Goal: Contribute content: Contribute content

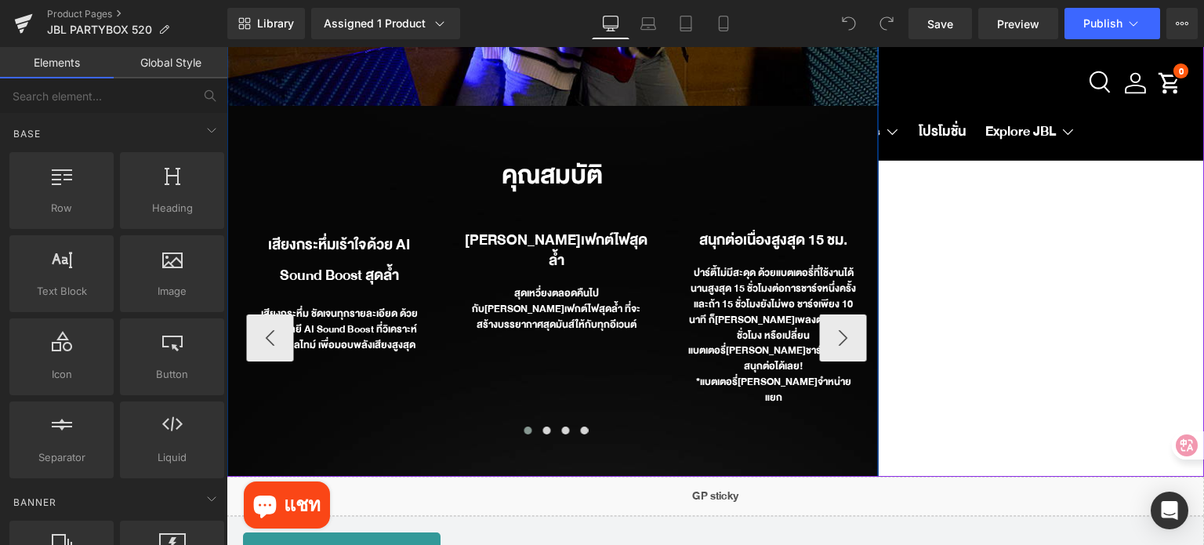
scroll to position [2116, 0]
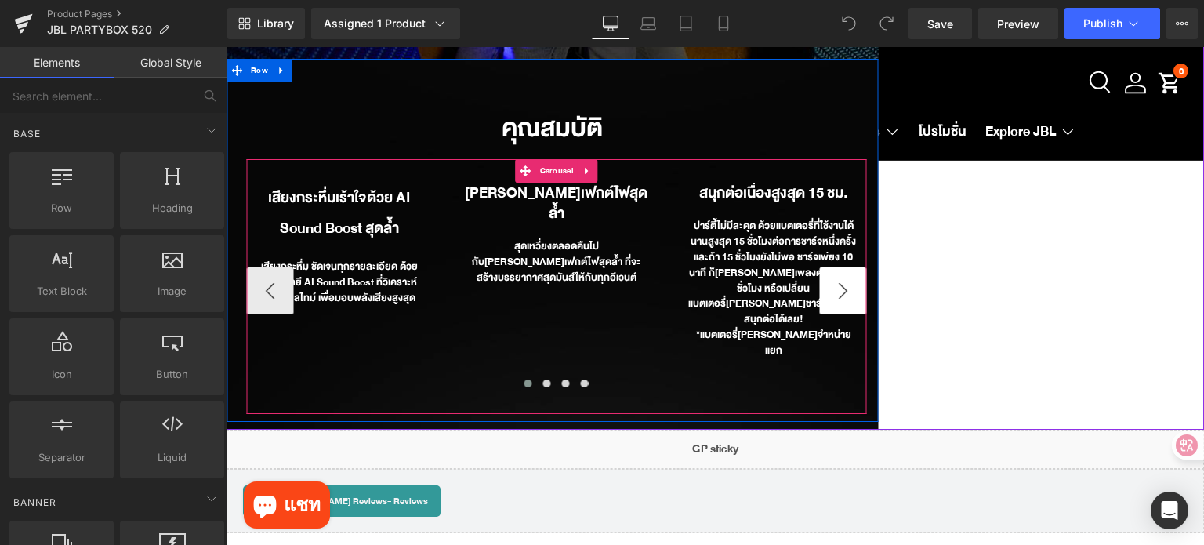
click at [846, 278] on button "›" at bounding box center [842, 290] width 47 height 47
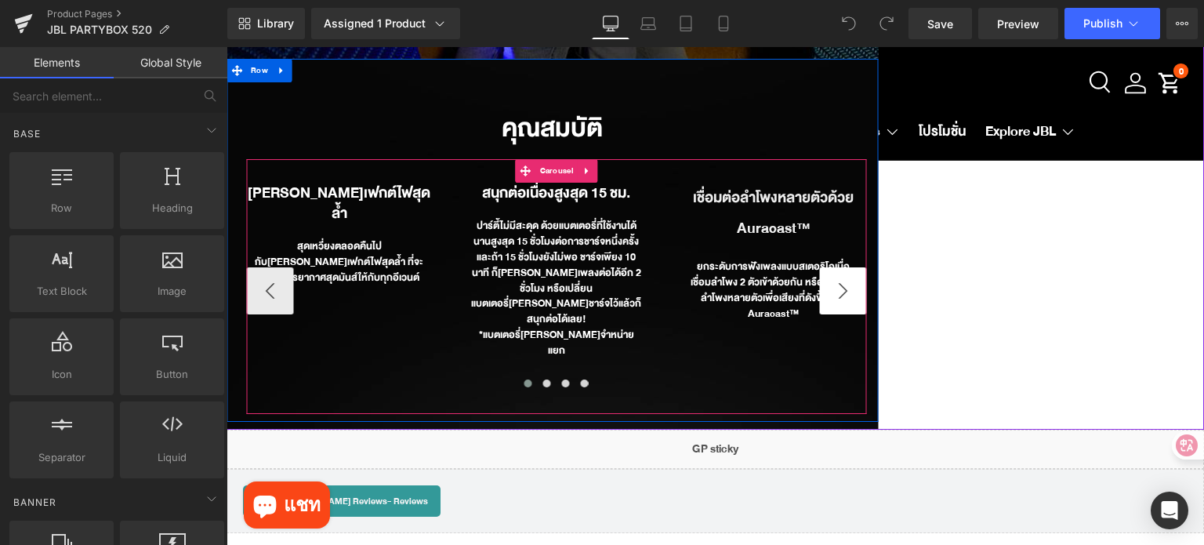
click at [842, 269] on button "›" at bounding box center [842, 290] width 47 height 47
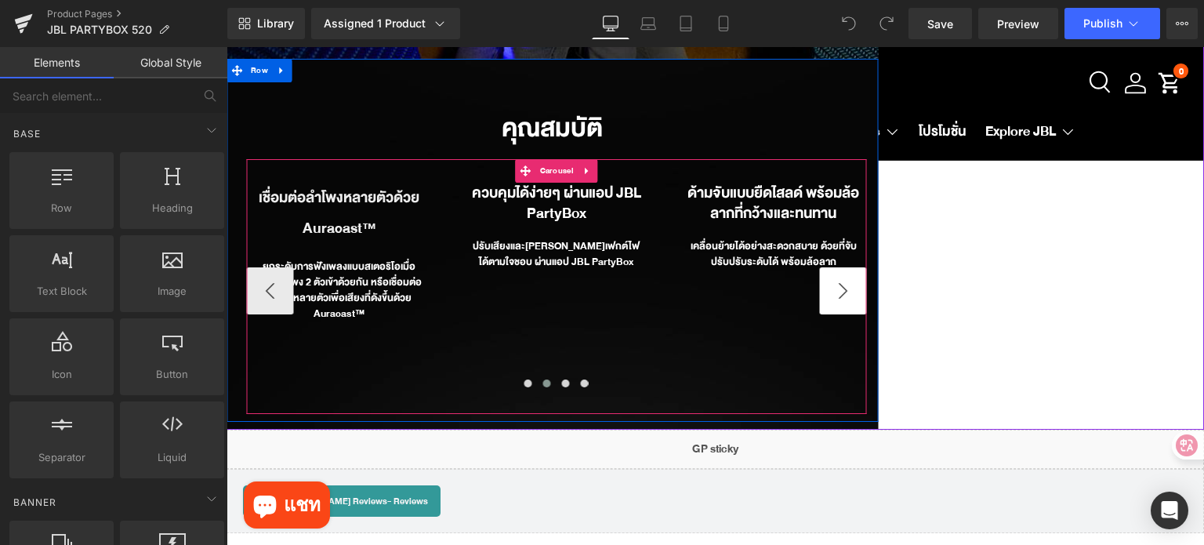
click at [840, 268] on button "›" at bounding box center [842, 290] width 47 height 47
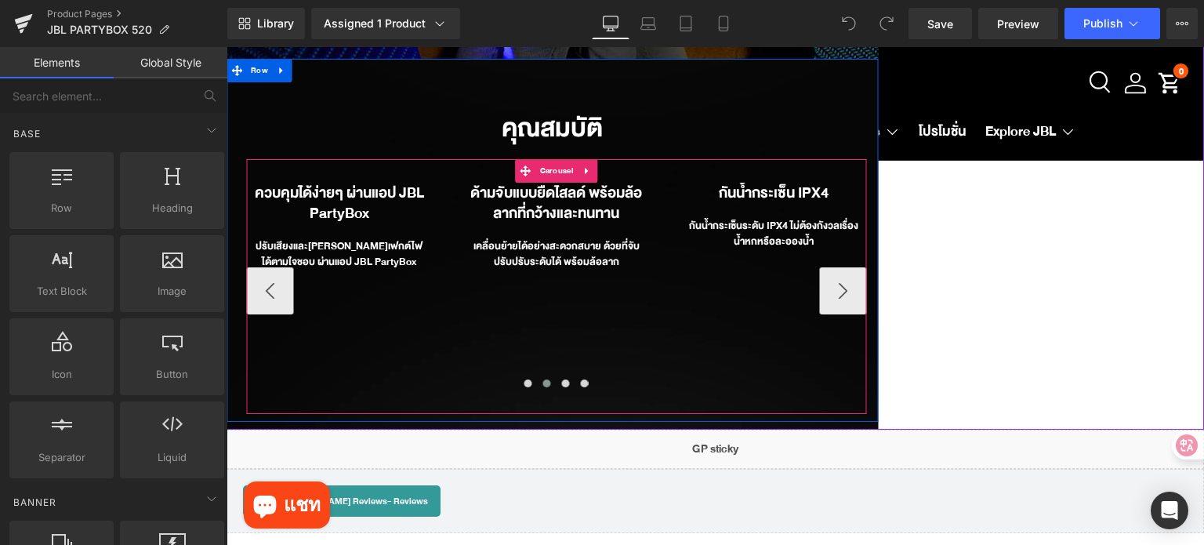
drag, startPoint x: 840, startPoint y: 268, endPoint x: 843, endPoint y: 299, distance: 30.7
click at [839, 268] on button "›" at bounding box center [842, 290] width 47 height 47
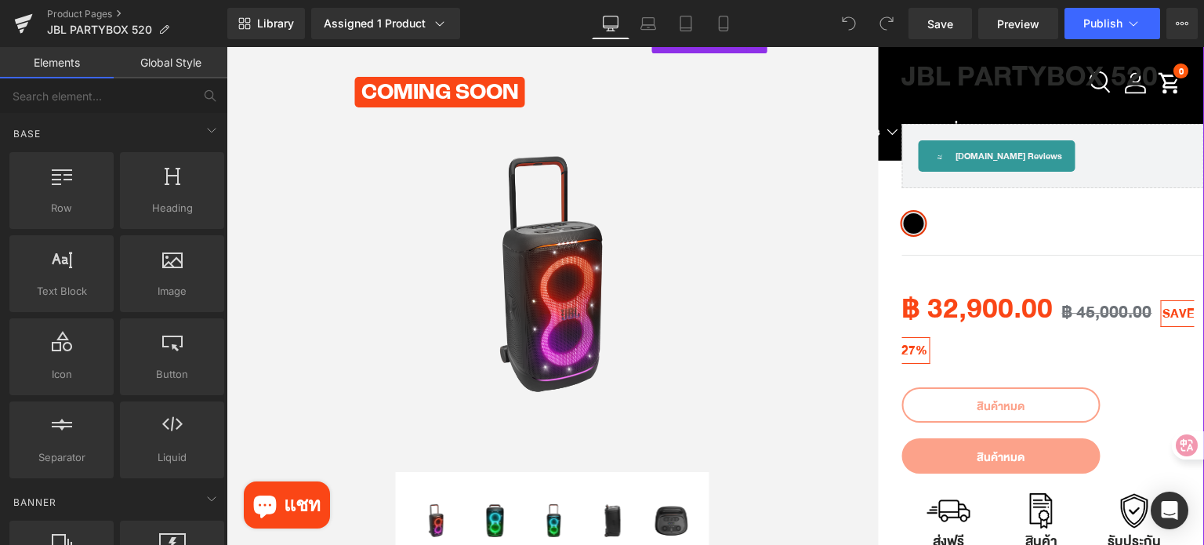
scroll to position [0, 0]
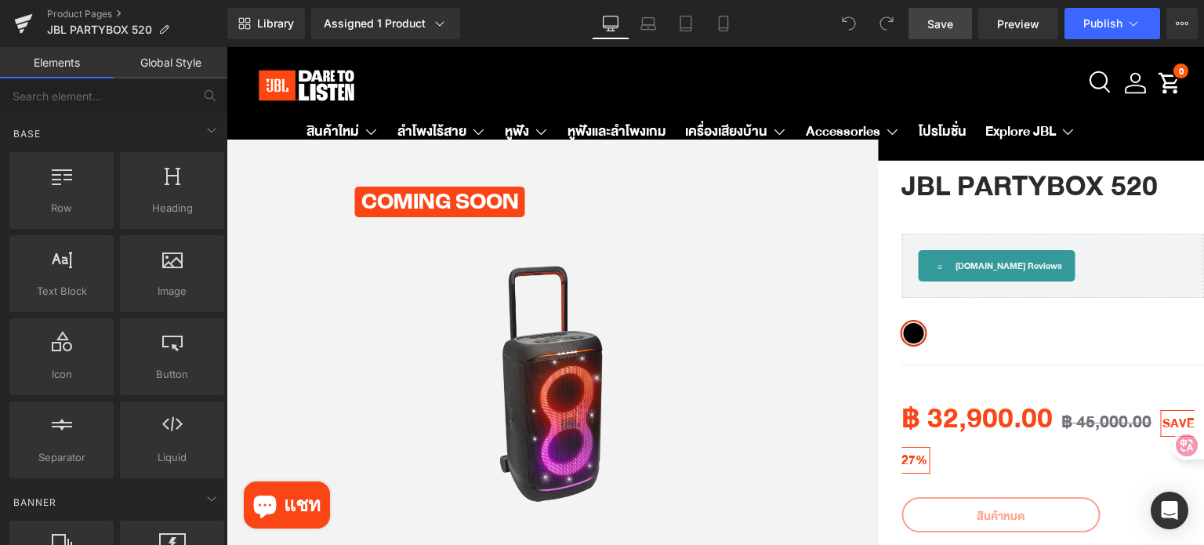
drag, startPoint x: 938, startPoint y: 15, endPoint x: 934, endPoint y: 46, distance: 31.6
click at [937, 16] on span "Save" at bounding box center [940, 24] width 26 height 16
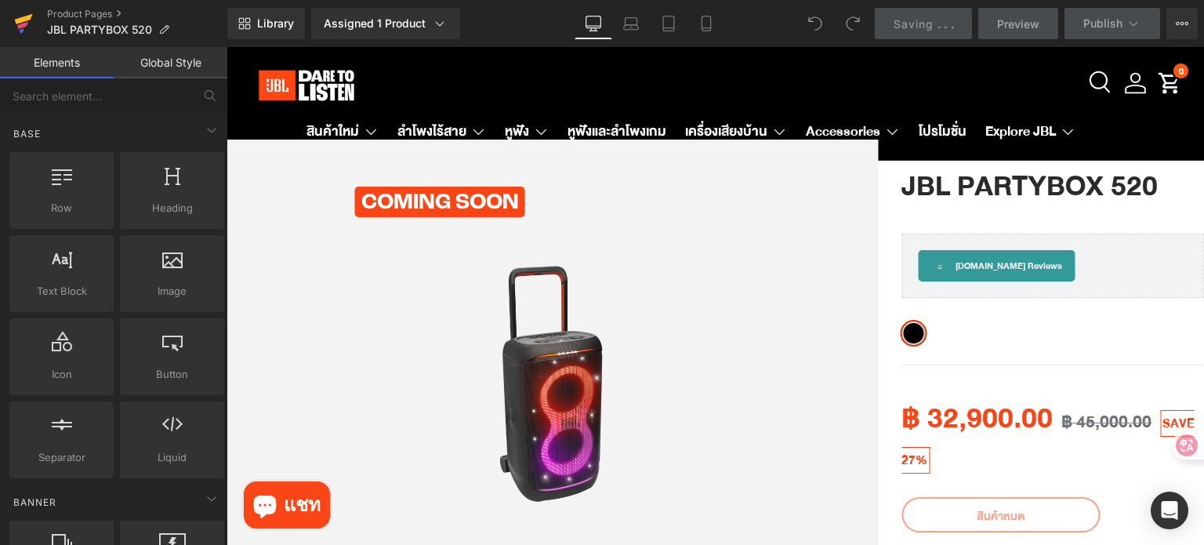
click at [24, 24] on icon at bounding box center [22, 25] width 11 height 7
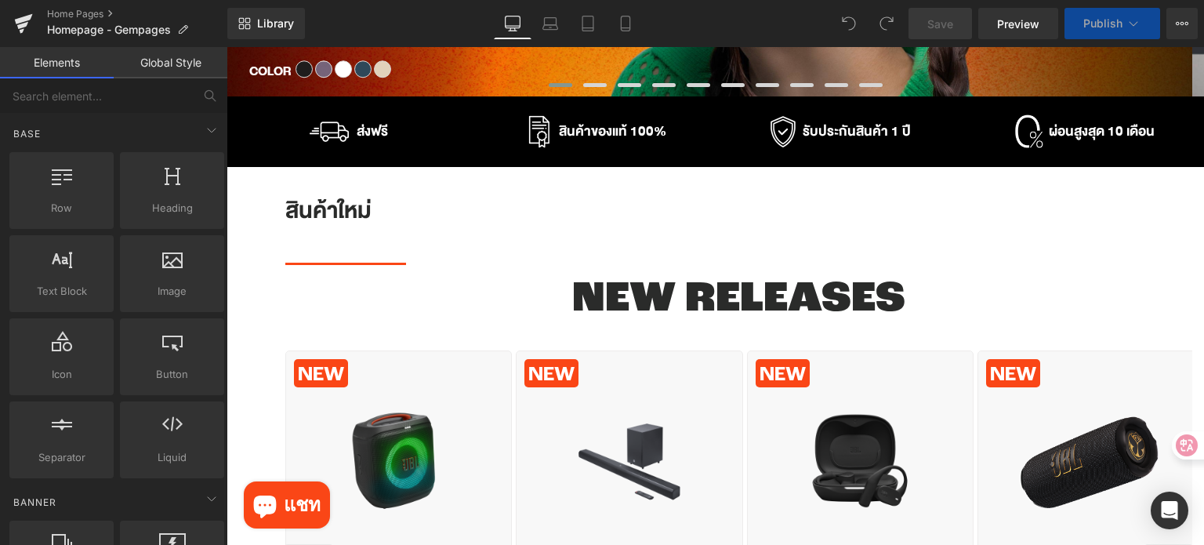
scroll to position [705, 0]
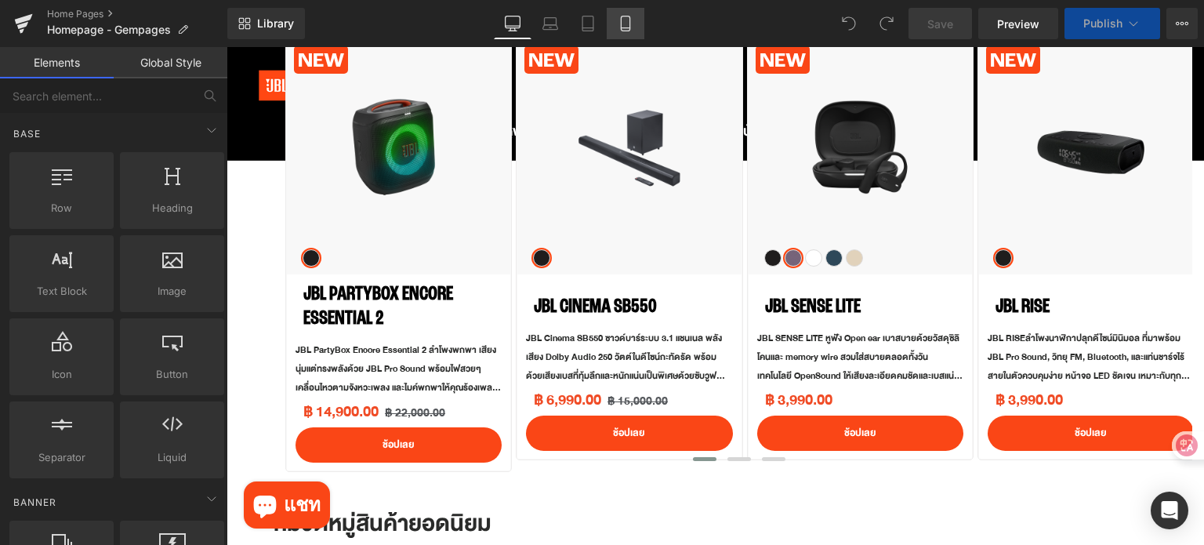
drag, startPoint x: 625, startPoint y: 21, endPoint x: 200, endPoint y: 57, distance: 427.1
click at [625, 21] on icon at bounding box center [626, 24] width 16 height 16
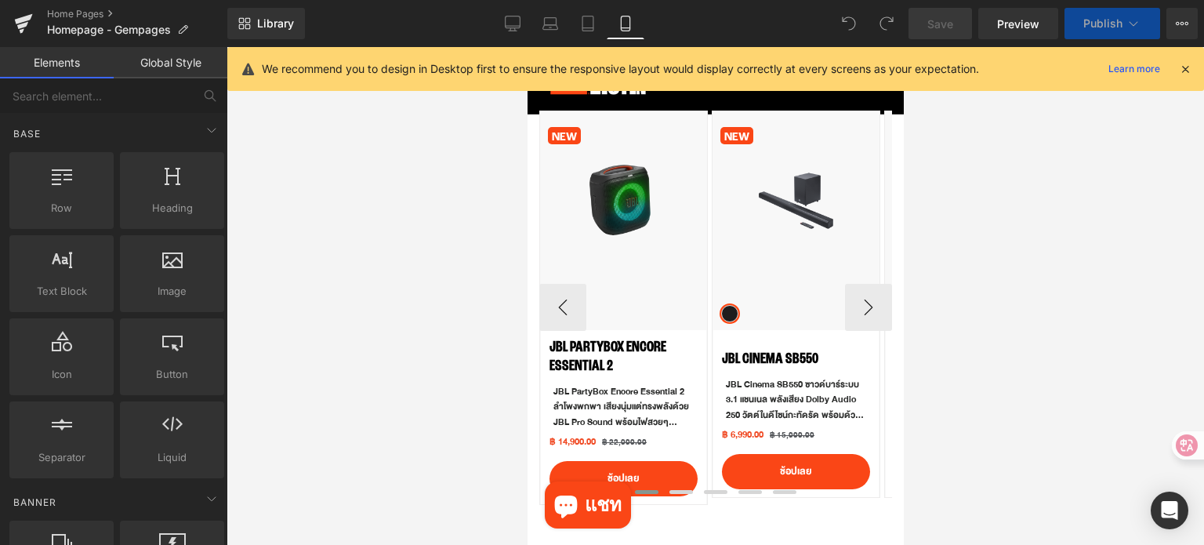
scroll to position [891, 0]
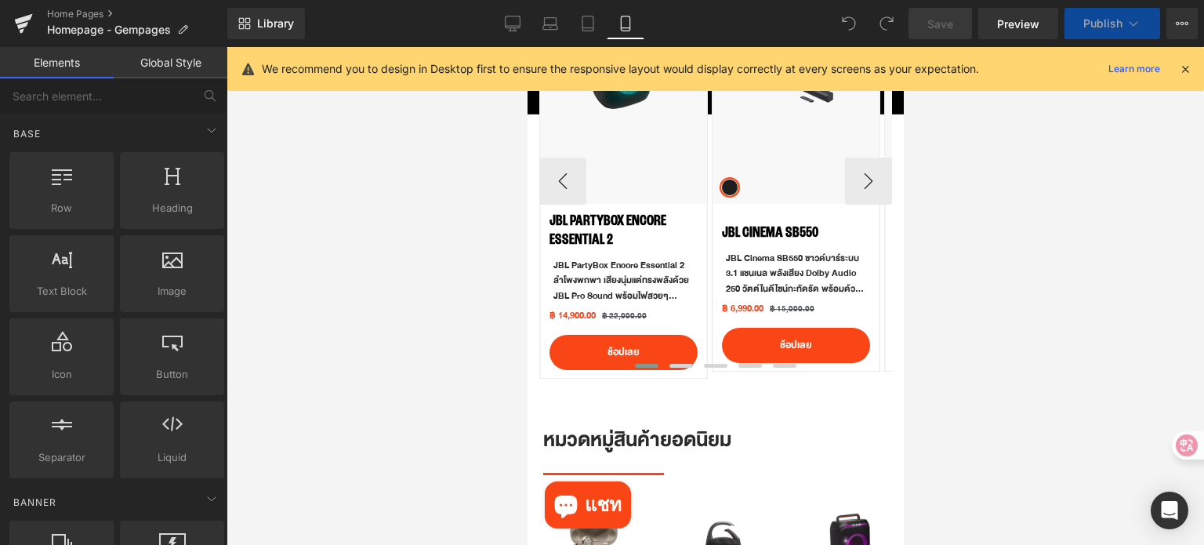
click at [593, 230] on div "JBL PartyBox Encore Essential 2 (P) Title" at bounding box center [623, 235] width 148 height 46
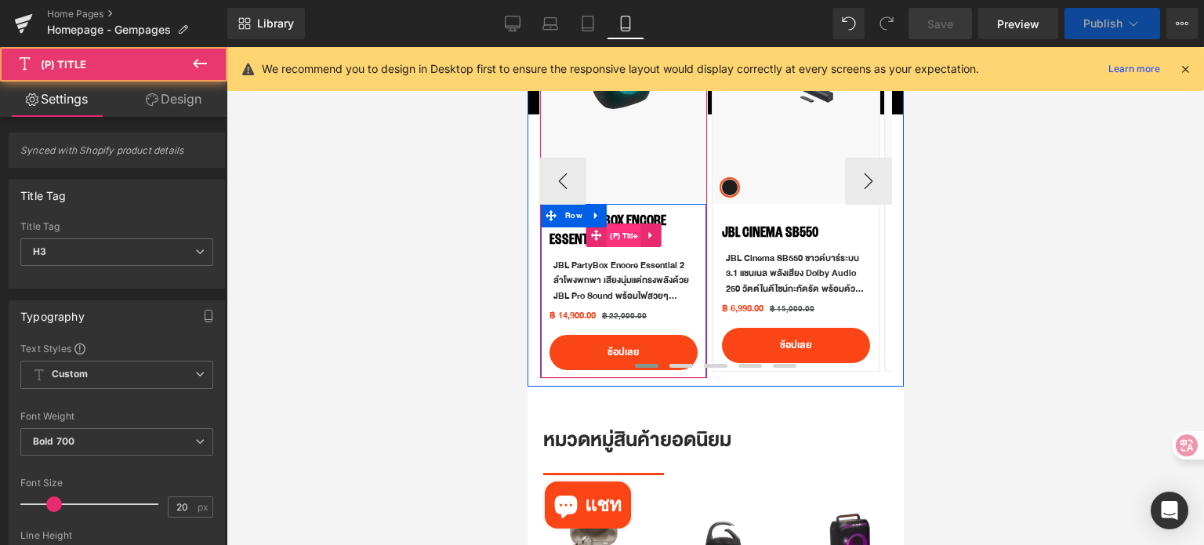
click at [614, 237] on span "(P) Title" at bounding box center [622, 236] width 35 height 24
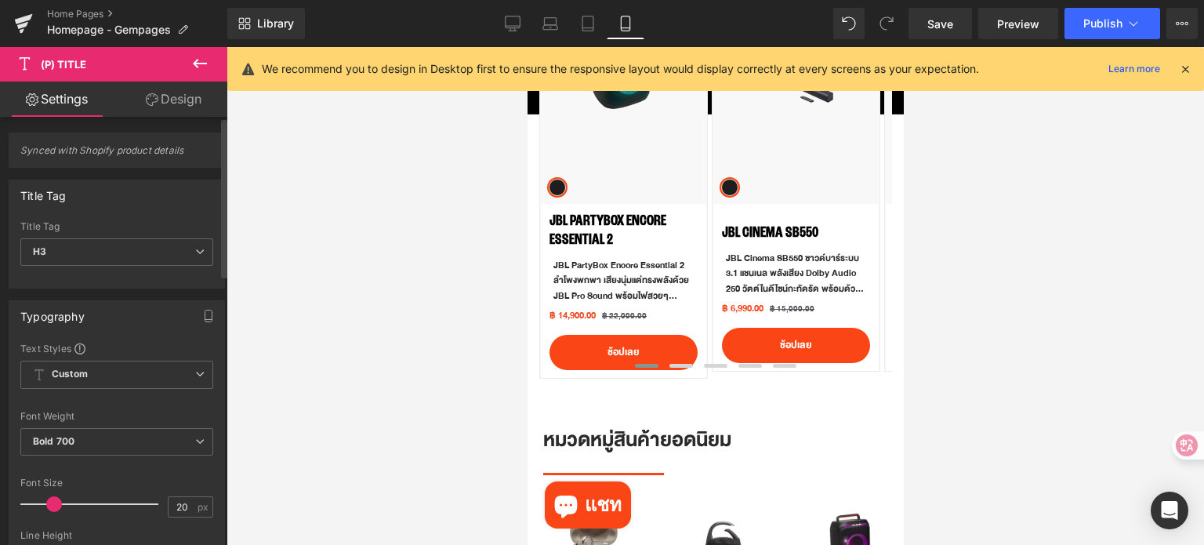
click at [53, 502] on span at bounding box center [54, 504] width 16 height 16
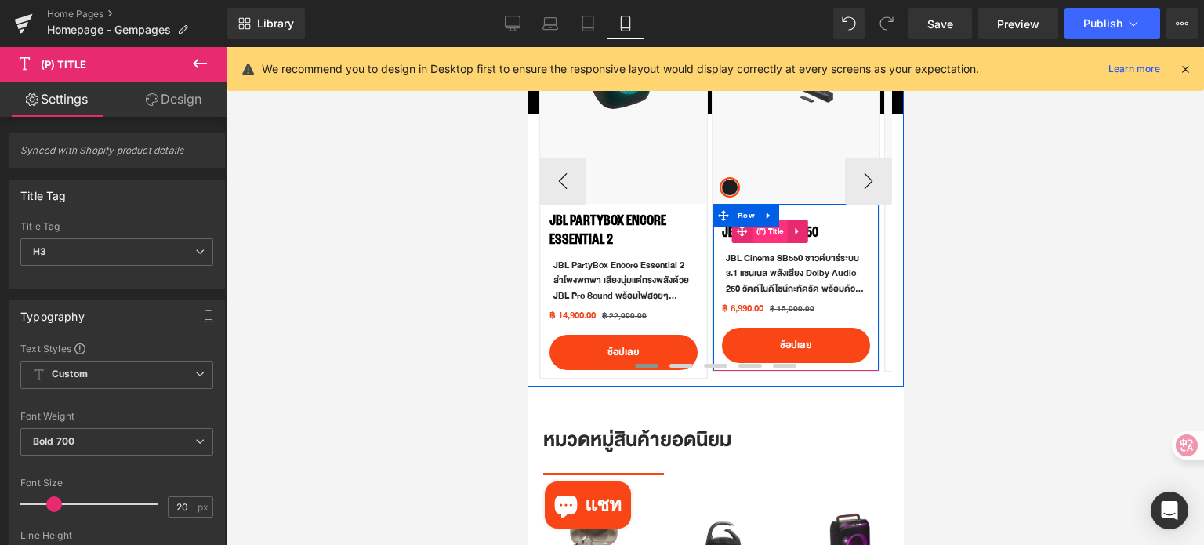
click at [766, 237] on span "(P) Title" at bounding box center [769, 231] width 35 height 24
click at [774, 237] on span "(P) Title" at bounding box center [769, 232] width 35 height 24
click at [821, 234] on h3 "JBL CINEMA SB550" at bounding box center [795, 231] width 148 height 39
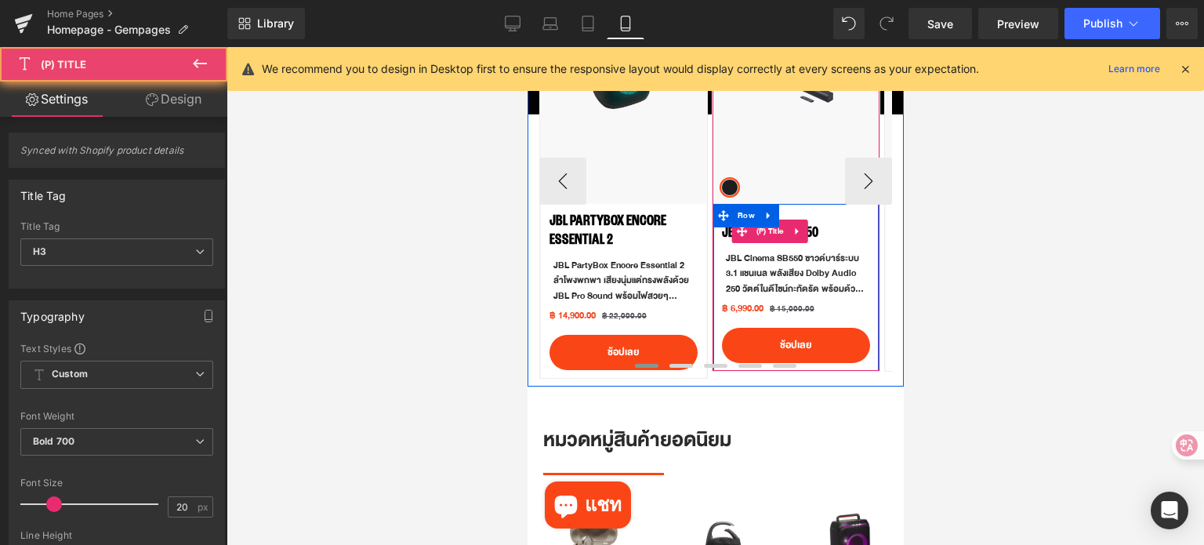
click at [814, 231] on link "JBL CINEMA SB550" at bounding box center [769, 232] width 96 height 19
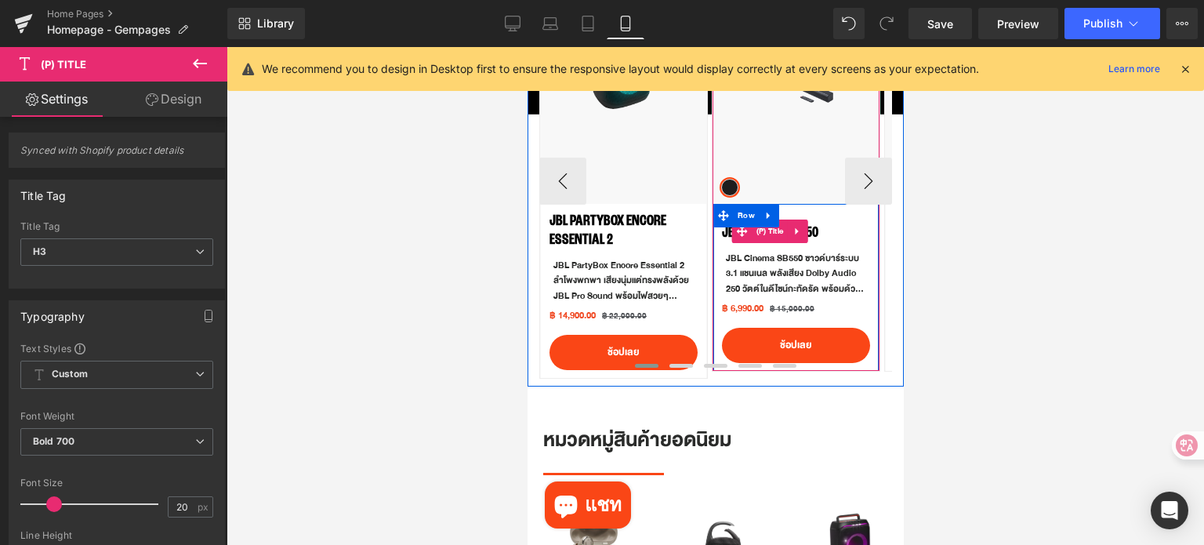
click at [814, 231] on link "JBL CINEMA SB550" at bounding box center [769, 232] width 96 height 19
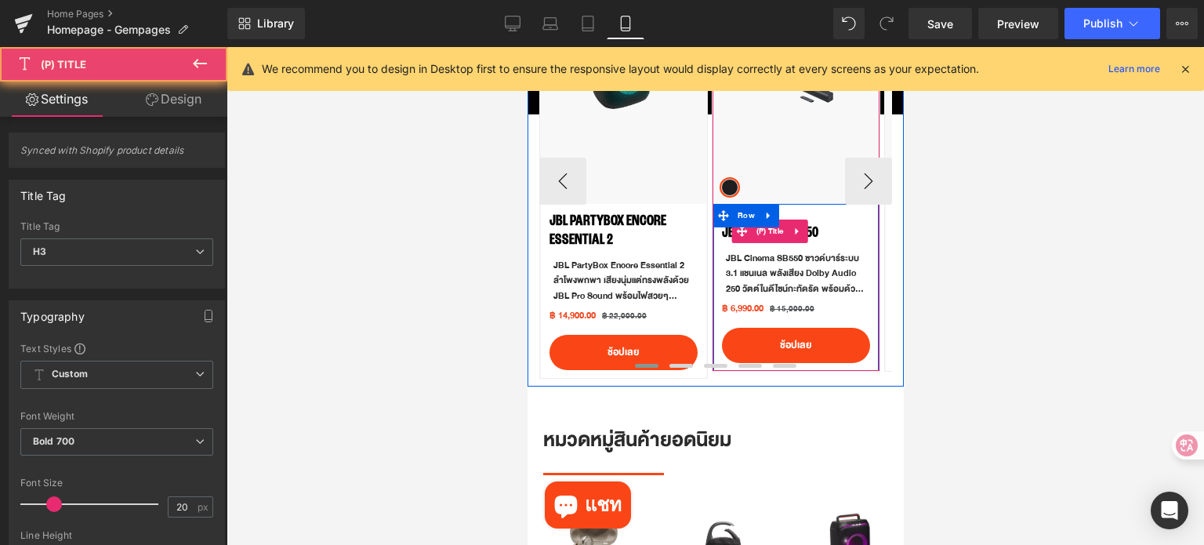
click at [814, 231] on link "JBL CINEMA SB550" at bounding box center [769, 232] width 96 height 19
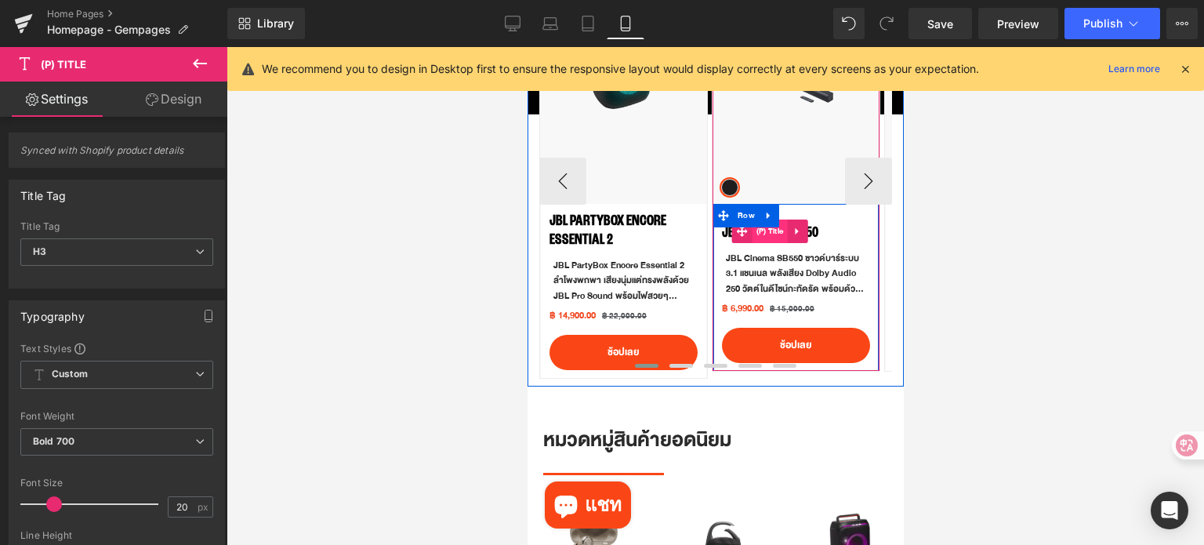
click at [774, 235] on span "(P) Title" at bounding box center [769, 231] width 35 height 24
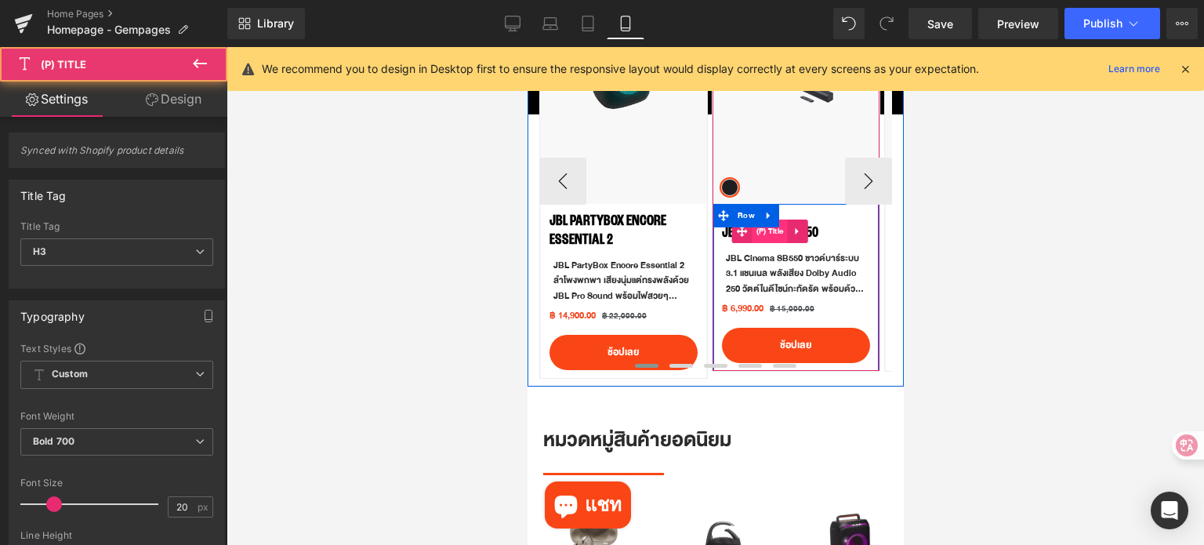
click at [774, 235] on span "(P) Title" at bounding box center [769, 231] width 35 height 24
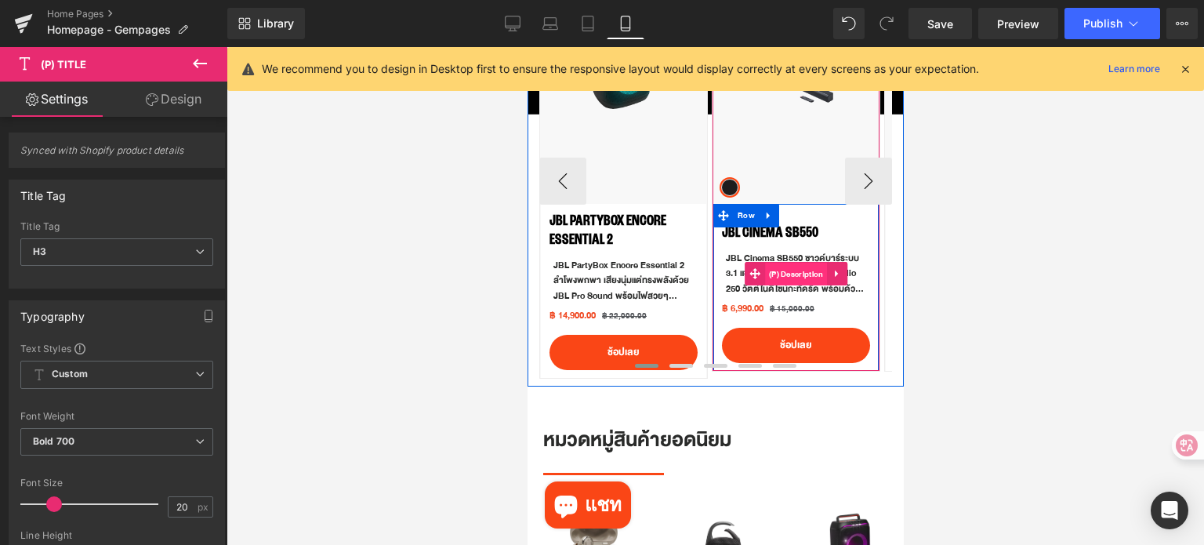
click at [809, 267] on span "(P) Description" at bounding box center [795, 275] width 63 height 24
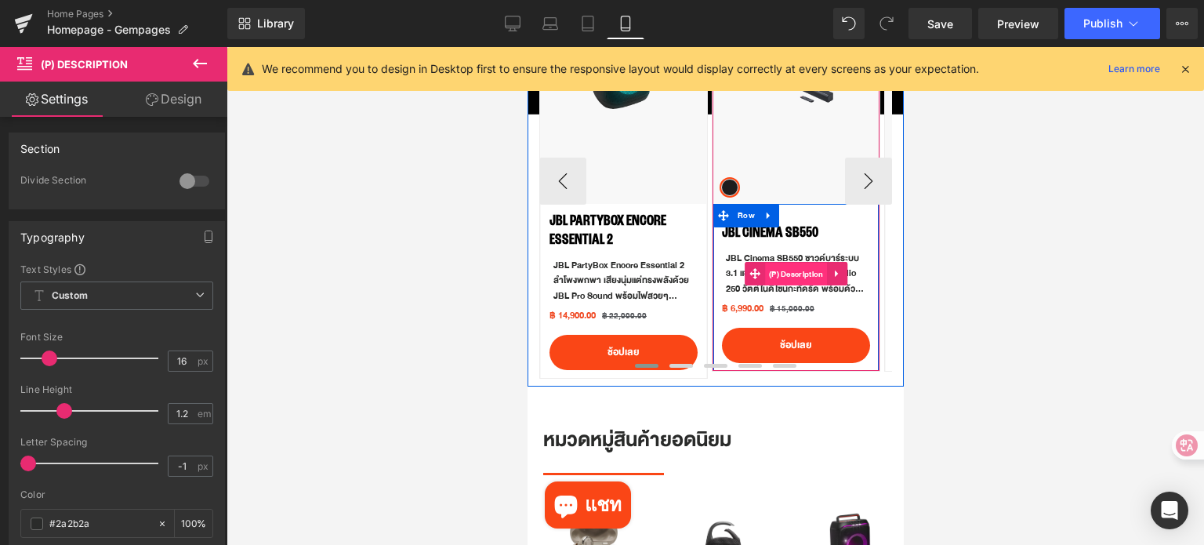
click at [791, 276] on span "(P) Description" at bounding box center [795, 275] width 63 height 24
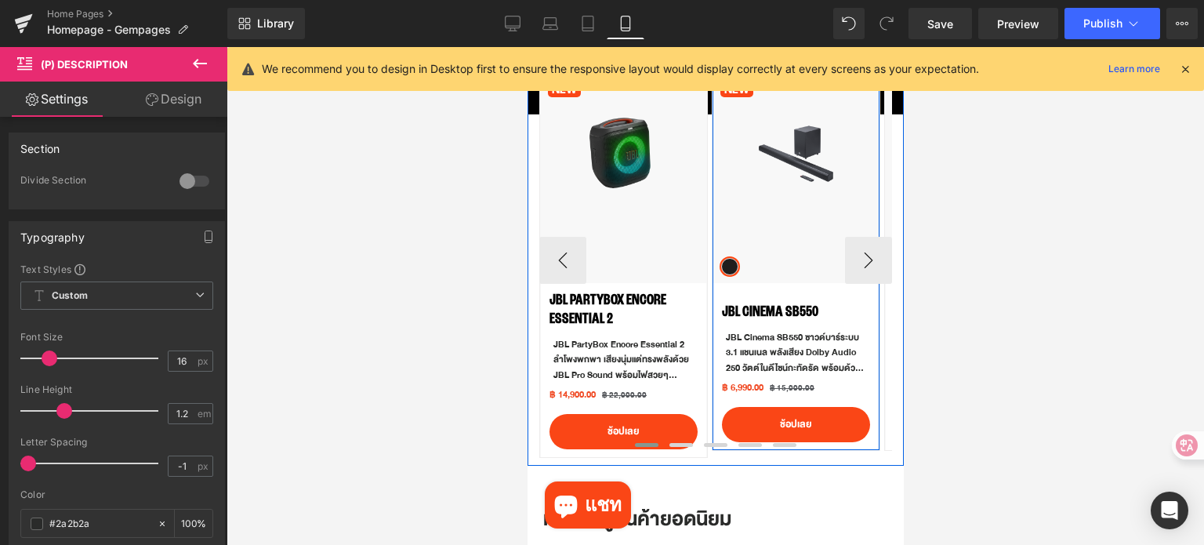
scroll to position [813, 0]
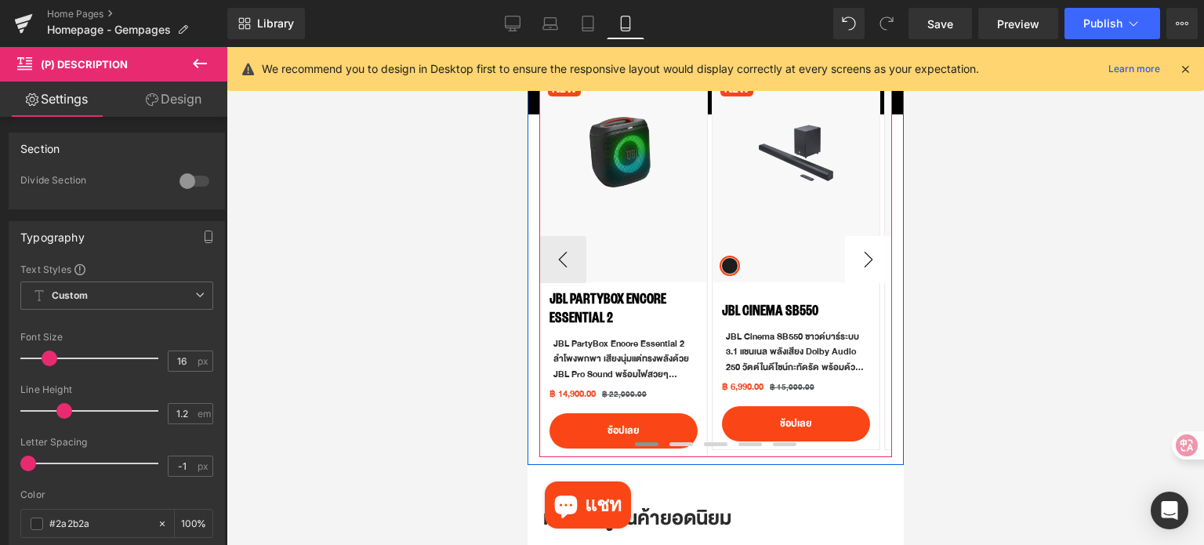
click at [856, 271] on button "›" at bounding box center [867, 259] width 47 height 47
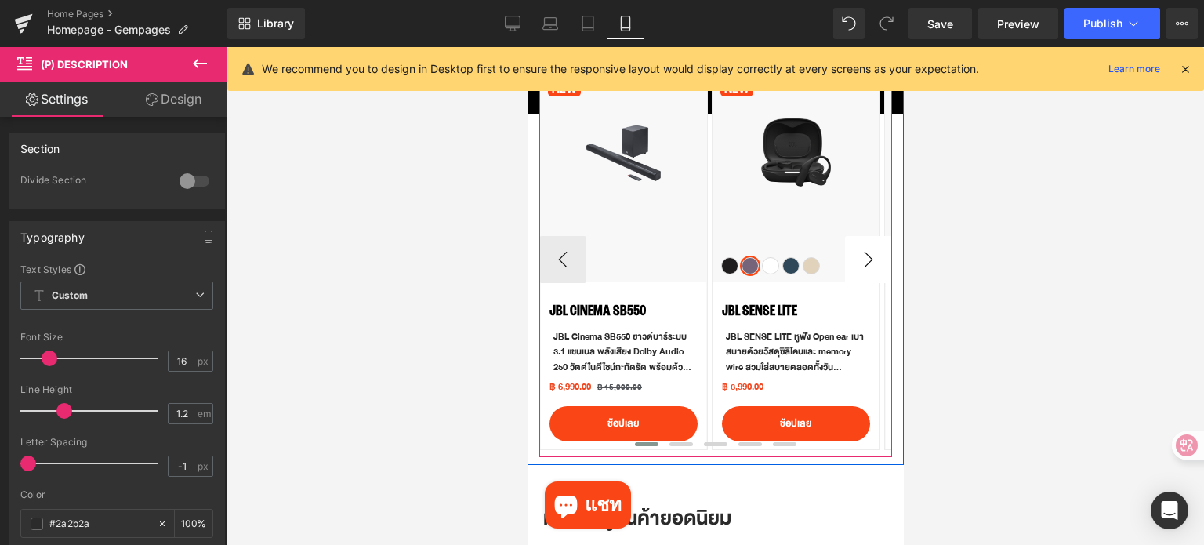
click at [856, 271] on button "›" at bounding box center [867, 259] width 47 height 47
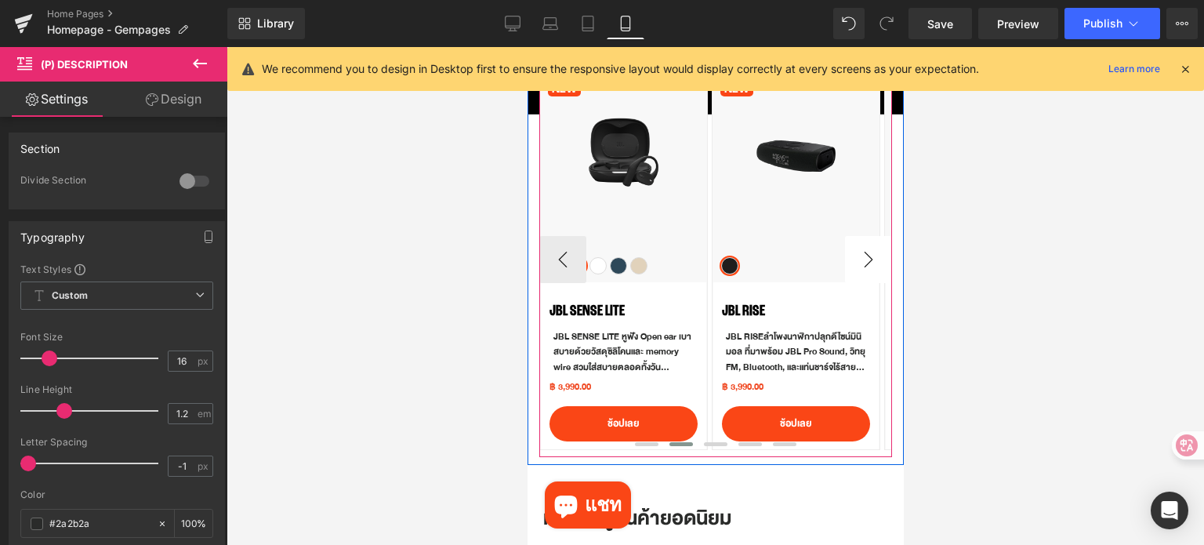
click at [856, 271] on button "›" at bounding box center [867, 259] width 47 height 47
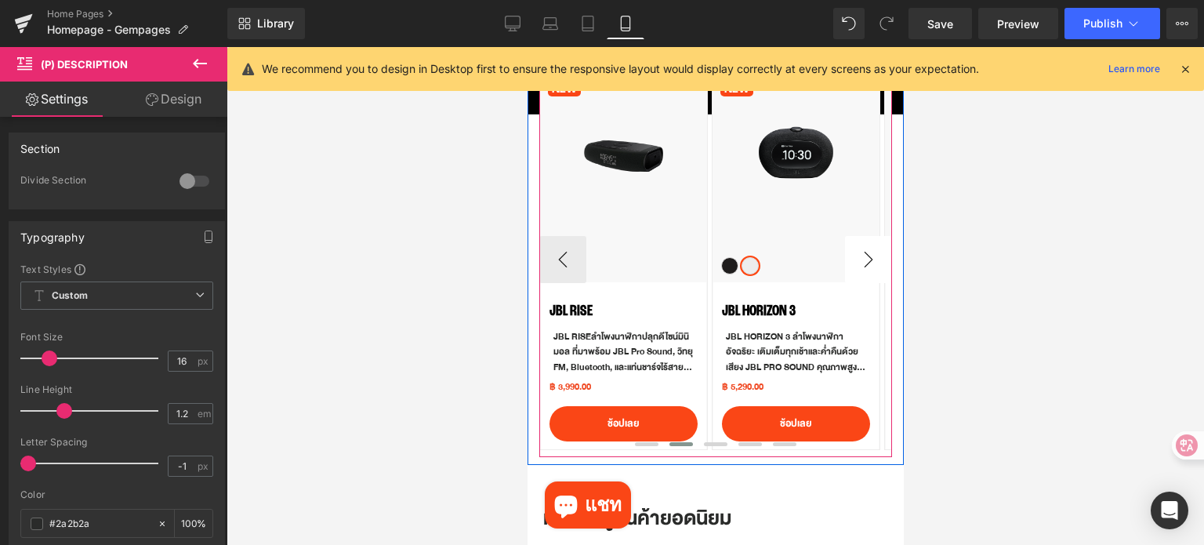
click at [857, 272] on button "›" at bounding box center [867, 259] width 47 height 47
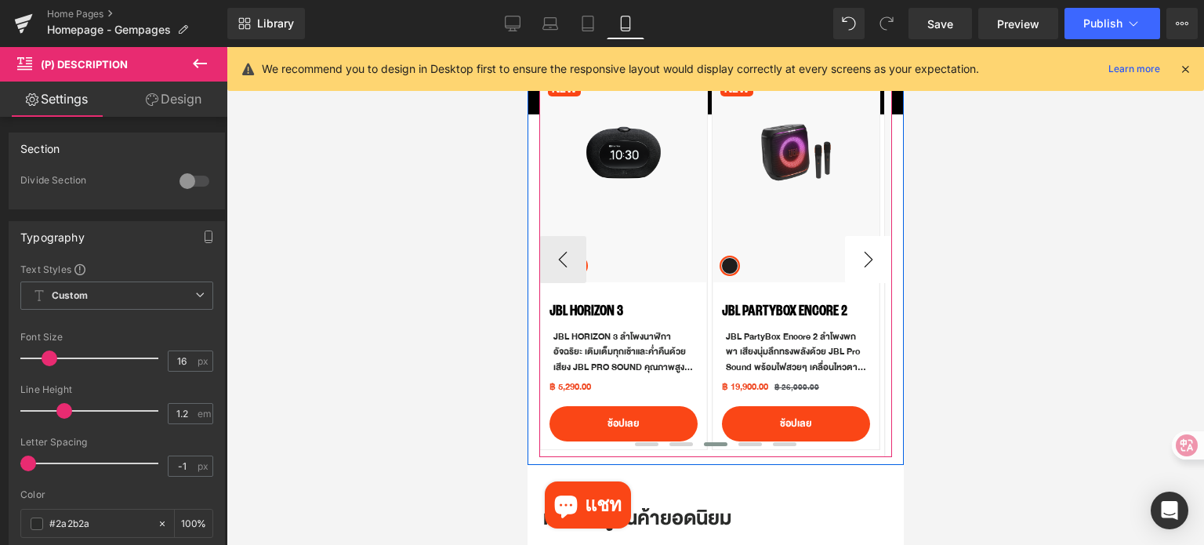
click at [857, 272] on button "›" at bounding box center [867, 259] width 47 height 47
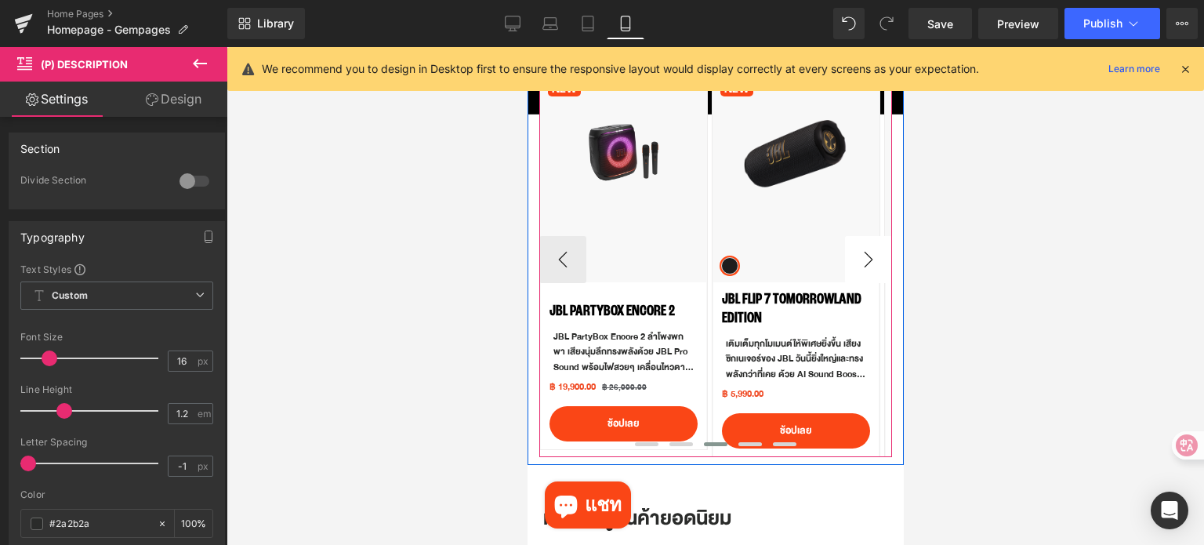
click at [857, 272] on button "›" at bounding box center [867, 259] width 47 height 47
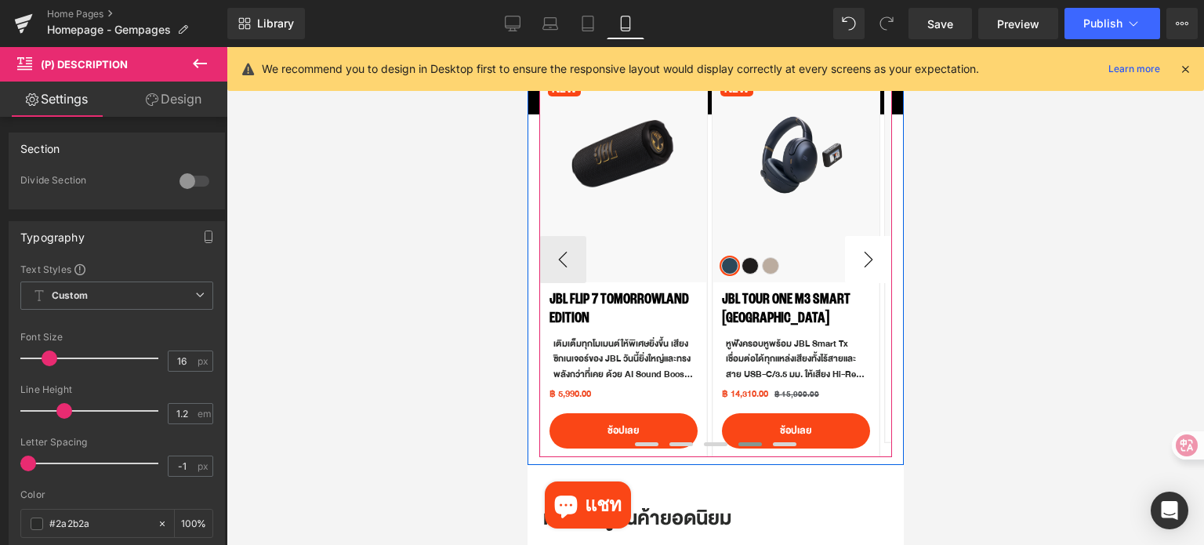
click at [857, 272] on button "›" at bounding box center [867, 259] width 47 height 47
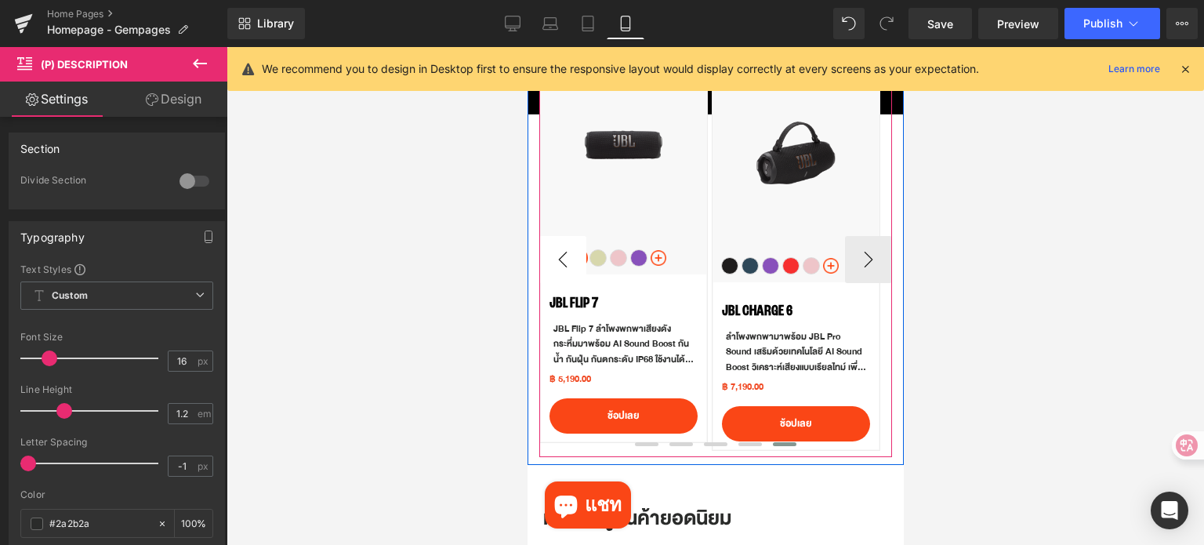
click at [561, 261] on button "‹" at bounding box center [561, 259] width 47 height 47
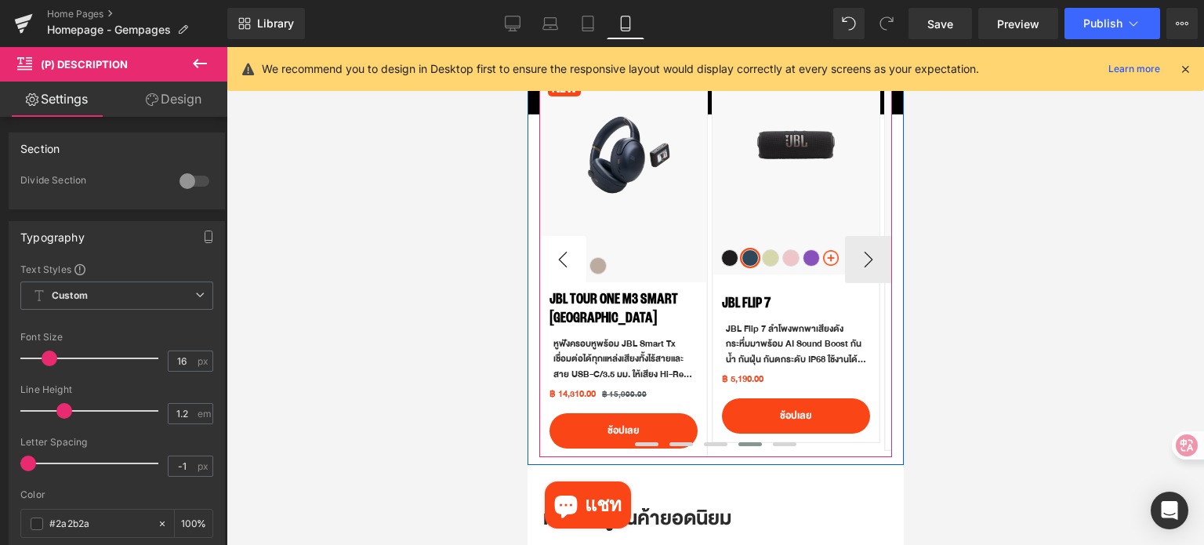
click at [561, 261] on button "‹" at bounding box center [561, 259] width 47 height 47
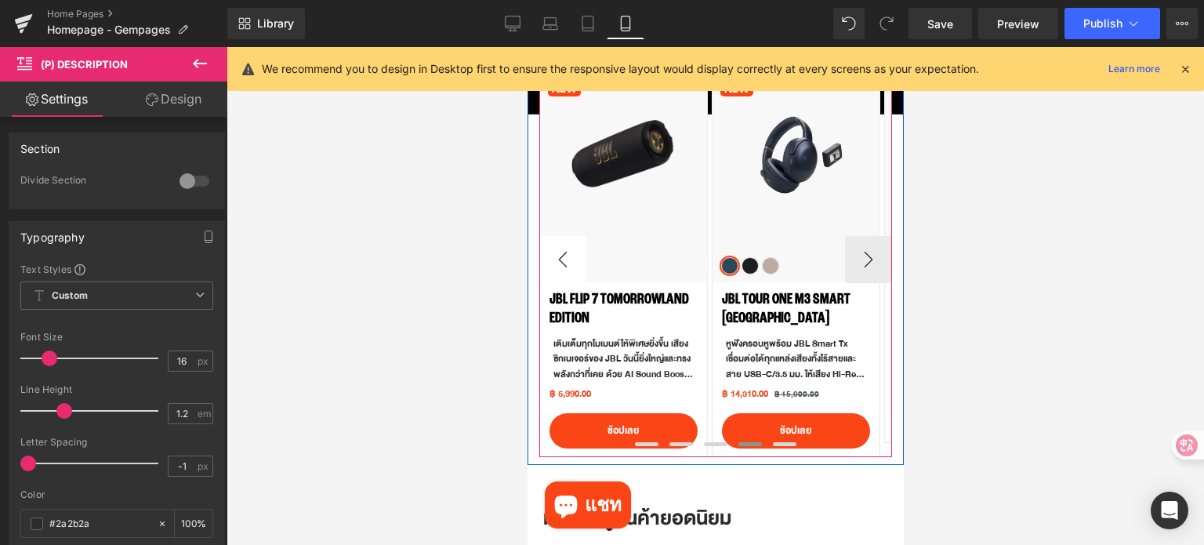
click at [560, 261] on button "‹" at bounding box center [561, 259] width 47 height 47
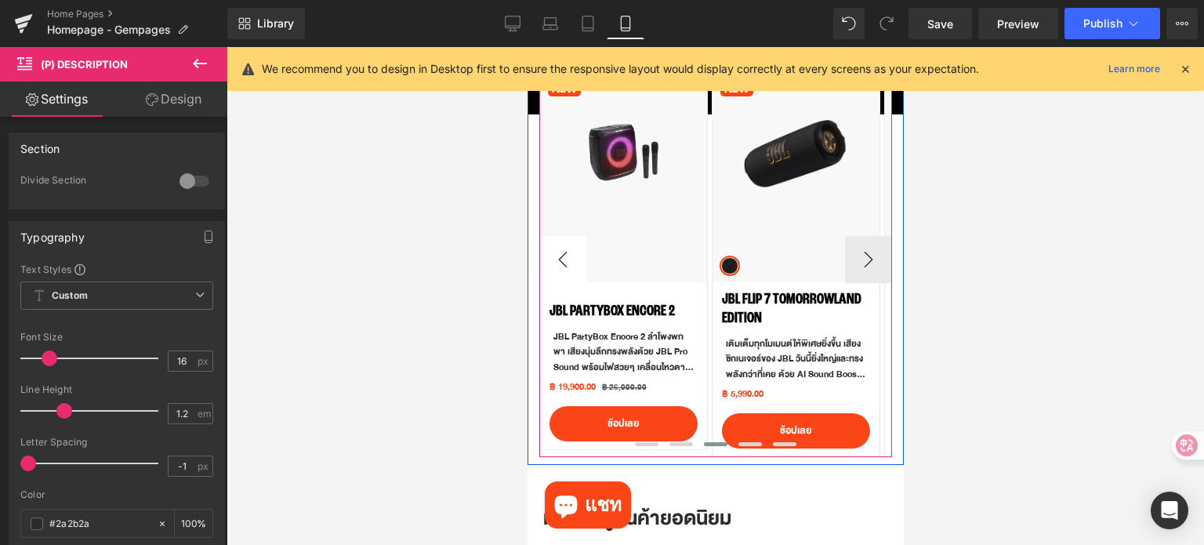
click at [560, 261] on button "‹" at bounding box center [561, 259] width 47 height 47
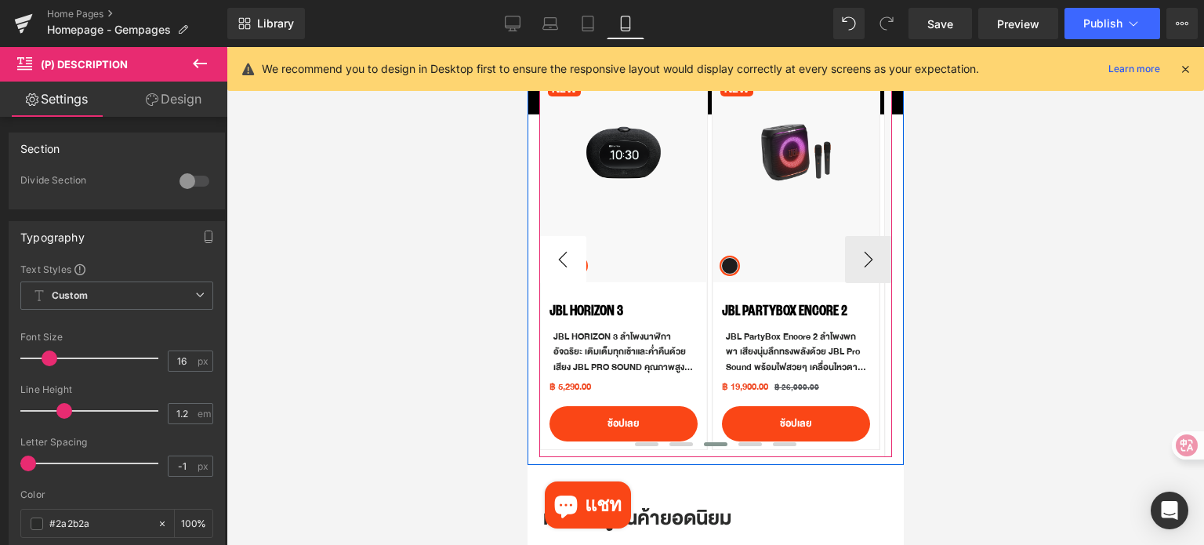
click at [560, 261] on button "‹" at bounding box center [561, 259] width 47 height 47
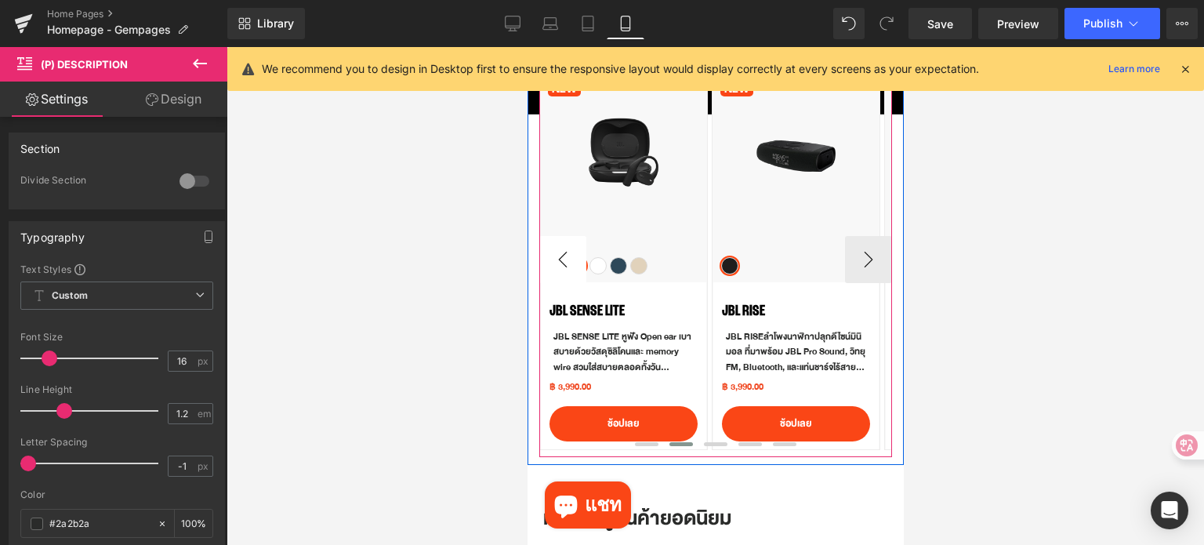
click at [560, 261] on button "‹" at bounding box center [561, 259] width 47 height 47
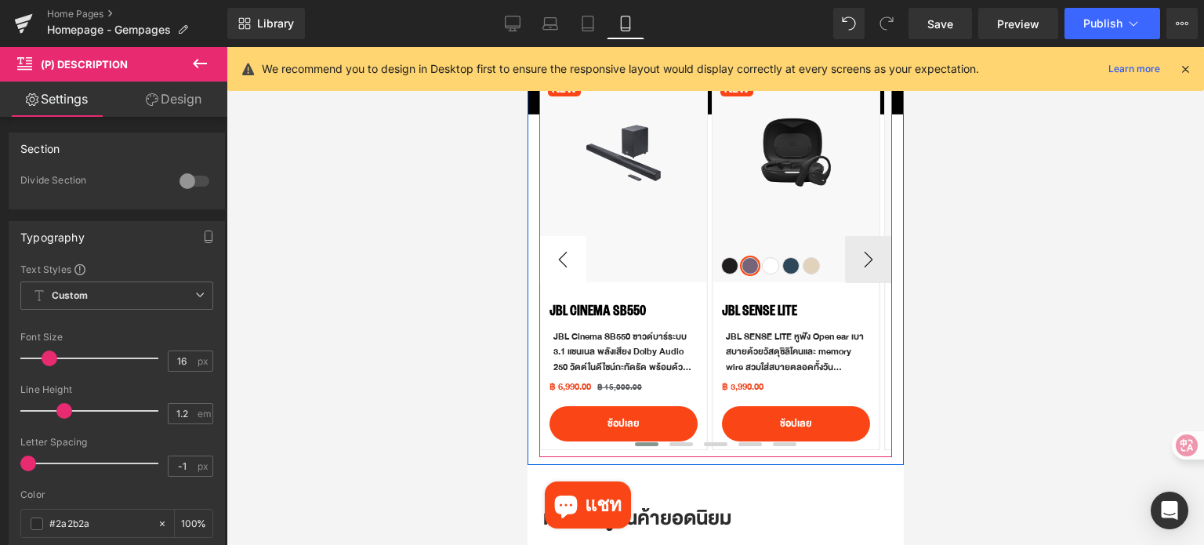
click at [560, 261] on button "‹" at bounding box center [561, 259] width 47 height 47
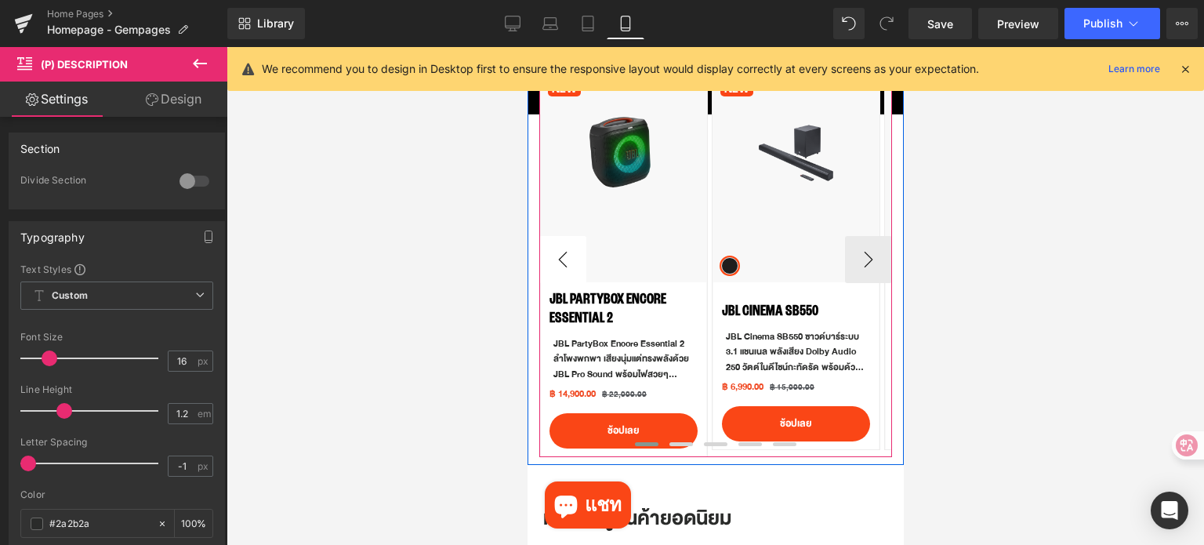
click at [560, 261] on button "‹" at bounding box center [561, 259] width 47 height 47
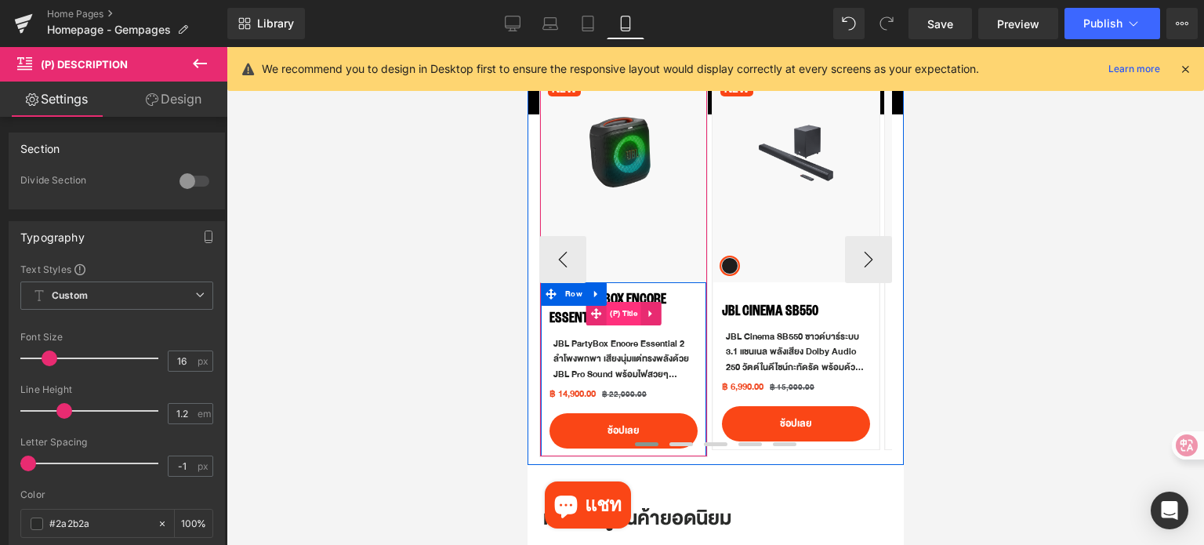
click at [625, 316] on span "(P) Title" at bounding box center [622, 314] width 35 height 24
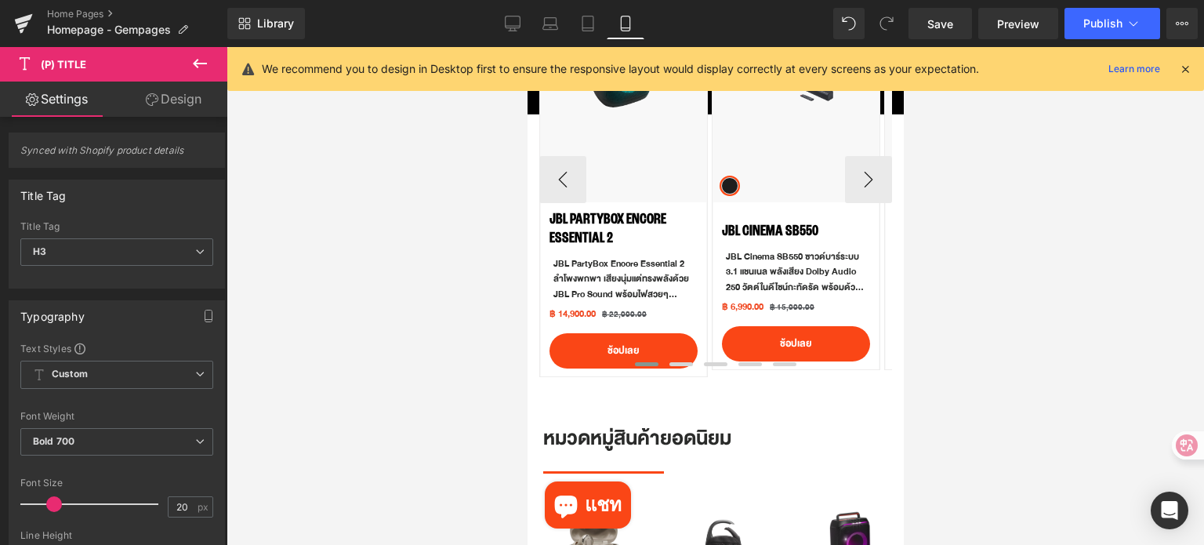
scroll to position [891, 0]
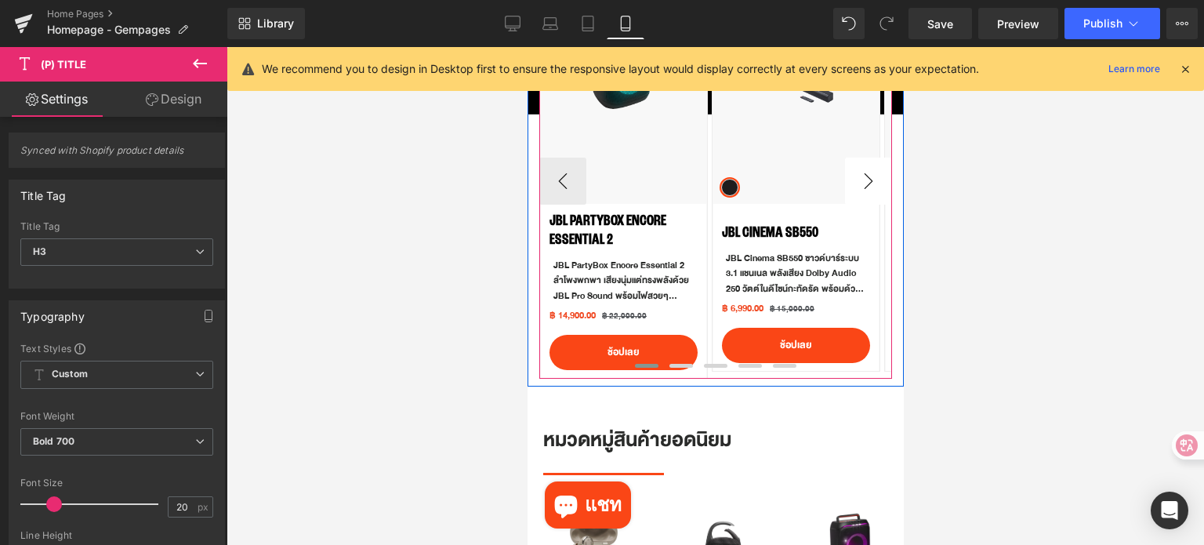
click at [872, 178] on button "›" at bounding box center [867, 181] width 47 height 47
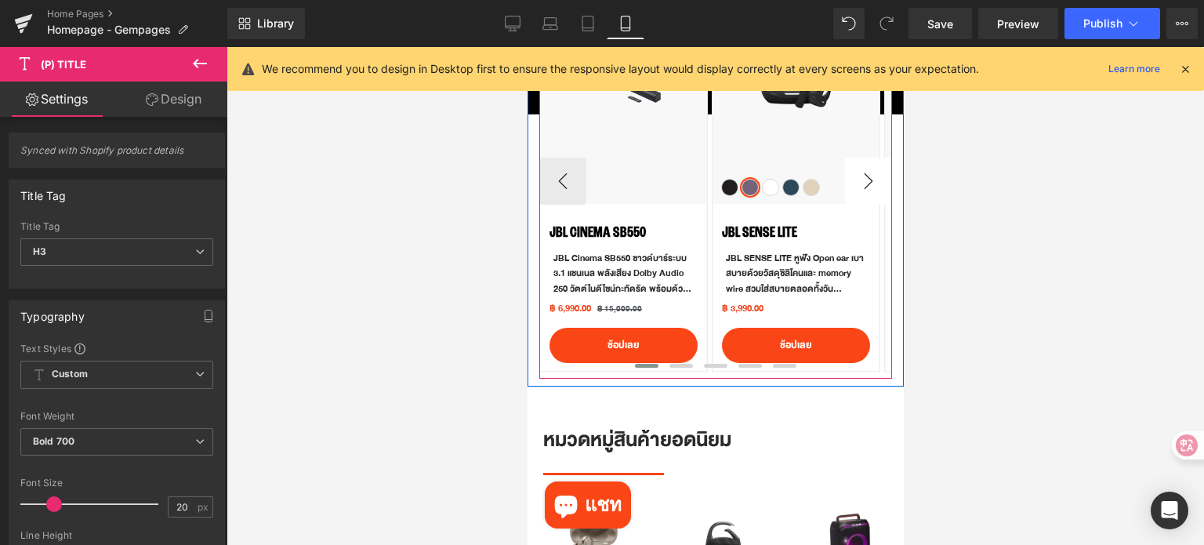
click at [865, 178] on button "›" at bounding box center [867, 181] width 47 height 47
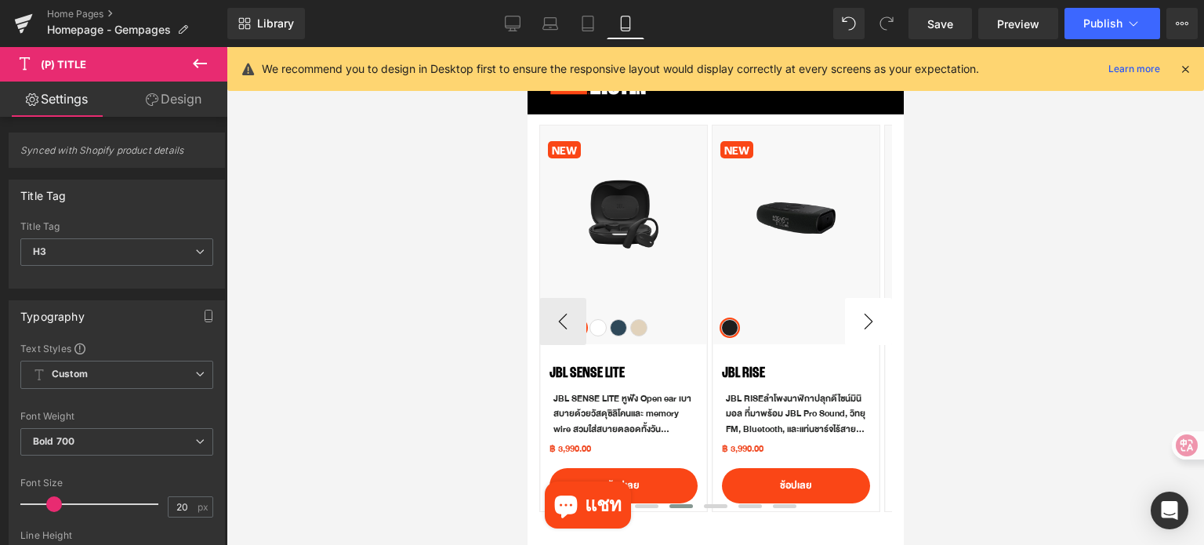
scroll to position [734, 0]
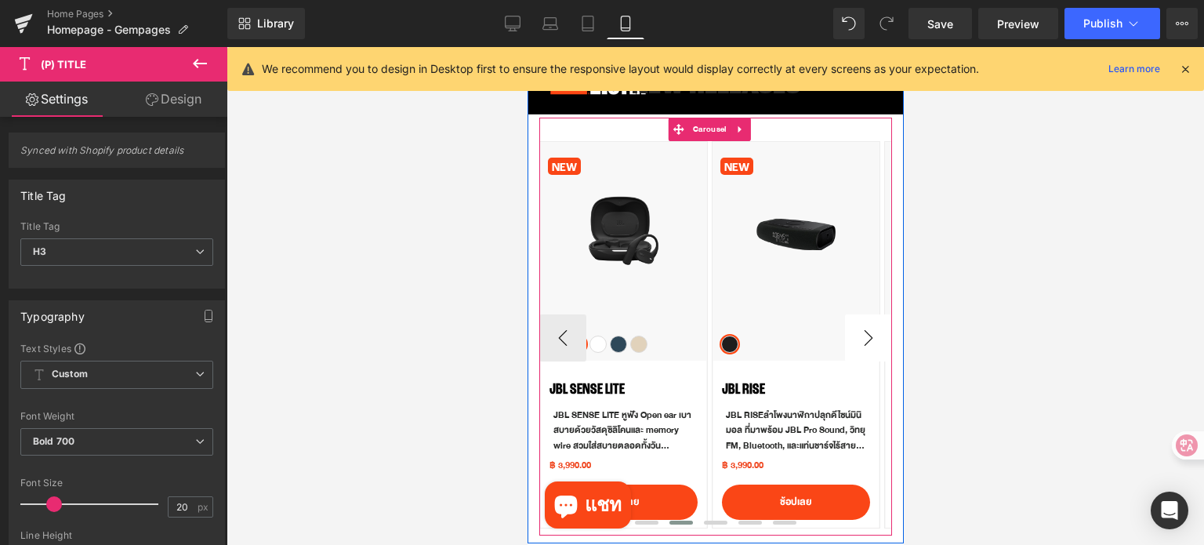
click at [865, 333] on button "›" at bounding box center [867, 337] width 47 height 47
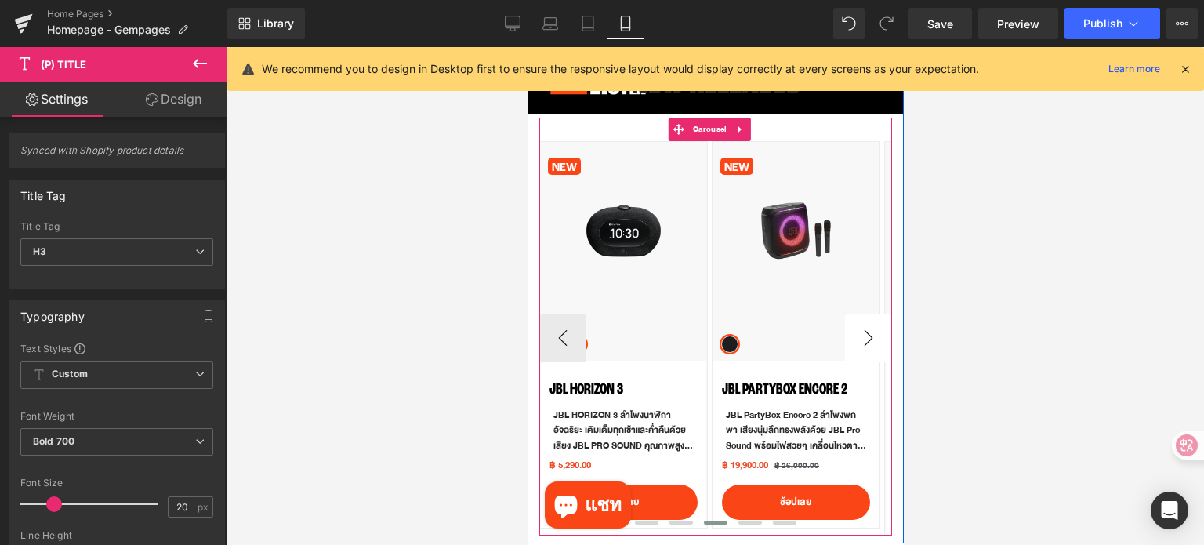
click at [865, 333] on button "›" at bounding box center [867, 337] width 47 height 47
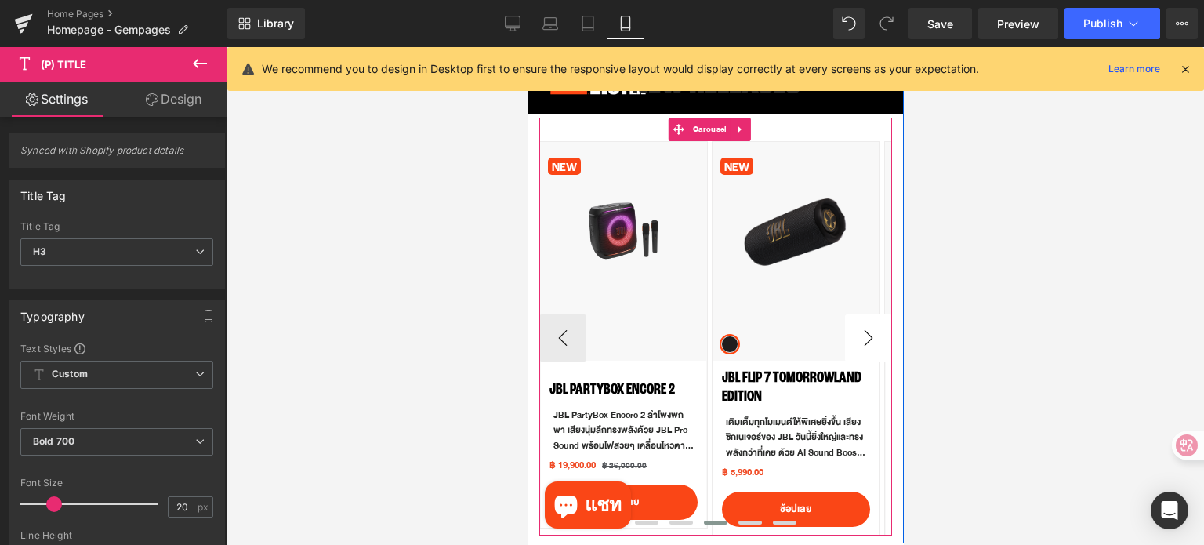
click at [865, 333] on button "›" at bounding box center [867, 337] width 47 height 47
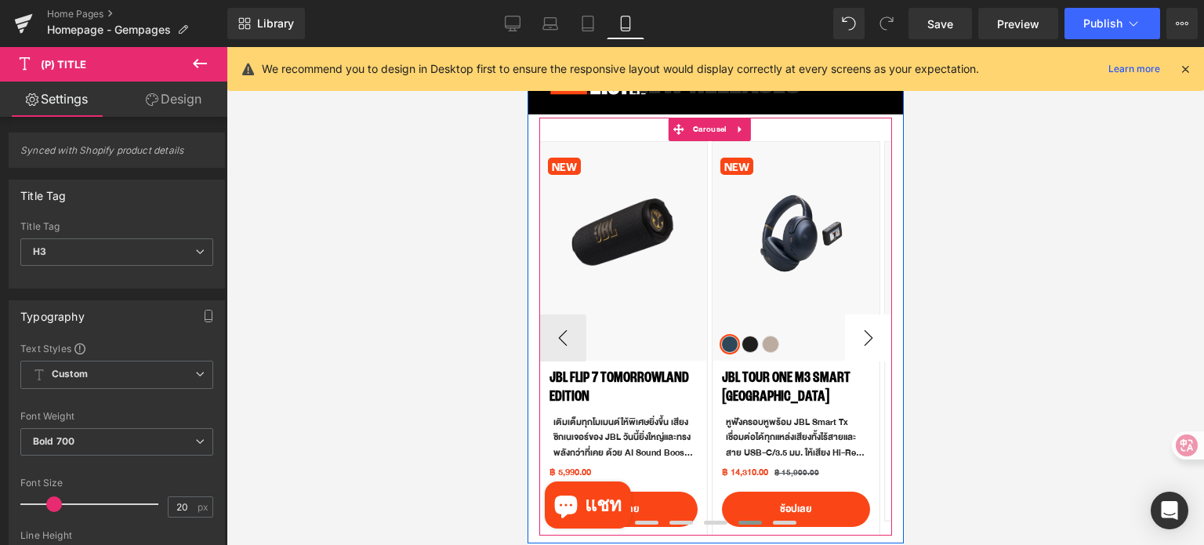
click at [865, 333] on button "›" at bounding box center [867, 337] width 47 height 47
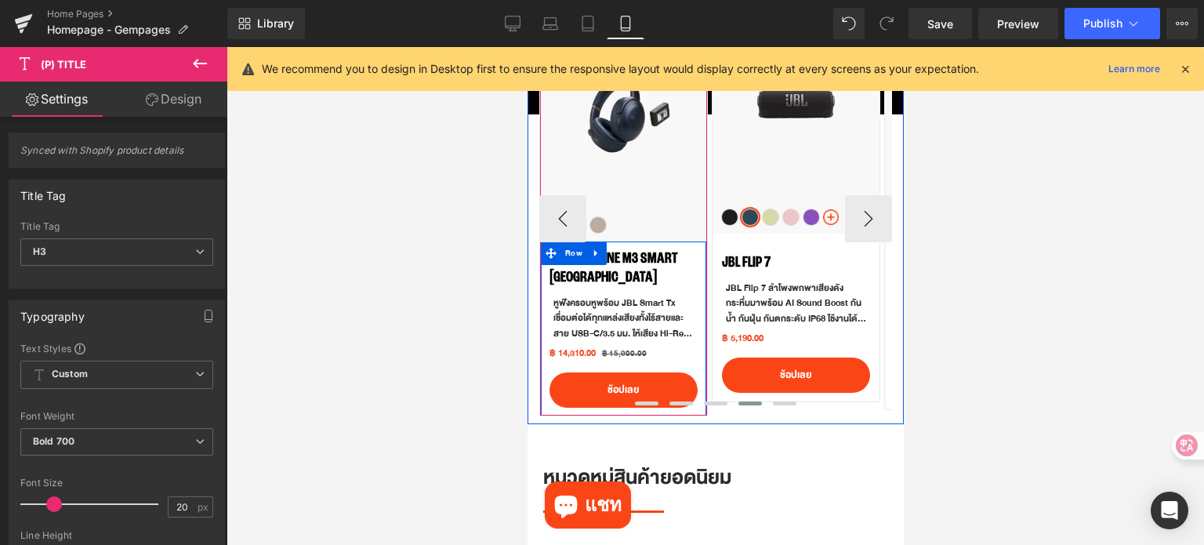
scroll to position [813, 0]
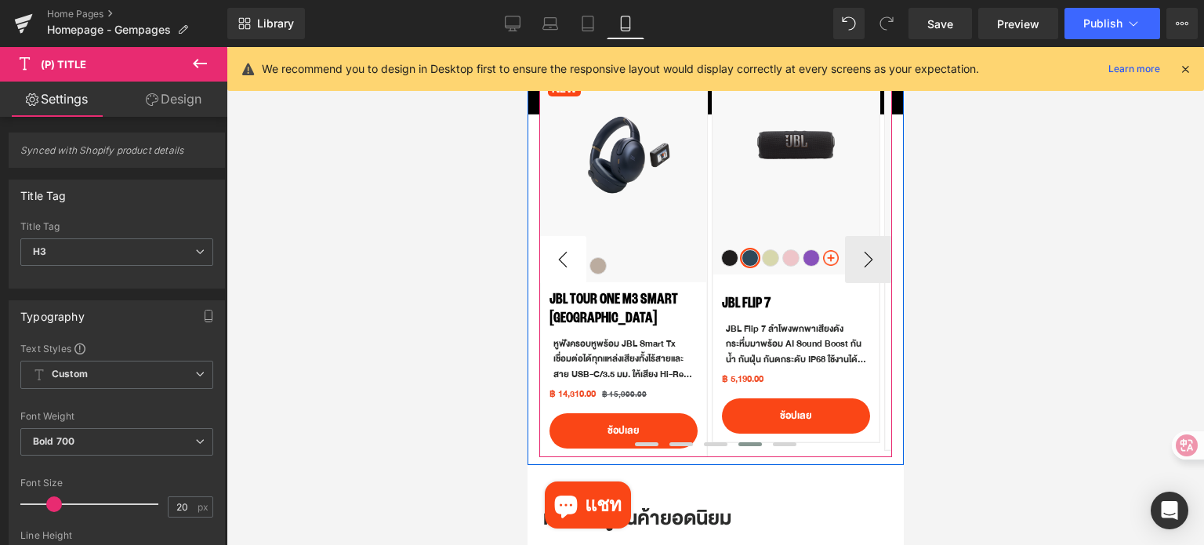
click at [561, 261] on button "‹" at bounding box center [561, 259] width 47 height 47
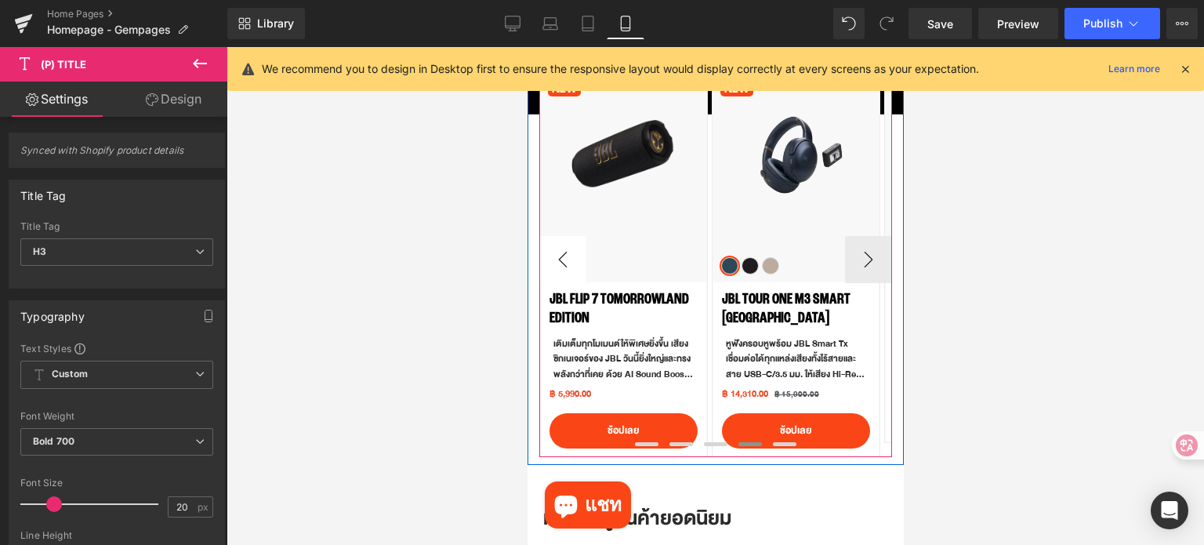
click at [561, 261] on button "‹" at bounding box center [561, 259] width 47 height 47
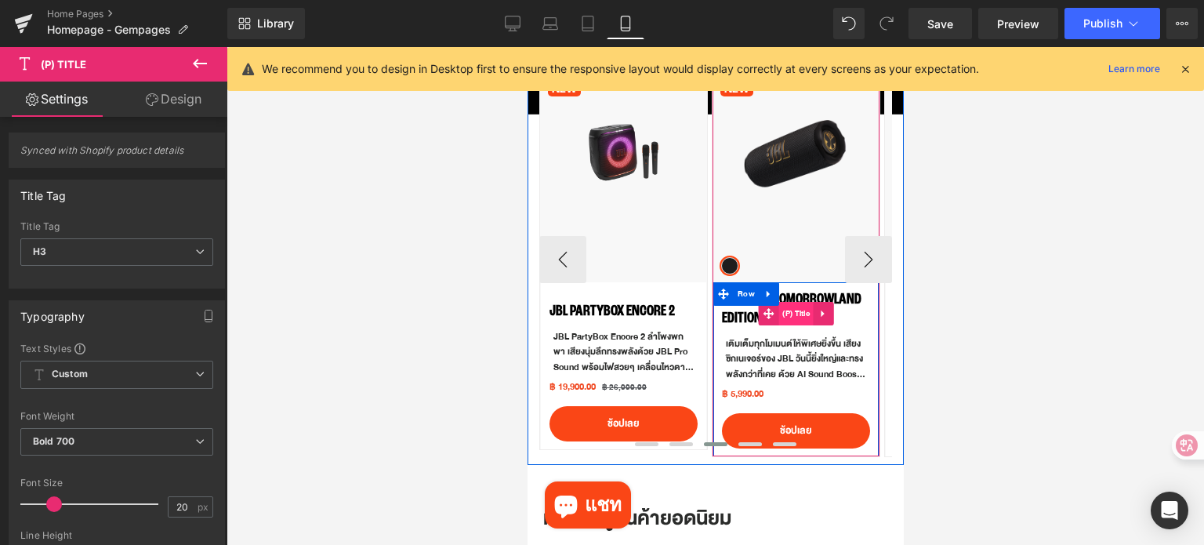
click at [796, 320] on span "(P) Title" at bounding box center [795, 314] width 35 height 24
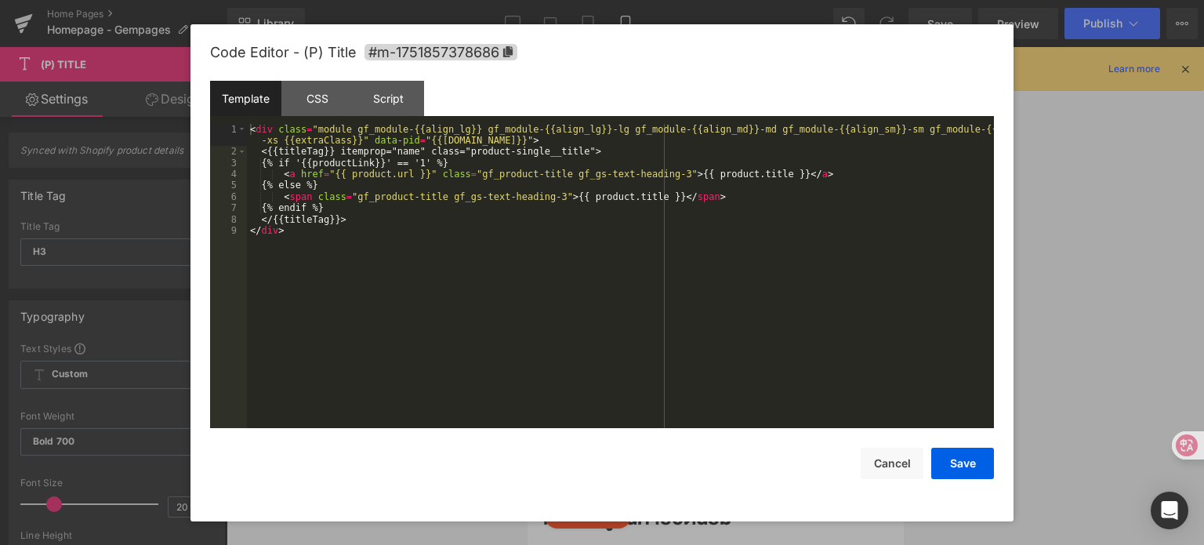
click at [793, 0] on div "(P) Title You are previewing how the will restyle your page. You can not edit E…" at bounding box center [602, 0] width 1204 height 0
click at [318, 99] on div "CSS" at bounding box center [316, 98] width 71 height 35
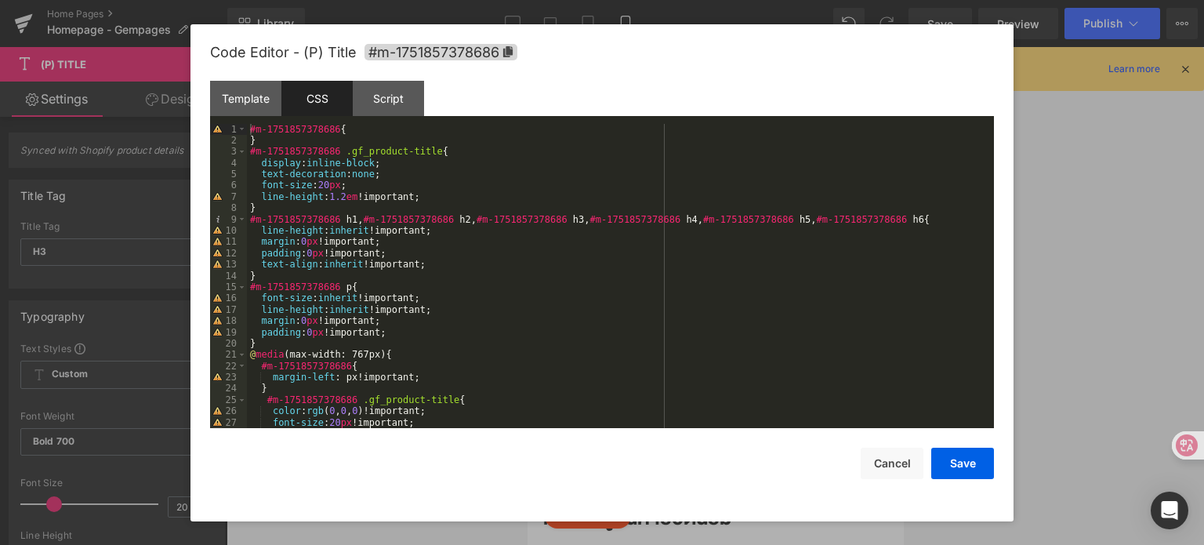
click at [488, 200] on div "#m-1751857378686 { } #m-1751857378686 .gf_product-title { display : inline-bloc…" at bounding box center [617, 288] width 741 height 328
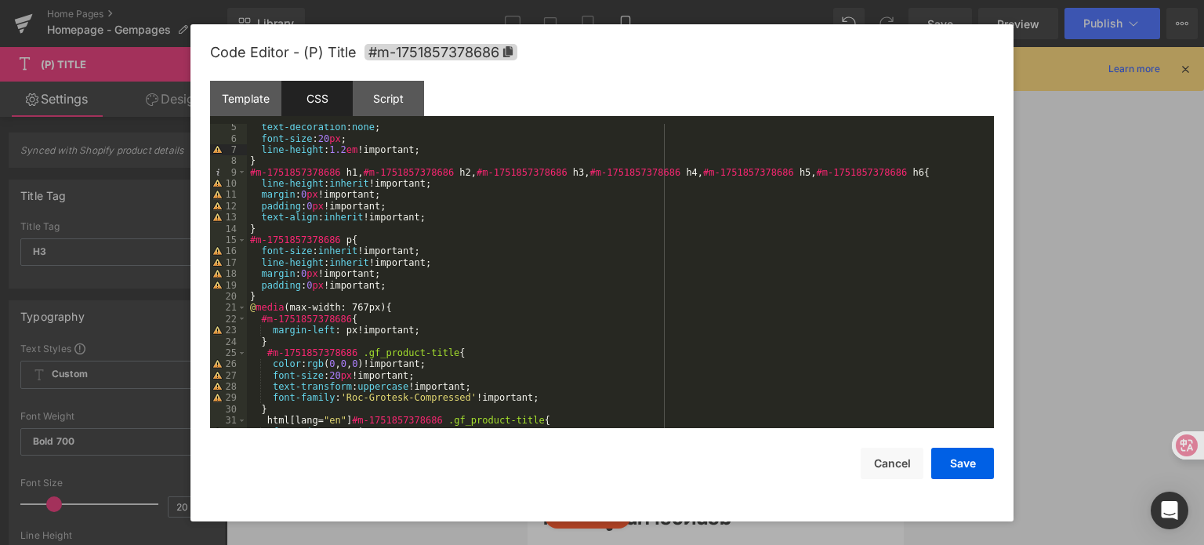
scroll to position [0, 0]
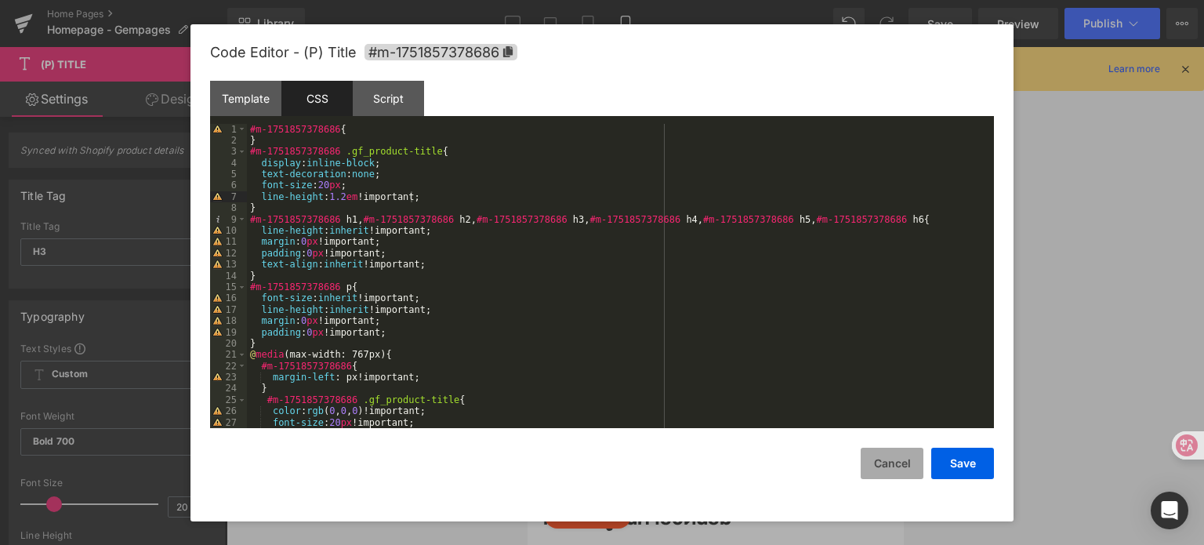
click at [887, 458] on button "Cancel" at bounding box center [892, 463] width 63 height 31
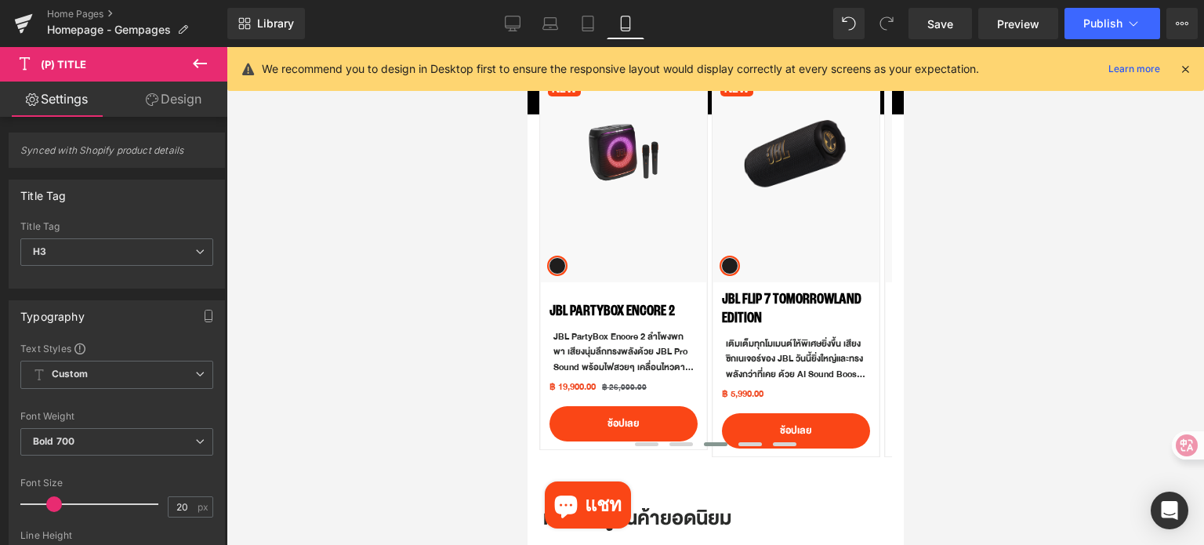
click at [1027, 256] on div at bounding box center [715, 296] width 977 height 498
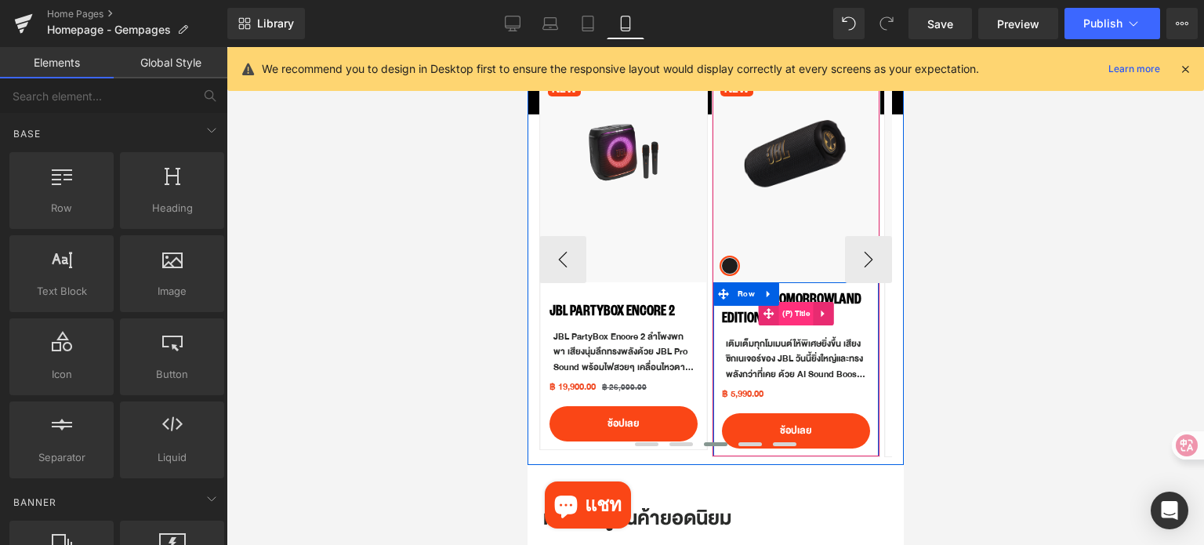
click at [792, 318] on span "(P) Title" at bounding box center [795, 314] width 35 height 24
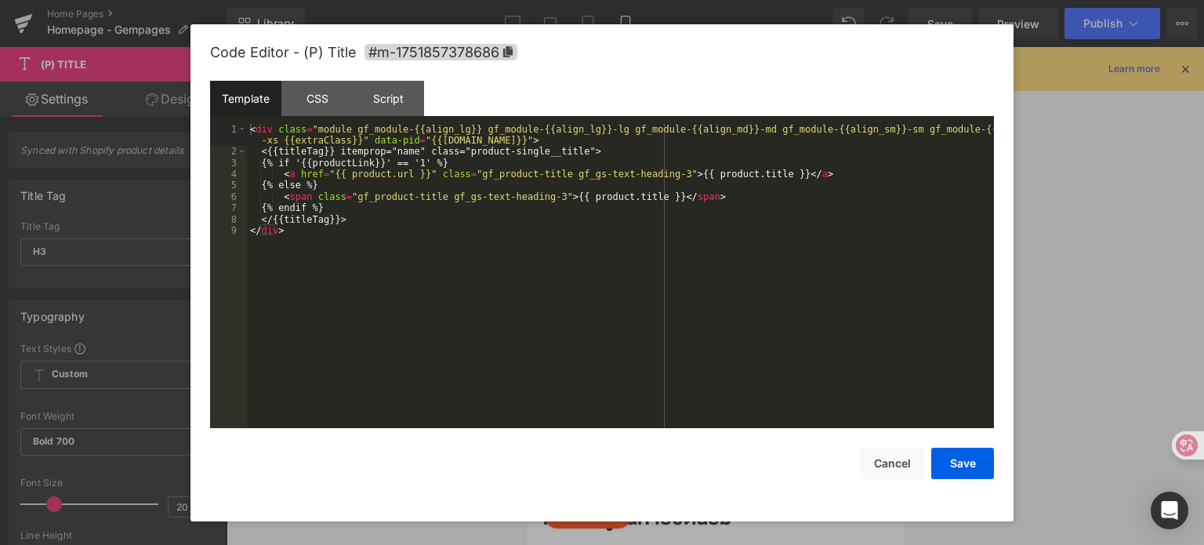
click at [769, 0] on div "(P) Title You are previewing how the will restyle your page. You can not edit E…" at bounding box center [602, 0] width 1204 height 0
click at [331, 103] on div "CSS" at bounding box center [316, 98] width 71 height 35
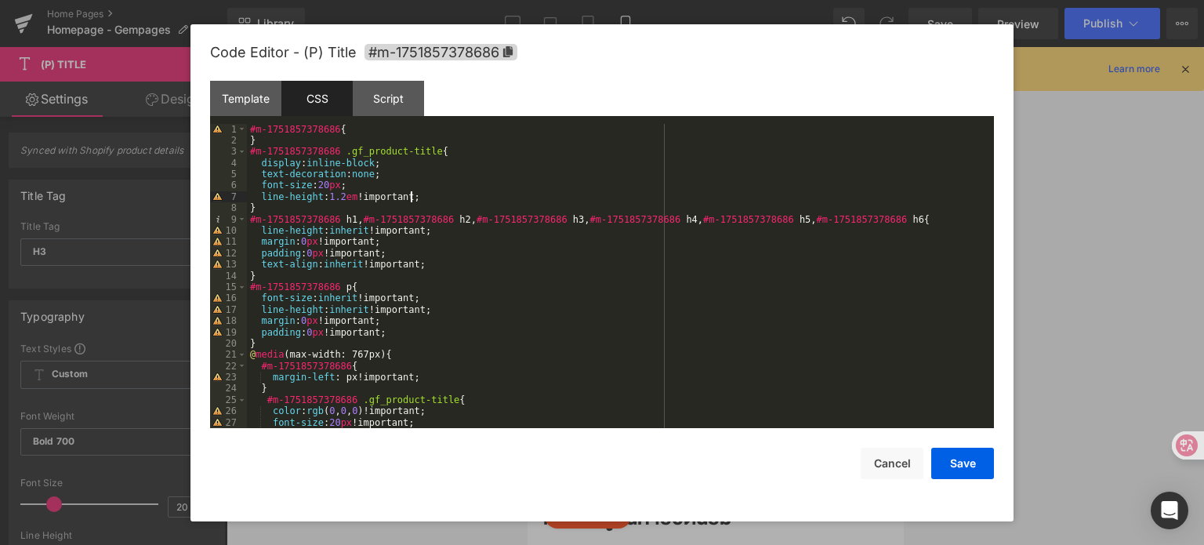
click at [443, 197] on div "#m-1751857378686 { } #m-1751857378686 .gf_product-title { display : inline-bloc…" at bounding box center [617, 288] width 741 height 328
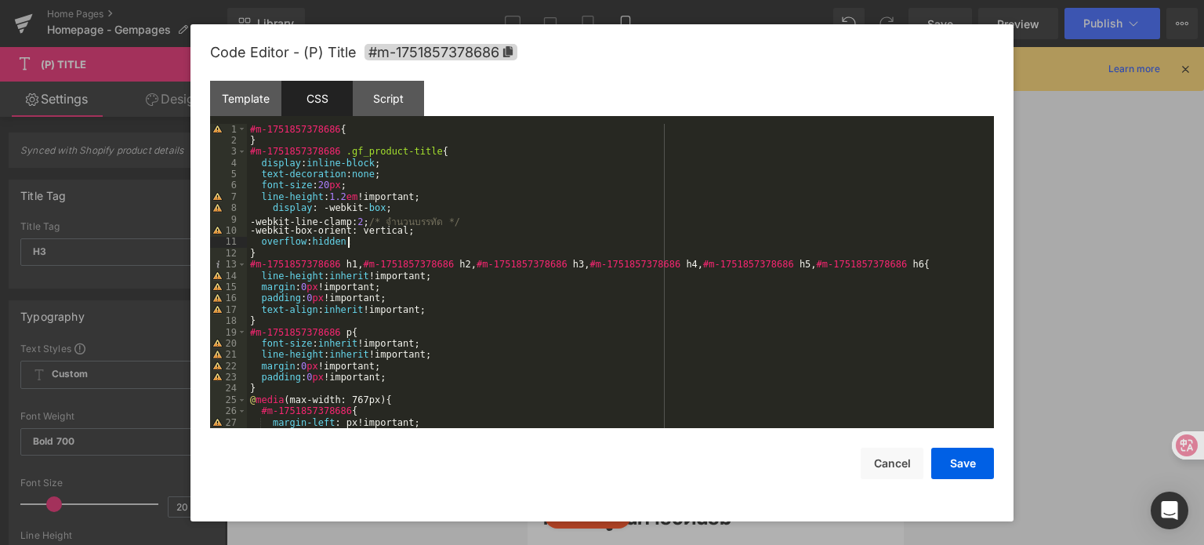
click at [367, 219] on div "#m-1751857378686 { } #m-1751857378686 .gf_product-title { display : inline-bloc…" at bounding box center [617, 288] width 741 height 328
click at [956, 457] on button "Save" at bounding box center [962, 463] width 63 height 31
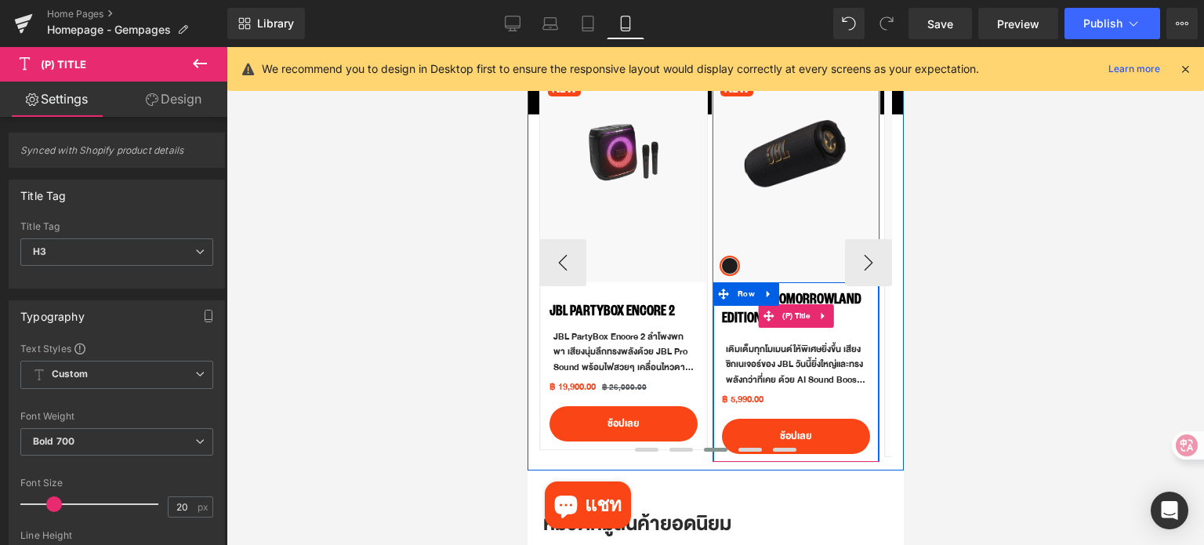
click at [793, 304] on span "(P) Title" at bounding box center [795, 316] width 35 height 24
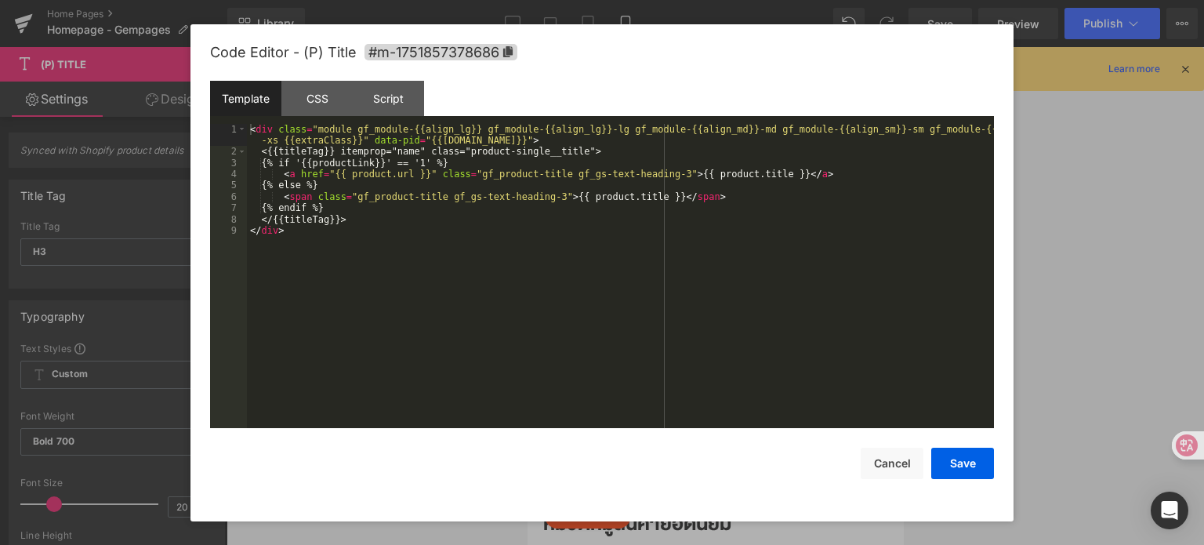
click at [784, 0] on div "(P) Title You are previewing how the will restyle your page. You can not edit E…" at bounding box center [602, 0] width 1204 height 0
click at [328, 89] on div "CSS" at bounding box center [316, 98] width 71 height 35
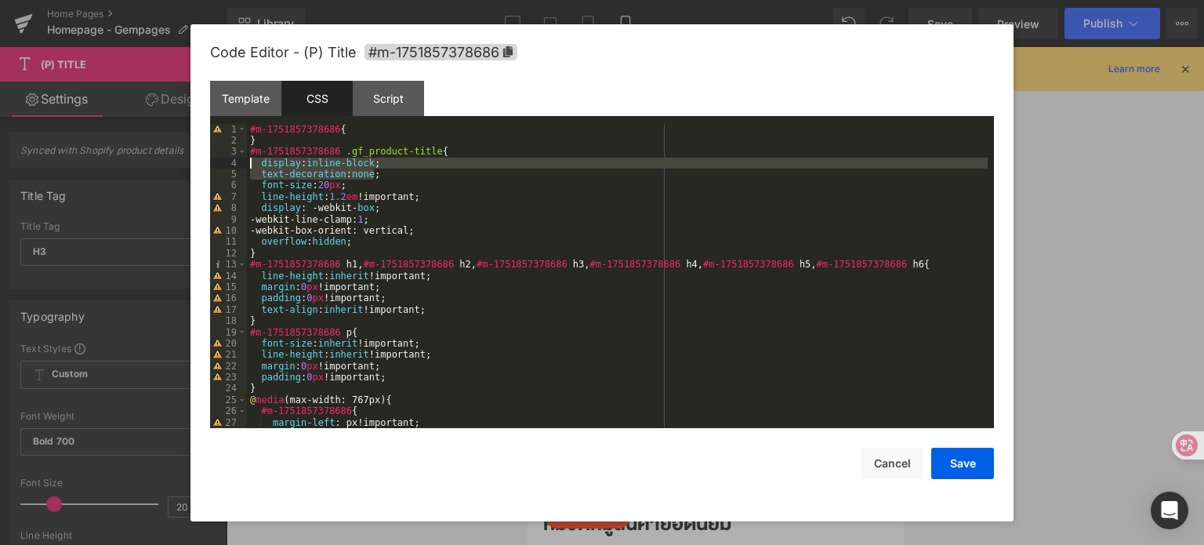
drag, startPoint x: 390, startPoint y: 172, endPoint x: 250, endPoint y: 161, distance: 139.9
click at [250, 161] on div "#m-1751857378686 { } #m-1751857378686 .gf_product-title { display : inline-bloc…" at bounding box center [617, 288] width 741 height 328
click at [419, 172] on div "#m-1751857378686 { } #m-1751857378686 .gf_product-title { display : inline-bloc…" at bounding box center [617, 276] width 741 height 305
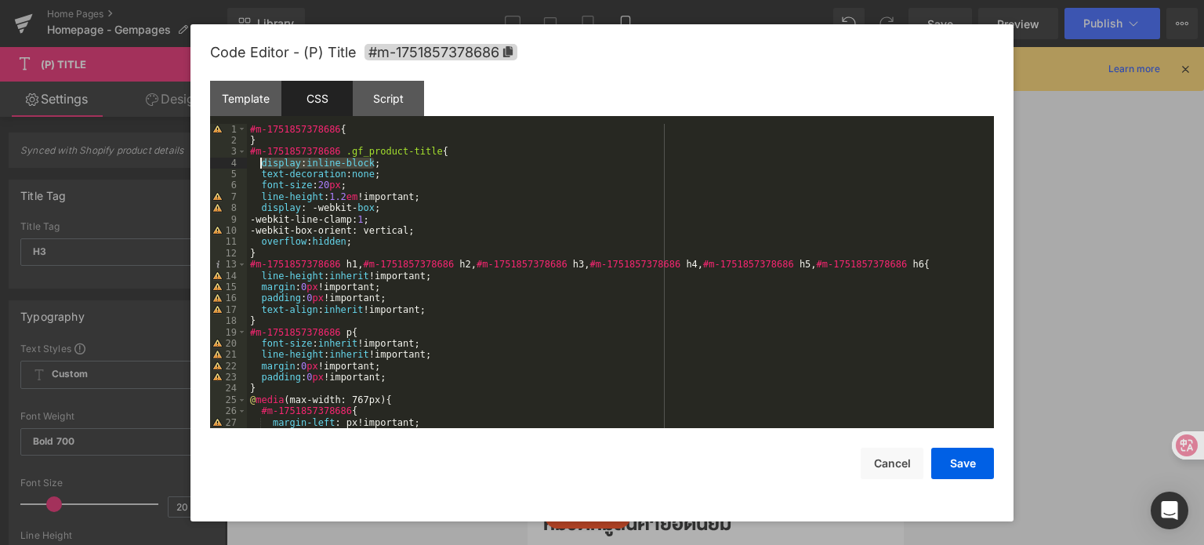
drag, startPoint x: 363, startPoint y: 159, endPoint x: 259, endPoint y: 161, distance: 103.5
click at [259, 161] on div "#m-1751857378686 { } #m-1751857378686 .gf_product-title { display : inline-bloc…" at bounding box center [617, 288] width 741 height 328
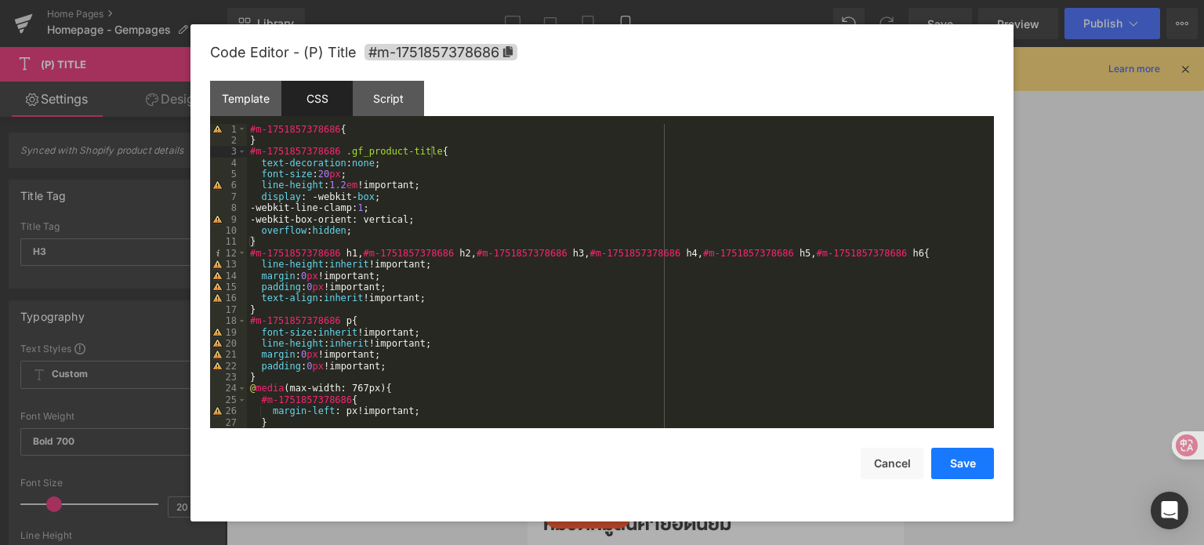
click at [966, 460] on button "Save" at bounding box center [962, 463] width 63 height 31
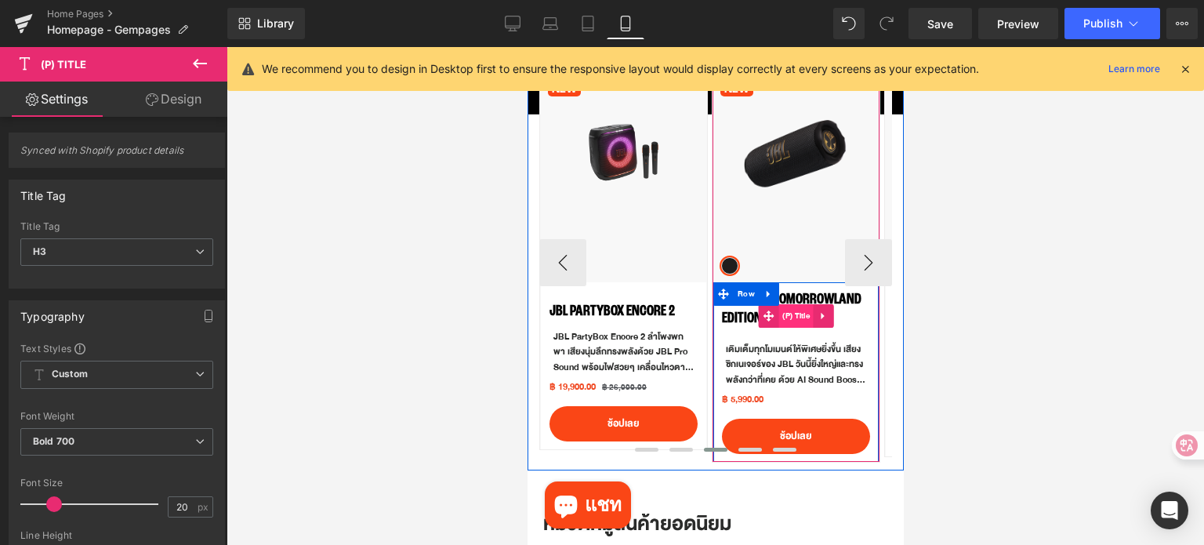
click at [791, 313] on span "(P) Title" at bounding box center [795, 316] width 35 height 24
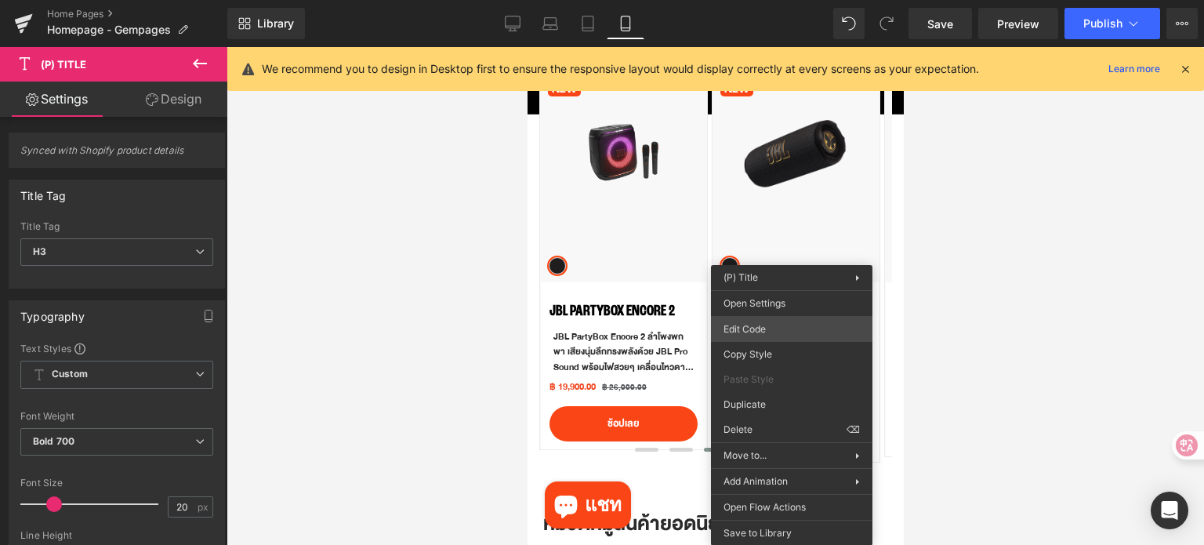
click at [775, 0] on div "(P) Title You are previewing how the will restyle your page. You can not edit E…" at bounding box center [602, 0] width 1204 height 0
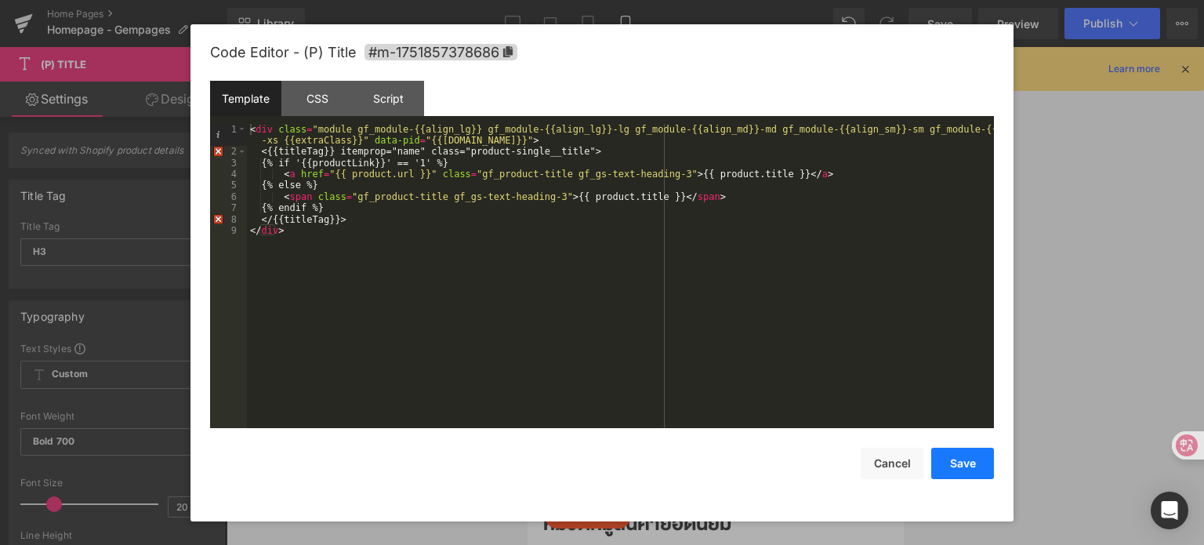
click at [937, 466] on button "Save" at bounding box center [962, 463] width 63 height 31
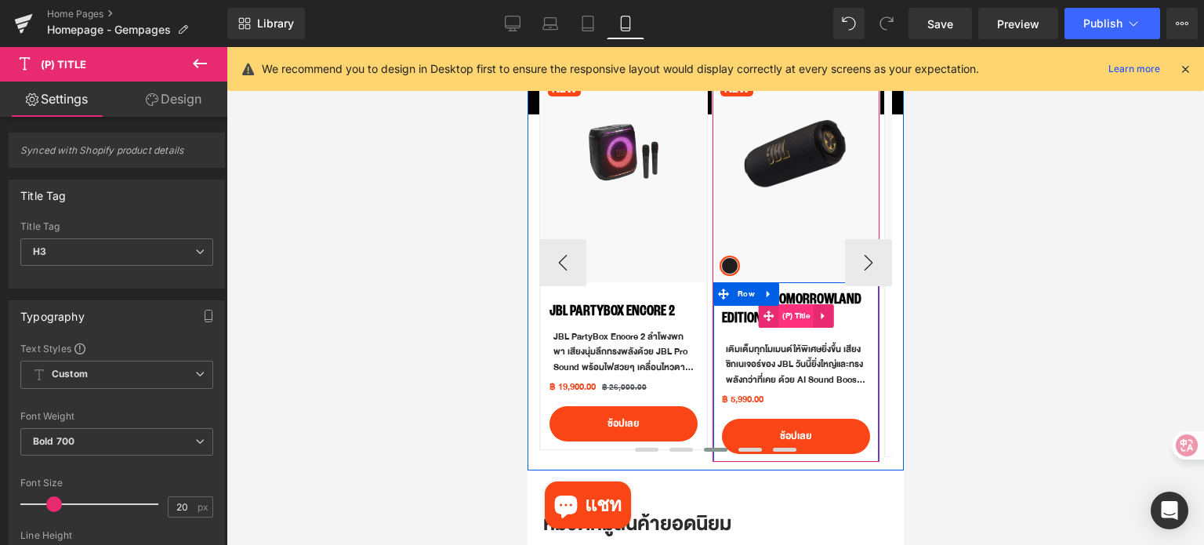
click at [791, 321] on span "(P) Title" at bounding box center [795, 316] width 35 height 24
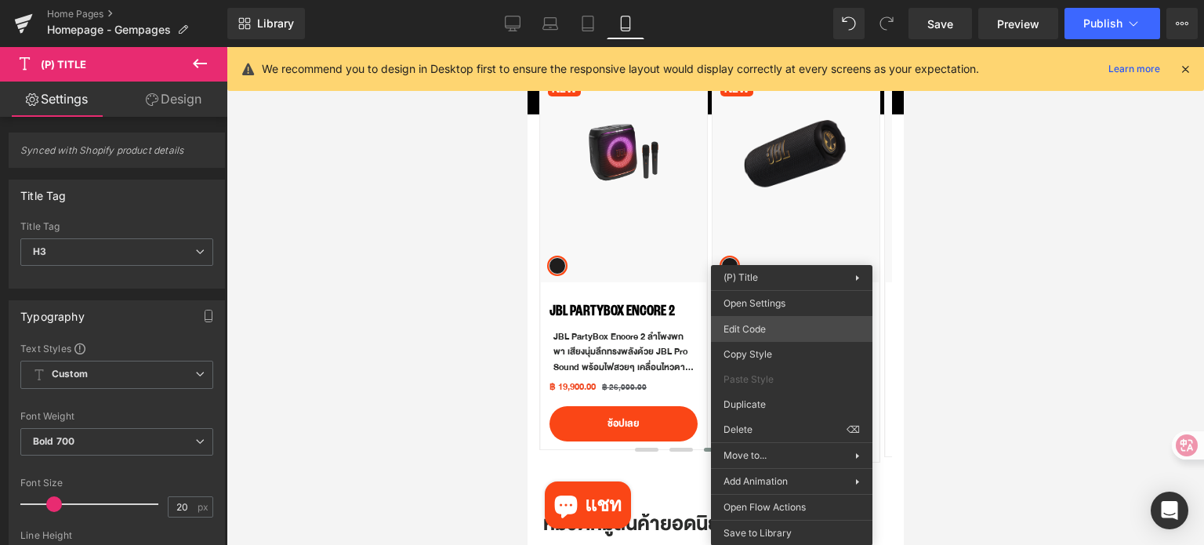
click at [786, 0] on div "(P) Title You are previewing how the will restyle your page. You can not edit E…" at bounding box center [602, 0] width 1204 height 0
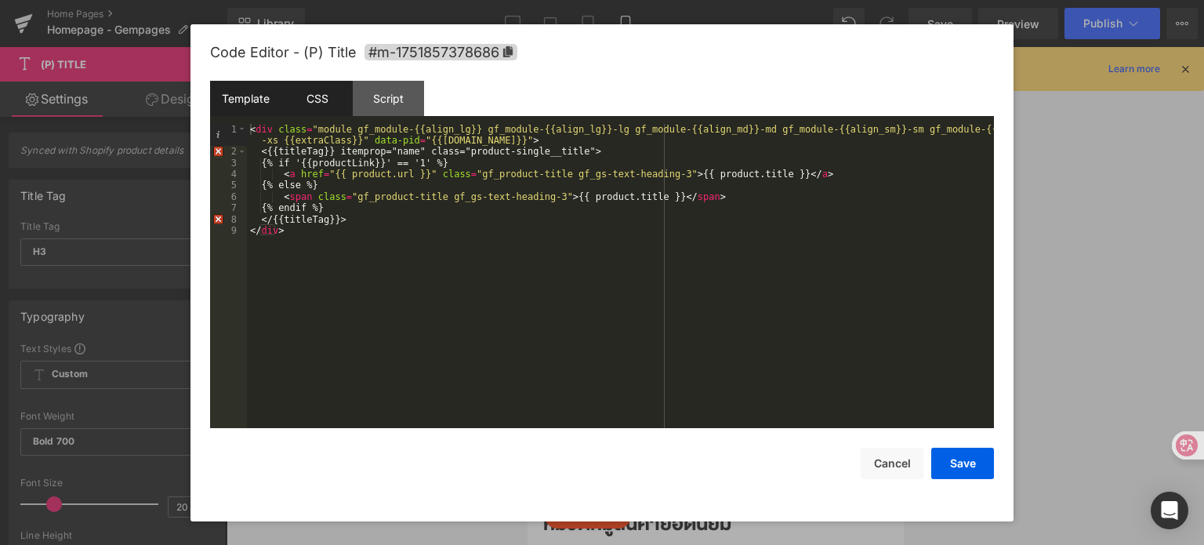
click at [322, 93] on div "CSS" at bounding box center [316, 98] width 71 height 35
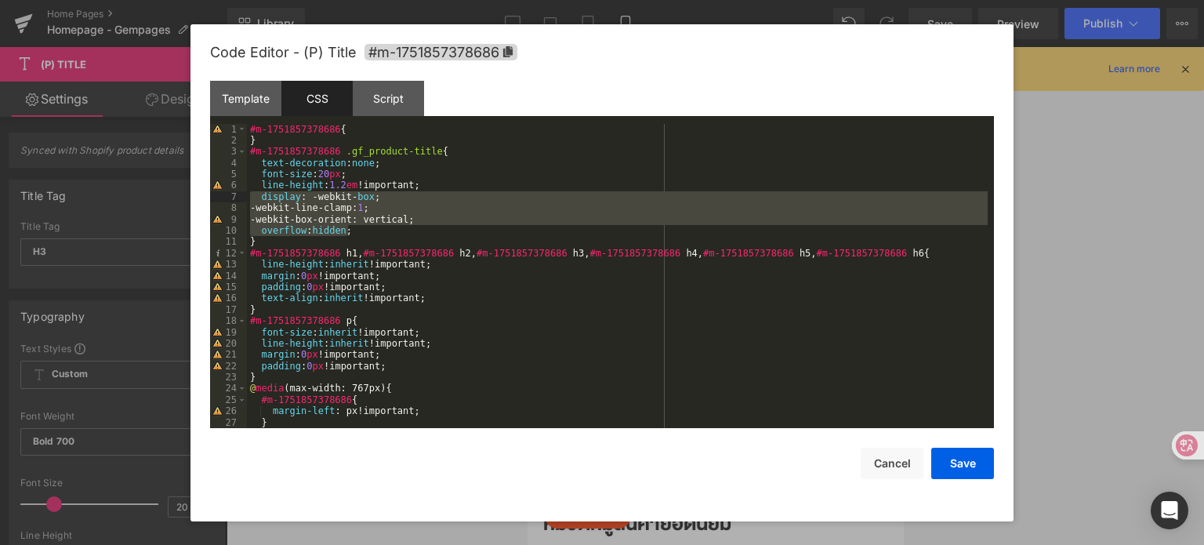
drag, startPoint x: 360, startPoint y: 230, endPoint x: 260, endPoint y: 196, distance: 105.3
click at [255, 197] on div "#m-1751857378686 { } #m-1751857378686 .gf_product-title { text-decoration : non…" at bounding box center [617, 288] width 741 height 328
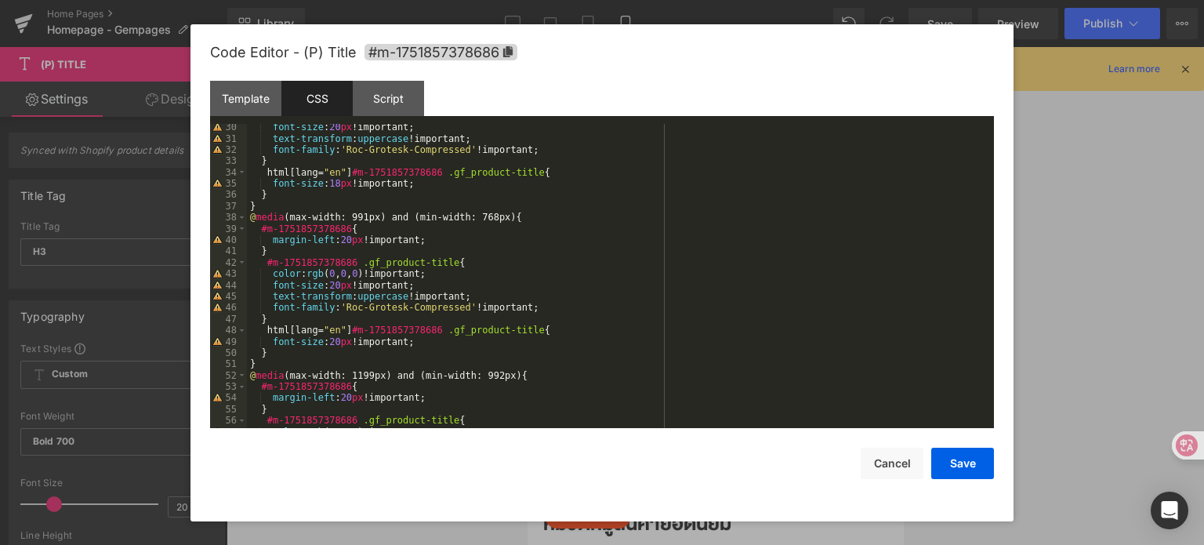
scroll to position [376, 0]
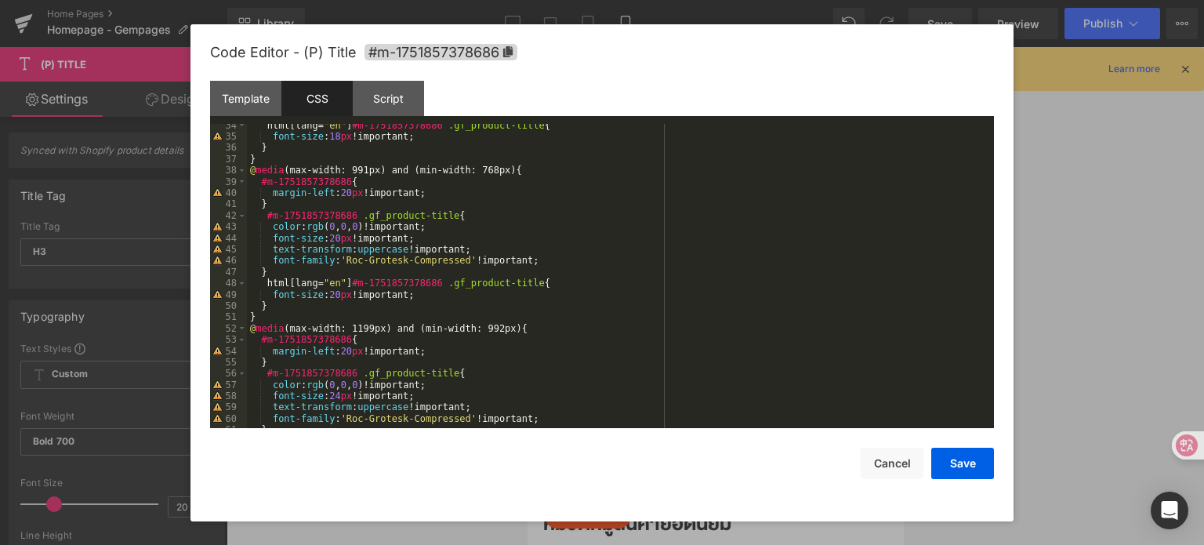
click at [544, 263] on div "html [ lang = " en " ] #m-1751857378686 .gf_product-title { font-size : 18 px !…" at bounding box center [617, 284] width 741 height 328
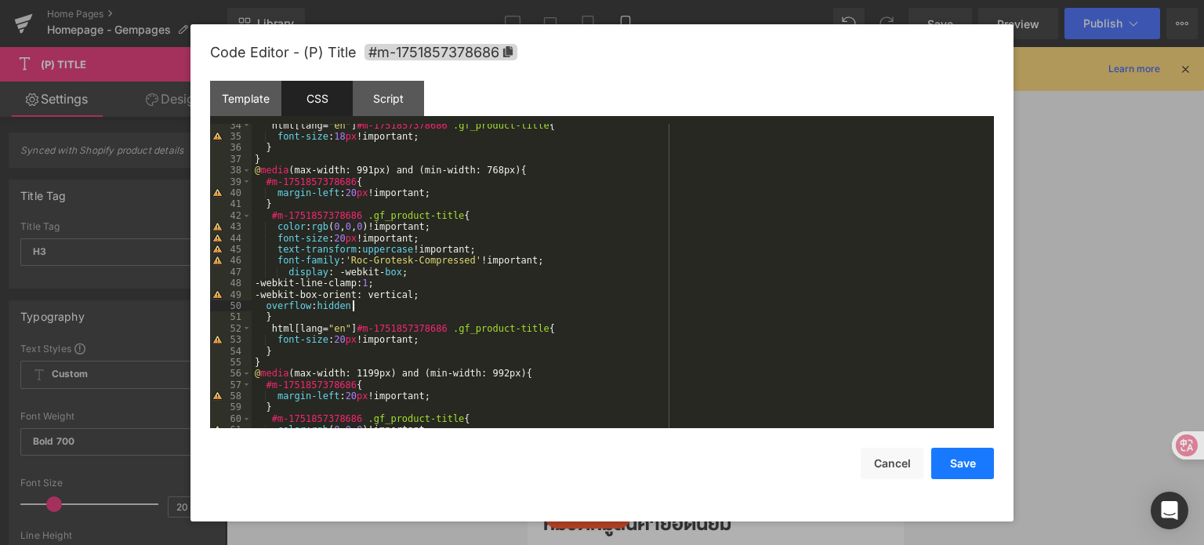
click at [953, 463] on button "Save" at bounding box center [962, 463] width 63 height 31
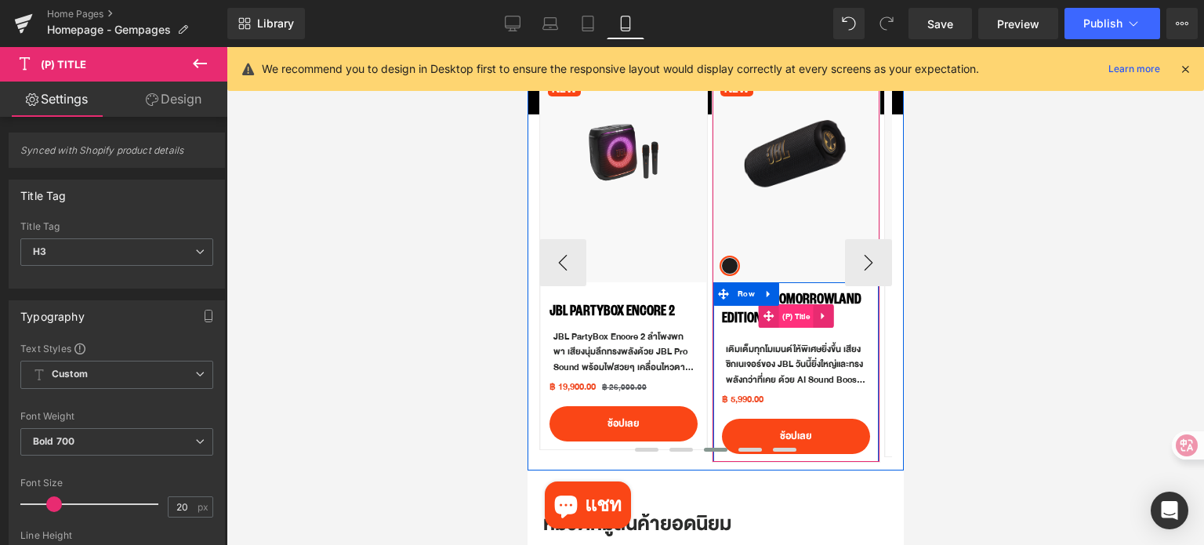
click at [795, 311] on span "(P) Title" at bounding box center [795, 317] width 35 height 24
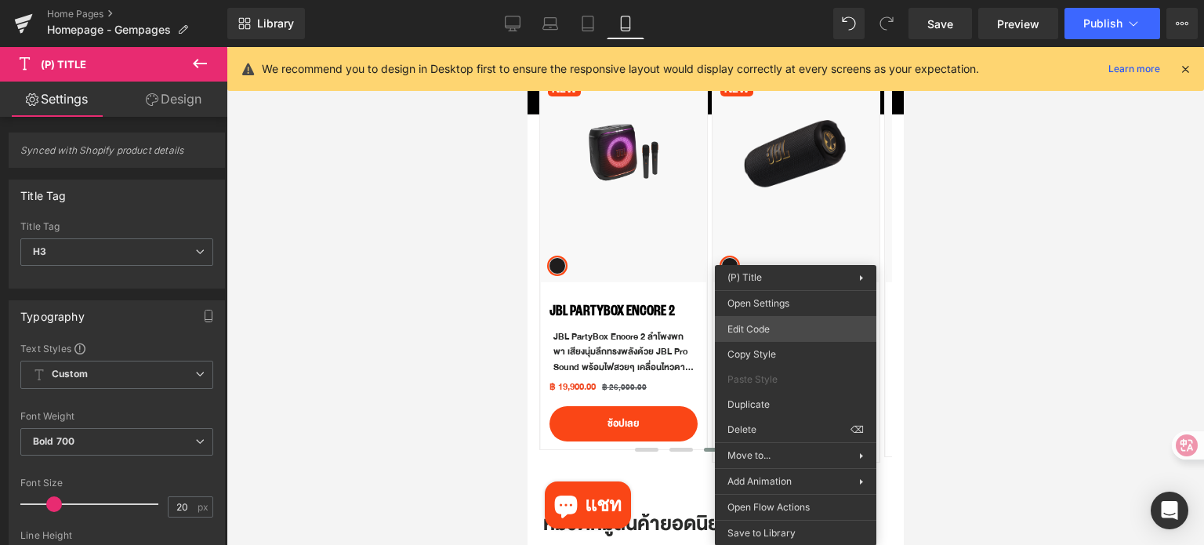
click at [784, 0] on div "(P) Title You are previewing how the will restyle your page. You can not edit E…" at bounding box center [602, 0] width 1204 height 0
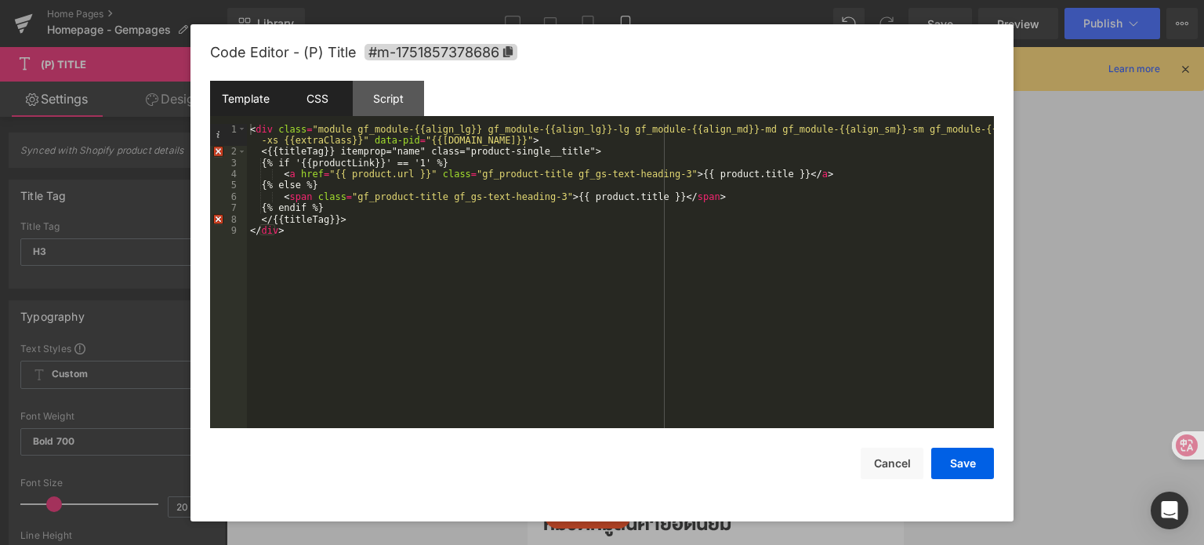
click at [310, 100] on div "CSS" at bounding box center [316, 98] width 71 height 35
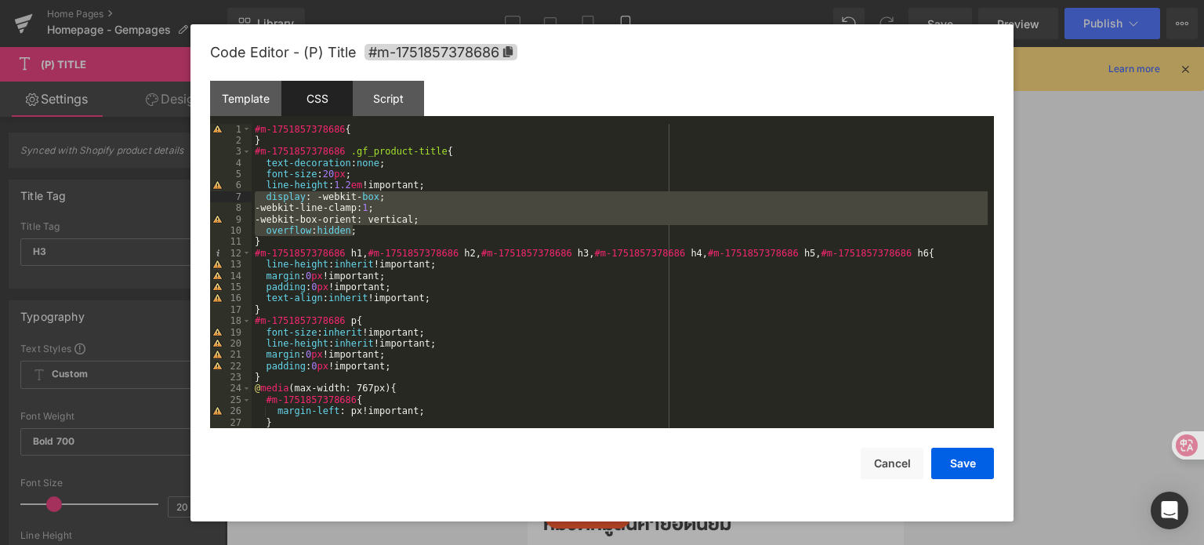
drag, startPoint x: 373, startPoint y: 235, endPoint x: 194, endPoint y: 198, distance: 183.4
click at [194, 198] on div "Code Editor - (P) Title #m-1751857378686 Template CSS Script Data 1 2 3 4 5 6 7…" at bounding box center [601, 272] width 823 height 497
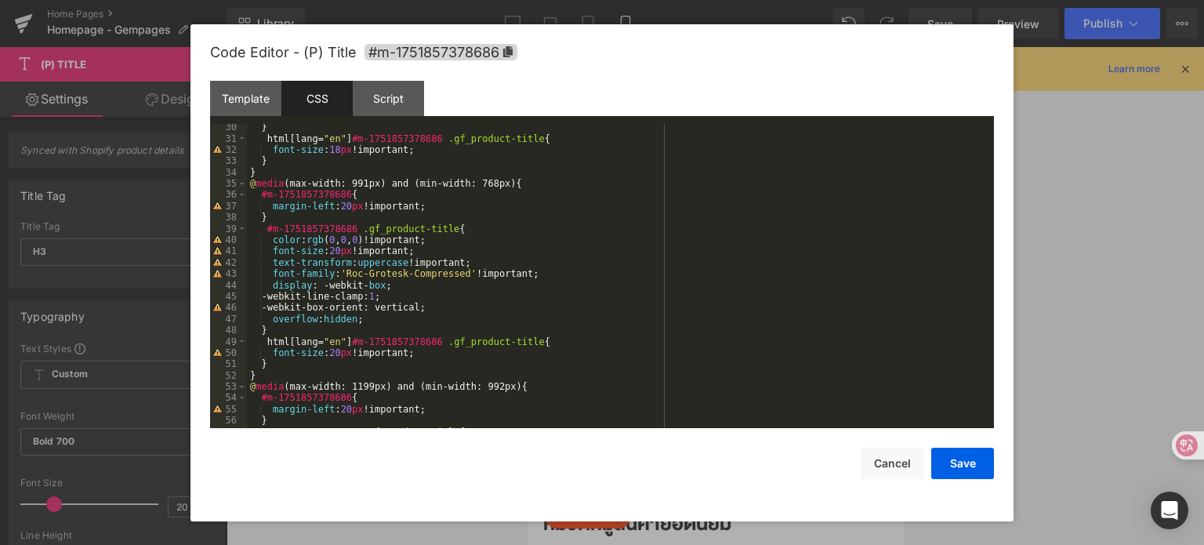
scroll to position [329, 0]
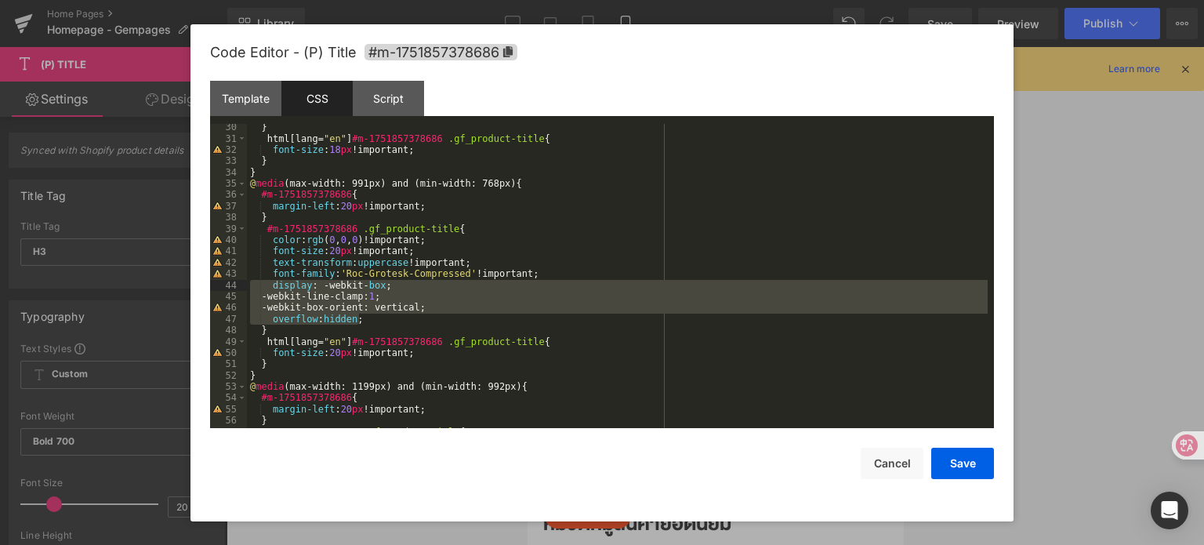
drag, startPoint x: 363, startPoint y: 321, endPoint x: 248, endPoint y: 285, distance: 120.7
click at [248, 285] on div "} html [ lang = " en " ] #m-1751857378686 .gf_product-title { font-size : 18 px…" at bounding box center [617, 285] width 741 height 328
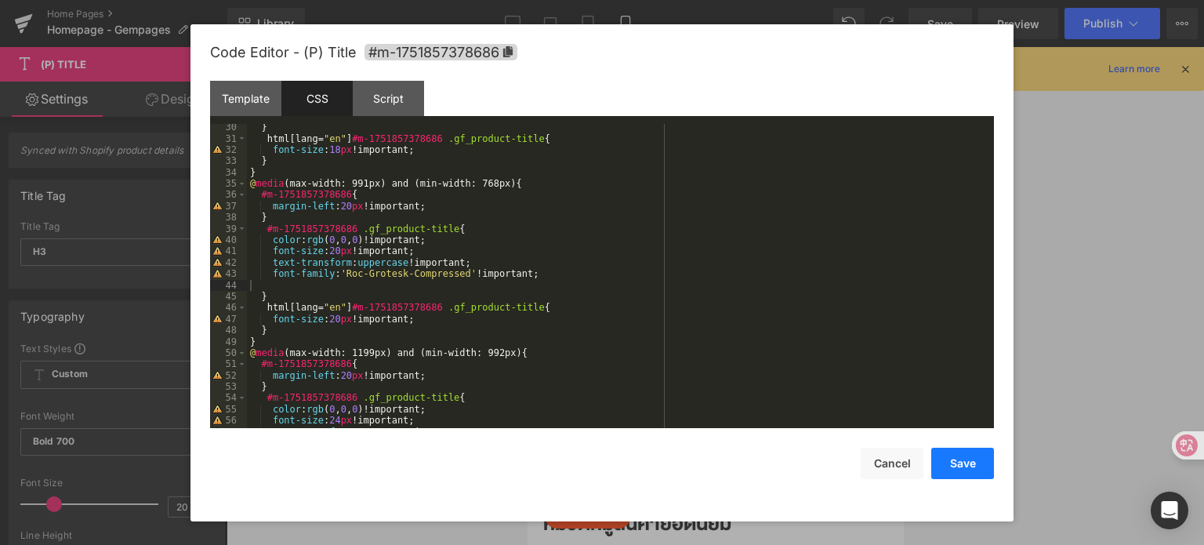
click at [964, 459] on button "Save" at bounding box center [962, 463] width 63 height 31
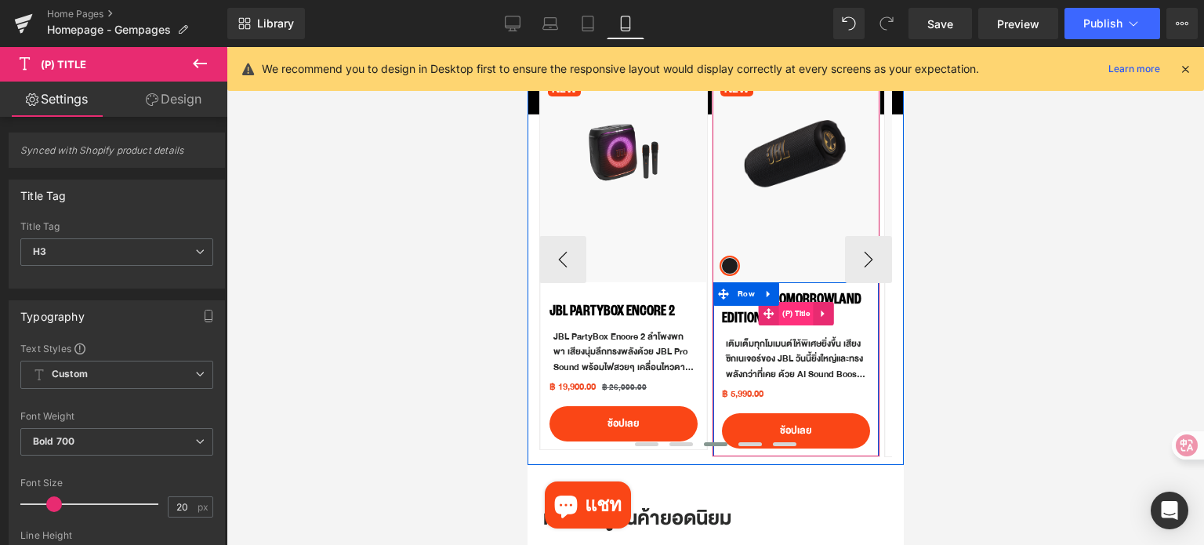
click at [794, 316] on span "(P) Title" at bounding box center [795, 314] width 35 height 24
click at [794, 360] on span "(P) Description" at bounding box center [795, 359] width 63 height 24
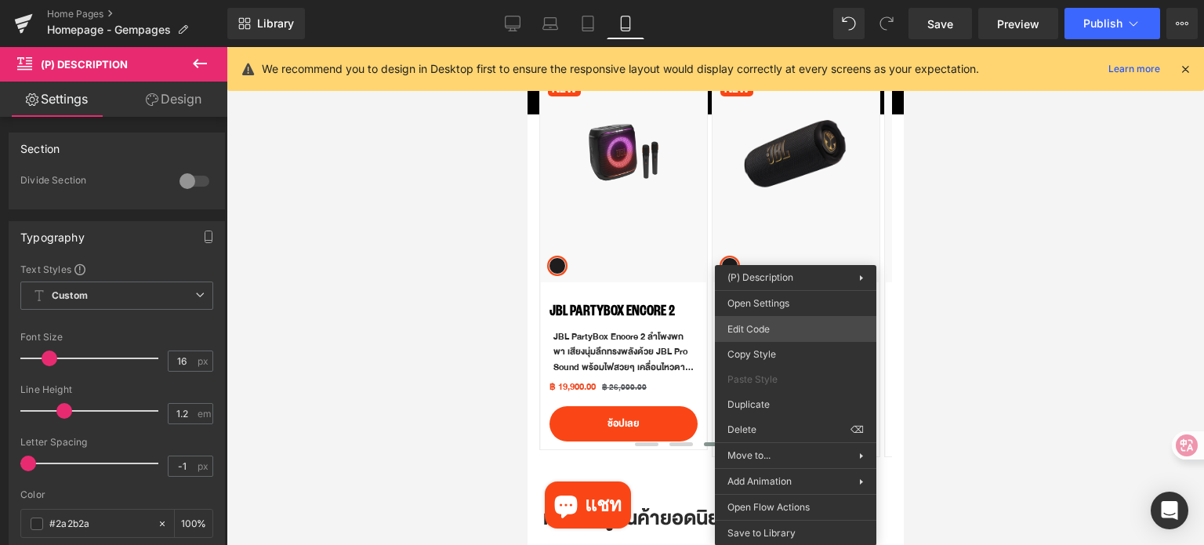
click at [774, 0] on div "(P) Description You are previewing how the will restyle your page. You can not …" at bounding box center [602, 0] width 1204 height 0
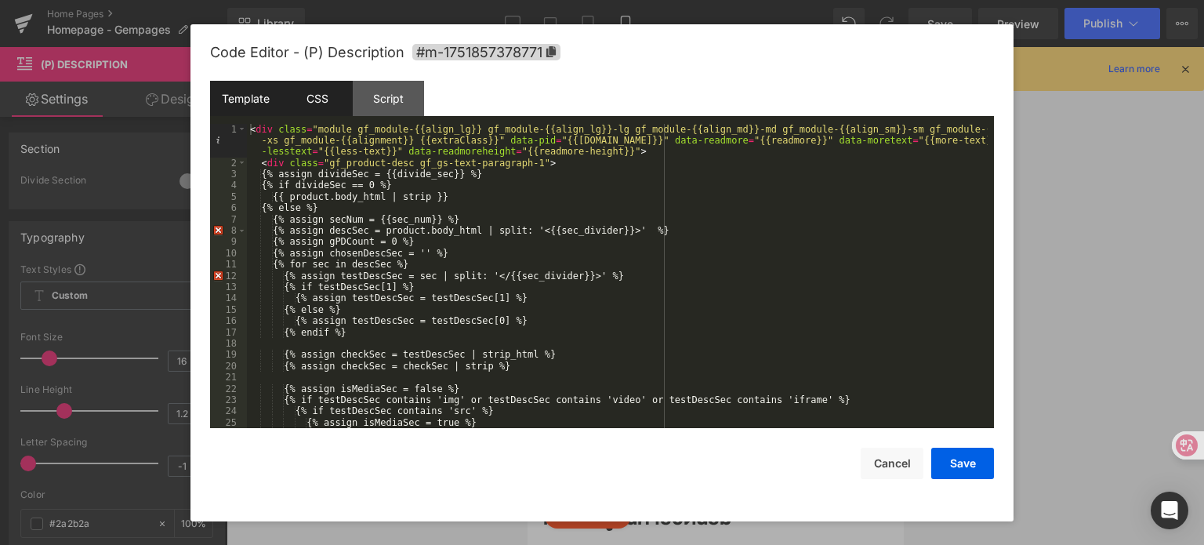
click at [323, 94] on div "CSS" at bounding box center [316, 98] width 71 height 35
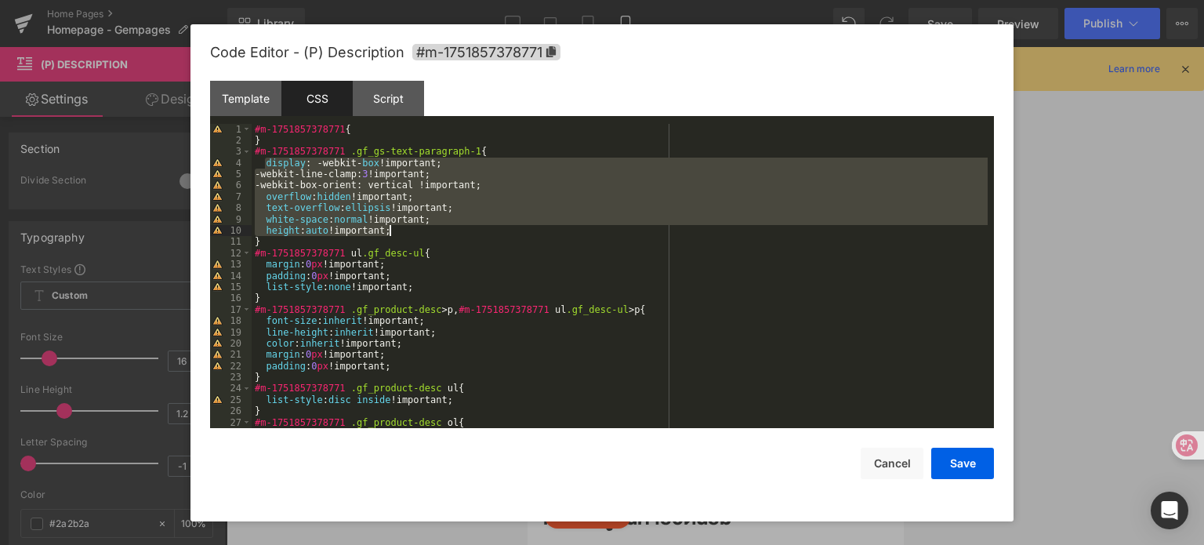
drag, startPoint x: 263, startPoint y: 165, endPoint x: 426, endPoint y: 230, distance: 176.0
click at [426, 230] on div "#m-1751857378771 { } #m-1751857378771 .gf_gs-text-paragraph-1 { display : -webk…" at bounding box center [620, 288] width 736 height 328
click at [903, 471] on button "Cancel" at bounding box center [892, 463] width 63 height 31
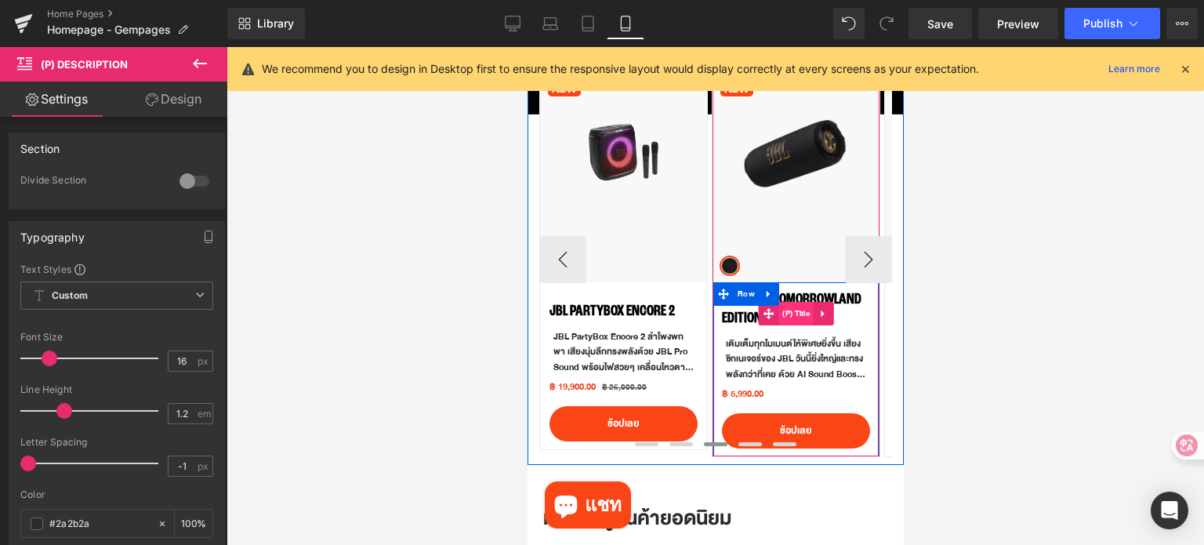
click at [791, 314] on span "(P) Title" at bounding box center [795, 314] width 35 height 24
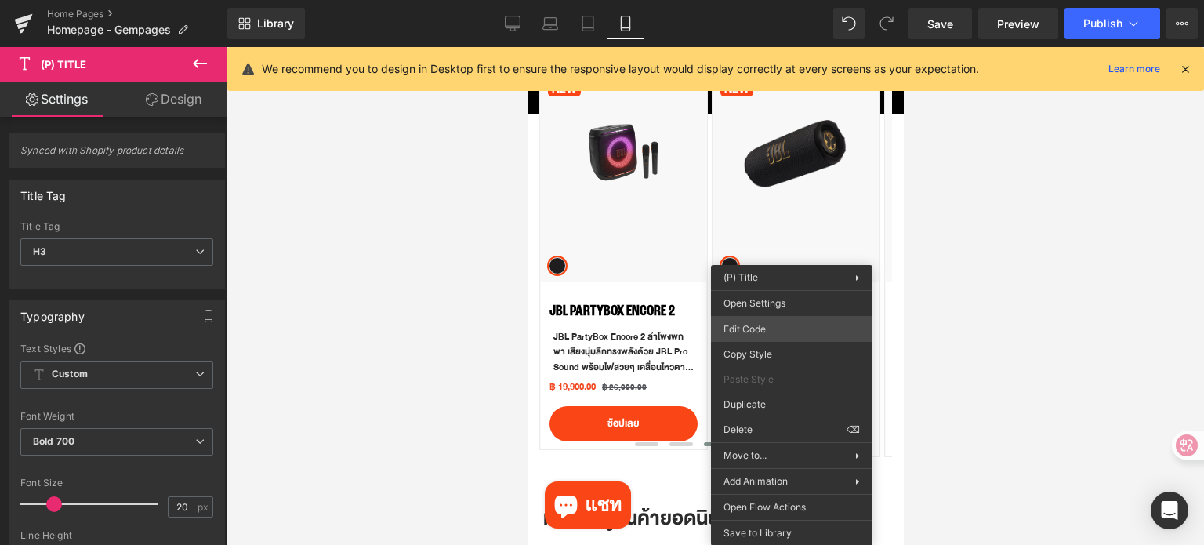
click at [792, 0] on div "(P) Title You are previewing how the will restyle your page. You can not edit E…" at bounding box center [602, 0] width 1204 height 0
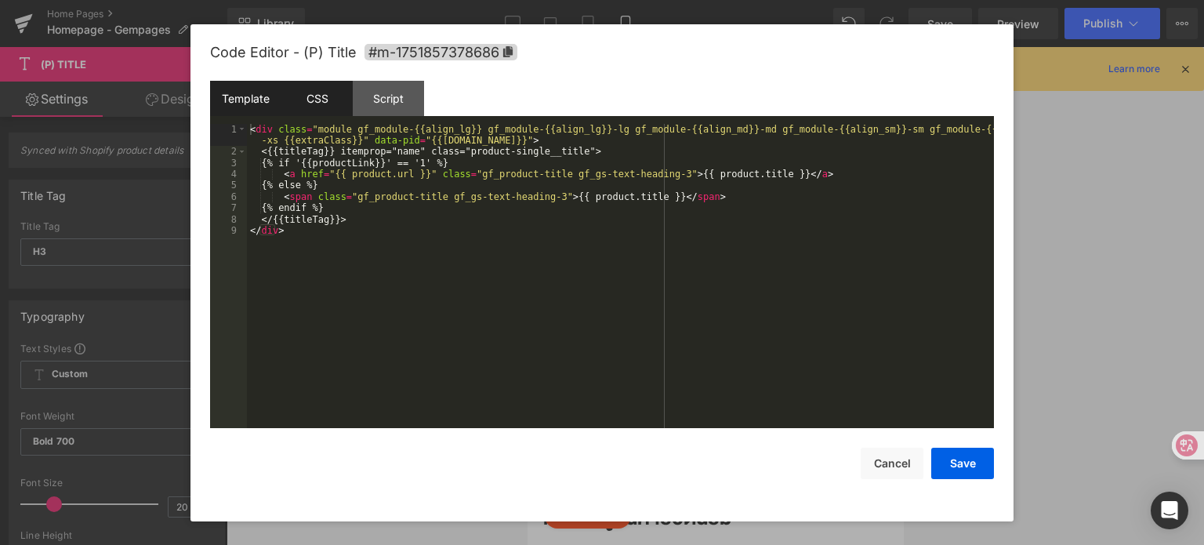
click at [328, 94] on div "CSS" at bounding box center [316, 98] width 71 height 35
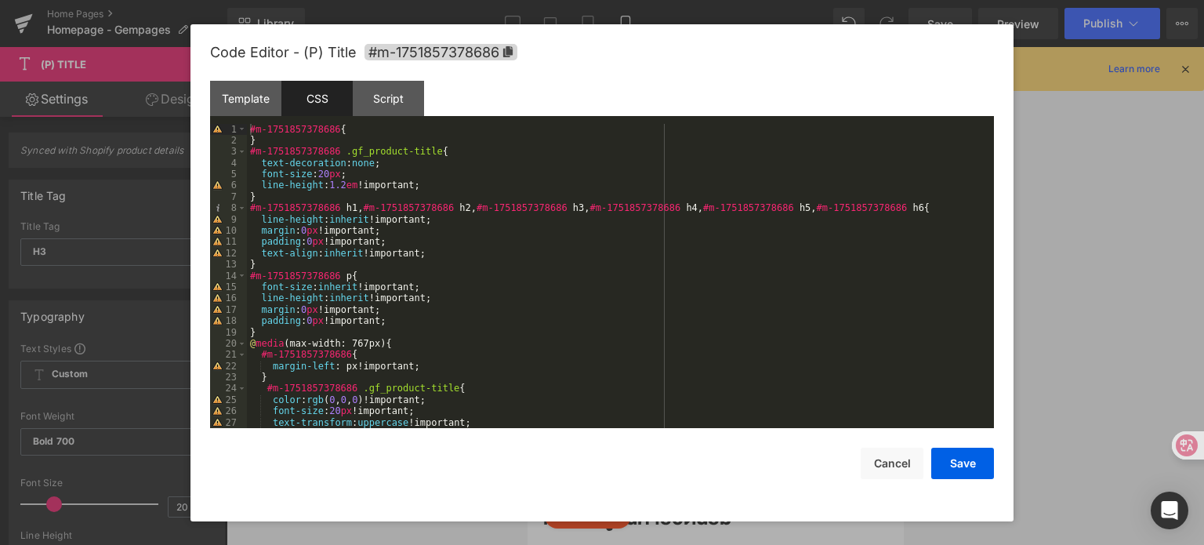
click at [426, 189] on div "#m-1751857378686 { } #m-1751857378686 .gf_product-title { text-decoration : non…" at bounding box center [617, 288] width 741 height 328
click at [448, 149] on div "#m-1751857378686 { } #m-1751857378686 .gf_product-title { text-decoration : non…" at bounding box center [617, 288] width 741 height 328
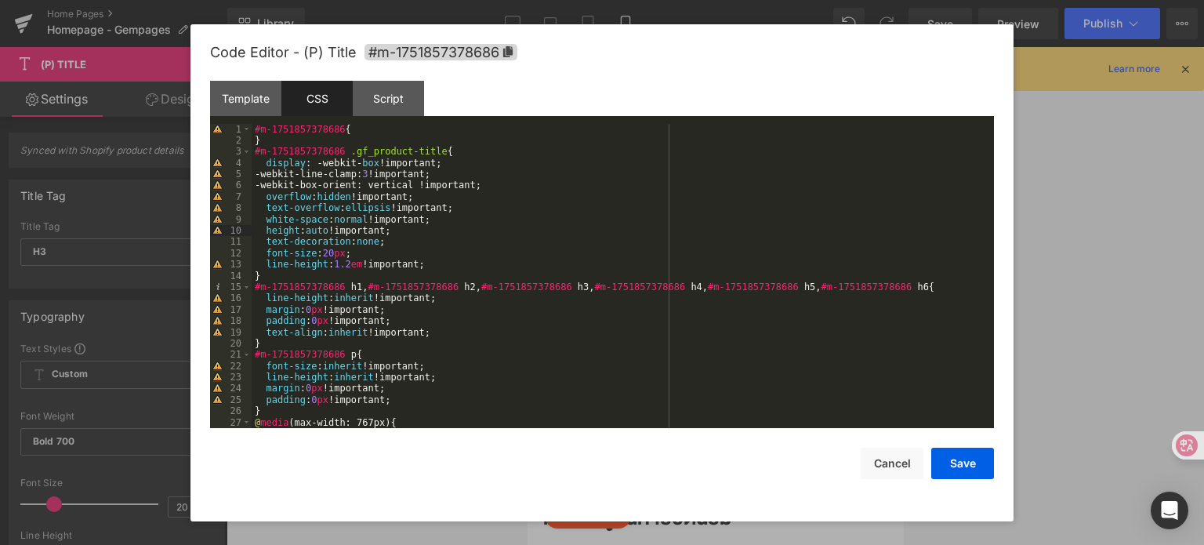
click at [373, 177] on div "#m-1751857378686 { } #m-1751857378686 .gf_product-title { display : -webkit- bo…" at bounding box center [620, 288] width 736 height 328
click at [970, 461] on button "Save" at bounding box center [962, 463] width 63 height 31
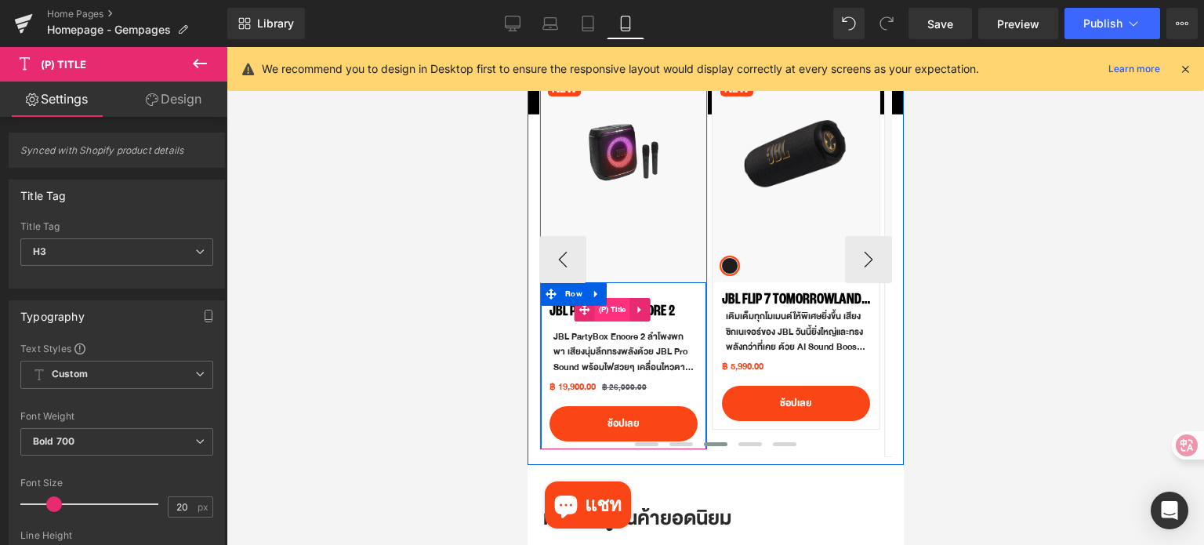
click at [616, 314] on span "(P) Title" at bounding box center [611, 310] width 35 height 24
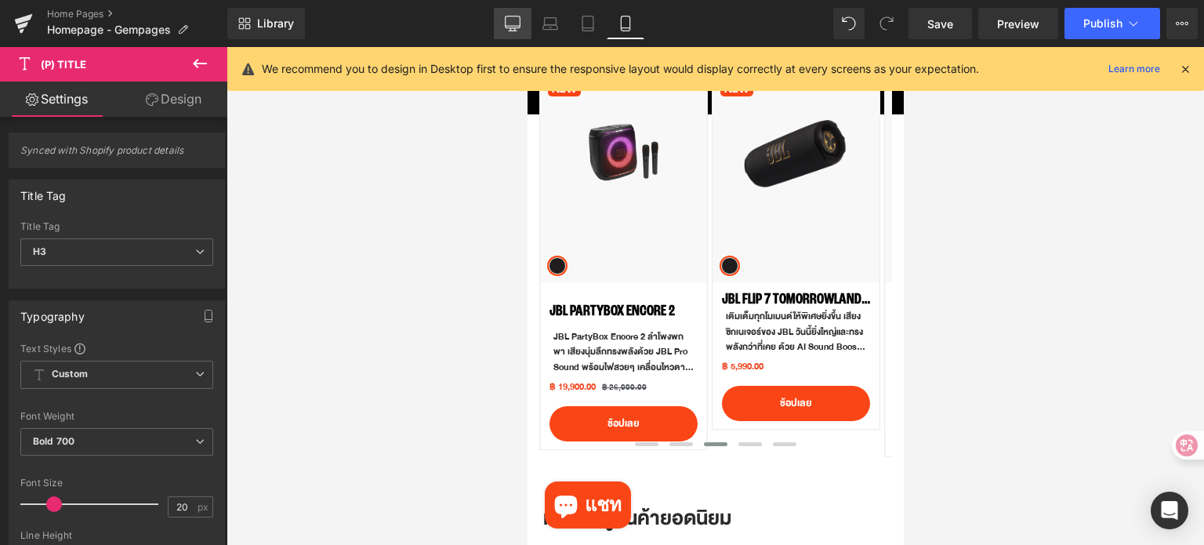
click at [510, 17] on icon at bounding box center [513, 24] width 16 height 16
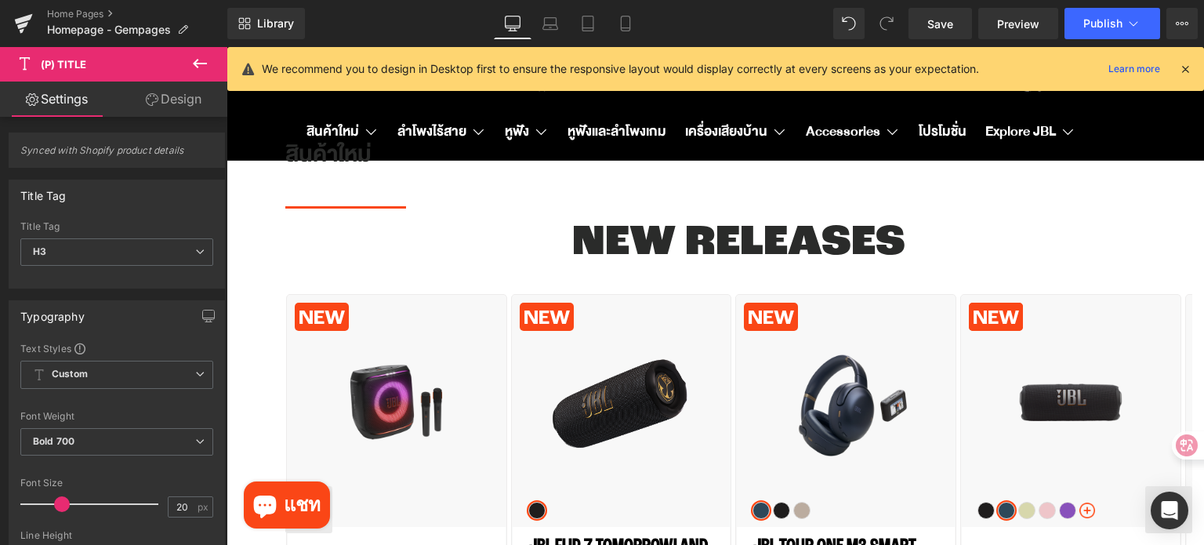
scroll to position [657, 0]
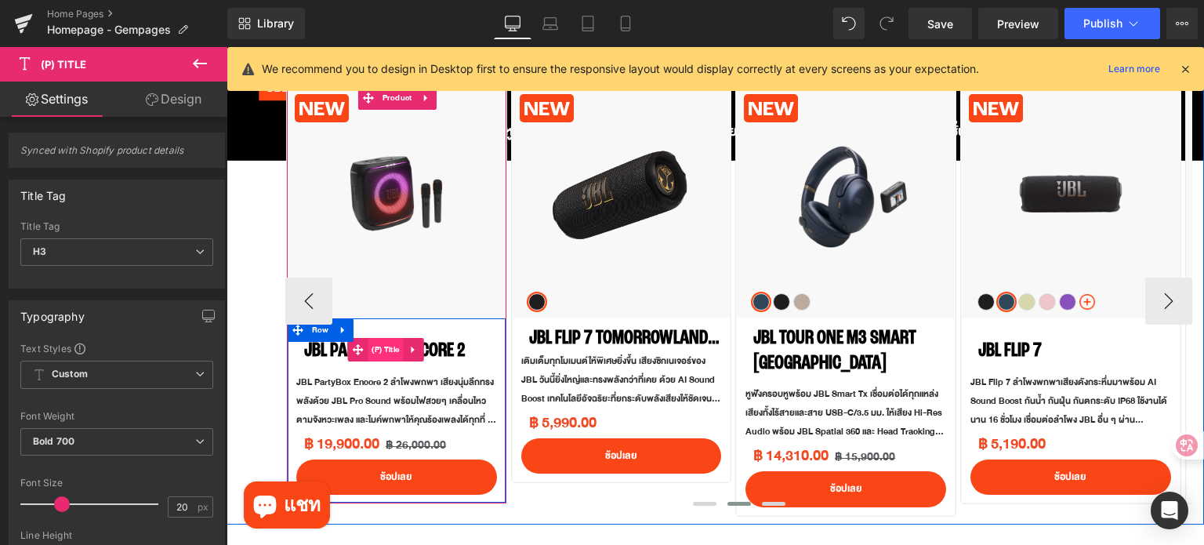
click at [394, 352] on span "(P) Title" at bounding box center [385, 350] width 35 height 24
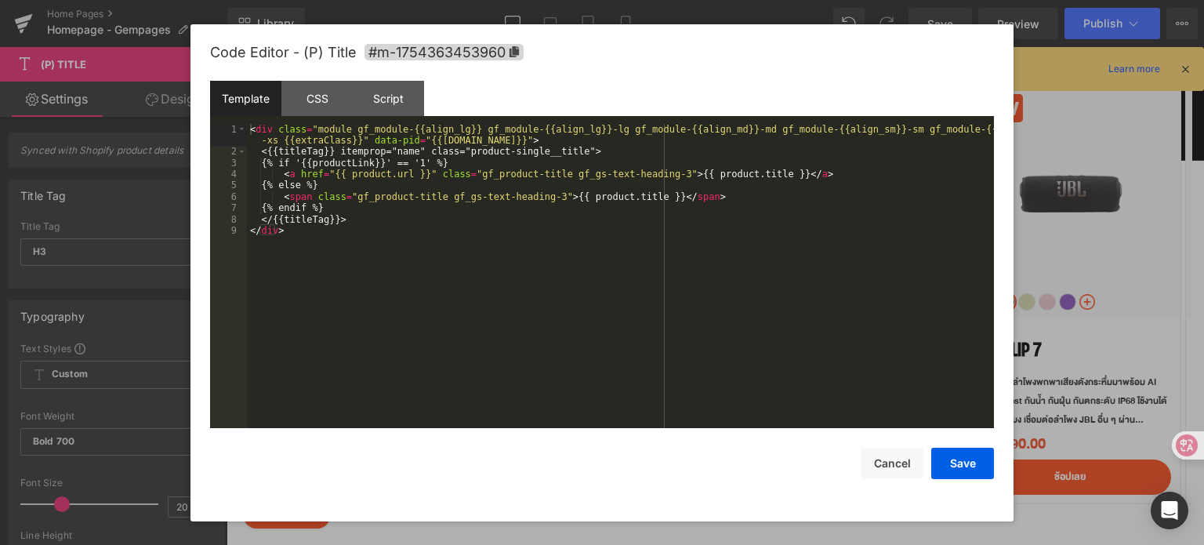
click at [395, 0] on div "(P) Title You are previewing how the will restyle your page. You can not edit E…" at bounding box center [602, 0] width 1204 height 0
click at [318, 99] on div "CSS" at bounding box center [316, 98] width 71 height 35
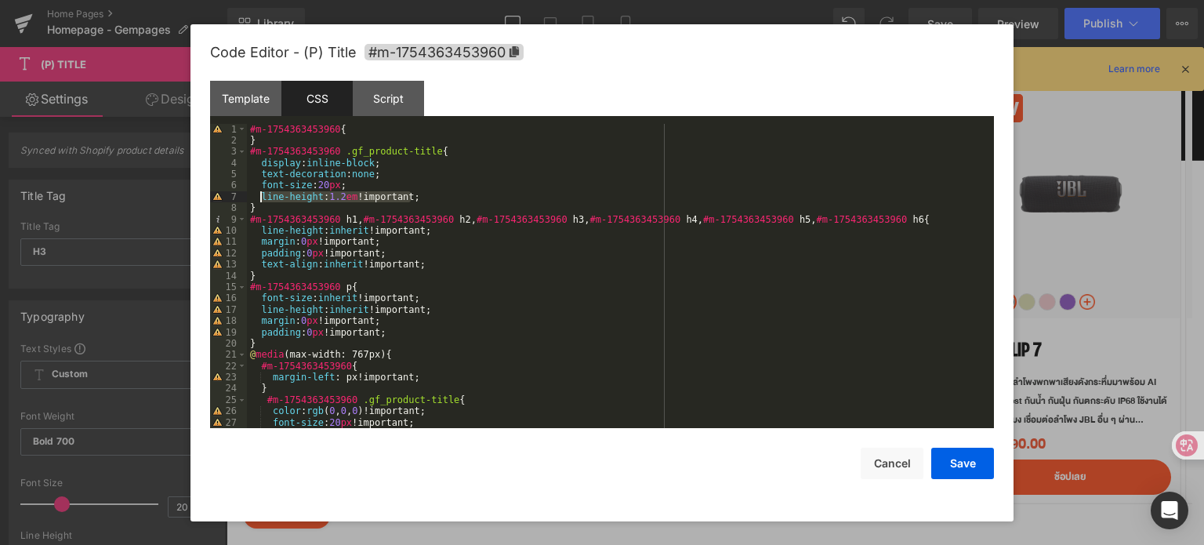
drag, startPoint x: 450, startPoint y: 201, endPoint x: 260, endPoint y: 198, distance: 189.7
click at [260, 198] on div "#m-1754363453960 { } #m-1754363453960 .gf_product-title { display : inline-bloc…" at bounding box center [617, 288] width 741 height 328
click at [1083, 295] on div at bounding box center [602, 272] width 1204 height 545
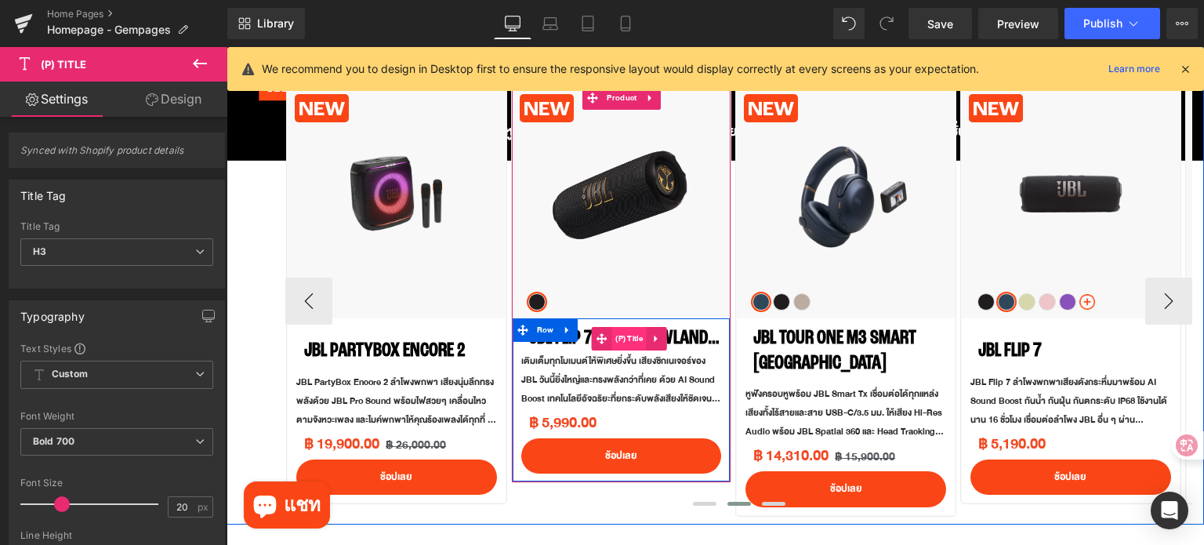
click at [623, 337] on span "(P) Title" at bounding box center [628, 339] width 35 height 24
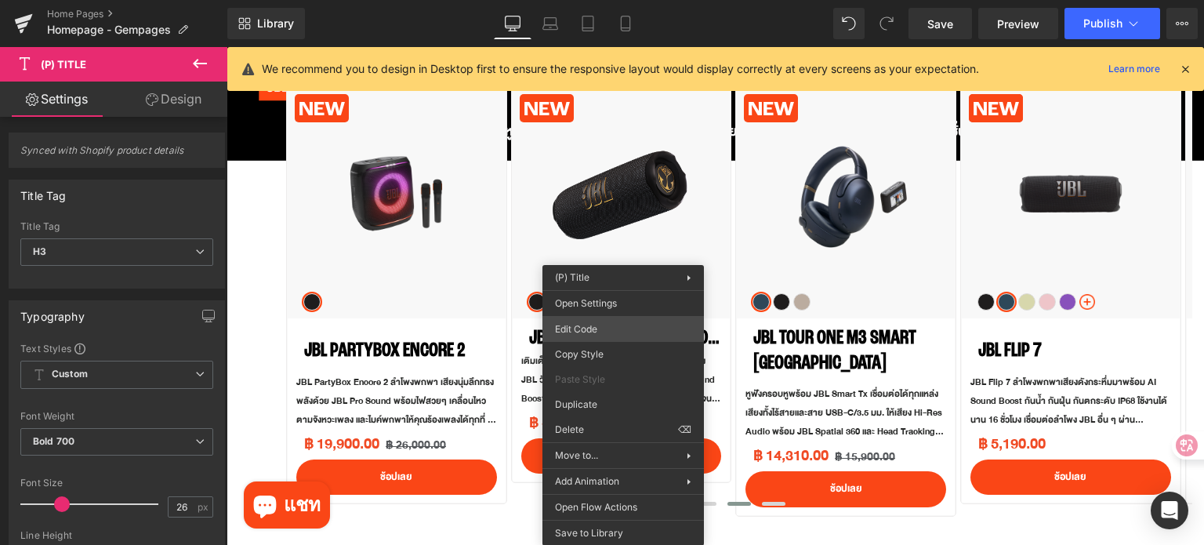
click at [614, 0] on div "(P) Title You are previewing how the will restyle your page. You can not edit E…" at bounding box center [602, 0] width 1204 height 0
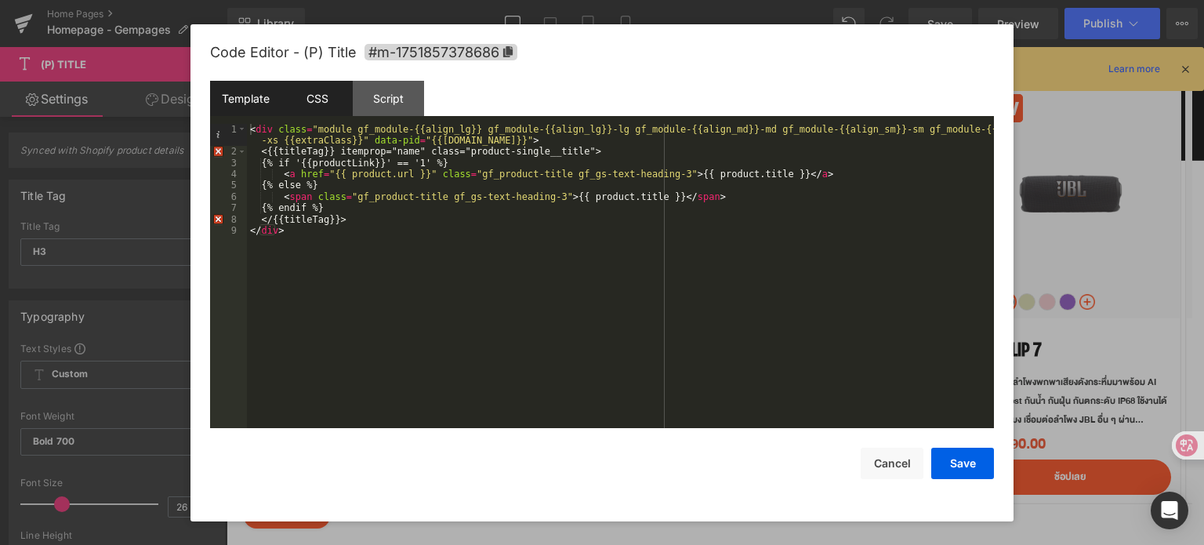
click at [320, 98] on div "CSS" at bounding box center [316, 98] width 71 height 35
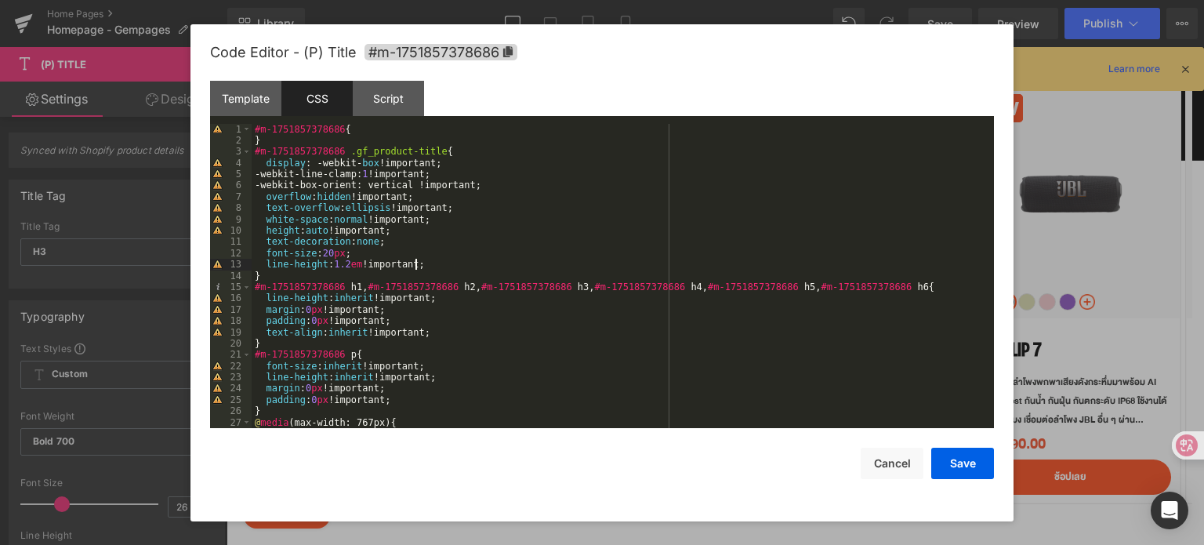
click at [440, 263] on div "#m-1751857378686 { } #m-1751857378686 .gf_product-title { display : -webkit- bo…" at bounding box center [620, 288] width 736 height 328
click at [473, 211] on div "#m-1751857378686 { } #m-1751857378686 .gf_product-title { display : -webkit- bo…" at bounding box center [620, 288] width 736 height 328
click at [1069, 241] on div at bounding box center [602, 272] width 1204 height 545
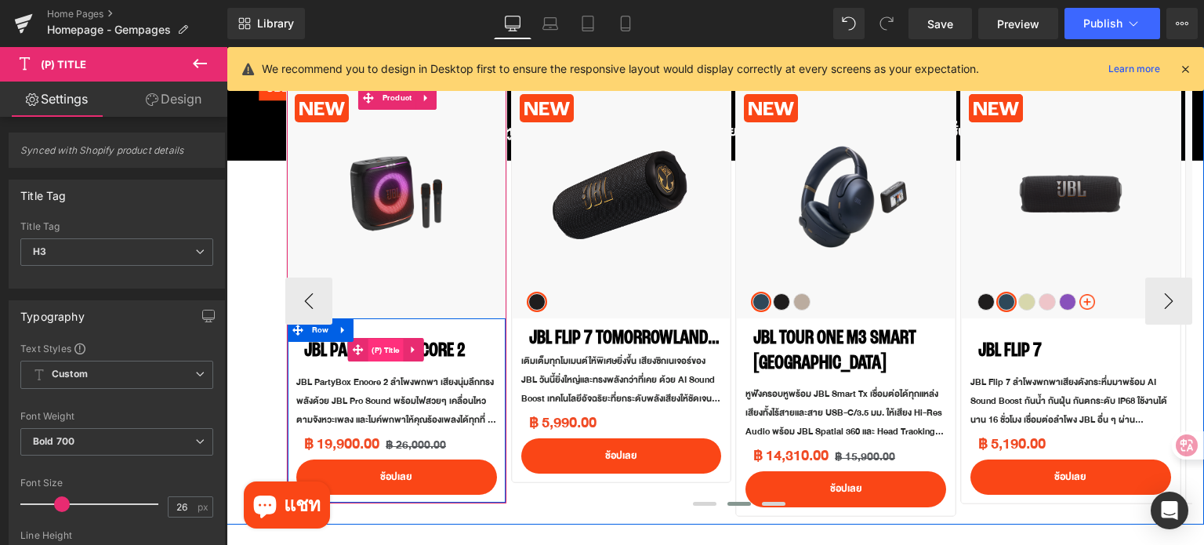
click at [387, 349] on span "(P) Title" at bounding box center [385, 351] width 35 height 24
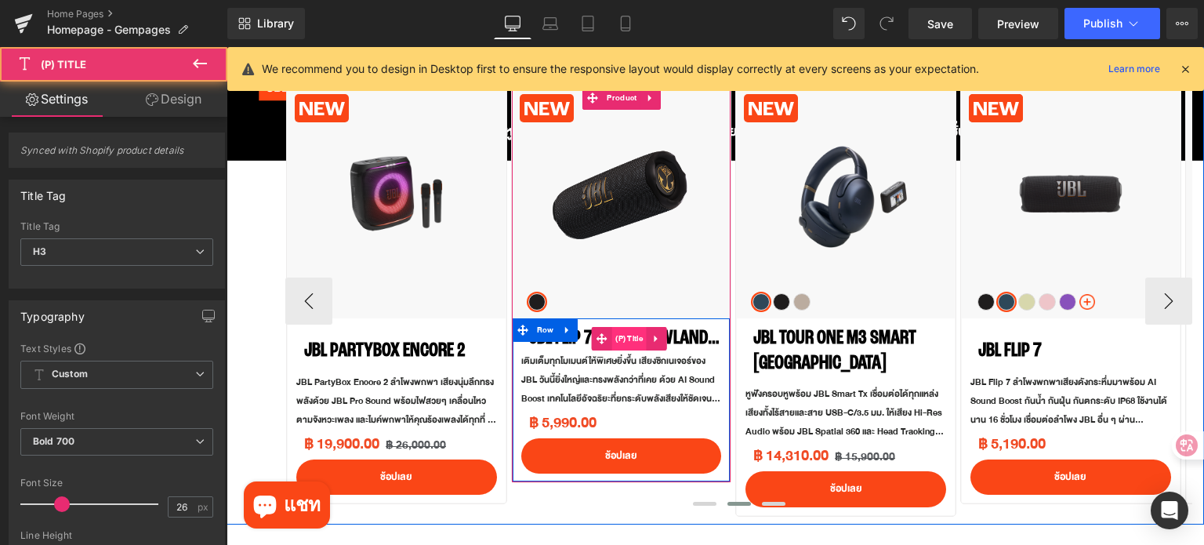
click at [623, 328] on span "(P) Title" at bounding box center [628, 339] width 35 height 24
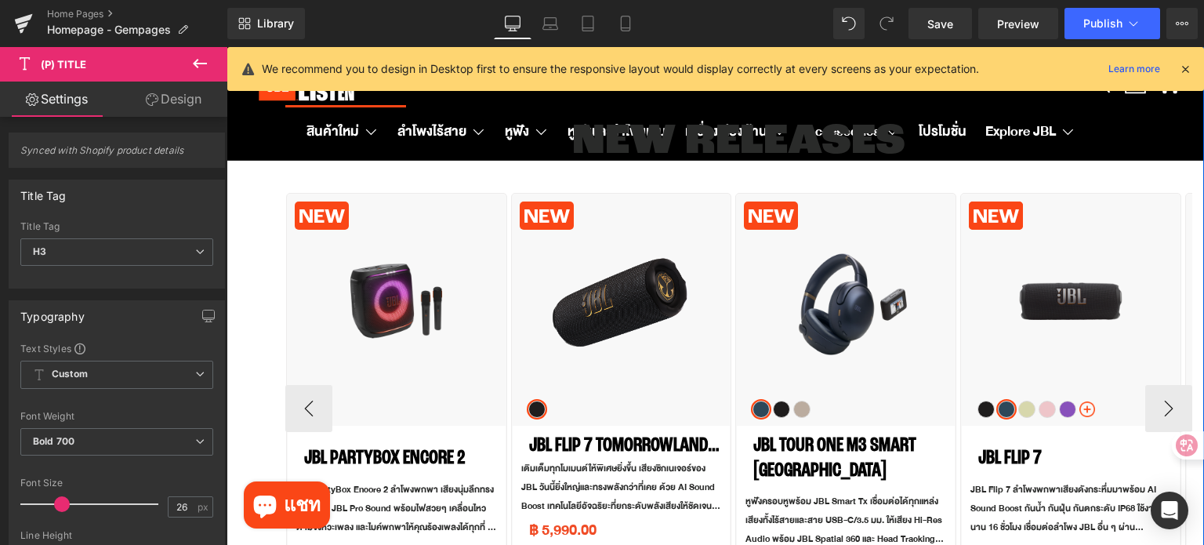
scroll to position [735, 0]
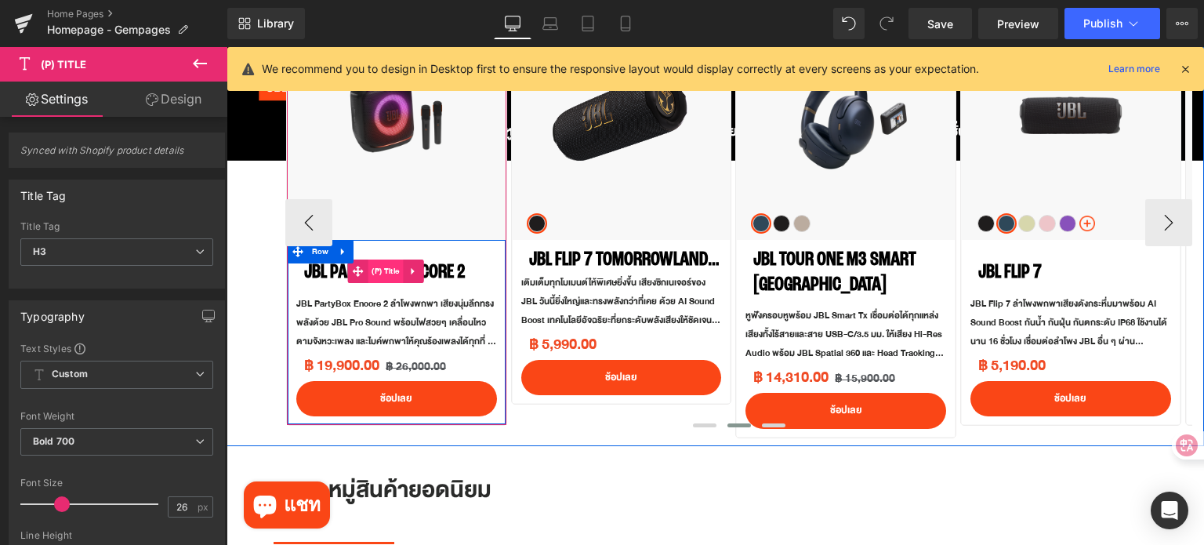
click at [386, 278] on span "(P) Title" at bounding box center [385, 271] width 35 height 24
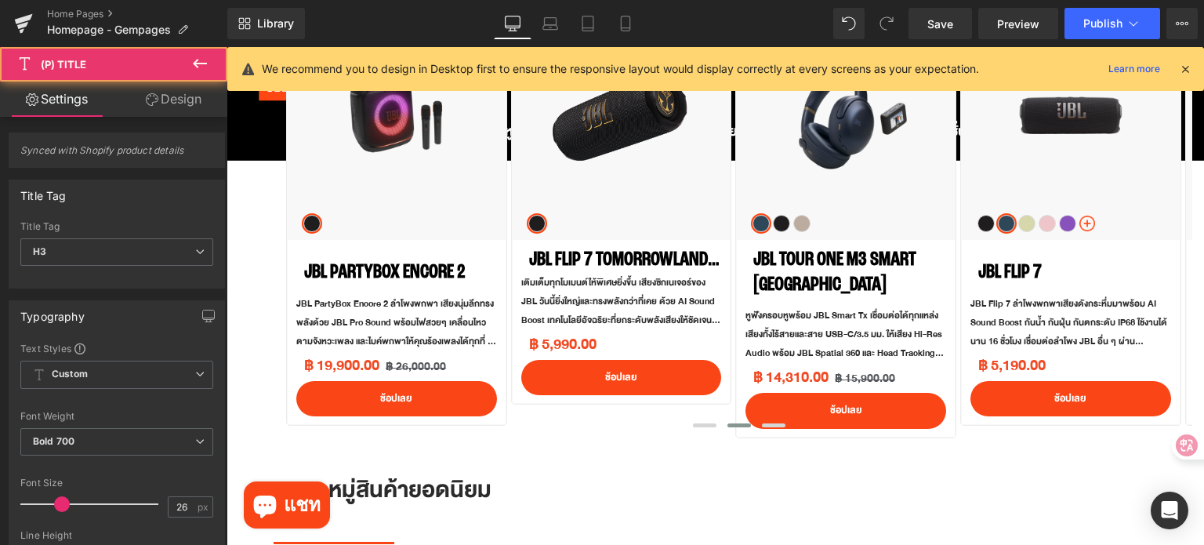
click at [182, 96] on link "Design" at bounding box center [174, 99] width 114 height 35
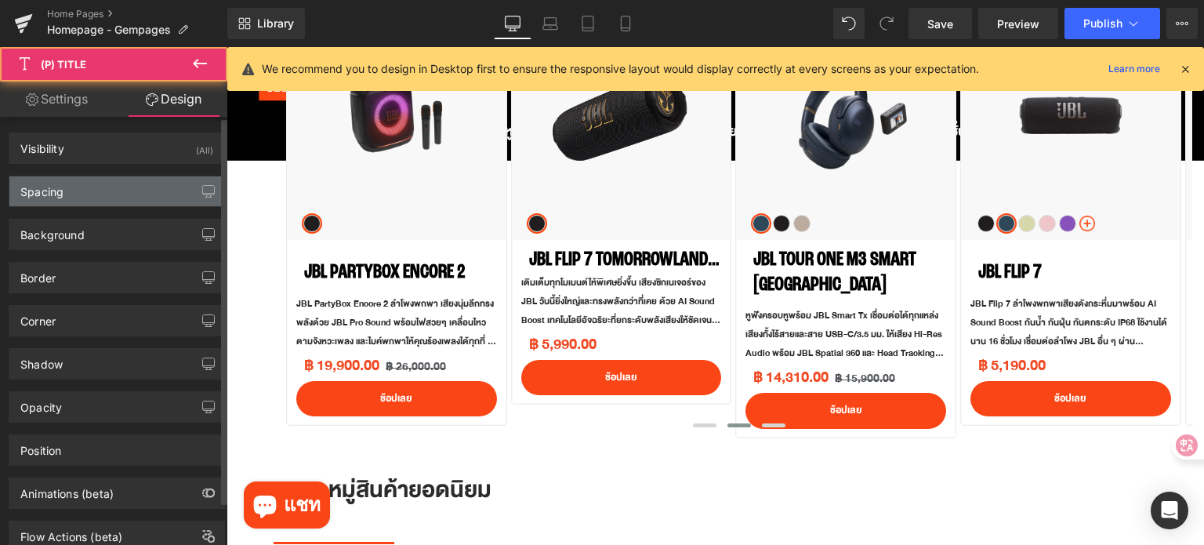
click at [45, 196] on div "Spacing" at bounding box center [41, 187] width 43 height 22
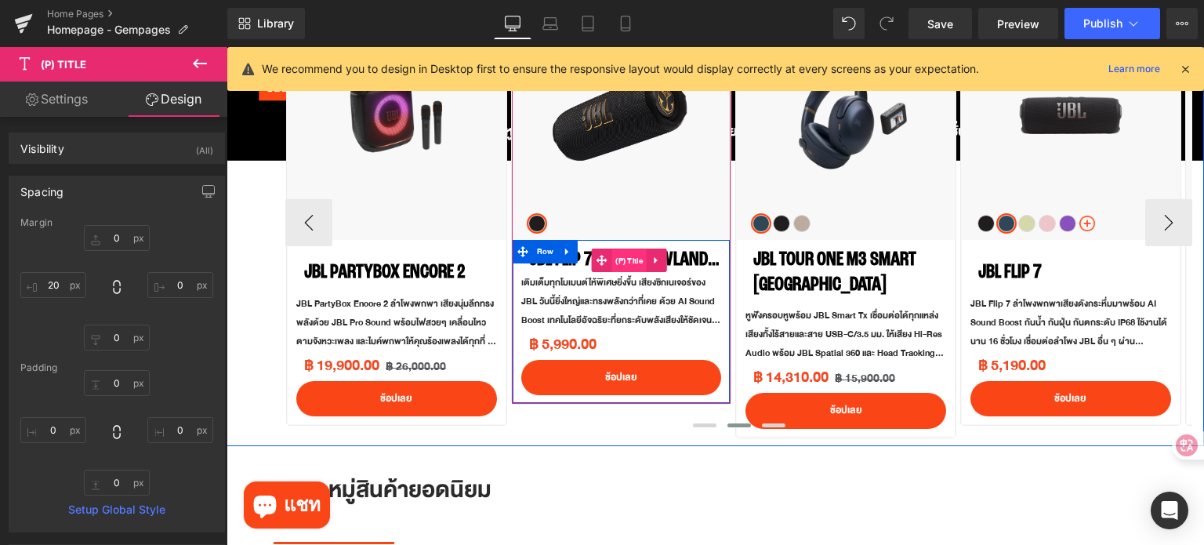
click at [629, 259] on span "(P) Title" at bounding box center [628, 261] width 35 height 24
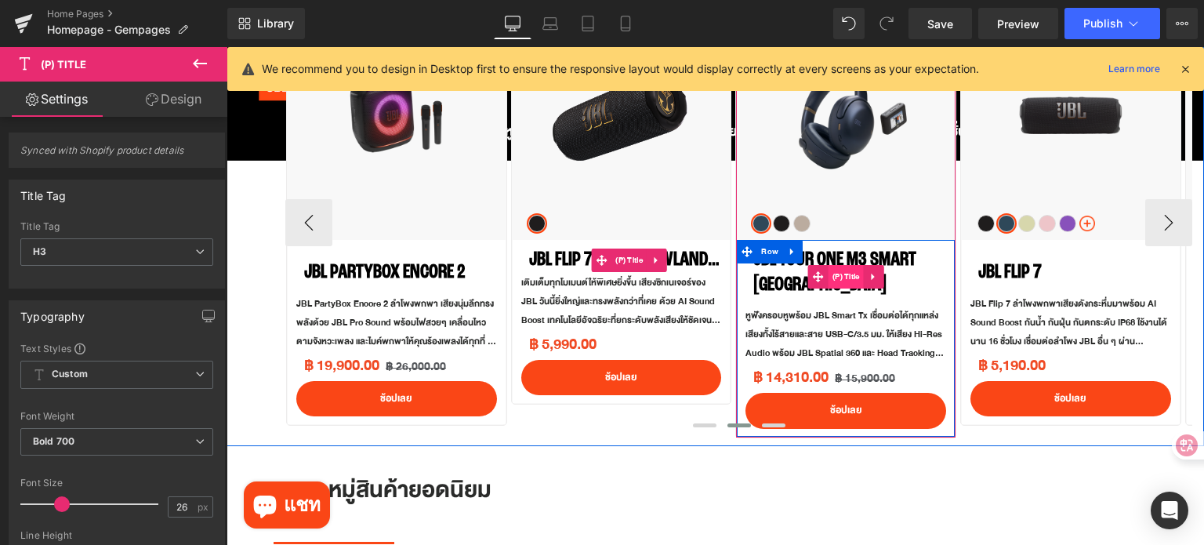
click at [845, 266] on span "(P) Title" at bounding box center [845, 277] width 35 height 24
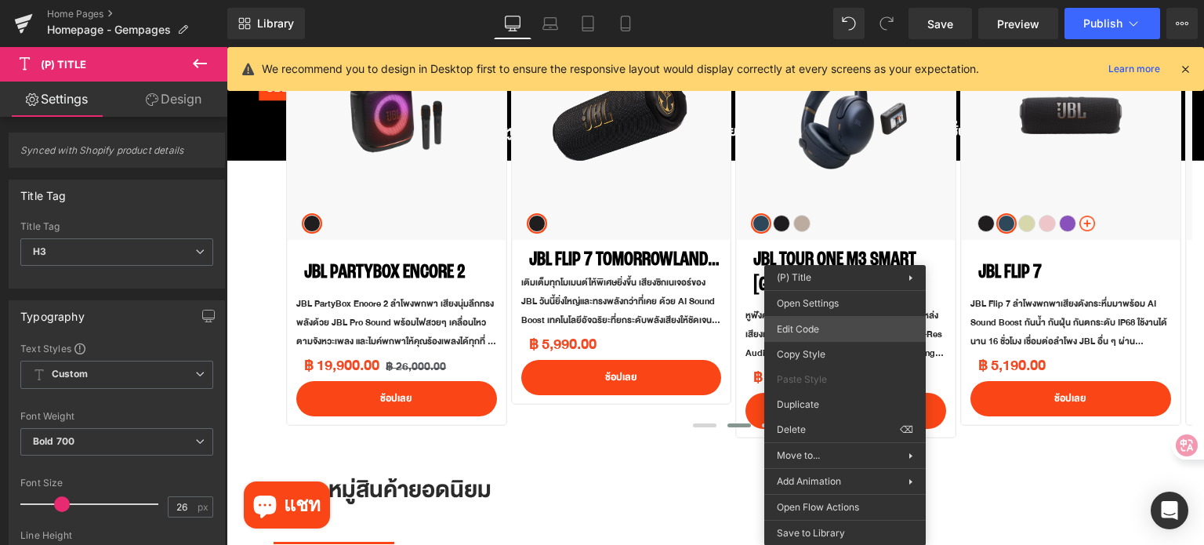
click at [843, 0] on div "(P) Title You are previewing how the will restyle your page. You can not edit E…" at bounding box center [602, 0] width 1204 height 0
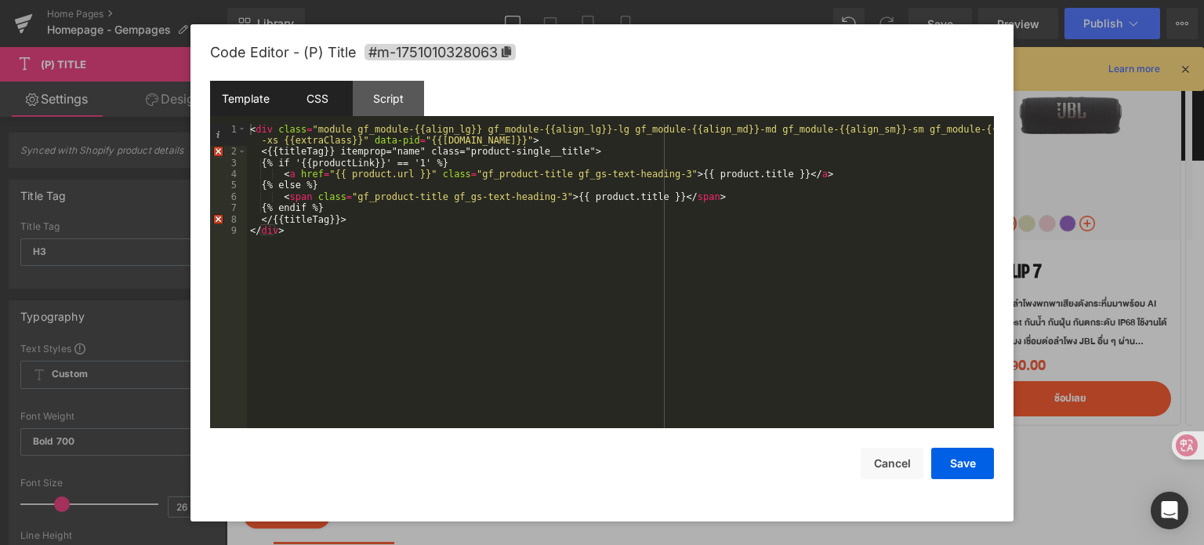
click at [324, 97] on div "CSS" at bounding box center [316, 98] width 71 height 35
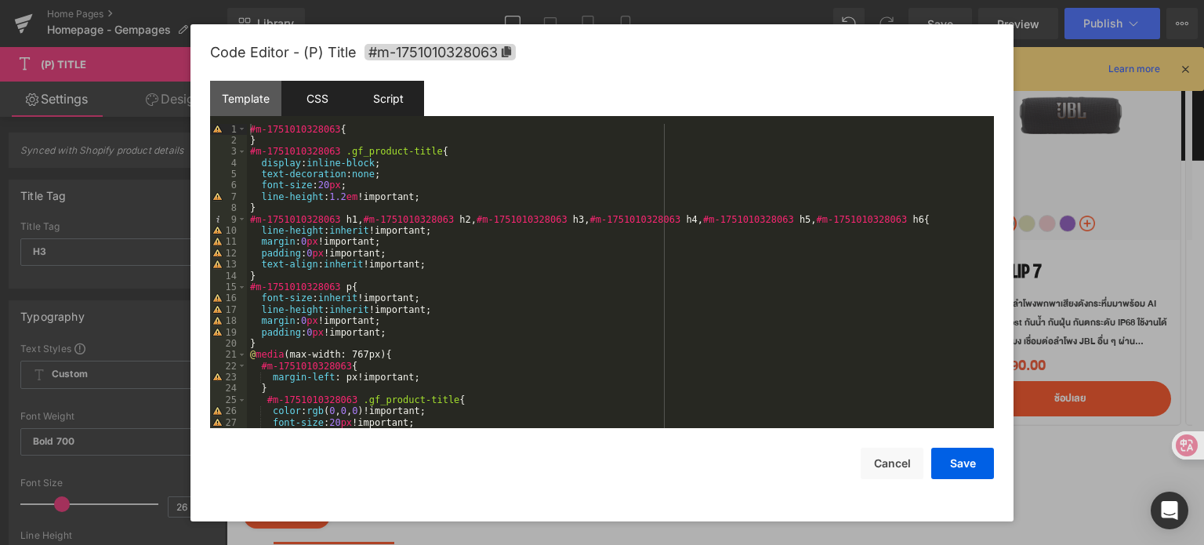
click at [406, 98] on div "Script" at bounding box center [388, 98] width 71 height 35
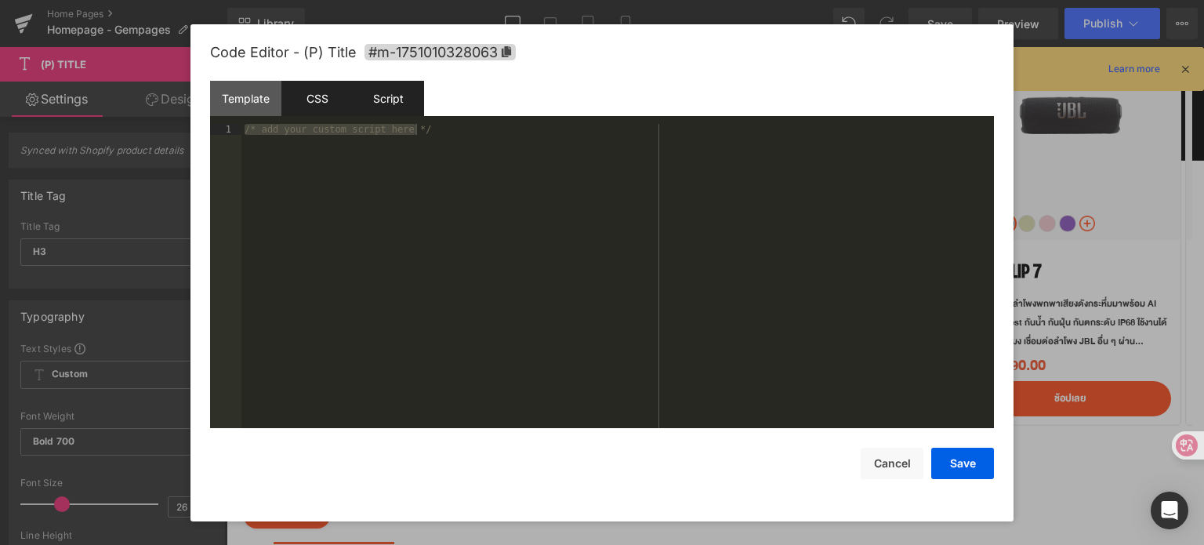
click at [323, 91] on div "CSS" at bounding box center [316, 98] width 71 height 35
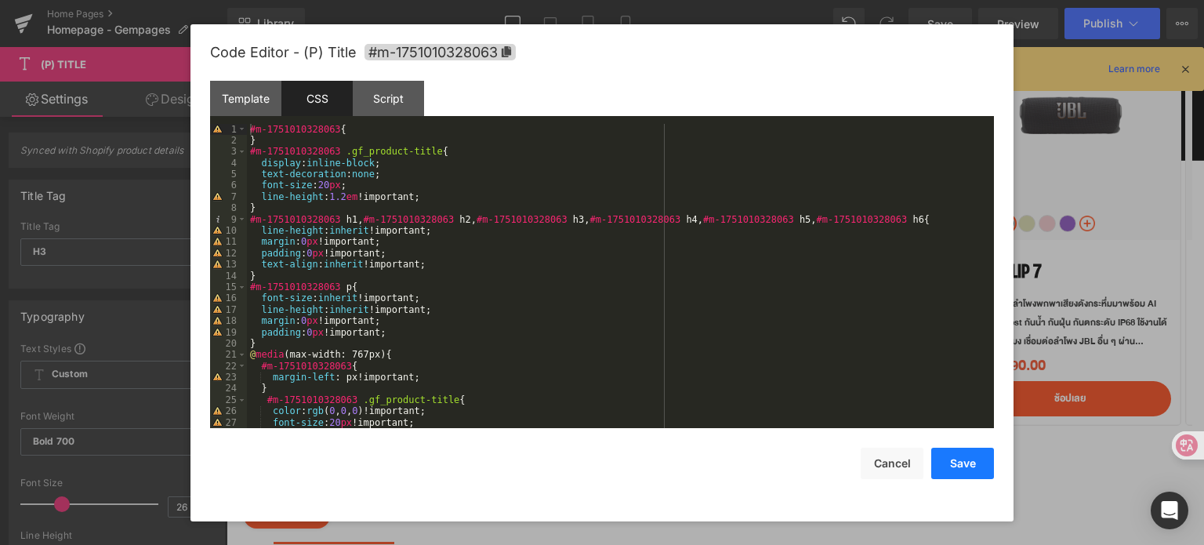
click at [950, 455] on button "Save" at bounding box center [962, 463] width 63 height 31
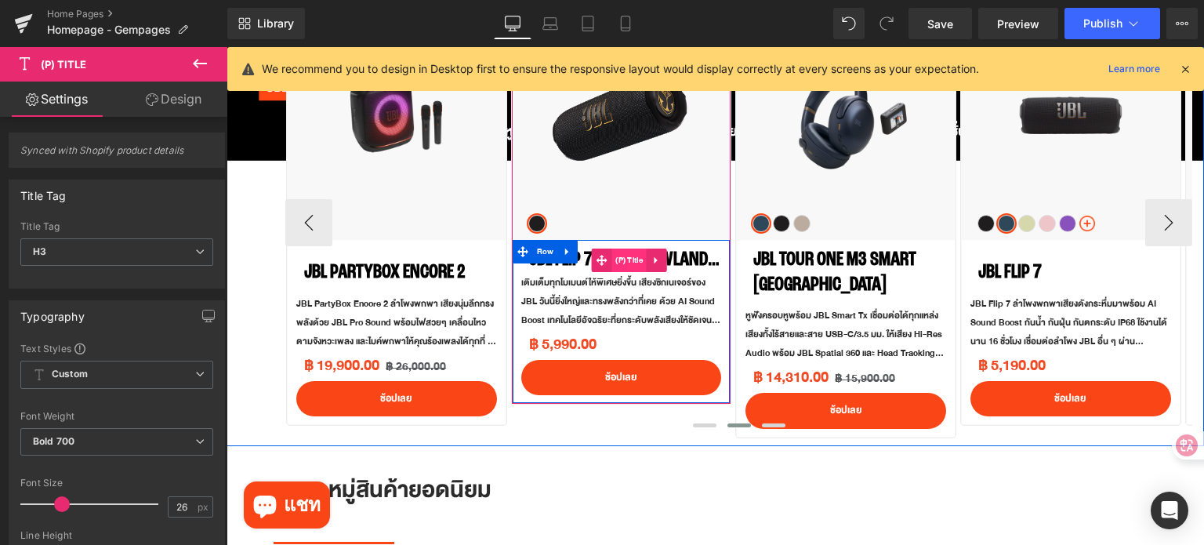
click at [628, 255] on span "(P) Title" at bounding box center [628, 260] width 35 height 24
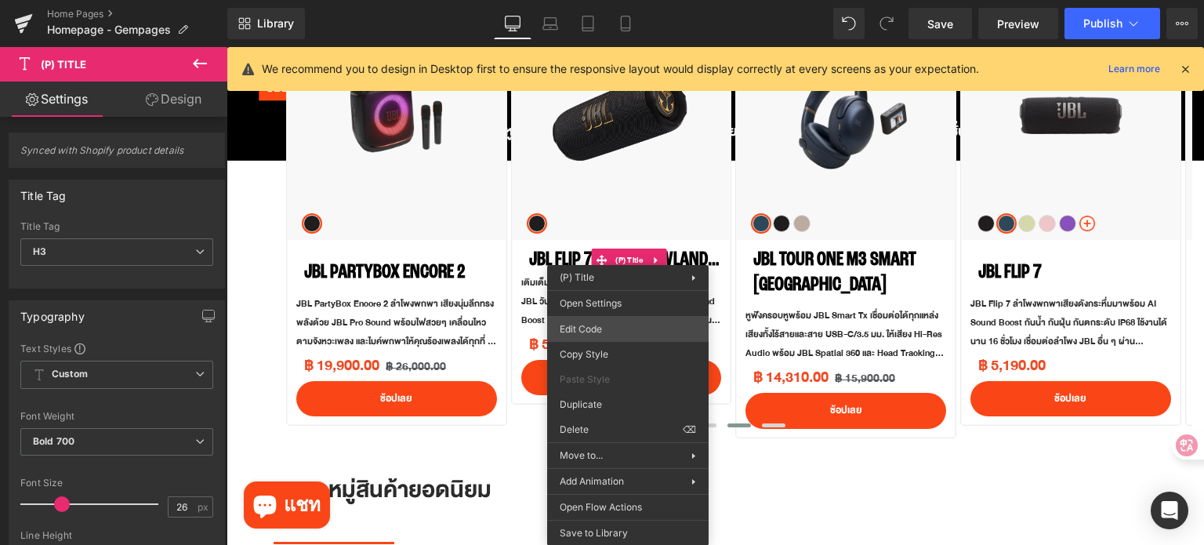
click at [658, 0] on div "(P) Title You are previewing how the will restyle your page. You can not edit E…" at bounding box center [602, 0] width 1204 height 0
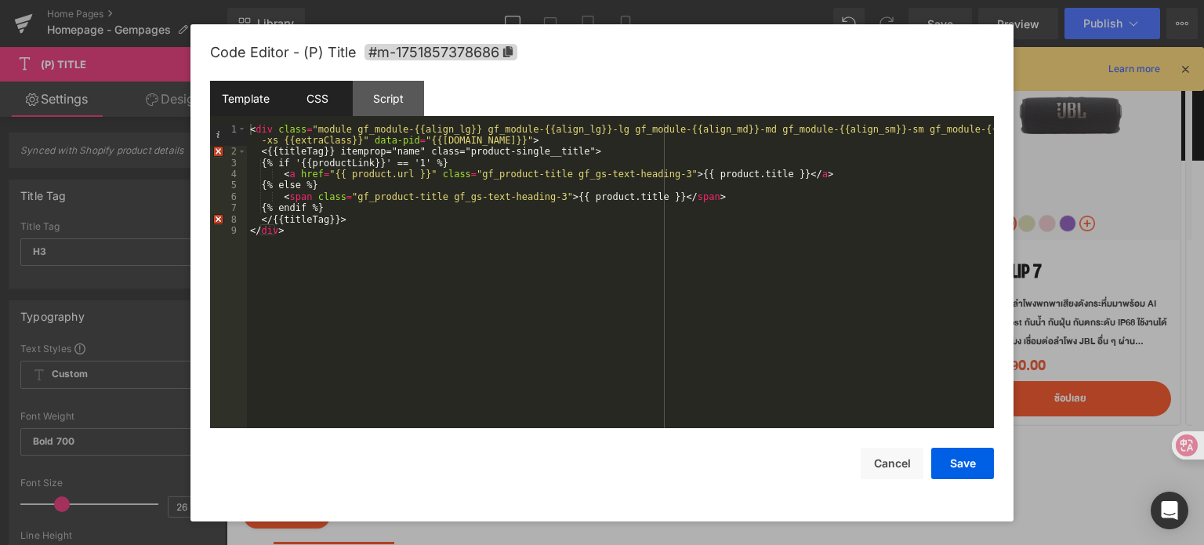
click at [329, 100] on div "CSS" at bounding box center [316, 98] width 71 height 35
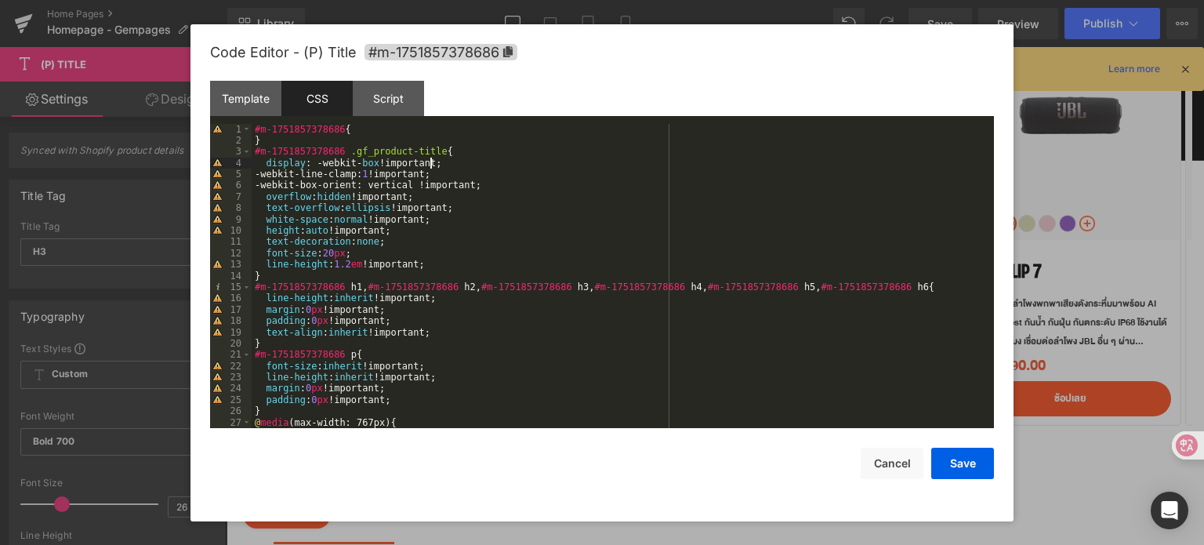
click at [462, 160] on div "#m-1751857378686 { } #m-1751857378686 .gf_product-title { display : -webkit- bo…" at bounding box center [620, 288] width 736 height 328
click at [446, 237] on div "#m-1751857378686 { } #m-1751857378686 .gf_product-title { display : -webkit- bo…" at bounding box center [620, 288] width 736 height 328
click at [366, 252] on div "#m-1751857378686 { } #m-1751857378686 .gf_product-title { display : -webkit- bo…" at bounding box center [620, 288] width 736 height 328
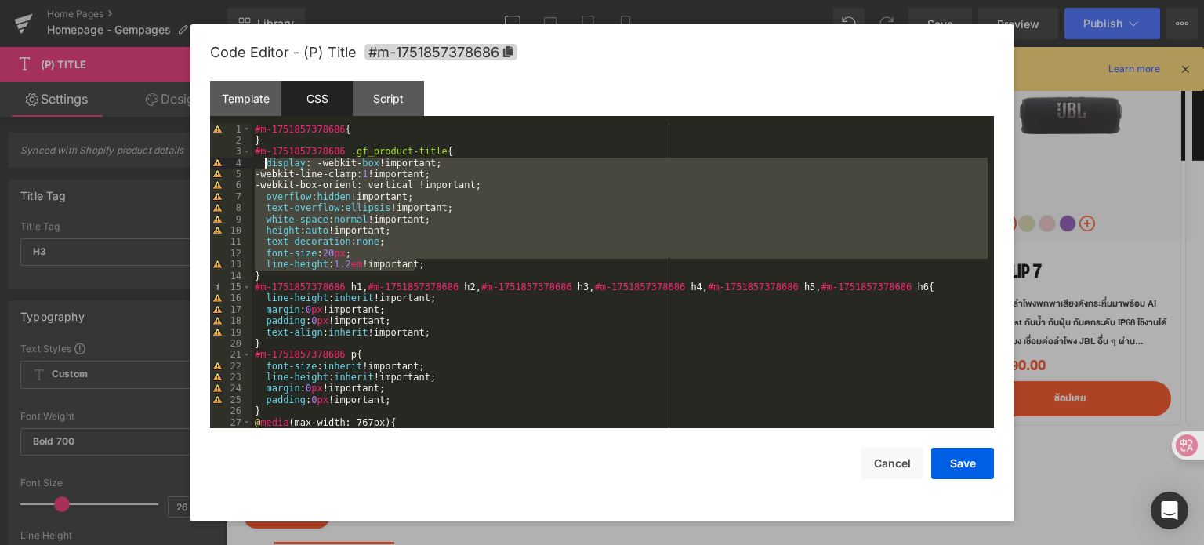
drag, startPoint x: 430, startPoint y: 263, endPoint x: 263, endPoint y: 159, distance: 195.7
click at [263, 159] on div "#m-1751857378686 { } #m-1751857378686 .gf_product-title { display : -webkit- bo…" at bounding box center [620, 288] width 736 height 328
click at [966, 464] on button "Save" at bounding box center [962, 463] width 63 height 31
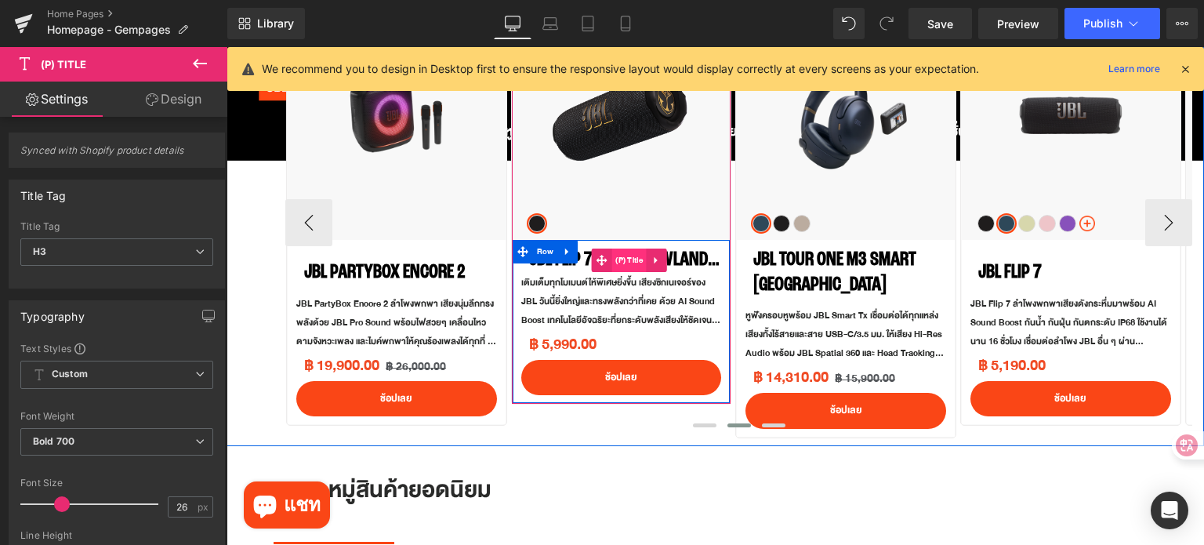
click at [634, 259] on span "(P) Title" at bounding box center [628, 260] width 35 height 24
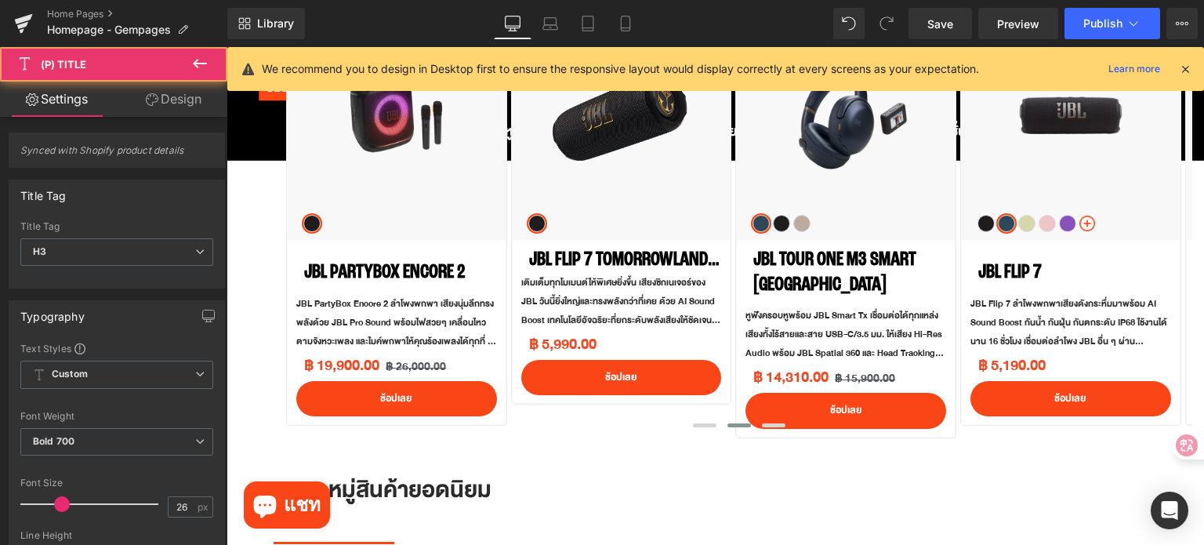
click at [179, 109] on link "Design" at bounding box center [174, 99] width 114 height 35
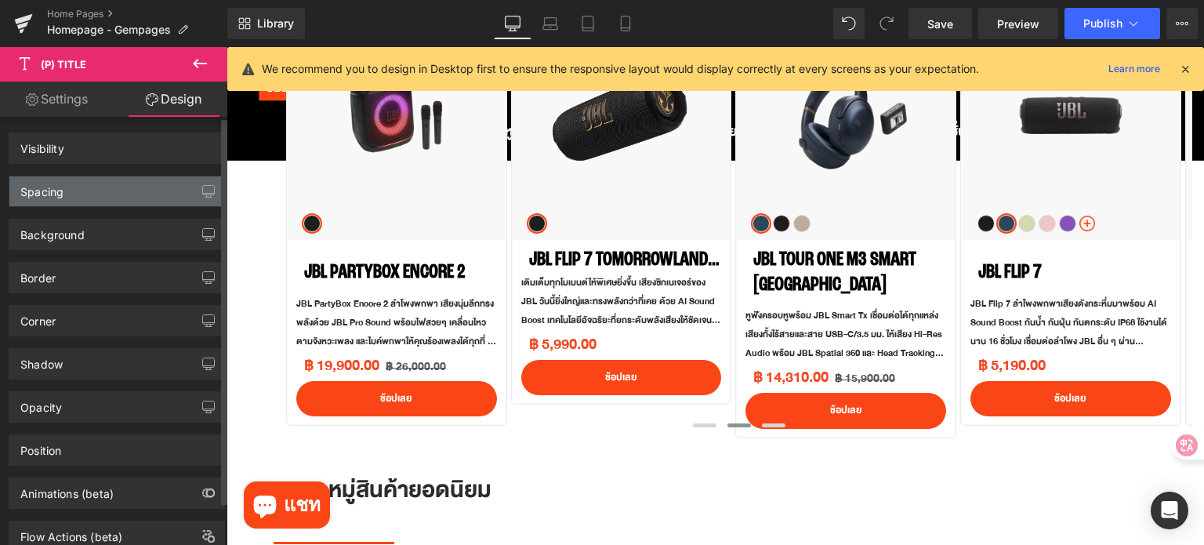
click at [104, 194] on div "Spacing" at bounding box center [116, 191] width 215 height 30
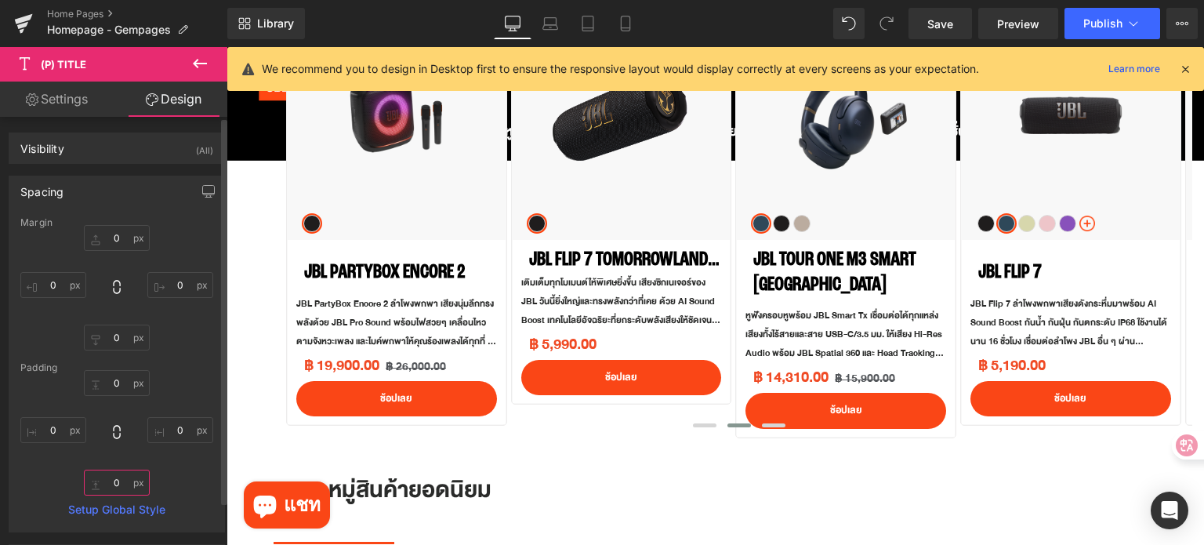
click at [121, 482] on input "text" at bounding box center [117, 482] width 66 height 26
click at [119, 340] on input "text" at bounding box center [117, 337] width 66 height 26
type input "20"
click at [116, 232] on input "text" at bounding box center [117, 238] width 66 height 26
click at [104, 198] on div "Spacing" at bounding box center [116, 191] width 215 height 30
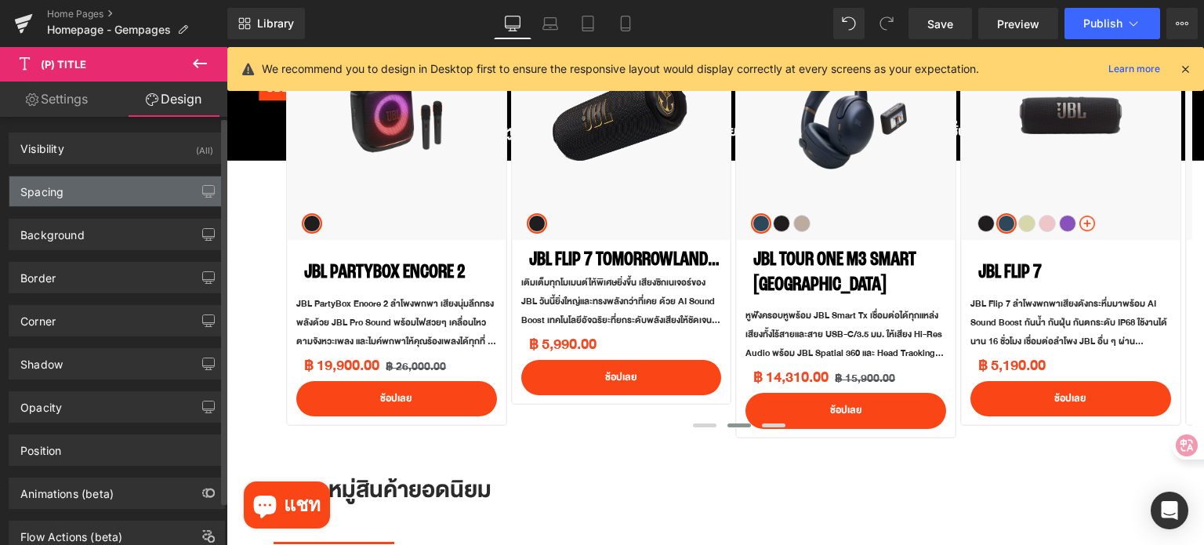
click at [105, 181] on div "Spacing" at bounding box center [116, 191] width 215 height 30
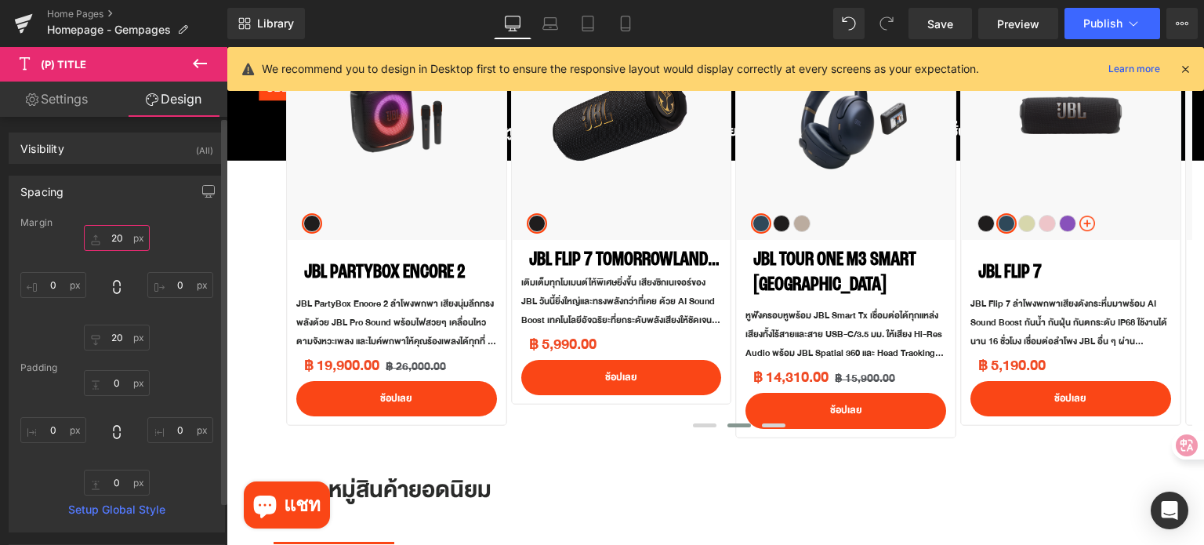
click at [114, 241] on input "20" at bounding box center [117, 238] width 66 height 26
type input "0"
click at [121, 334] on input "20" at bounding box center [117, 337] width 66 height 26
type input "0"
click at [179, 247] on div "0 0" at bounding box center [116, 287] width 193 height 125
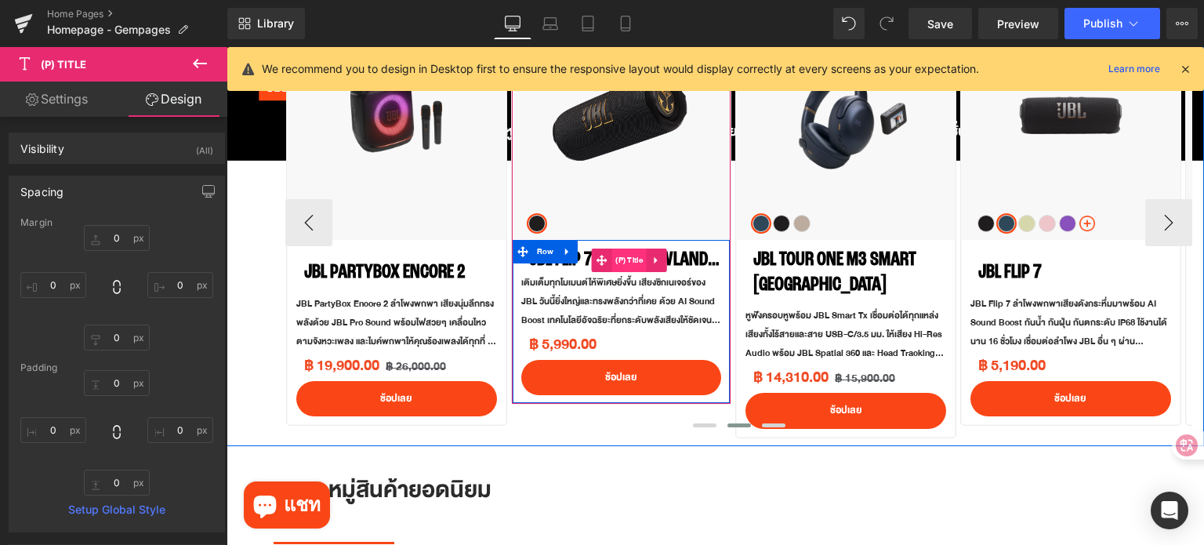
click at [624, 259] on span "(P) Title" at bounding box center [628, 260] width 35 height 24
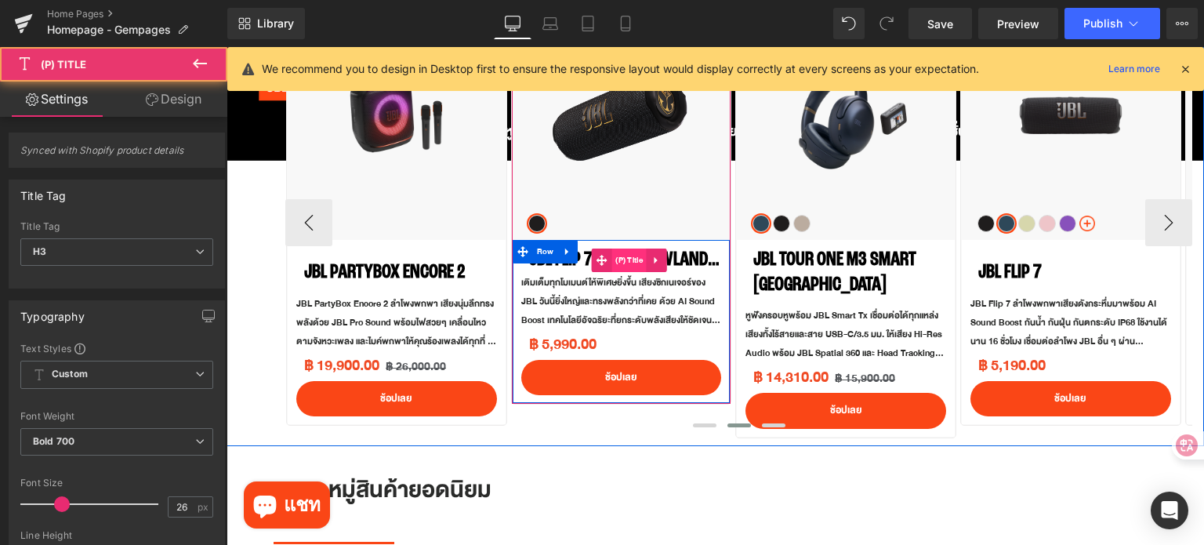
click at [624, 259] on span "(P) Title" at bounding box center [628, 260] width 35 height 24
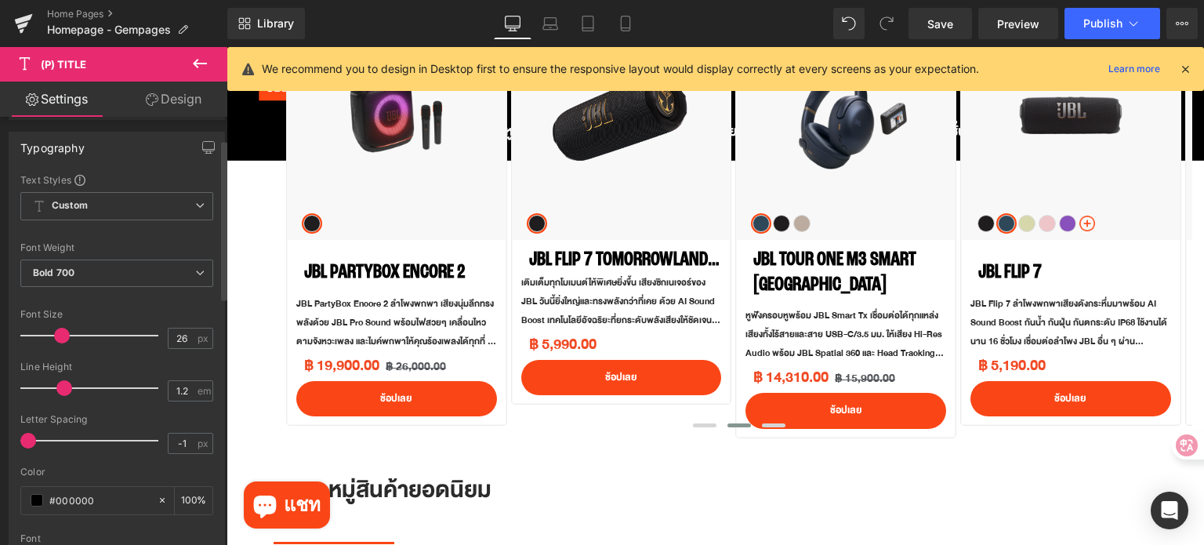
scroll to position [235, 0]
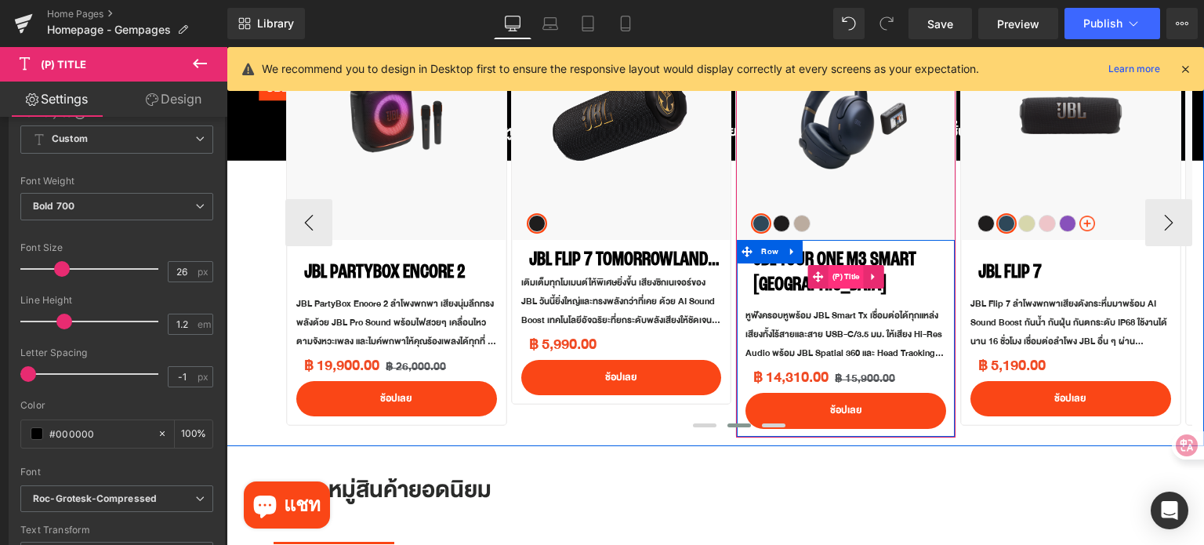
click at [843, 272] on span "(P) Title" at bounding box center [845, 277] width 35 height 24
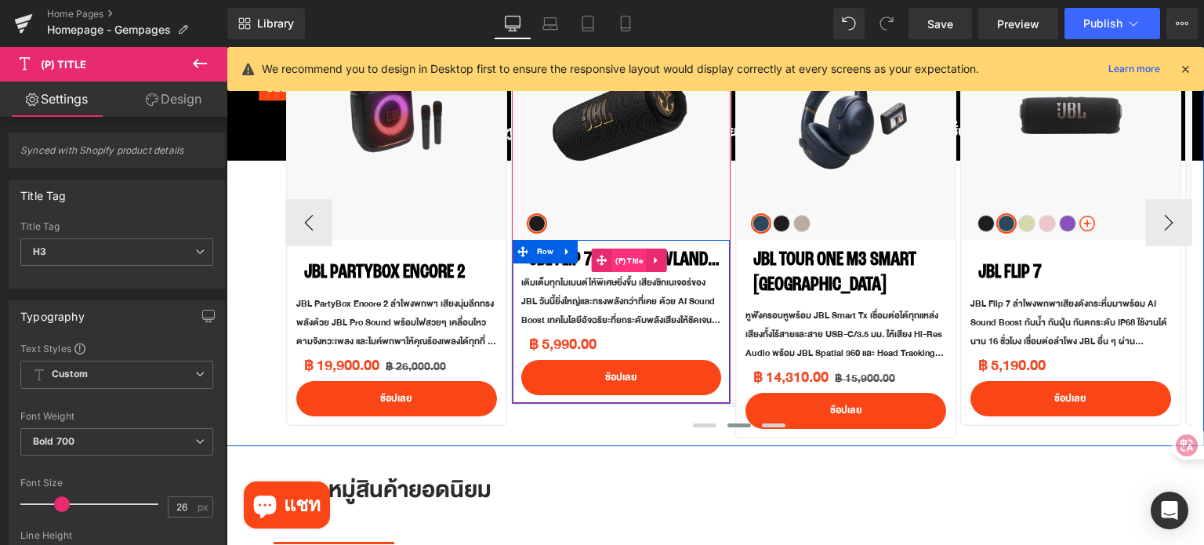
click at [627, 258] on span "(P) Title" at bounding box center [628, 261] width 35 height 24
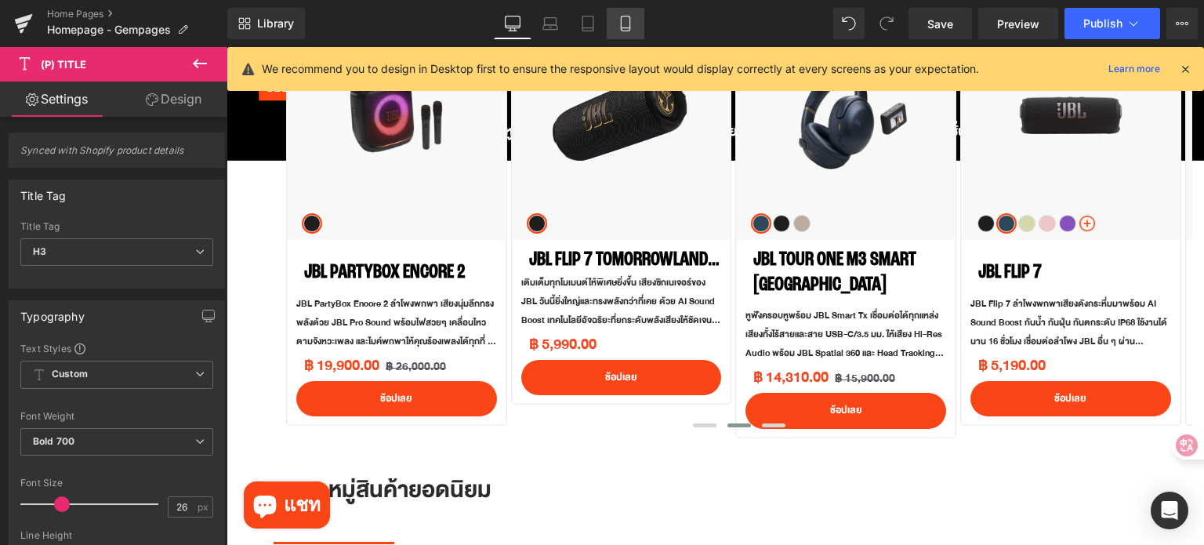
click at [630, 16] on icon at bounding box center [626, 24] width 16 height 16
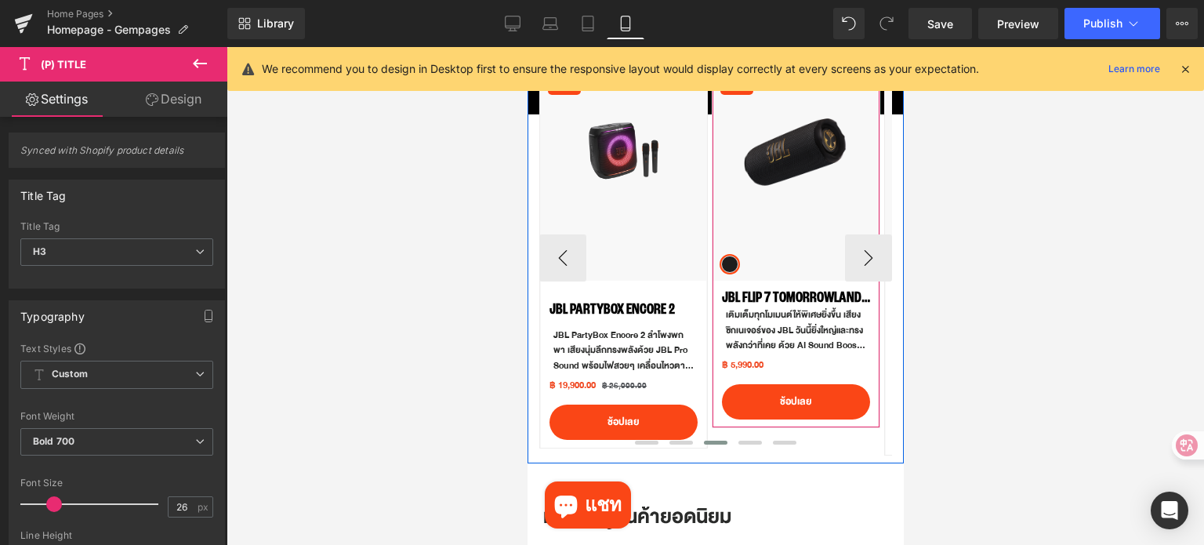
scroll to position [814, 0]
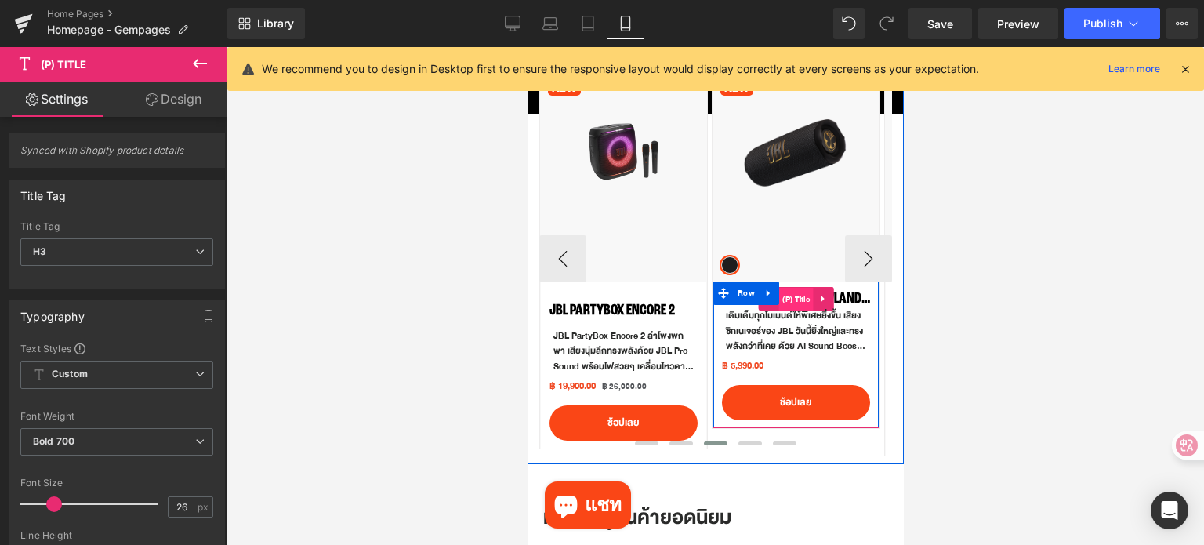
click at [800, 297] on span "(P) Title" at bounding box center [795, 300] width 35 height 24
click at [794, 295] on span "(P) Title" at bounding box center [795, 300] width 35 height 24
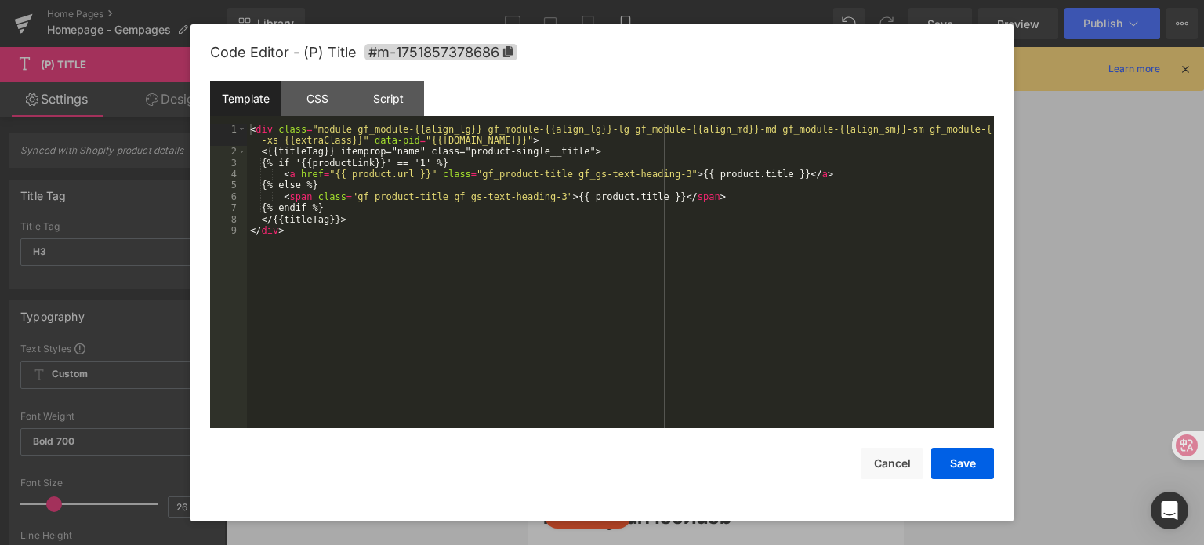
click at [778, 0] on div "(P) Title You are previewing how the will restyle your page. You can not edit E…" at bounding box center [602, 0] width 1204 height 0
click at [308, 92] on div "CSS" at bounding box center [316, 98] width 71 height 35
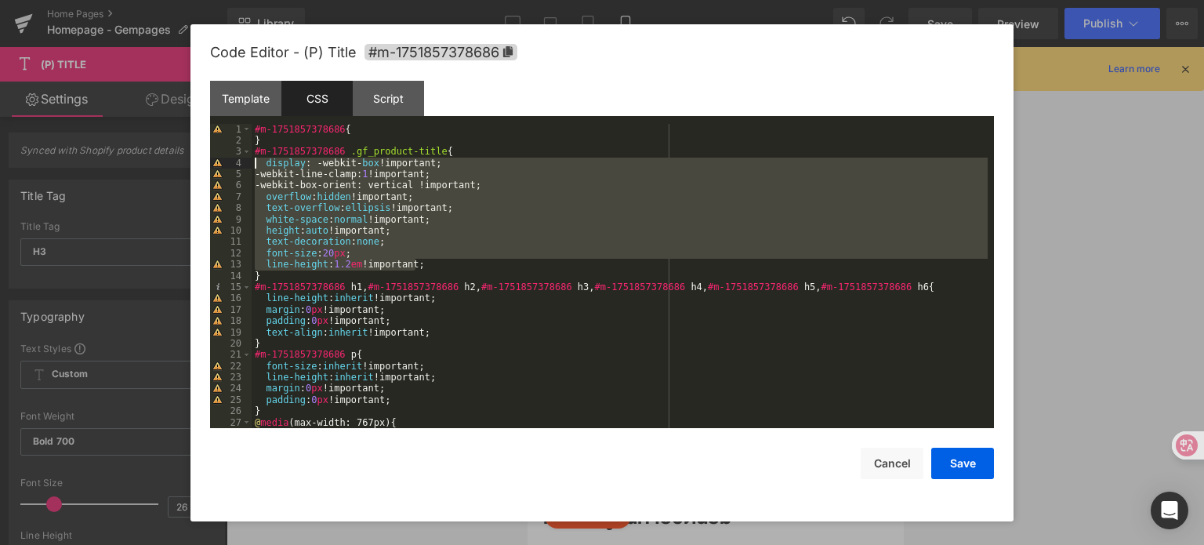
drag, startPoint x: 417, startPoint y: 260, endPoint x: 259, endPoint y: 162, distance: 185.5
click at [259, 162] on div "#m-1751857378686 { } #m-1751857378686 .gf_product-title { display : -webkit- bo…" at bounding box center [620, 288] width 736 height 328
click at [1082, 278] on div at bounding box center [602, 272] width 1204 height 545
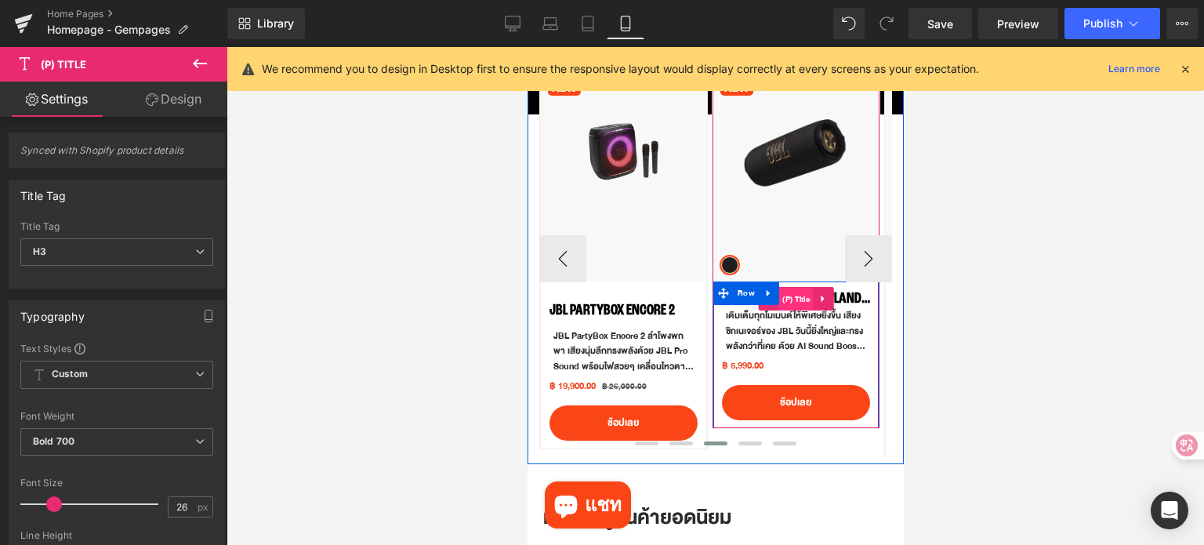
click at [797, 295] on span "(P) Title" at bounding box center [795, 300] width 35 height 24
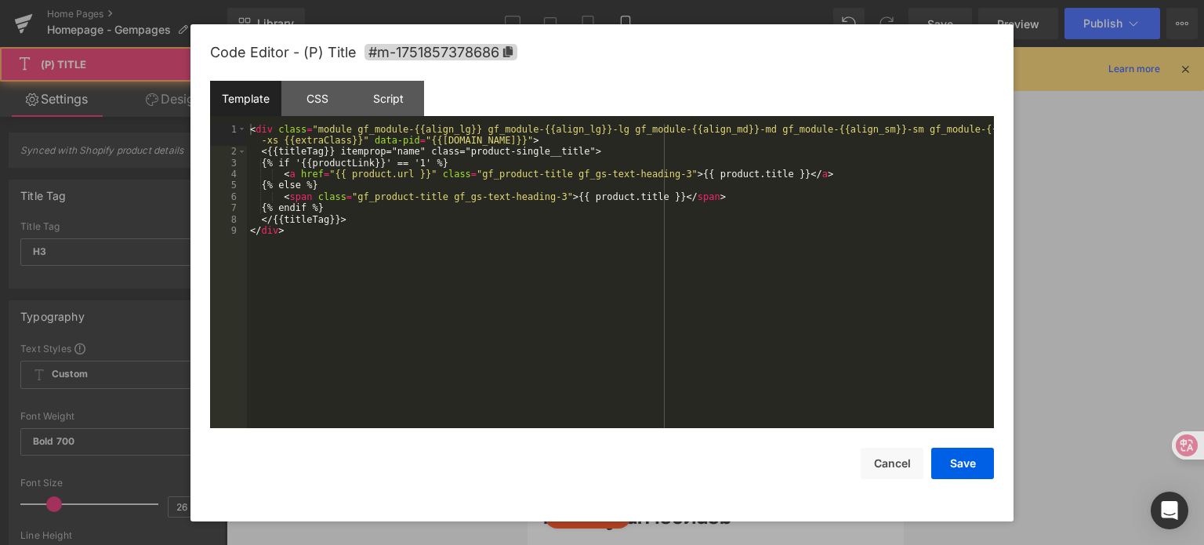
click at [796, 0] on div "(P) Title You are previewing how the will restyle your page. You can not edit E…" at bounding box center [602, 0] width 1204 height 0
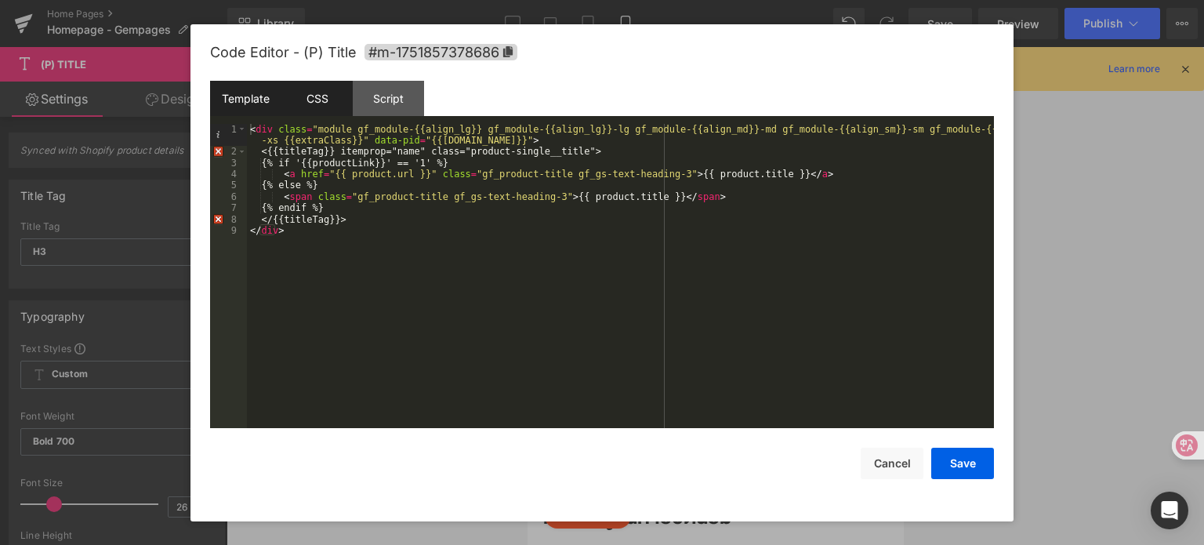
click at [340, 102] on div "CSS" at bounding box center [316, 98] width 71 height 35
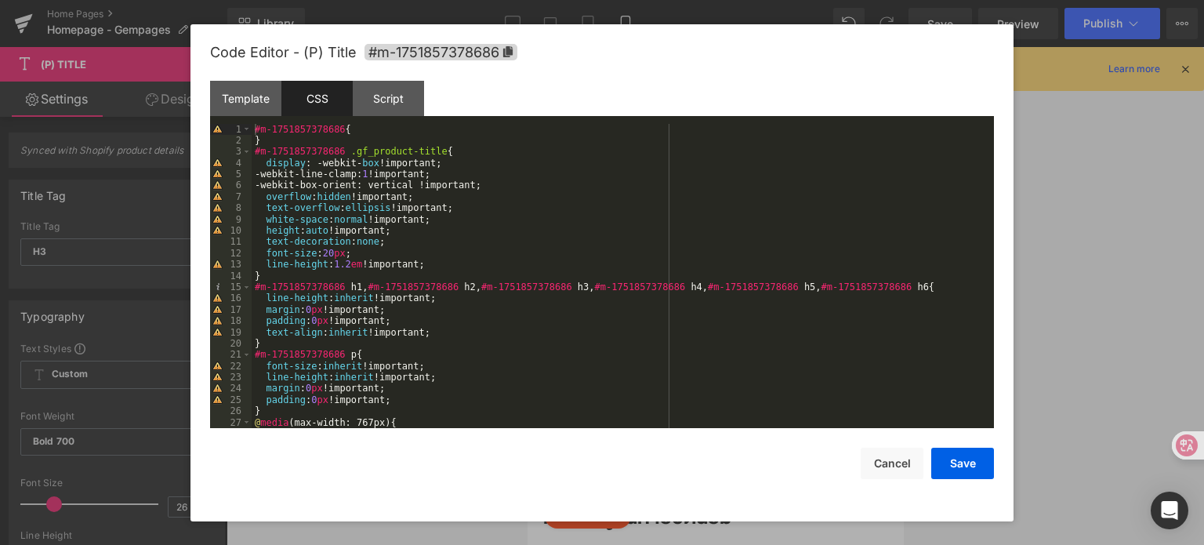
click at [1093, 232] on div at bounding box center [602, 272] width 1204 height 545
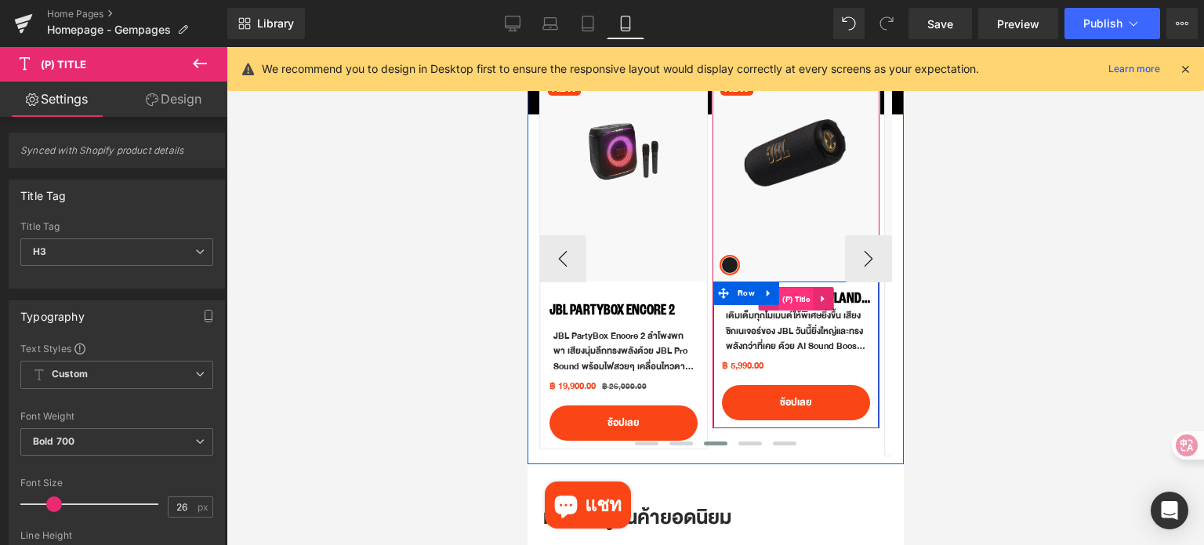
click at [803, 300] on span "(P) Title" at bounding box center [795, 300] width 35 height 24
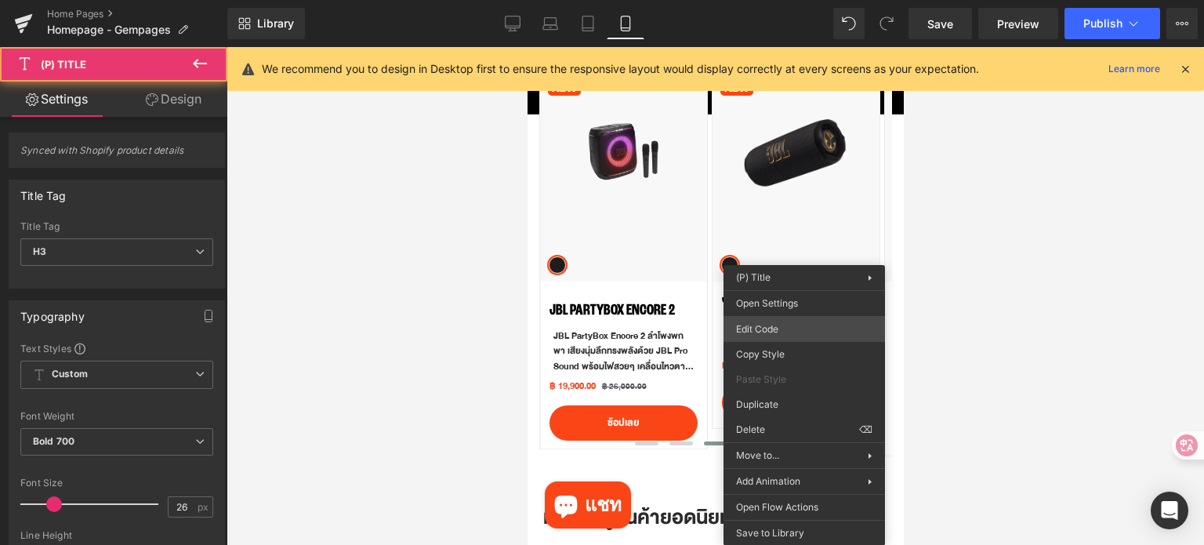
click at [805, 0] on div "(P) Title You are previewing how the will restyle your page. You can not edit E…" at bounding box center [602, 0] width 1204 height 0
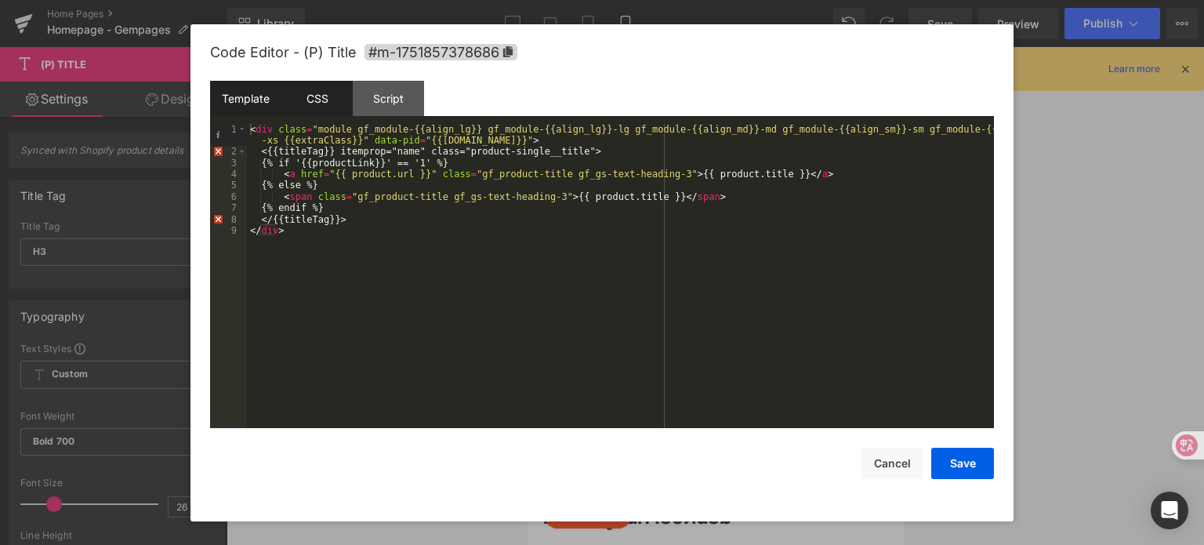
click at [326, 96] on div "CSS" at bounding box center [316, 98] width 71 height 35
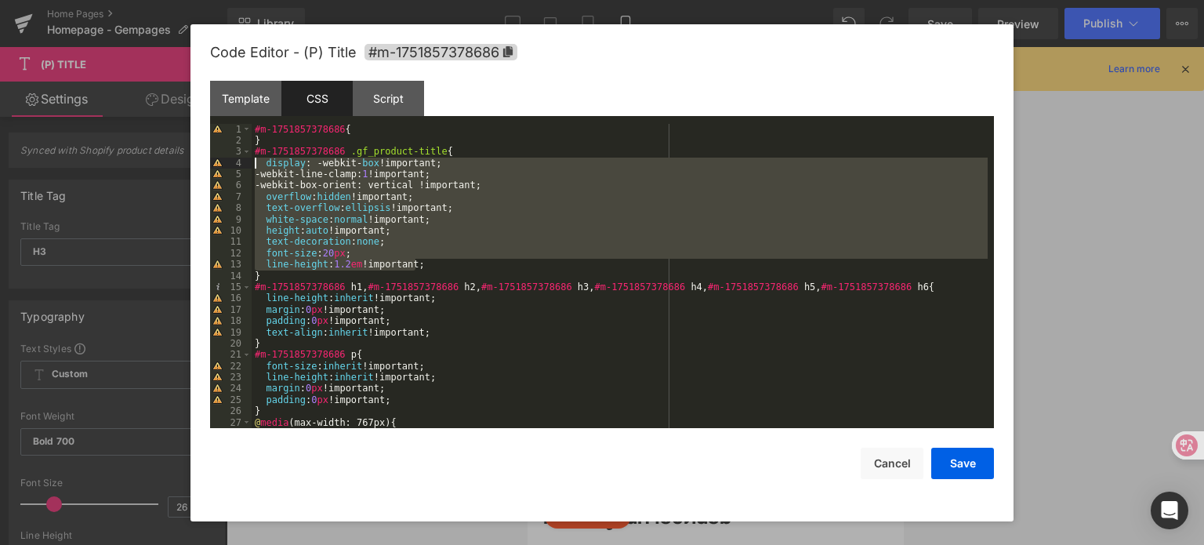
drag, startPoint x: 343, startPoint y: 244, endPoint x: 254, endPoint y: 165, distance: 118.9
click at [254, 165] on div "#m-1751857378686 { } #m-1751857378686 .gf_product-title { display : -webkit- bo…" at bounding box center [620, 288] width 736 height 328
click at [1078, 230] on div at bounding box center [602, 272] width 1204 height 545
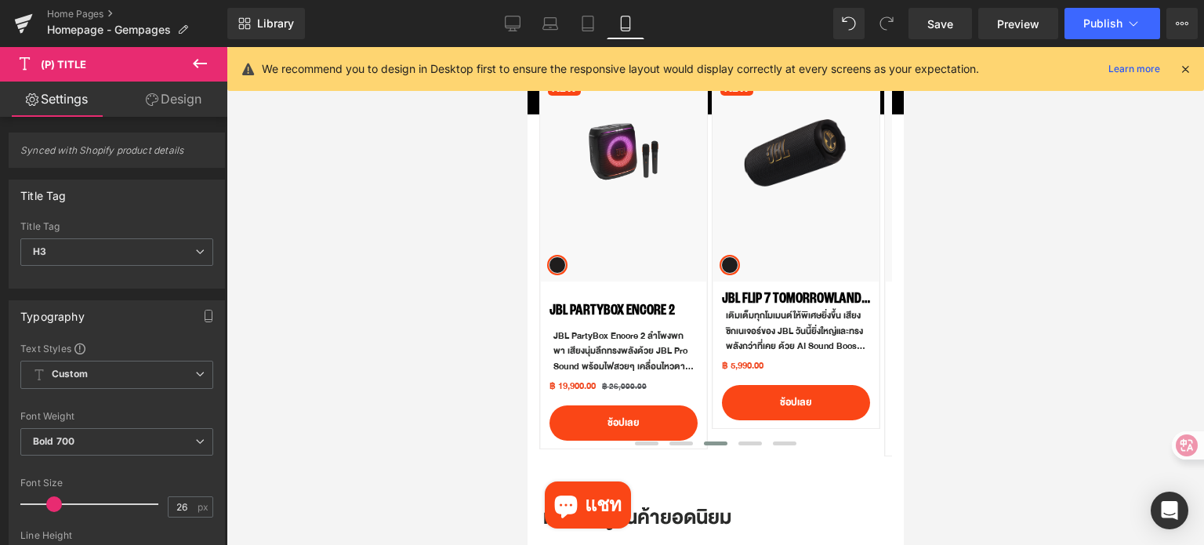
click at [1060, 275] on div at bounding box center [715, 296] width 977 height 498
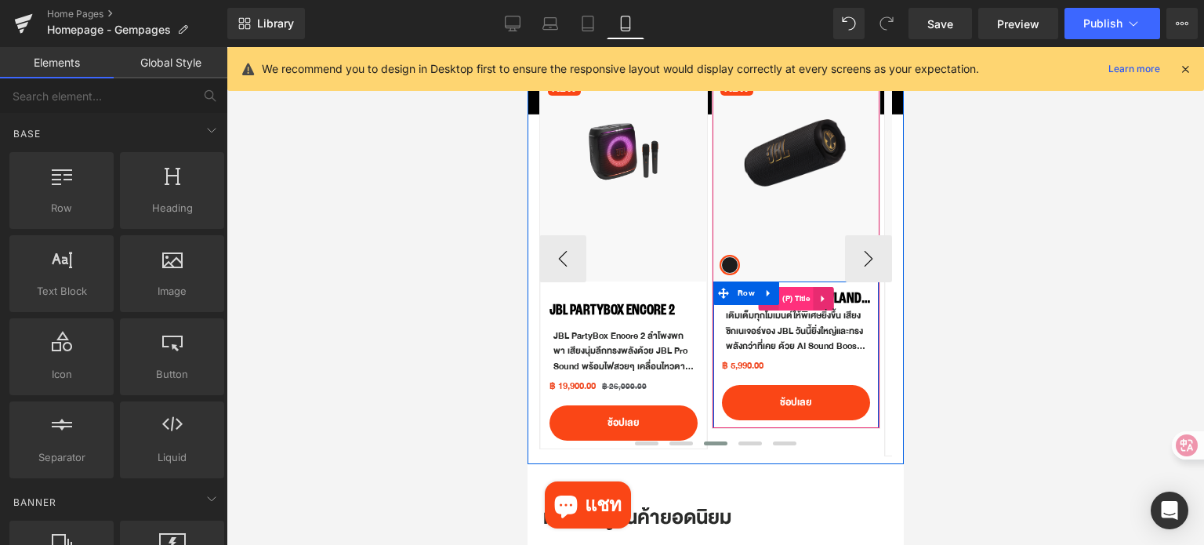
click at [795, 299] on span "(P) Title" at bounding box center [795, 299] width 35 height 24
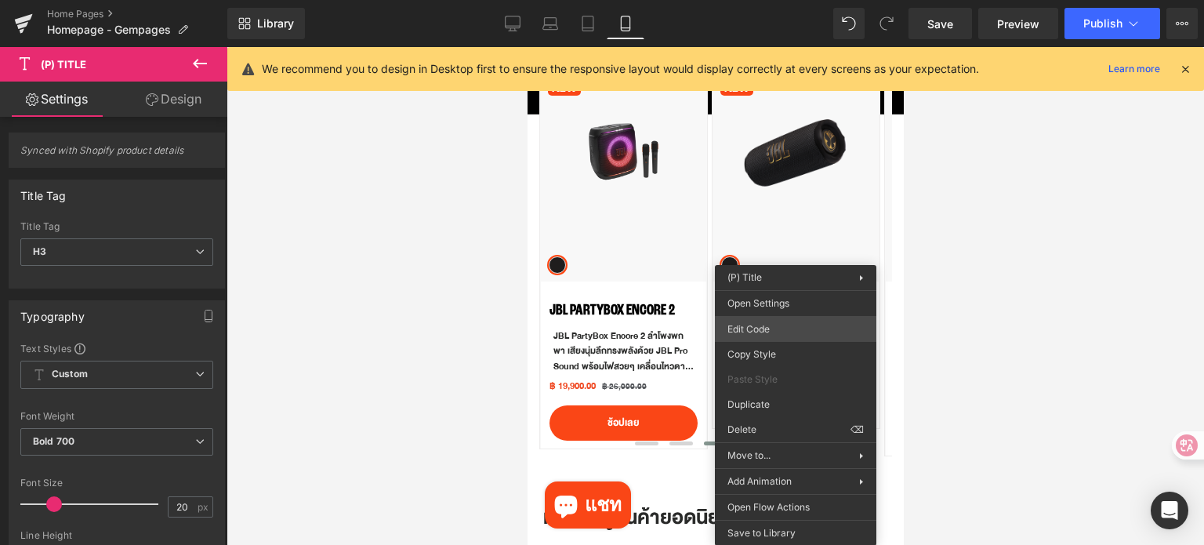
click at [790, 0] on div "(P) Title You are previewing how the will restyle your page. You can not edit E…" at bounding box center [602, 0] width 1204 height 0
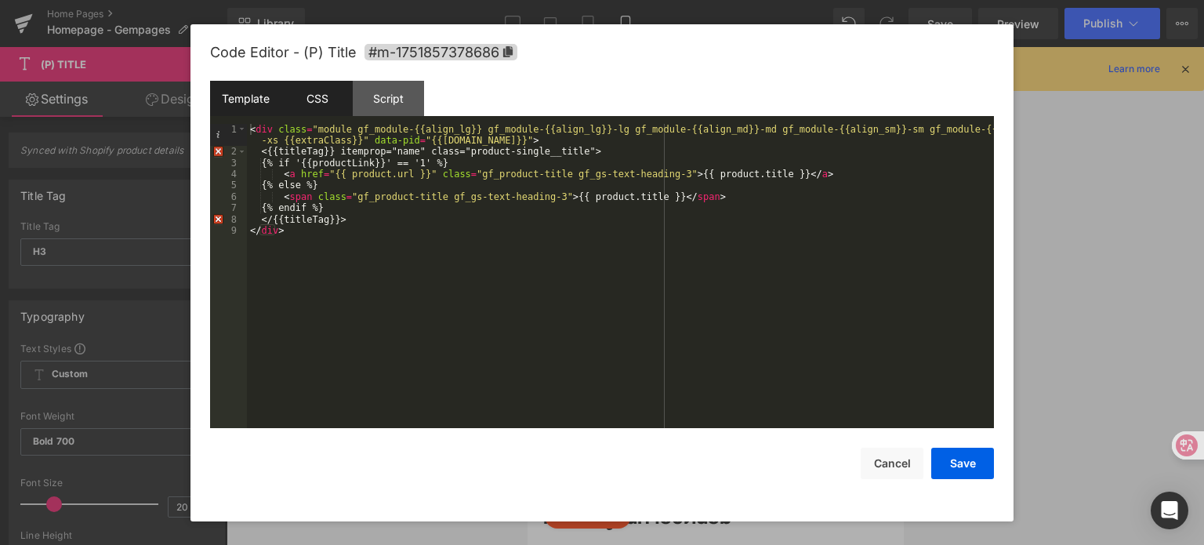
click at [329, 96] on div "CSS" at bounding box center [316, 98] width 71 height 35
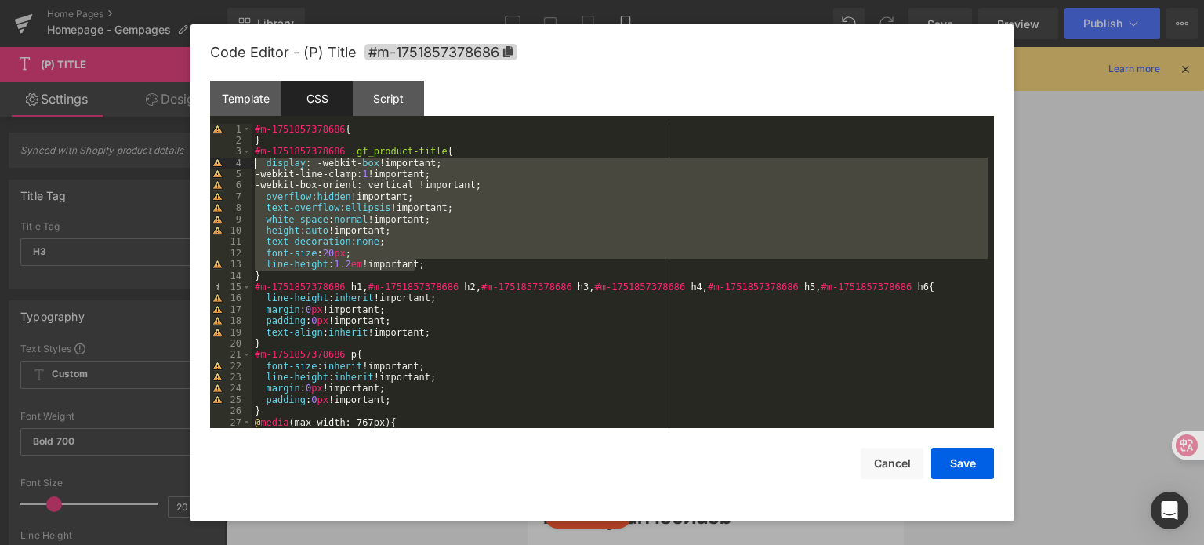
drag, startPoint x: 433, startPoint y: 263, endPoint x: 226, endPoint y: 161, distance: 231.7
click at [226, 161] on pre "1 2 3 4 5 6 7 8 9 10 11 12 13 14 15 16 17 18 19 20 21 22 23 24 25 26 27 28 #m-1…" at bounding box center [602, 276] width 784 height 305
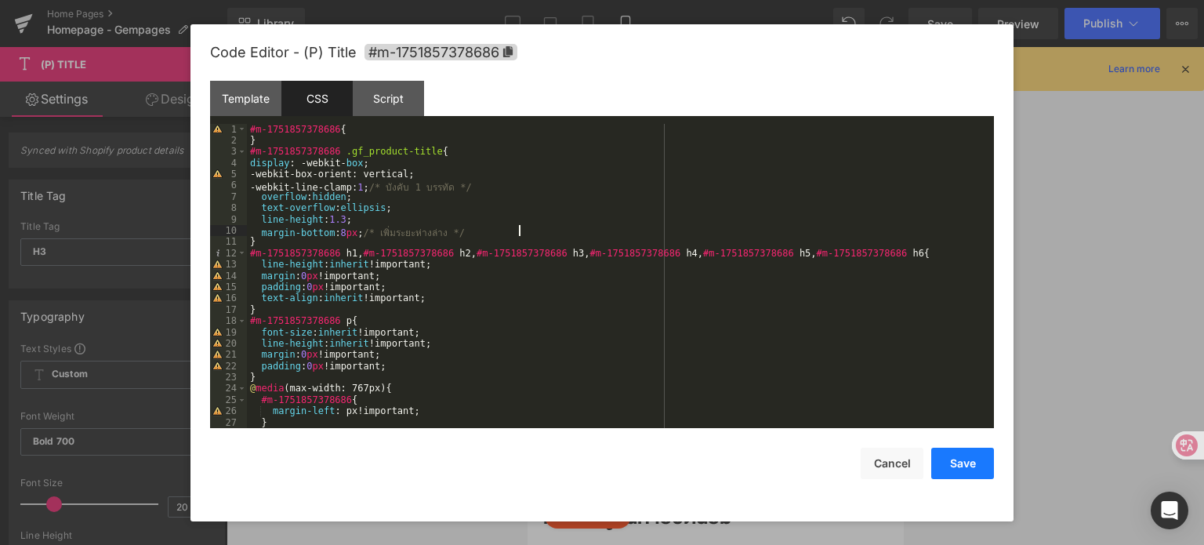
click at [977, 466] on button "Save" at bounding box center [962, 463] width 63 height 31
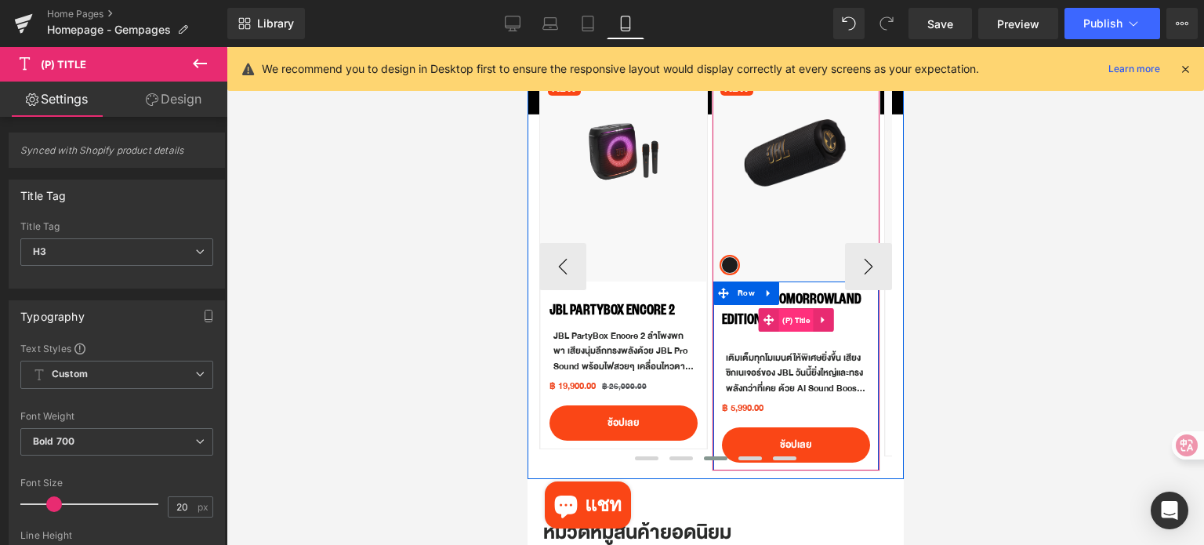
click at [791, 324] on span "(P) Title" at bounding box center [795, 321] width 35 height 24
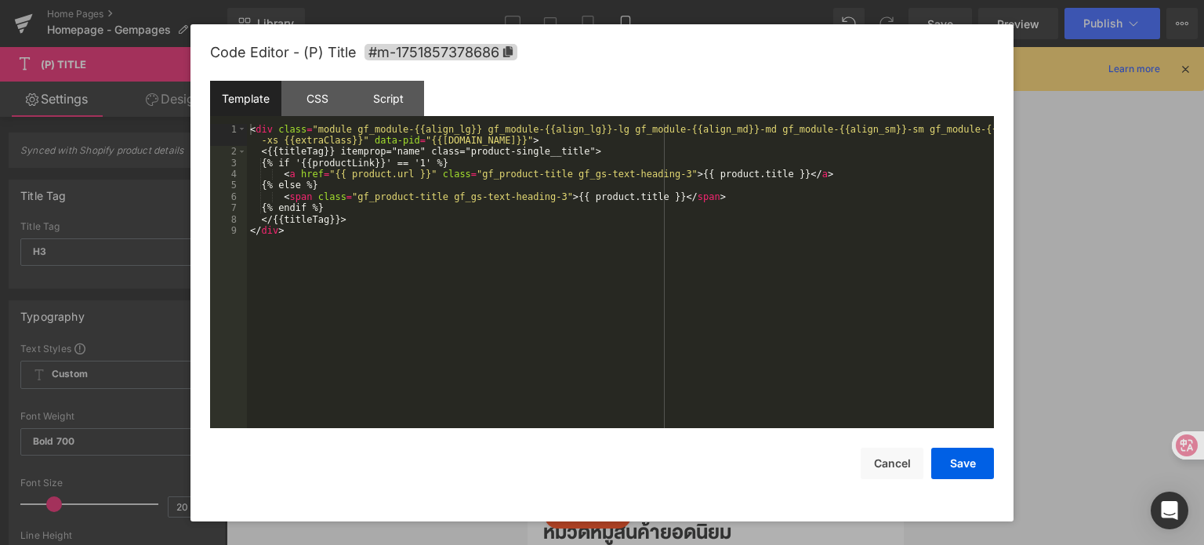
click at [787, 0] on div "(P) Title You are previewing how the will restyle your page. You can not edit E…" at bounding box center [602, 0] width 1204 height 0
click at [318, 109] on div "CSS" at bounding box center [316, 98] width 71 height 35
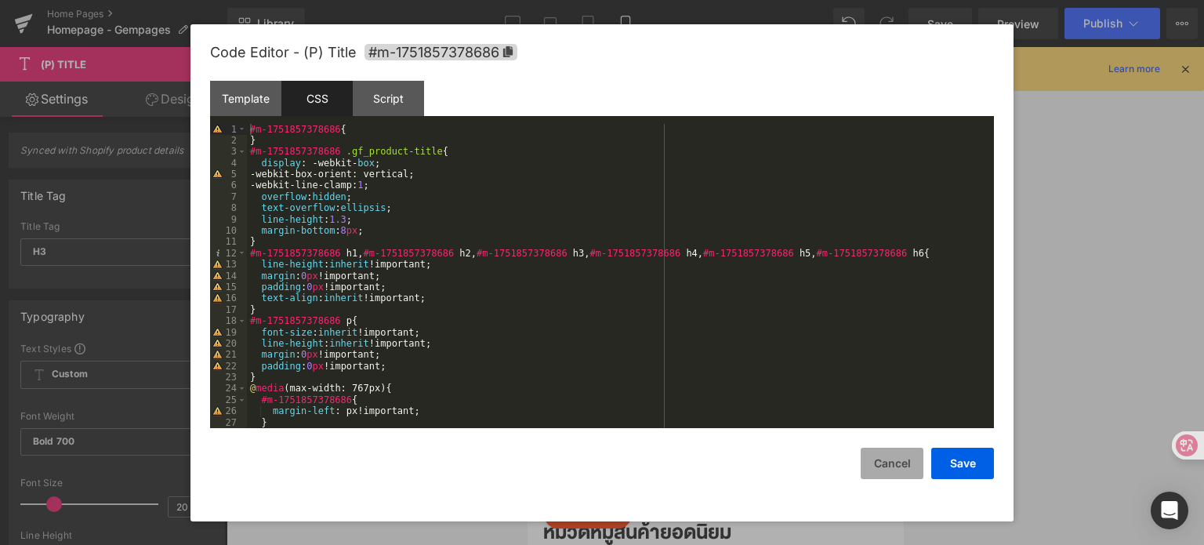
drag, startPoint x: 896, startPoint y: 461, endPoint x: 883, endPoint y: 453, distance: 15.5
click at [895, 460] on button "Cancel" at bounding box center [892, 463] width 63 height 31
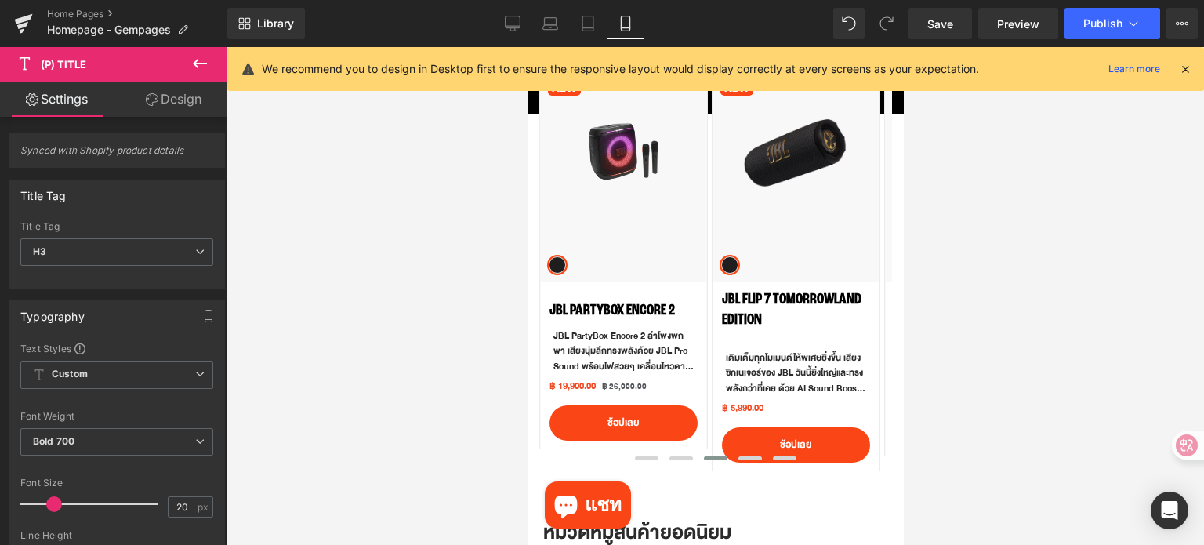
click at [1060, 338] on div at bounding box center [715, 296] width 977 height 498
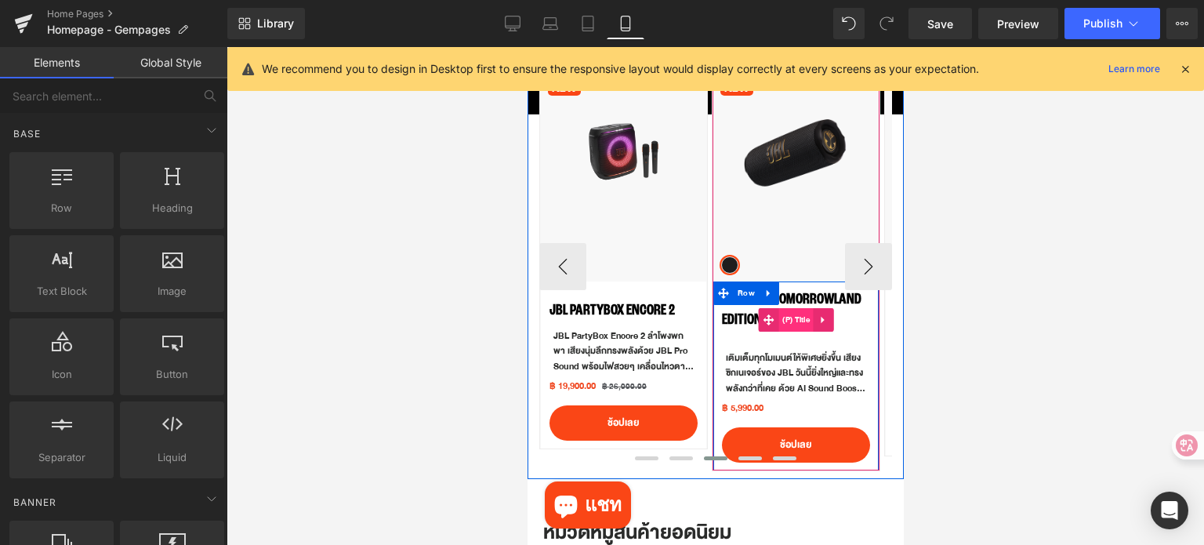
click at [792, 314] on span "(P) Title" at bounding box center [795, 320] width 35 height 24
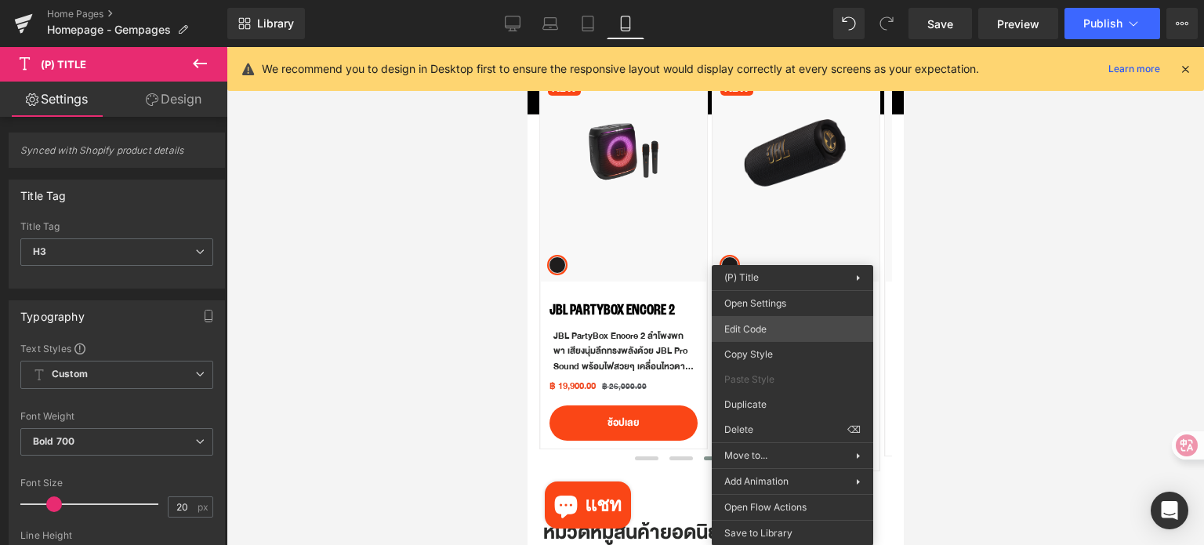
click at [799, 0] on div "(P) Title You are previewing how the will restyle your page. You can not edit E…" at bounding box center [602, 0] width 1204 height 0
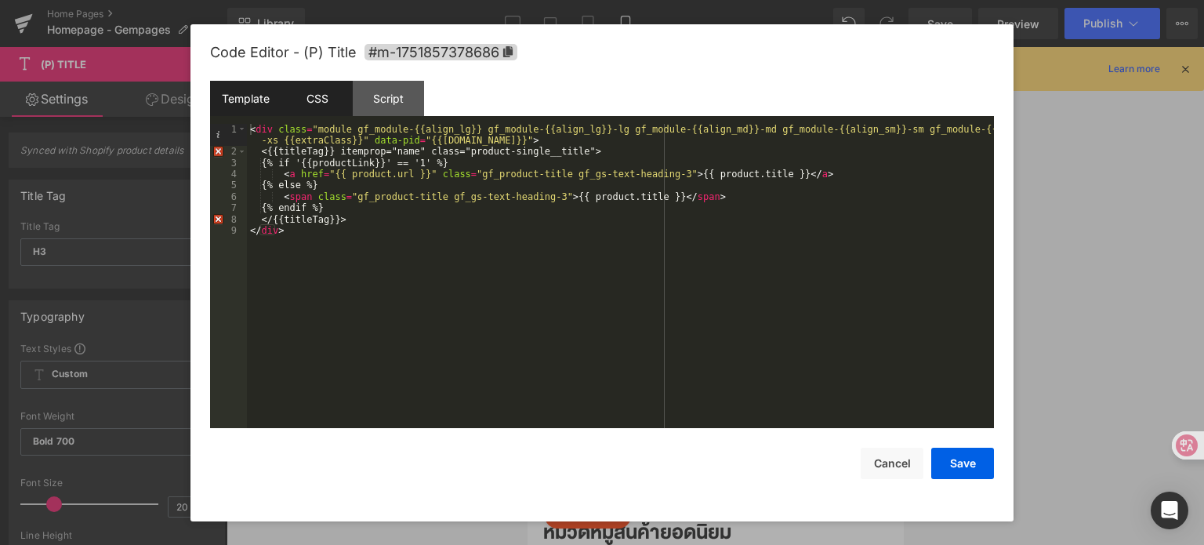
click at [323, 100] on div "CSS" at bounding box center [316, 98] width 71 height 35
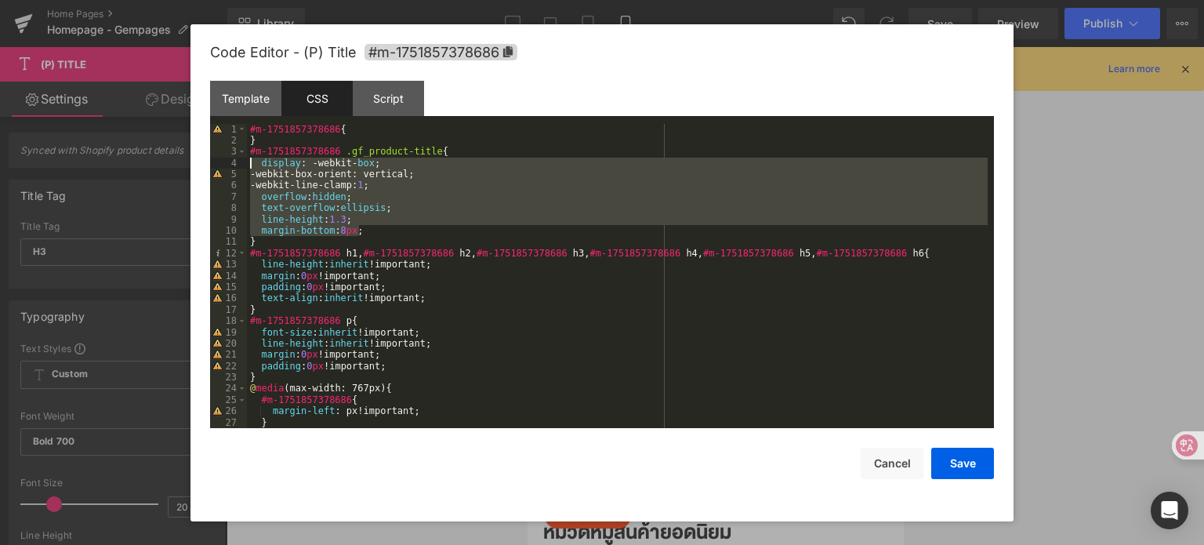
drag, startPoint x: 383, startPoint y: 231, endPoint x: 276, endPoint y: 172, distance: 122.8
click at [242, 165] on pre "1 2 3 4 5 6 7 8 9 10 11 12 13 14 15 16 17 18 19 20 21 22 23 24 25 26 27 28 #m-1…" at bounding box center [602, 276] width 784 height 305
click at [466, 218] on div "#m-1751857378686 { } #m-1751857378686 .gf_product-title { display : -webkit- bo…" at bounding box center [617, 276] width 741 height 305
drag, startPoint x: 373, startPoint y: 222, endPoint x: 254, endPoint y: 169, distance: 130.5
click at [254, 169] on div "#m-1751857378686 { } #m-1751857378686 .gf_product-title { display : -webkit- bo…" at bounding box center [617, 288] width 741 height 328
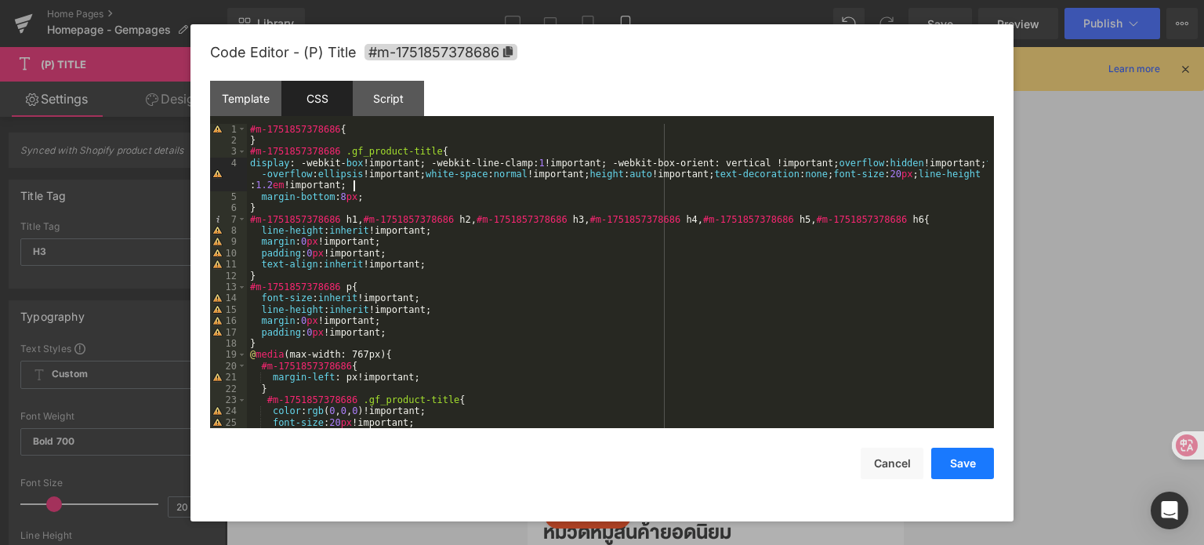
click at [953, 460] on button "Save" at bounding box center [962, 463] width 63 height 31
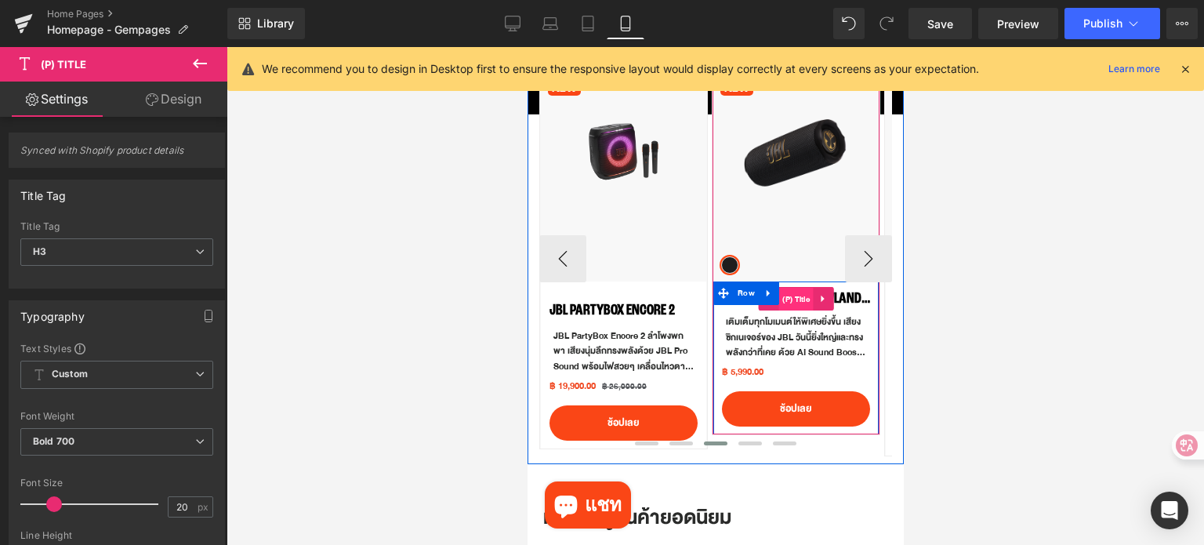
click at [793, 299] on span "(P) Title" at bounding box center [795, 300] width 35 height 24
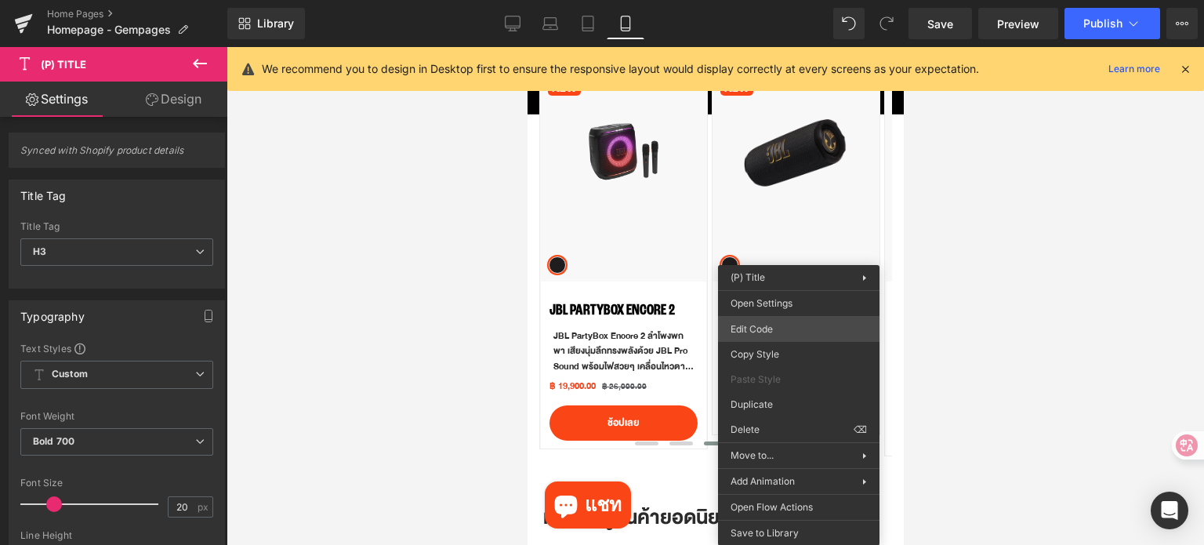
click at [796, 0] on div "(P) Title You are previewing how the will restyle your page. You can not edit E…" at bounding box center [602, 0] width 1204 height 0
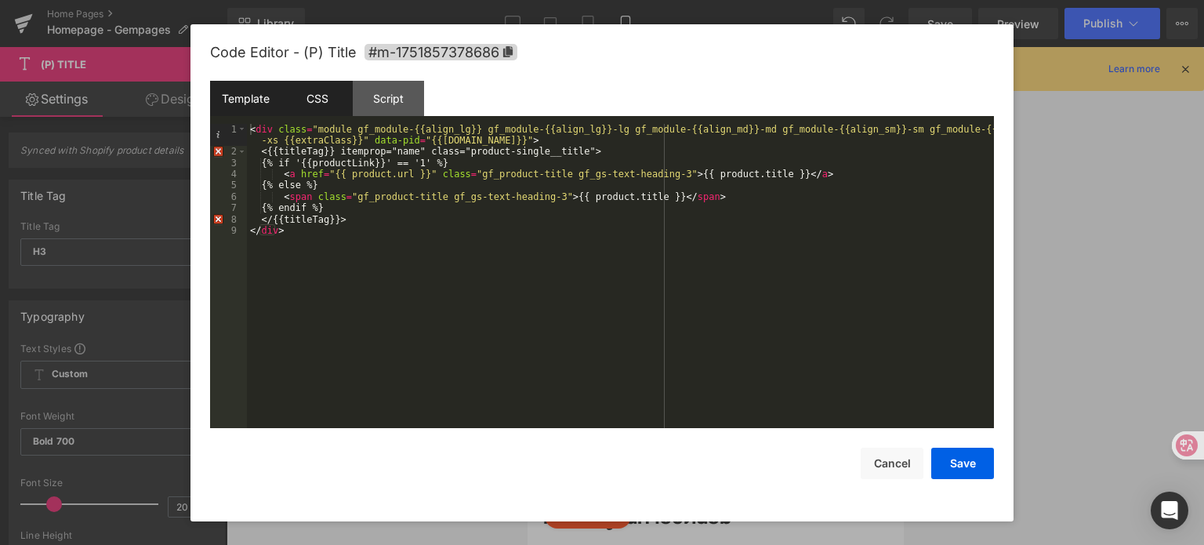
click at [314, 95] on div "CSS" at bounding box center [316, 98] width 71 height 35
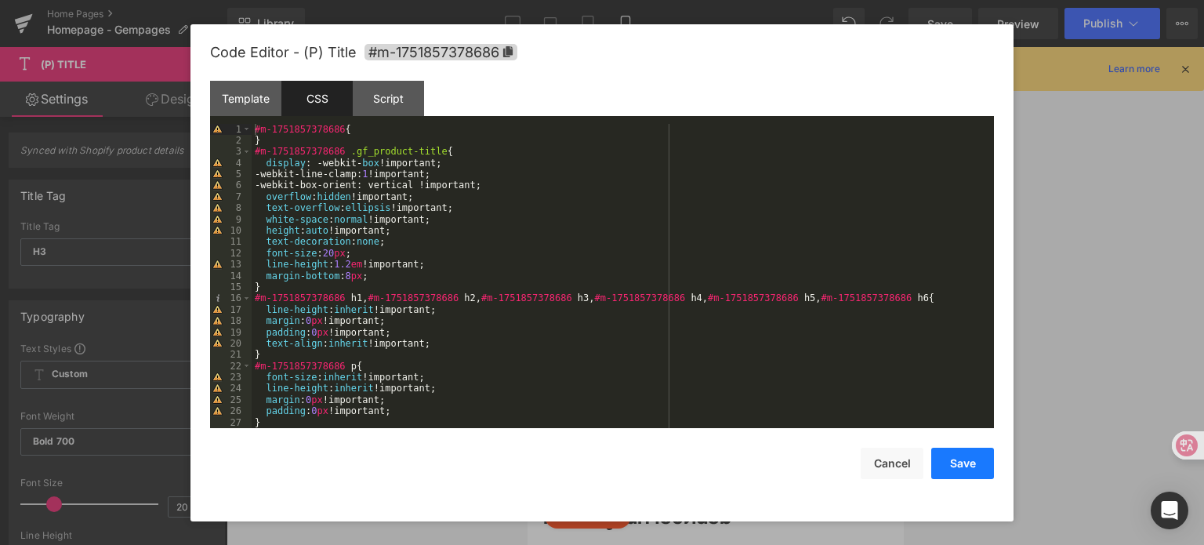
click at [969, 466] on button "Save" at bounding box center [962, 463] width 63 height 31
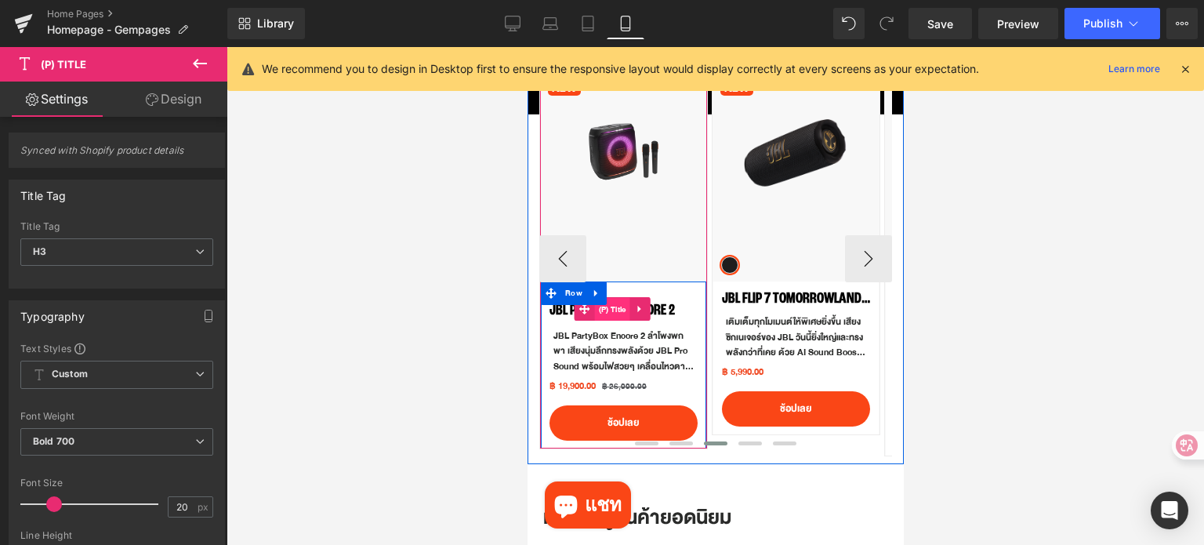
click at [617, 311] on span "(P) Title" at bounding box center [611, 310] width 35 height 24
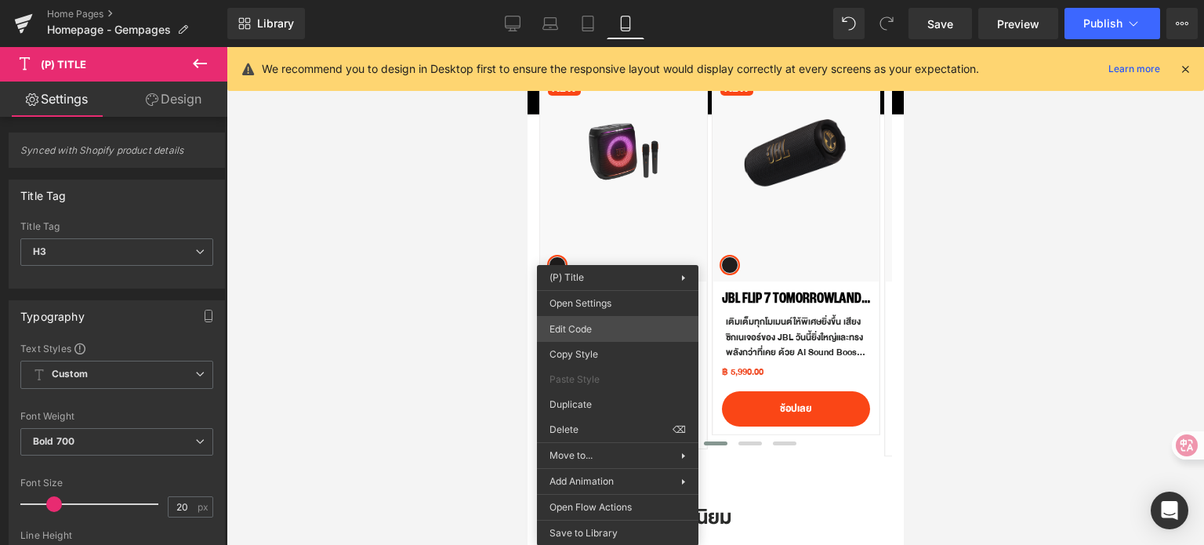
click at [621, 0] on div "(P) Title You are previewing how the will restyle your page. You can not edit E…" at bounding box center [602, 0] width 1204 height 0
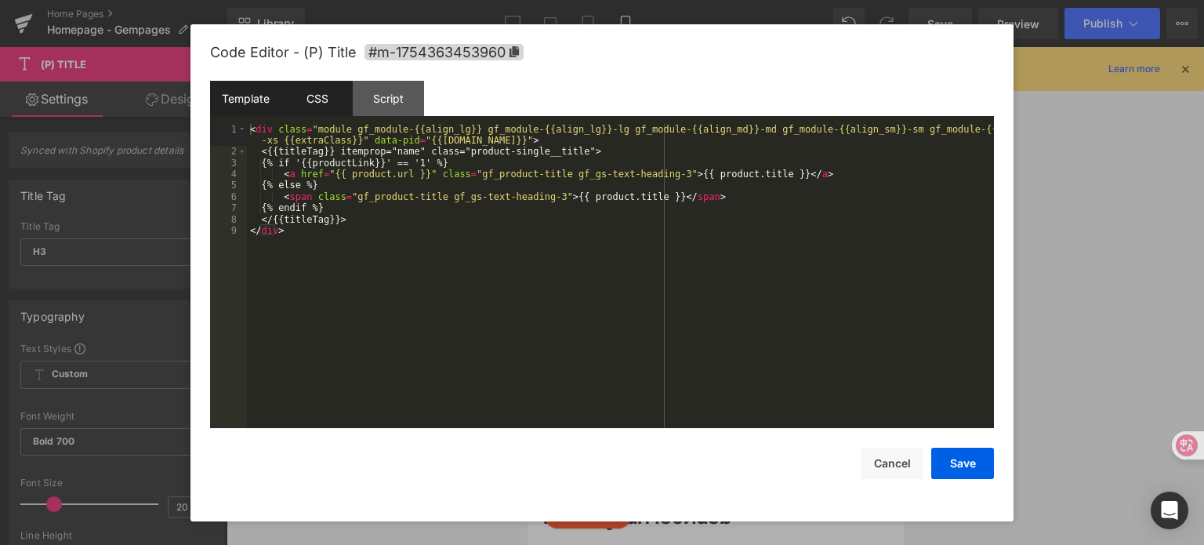
click at [322, 106] on div "CSS" at bounding box center [316, 98] width 71 height 35
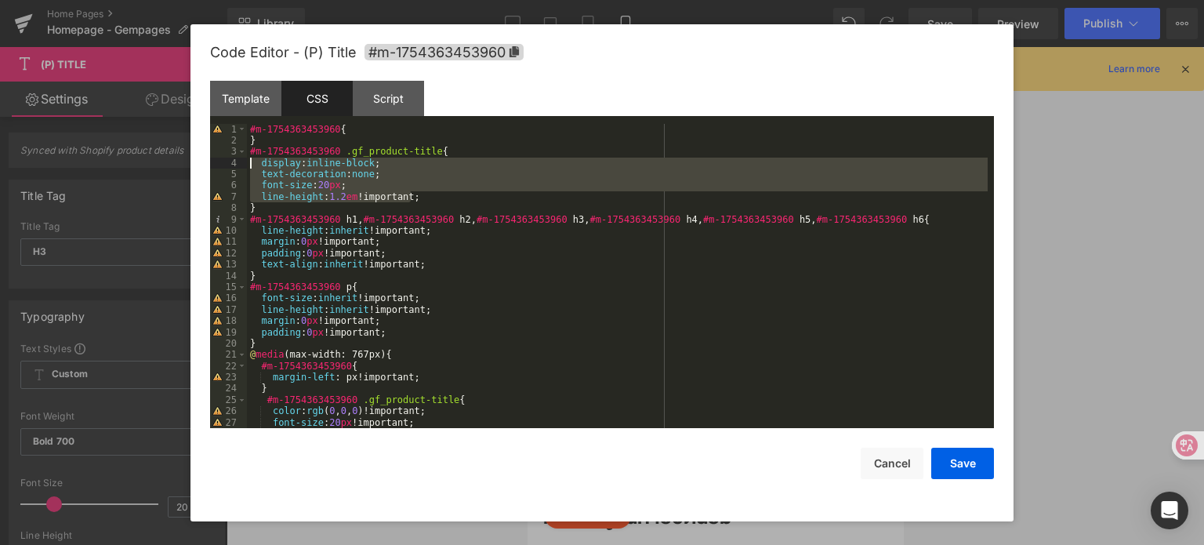
drag, startPoint x: 430, startPoint y: 200, endPoint x: 246, endPoint y: 169, distance: 186.1
click at [246, 169] on pre "1 2 3 4 5 6 7 8 9 10 11 12 13 14 15 16 17 18 19 20 21 22 23 24 25 26 27 28 #m-1…" at bounding box center [602, 276] width 784 height 305
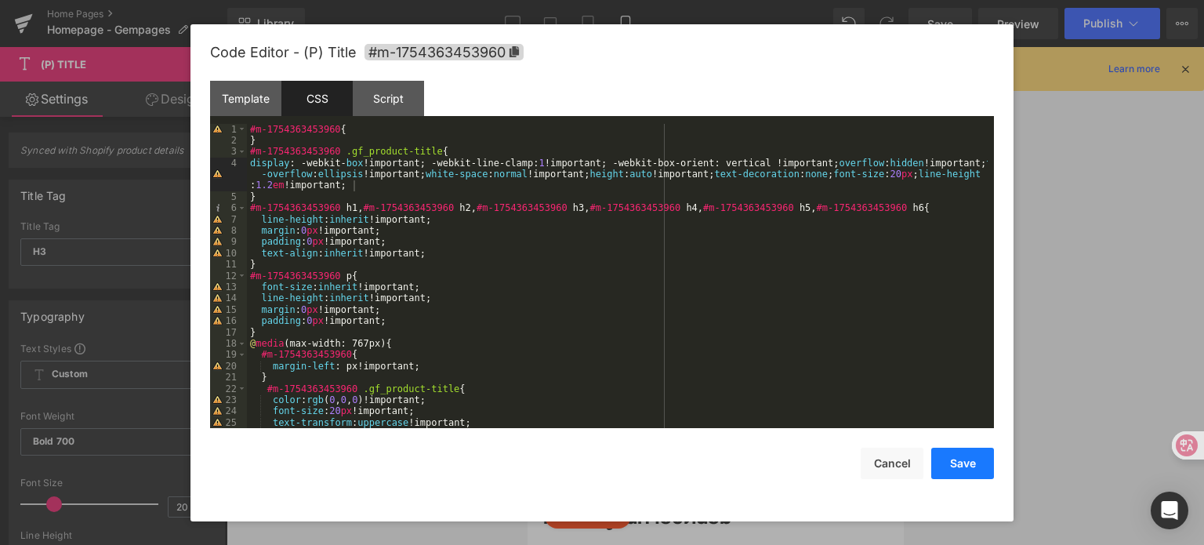
click at [973, 457] on button "Save" at bounding box center [962, 463] width 63 height 31
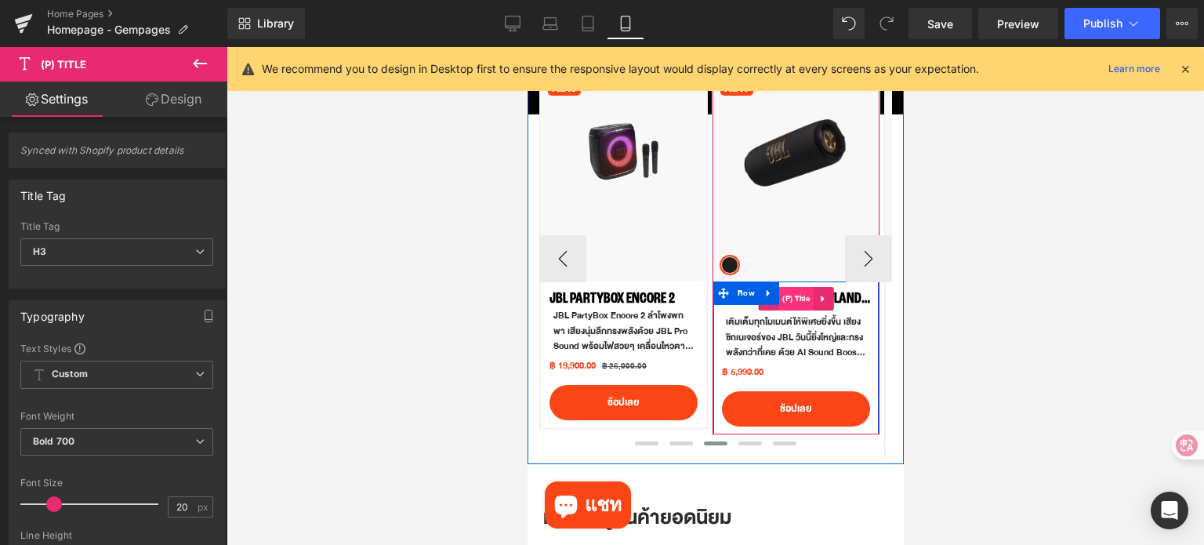
click at [800, 294] on span "(P) Title" at bounding box center [795, 299] width 35 height 24
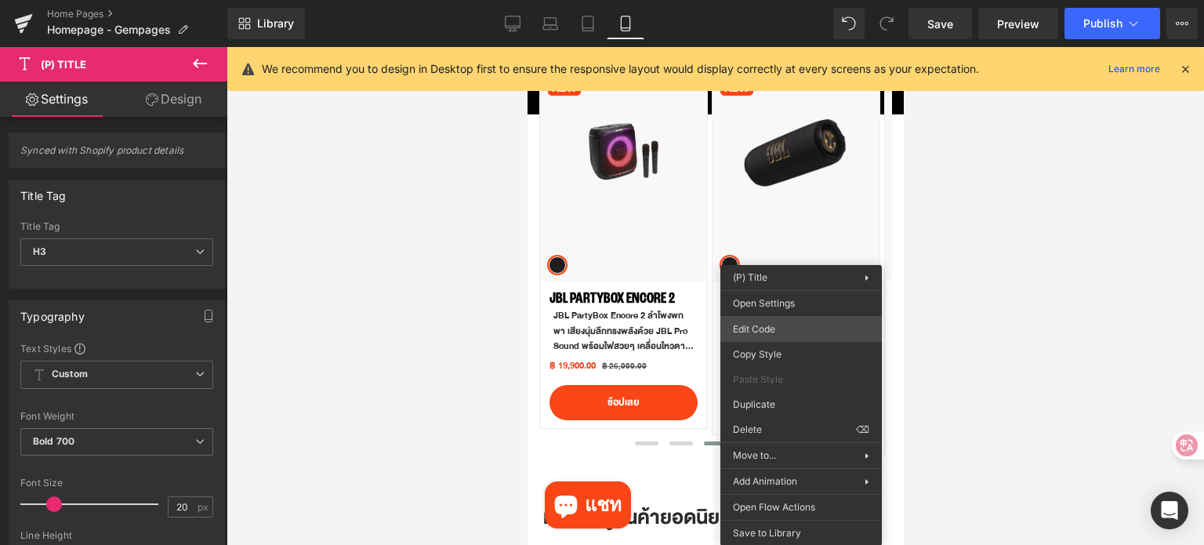
click at [812, 0] on div "(P) Title You are previewing how the will restyle your page. You can not edit E…" at bounding box center [602, 0] width 1204 height 0
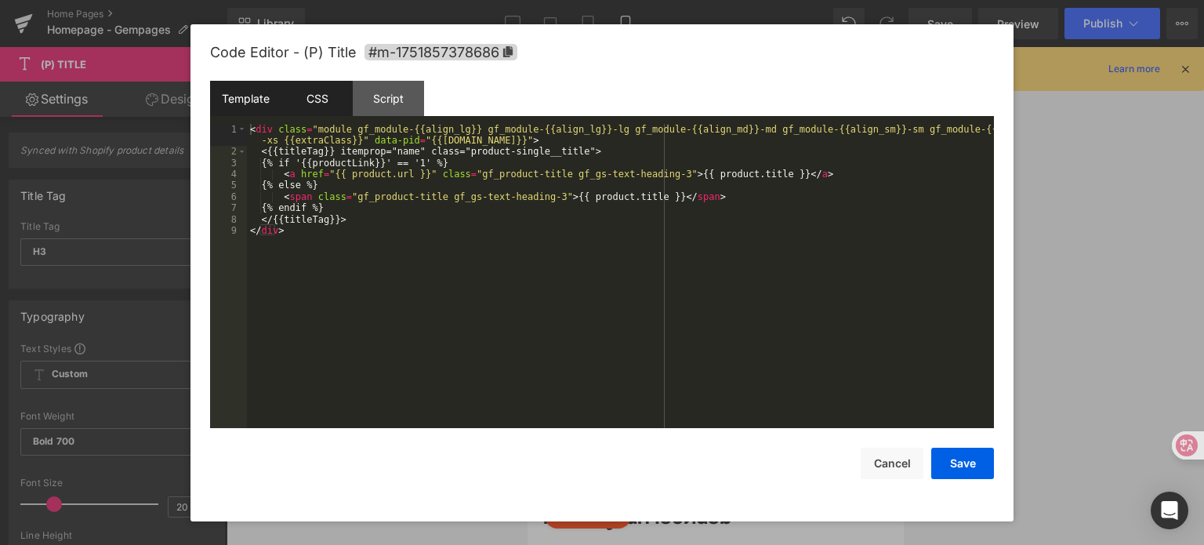
click at [312, 102] on div "CSS" at bounding box center [316, 98] width 71 height 35
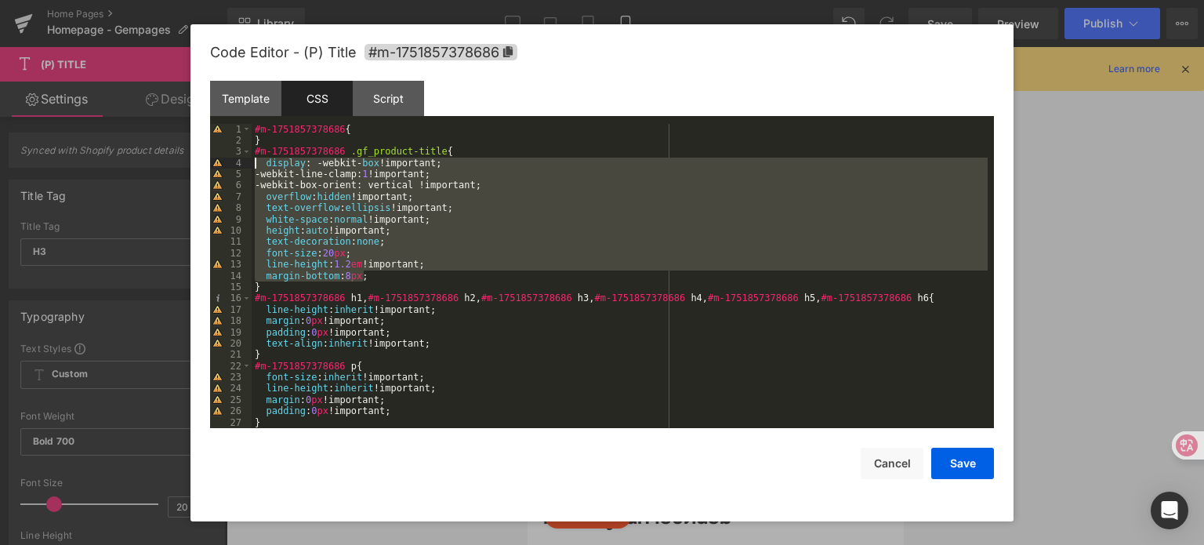
drag, startPoint x: 393, startPoint y: 277, endPoint x: 262, endPoint y: 165, distance: 172.9
click at [262, 165] on div "#m-1751857378686 { } #m-1751857378686 .gf_product-title { display : -webkit- bo…" at bounding box center [620, 288] width 736 height 328
click at [975, 458] on button "Save" at bounding box center [962, 463] width 63 height 31
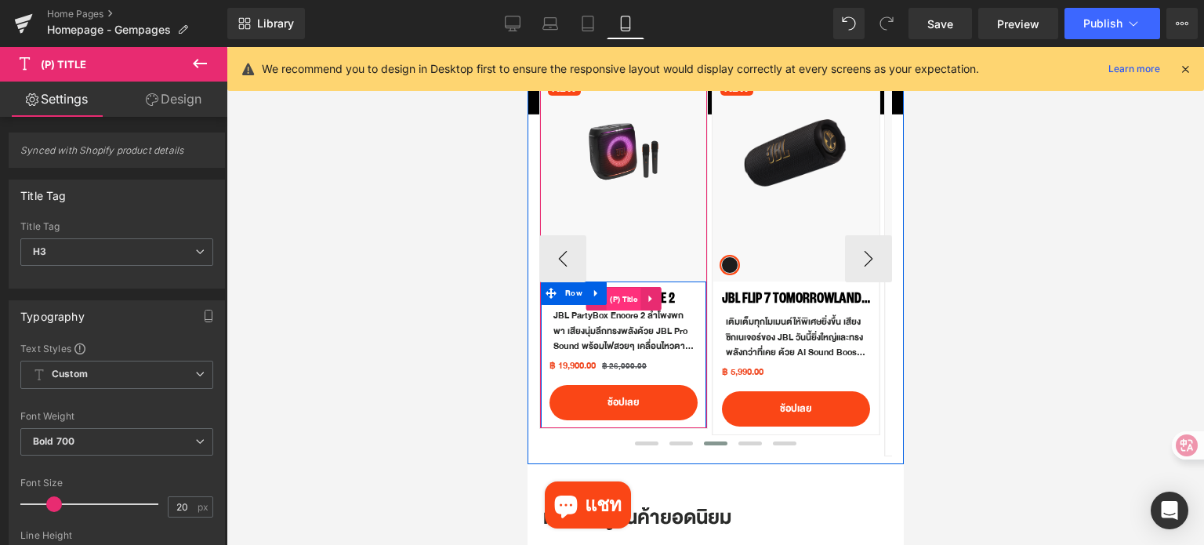
click at [625, 297] on span "(P) Title" at bounding box center [622, 300] width 35 height 24
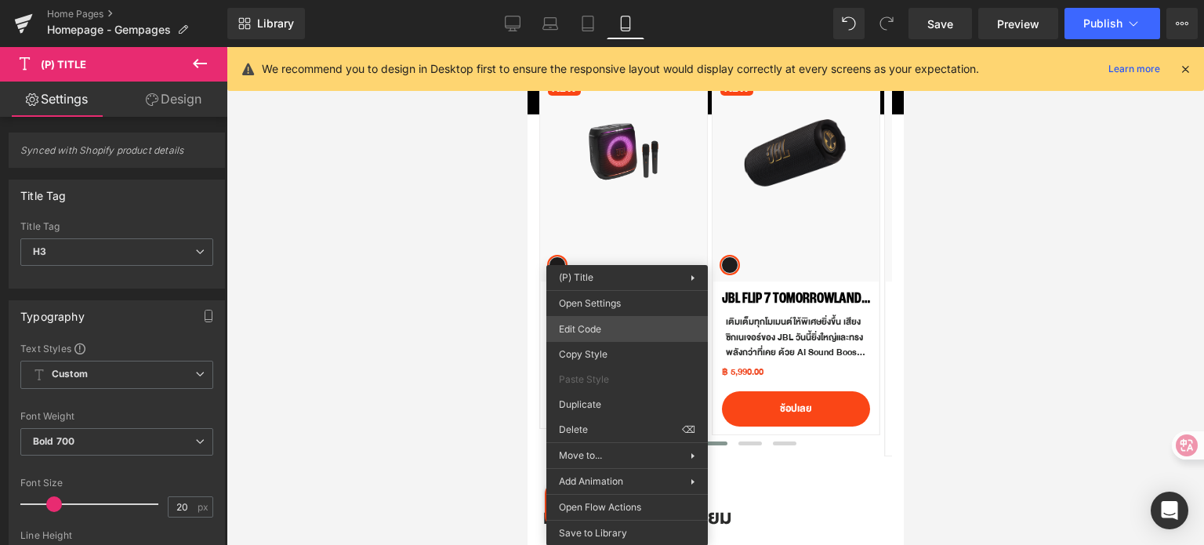
click at [621, 0] on div "(P) Title You are previewing how the will restyle your page. You can not edit E…" at bounding box center [602, 0] width 1204 height 0
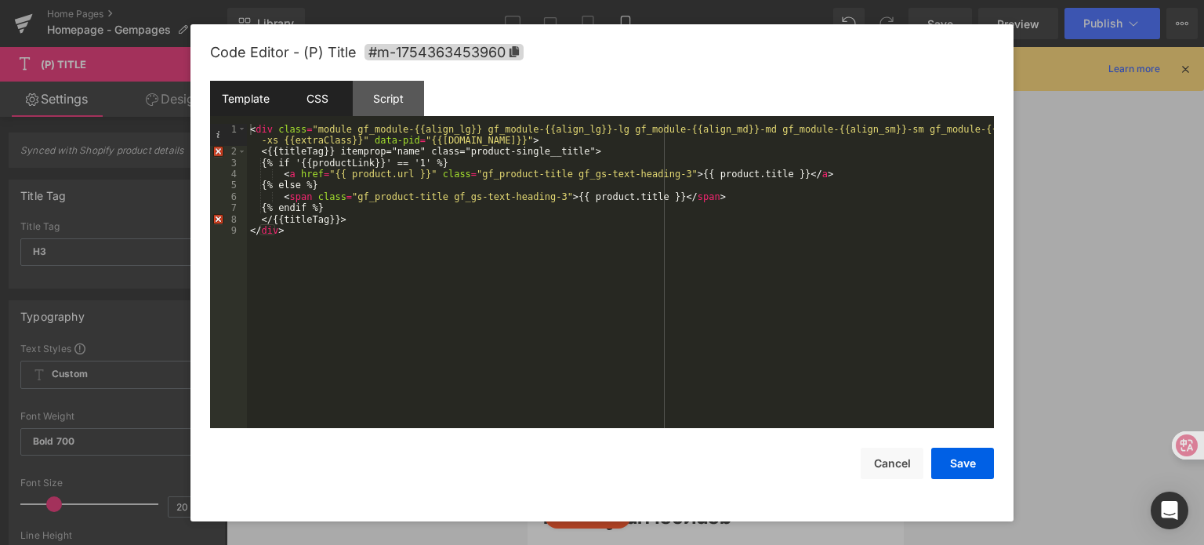
click at [329, 100] on div "CSS" at bounding box center [316, 98] width 71 height 35
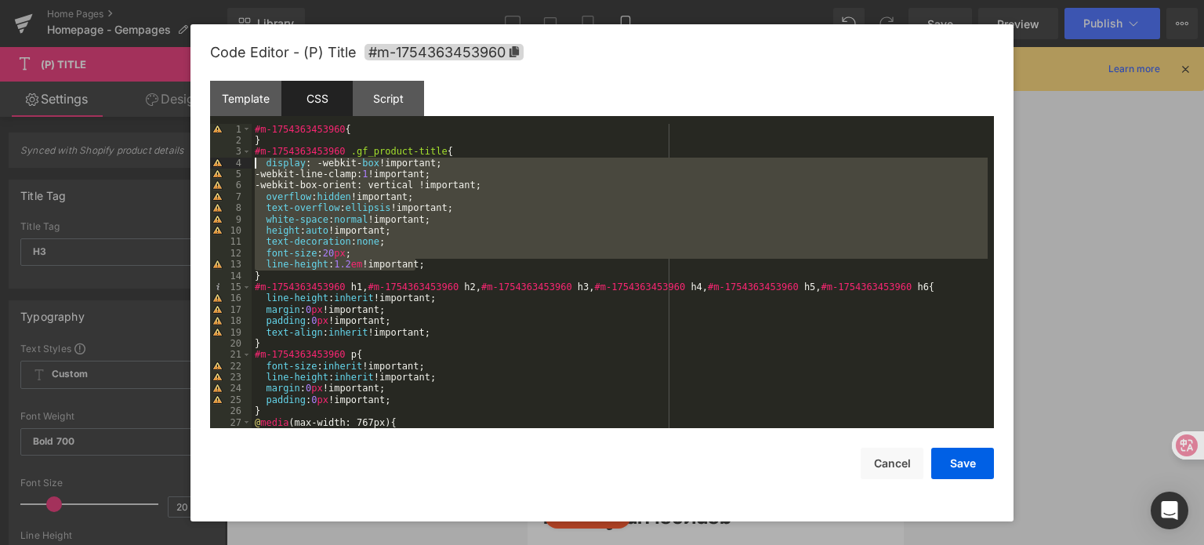
drag, startPoint x: 441, startPoint y: 263, endPoint x: 249, endPoint y: 166, distance: 214.9
click at [249, 166] on pre "1 2 3 4 5 6 7 8 9 10 11 12 13 14 15 16 17 18 19 20 21 22 23 24 25 26 27 28 #m-1…" at bounding box center [602, 276] width 784 height 305
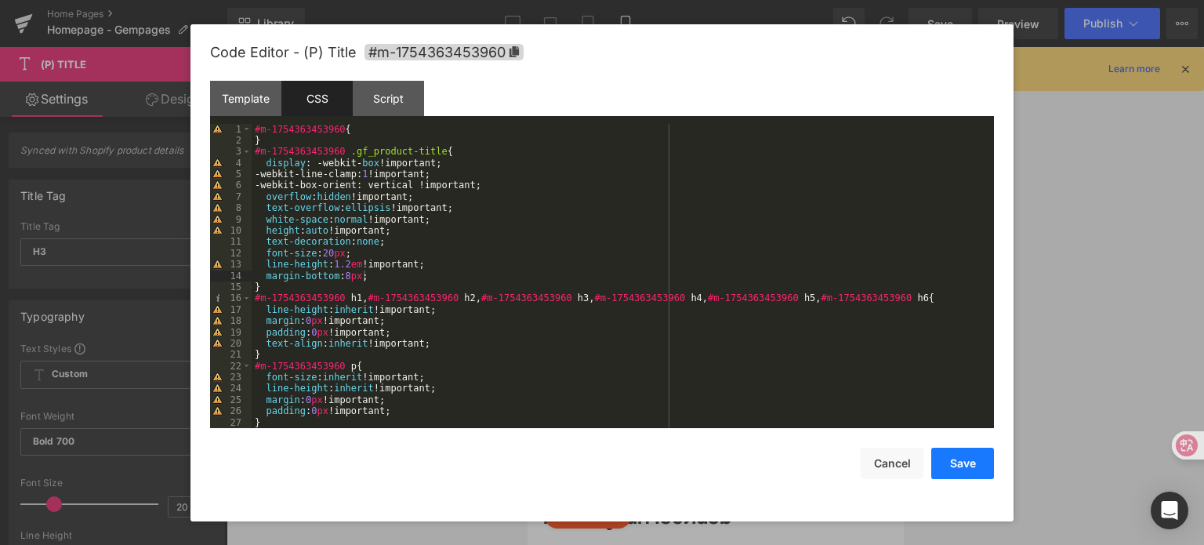
click at [972, 453] on button "Save" at bounding box center [962, 463] width 63 height 31
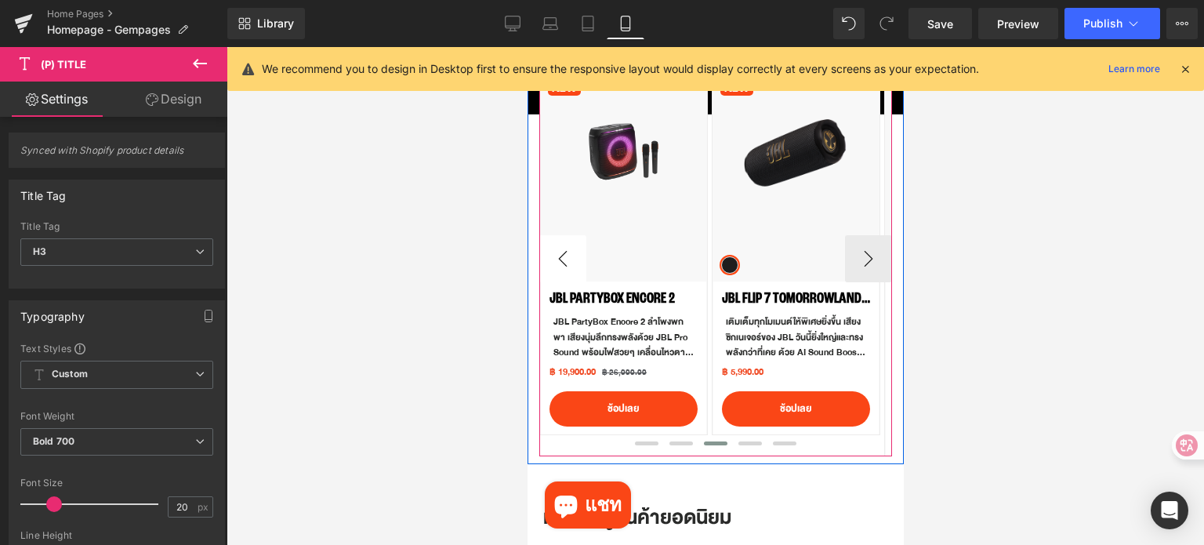
click at [562, 263] on button "‹" at bounding box center [561, 258] width 47 height 47
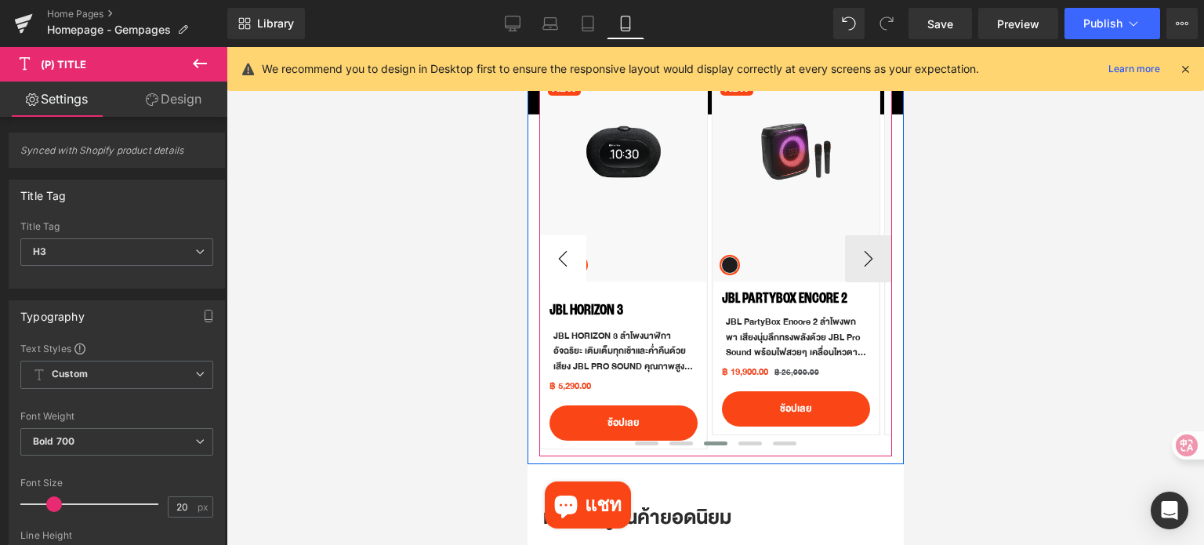
click at [562, 263] on button "‹" at bounding box center [561, 258] width 47 height 47
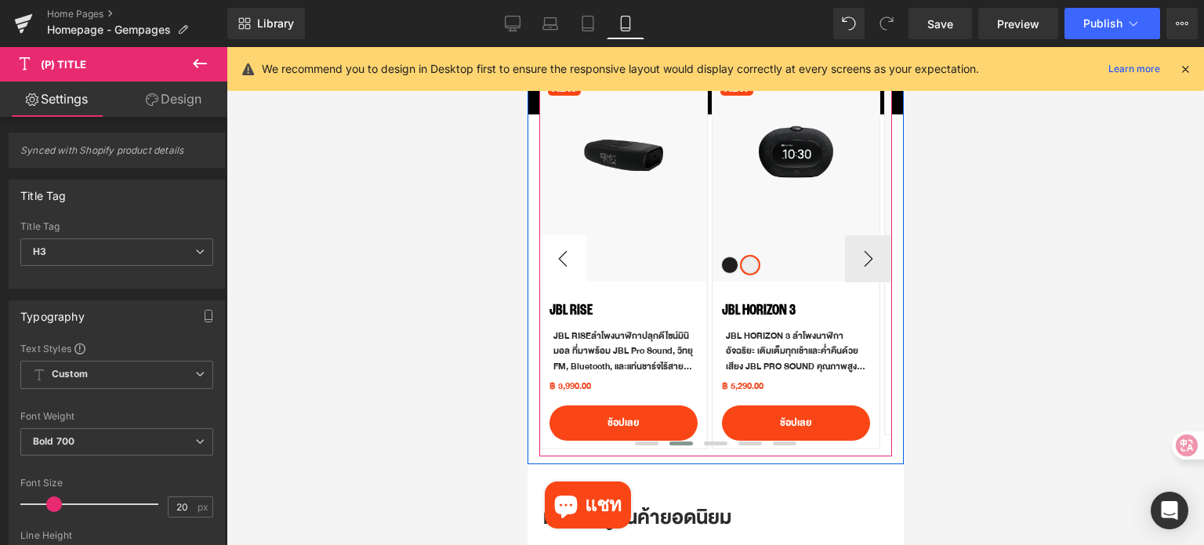
click at [562, 263] on button "‹" at bounding box center [561, 258] width 47 height 47
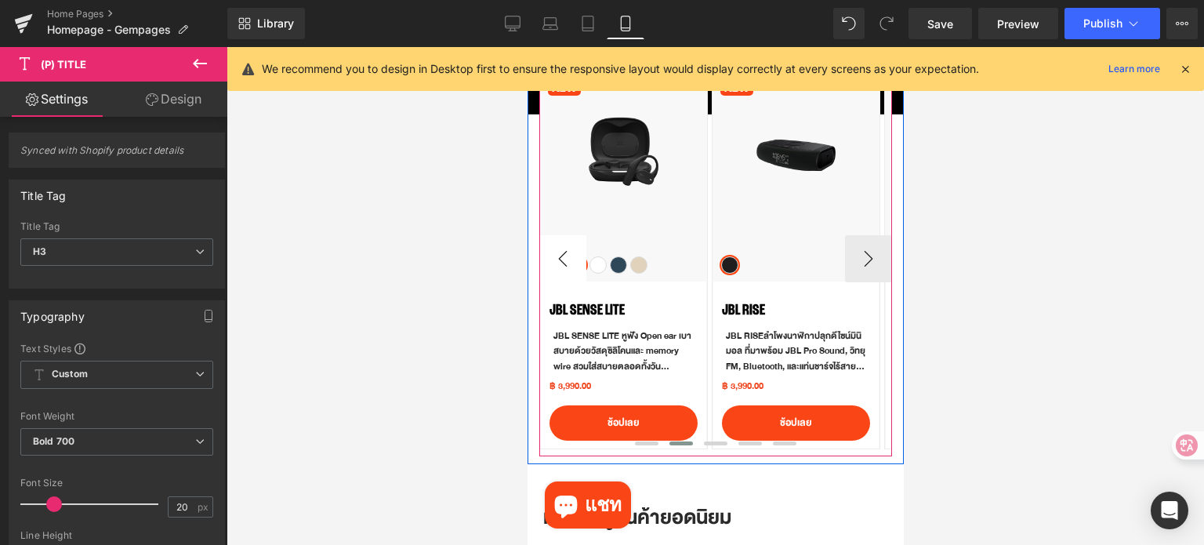
click at [562, 263] on button "‹" at bounding box center [561, 258] width 47 height 47
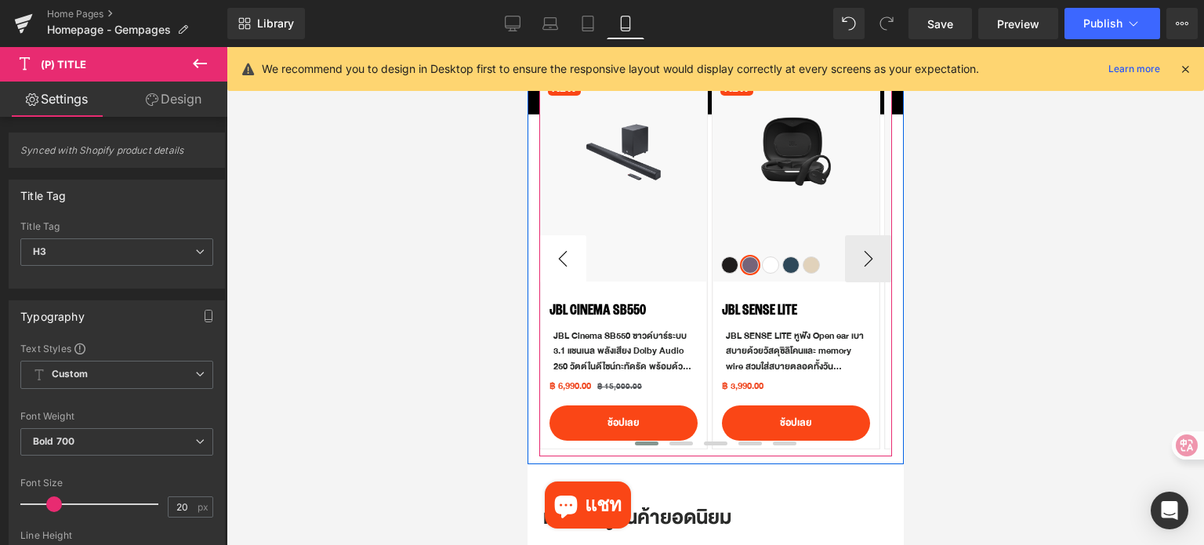
click at [562, 263] on button "‹" at bounding box center [561, 258] width 47 height 47
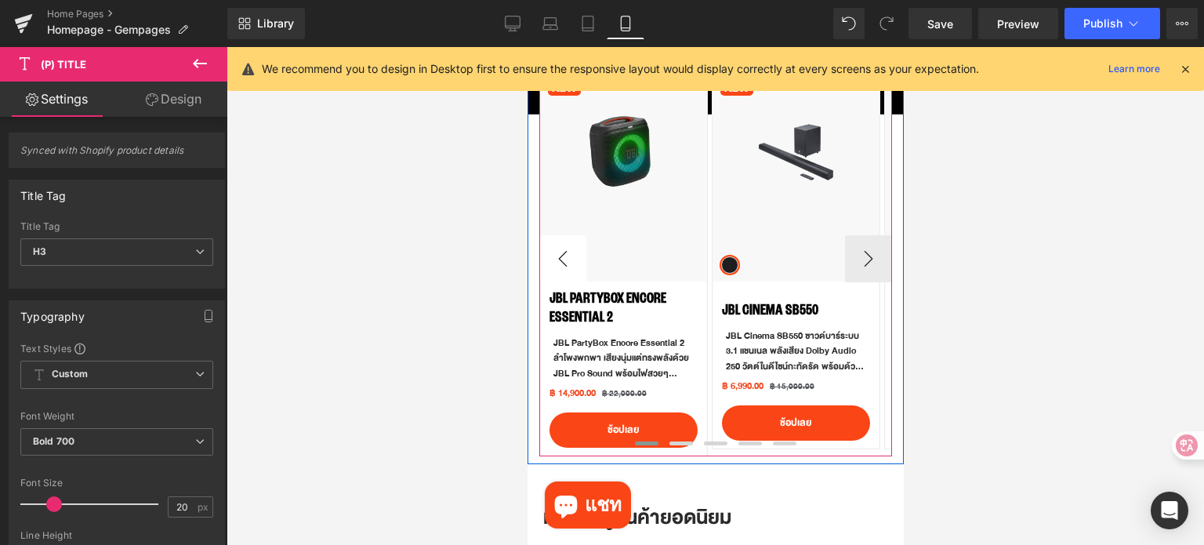
click at [562, 263] on button "‹" at bounding box center [561, 258] width 47 height 47
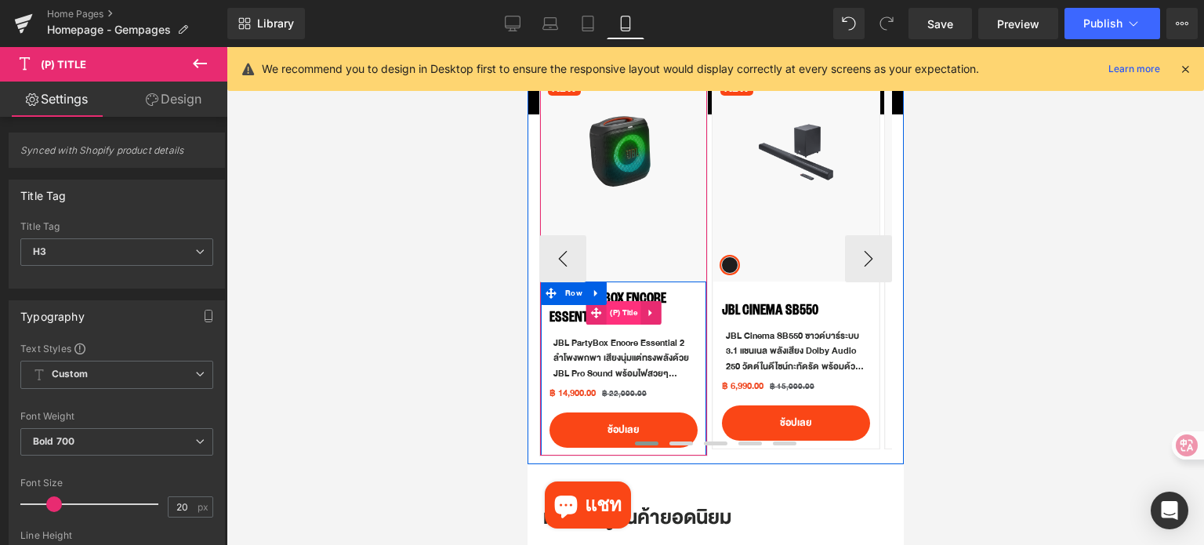
click at [620, 306] on span "(P) Title" at bounding box center [622, 313] width 35 height 24
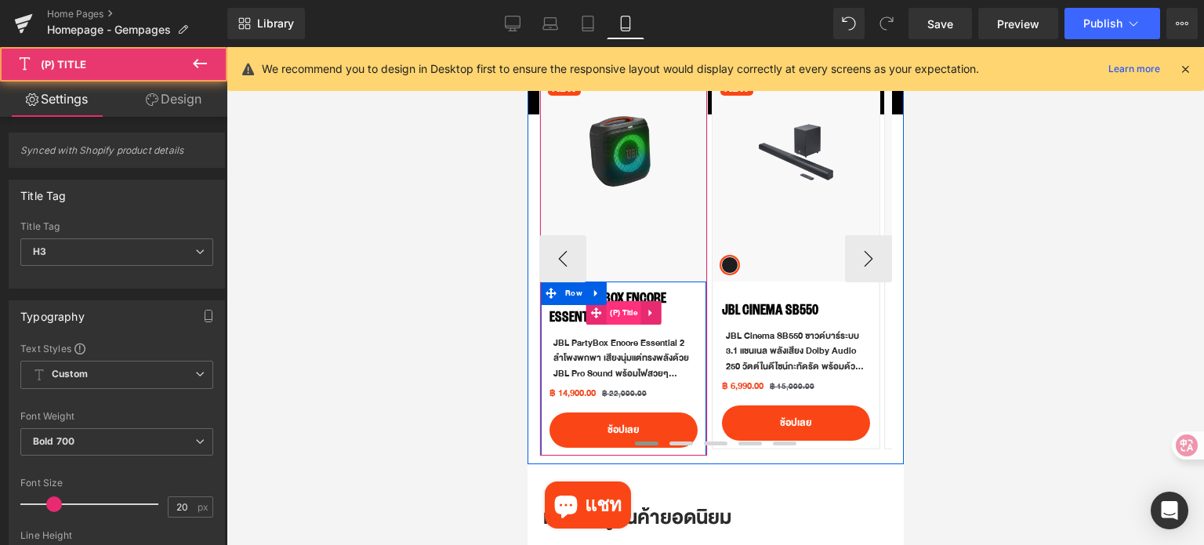
click at [622, 306] on span "(P) Title" at bounding box center [622, 313] width 35 height 24
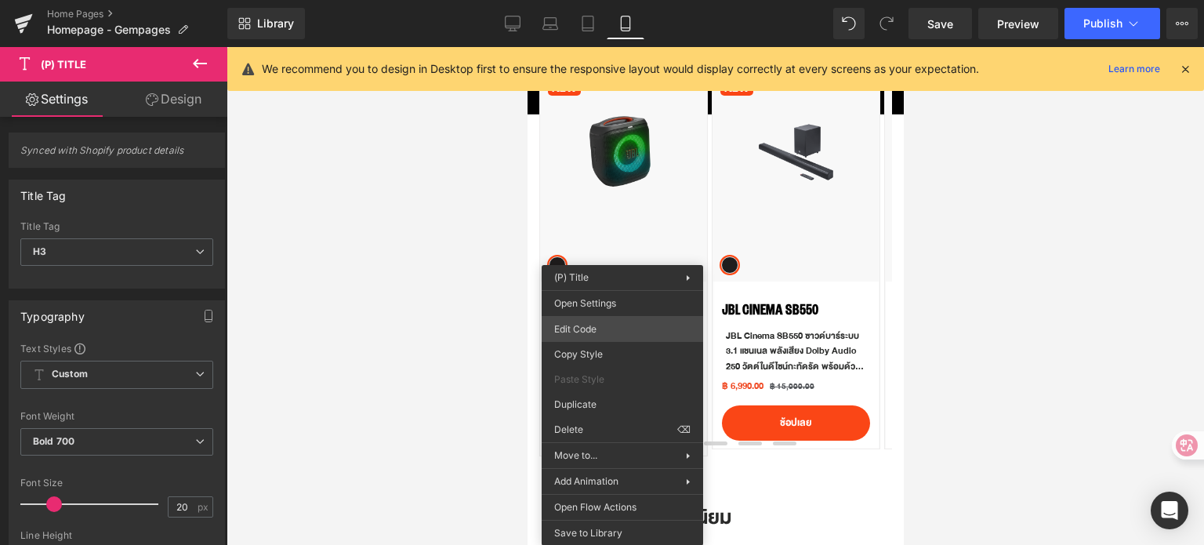
click at [621, 0] on div "(P) Title You are previewing how the will restyle your page. You can not edit E…" at bounding box center [602, 0] width 1204 height 0
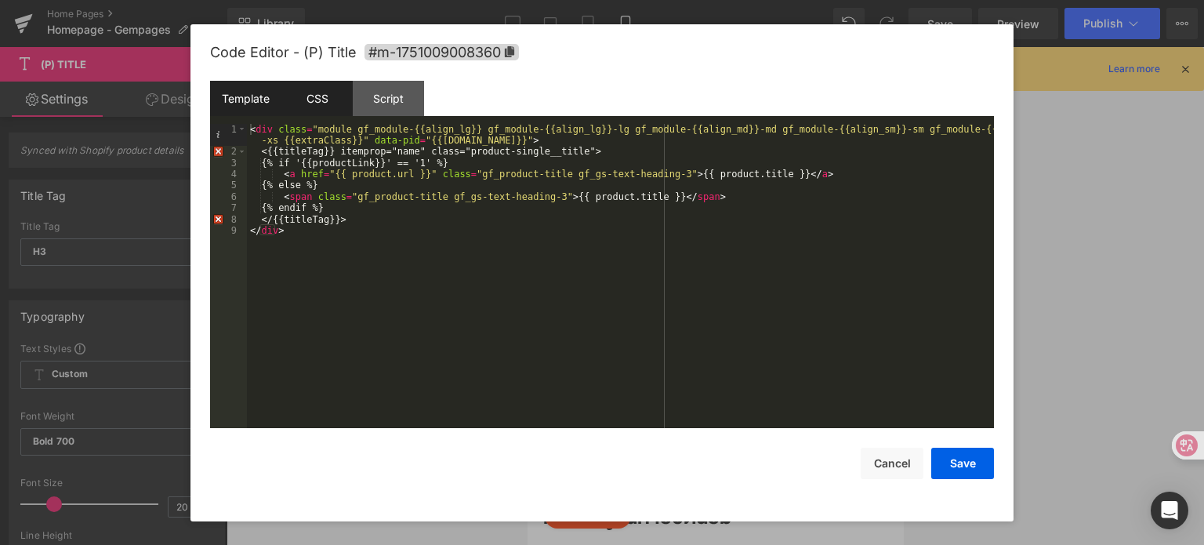
click at [314, 103] on div "CSS" at bounding box center [316, 98] width 71 height 35
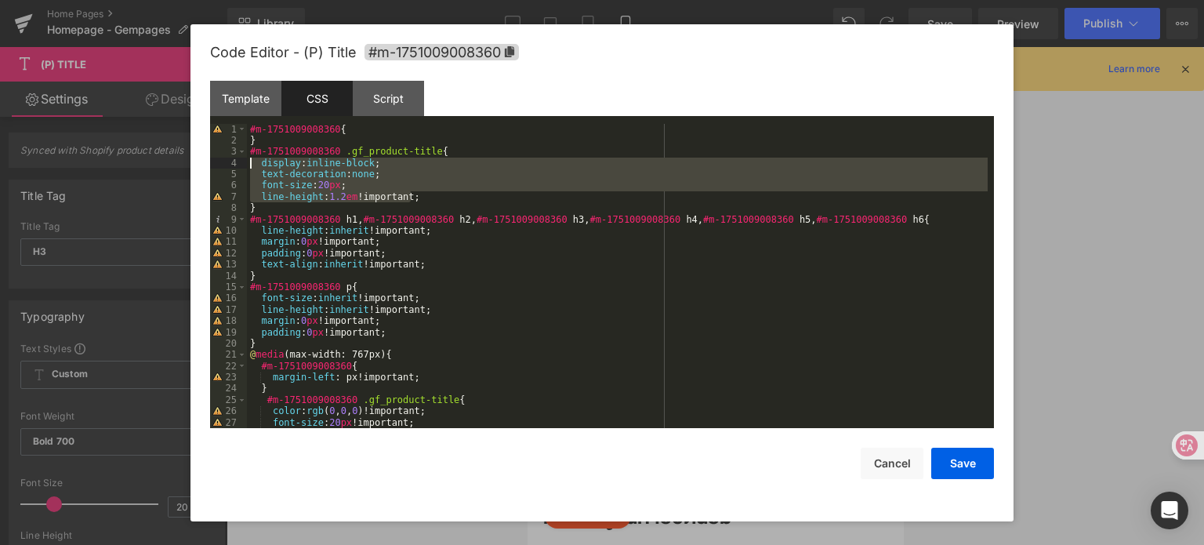
drag, startPoint x: 432, startPoint y: 197, endPoint x: 235, endPoint y: 162, distance: 199.7
click at [235, 162] on pre "1 2 3 4 5 6 7 8 9 10 11 12 13 14 15 16 17 18 19 20 21 22 23 24 25 26 27 28 #m-1…" at bounding box center [602, 276] width 784 height 305
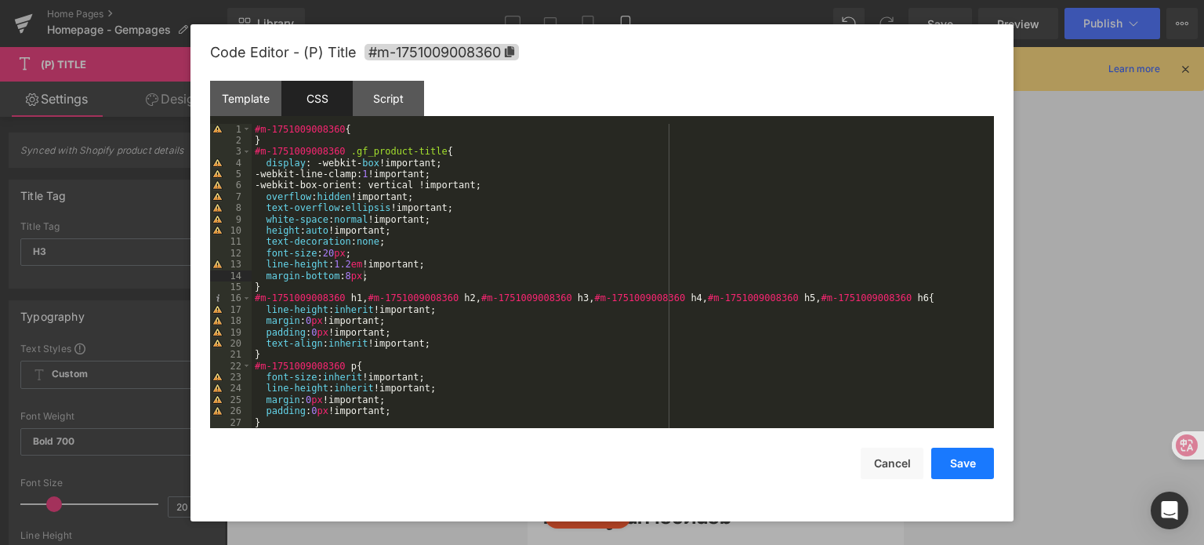
click at [966, 455] on button "Save" at bounding box center [962, 463] width 63 height 31
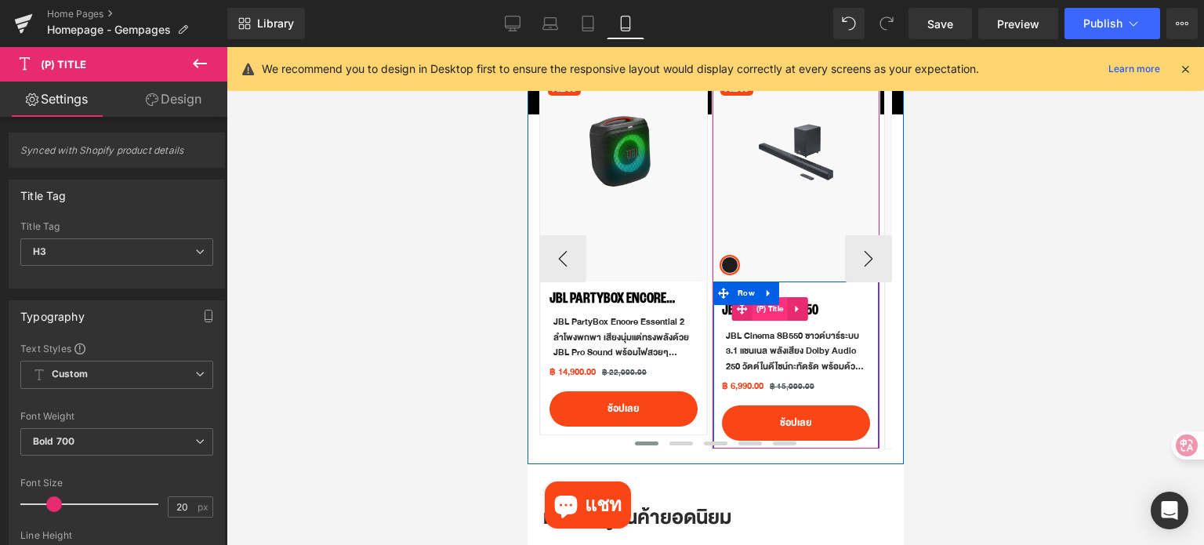
click at [783, 313] on span "(P) Title" at bounding box center [769, 309] width 35 height 24
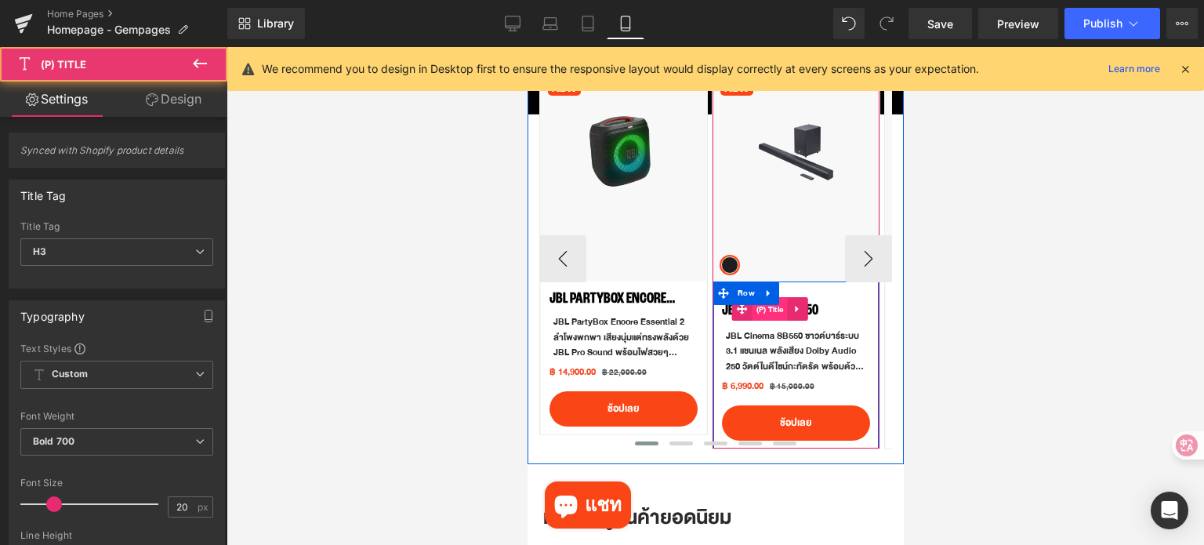
click at [778, 309] on span "(P) Title" at bounding box center [769, 310] width 35 height 24
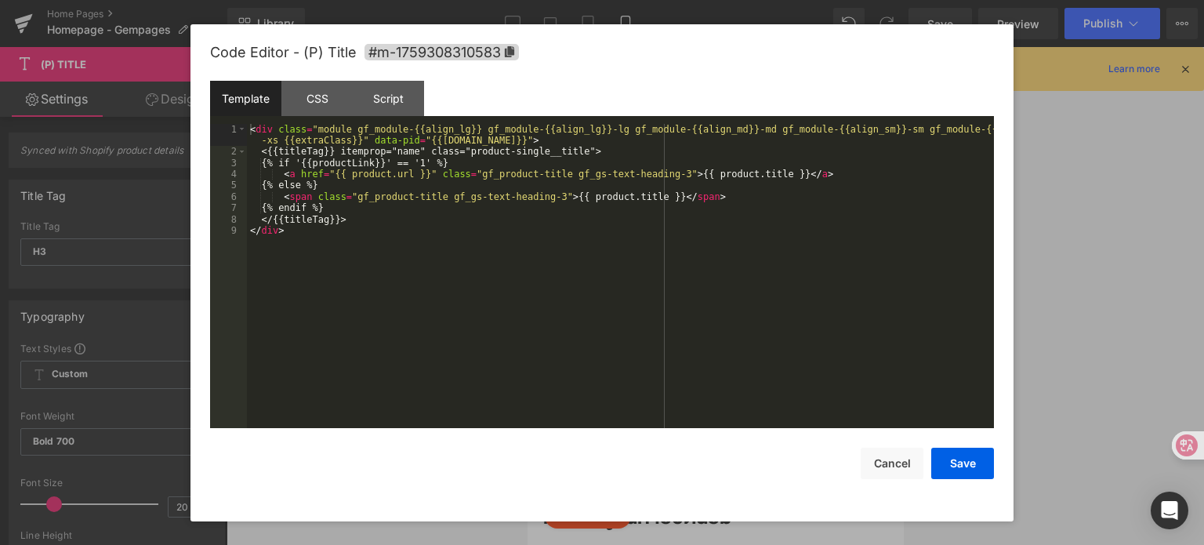
click at [785, 0] on div "(P) Title You are previewing how the will restyle your page. You can not edit E…" at bounding box center [602, 0] width 1204 height 0
click at [312, 96] on div "CSS" at bounding box center [316, 98] width 71 height 35
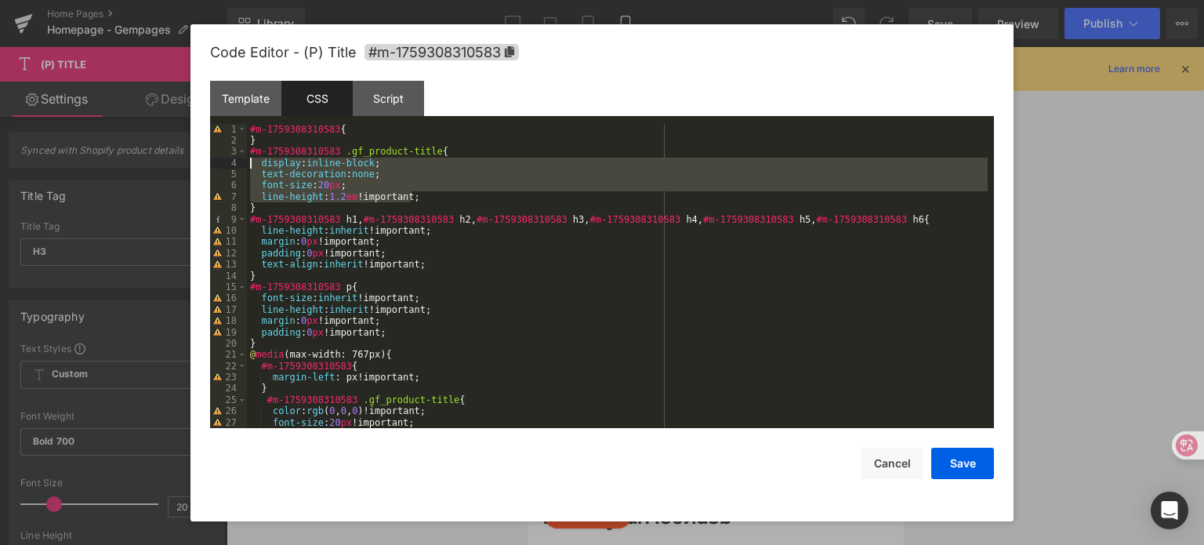
drag, startPoint x: 429, startPoint y: 197, endPoint x: 238, endPoint y: 166, distance: 192.9
click at [238, 166] on pre "1 2 3 4 5 6 7 8 9 10 11 12 13 14 15 16 17 18 19 20 21 22 23 24 25 26 27 28 #m-1…" at bounding box center [602, 276] width 784 height 305
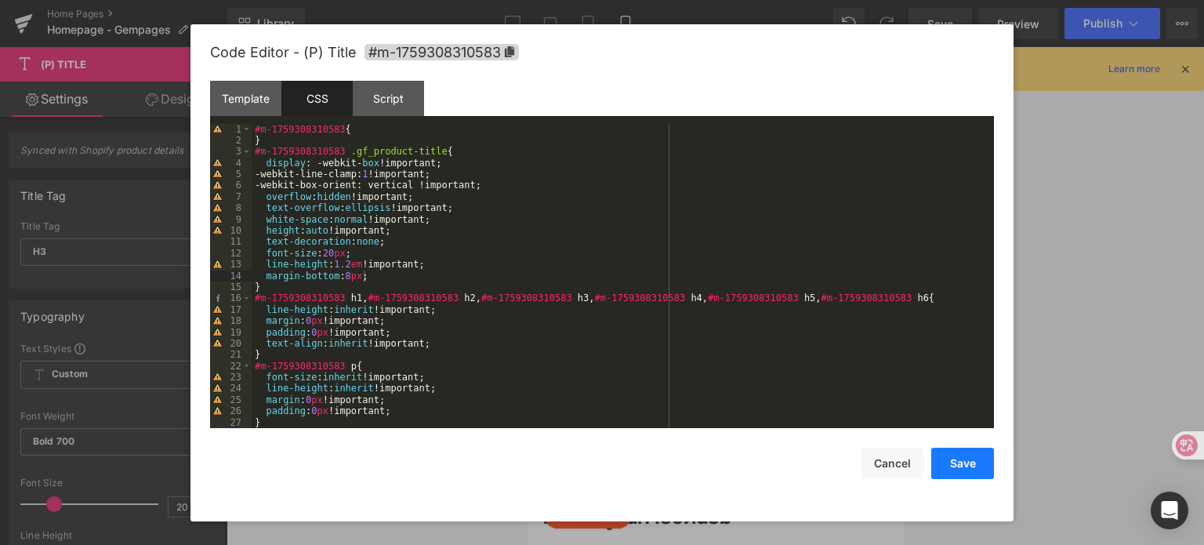
click at [944, 453] on button "Save" at bounding box center [962, 463] width 63 height 31
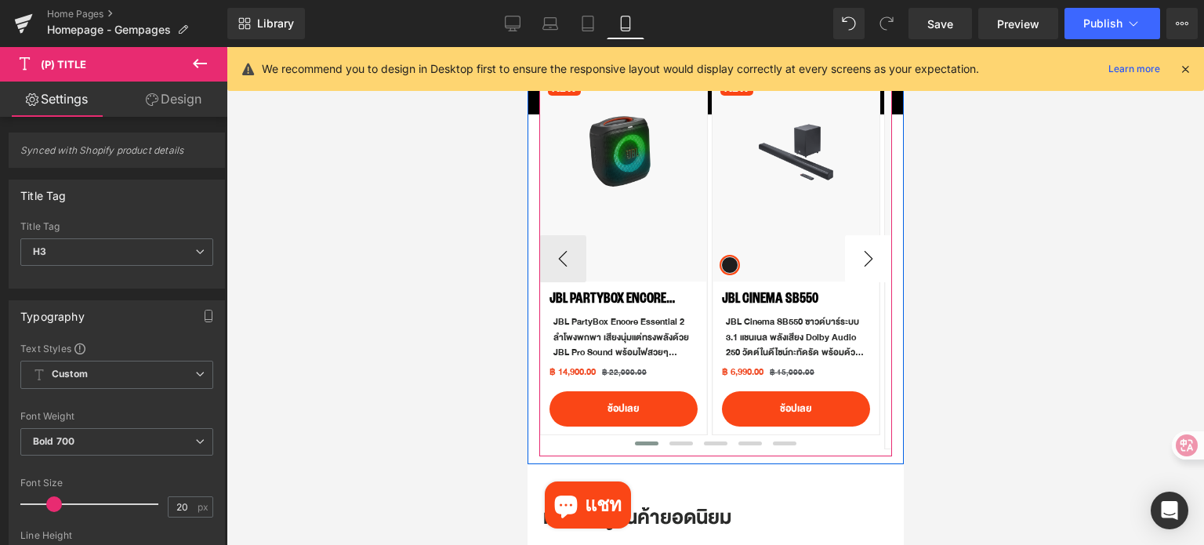
click at [844, 264] on button "›" at bounding box center [867, 258] width 47 height 47
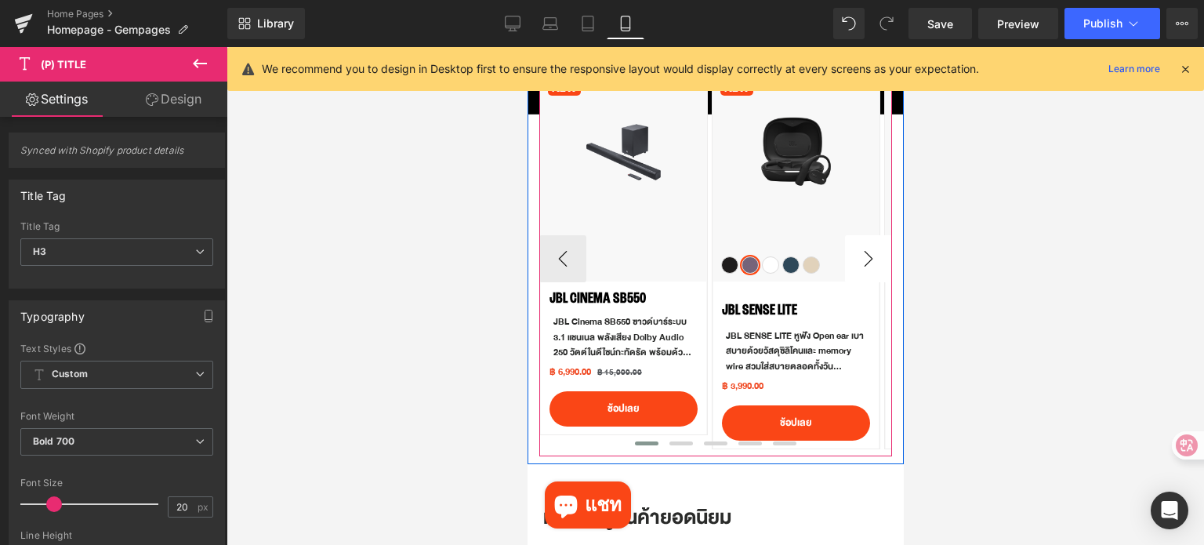
click at [844, 264] on button "›" at bounding box center [867, 258] width 47 height 47
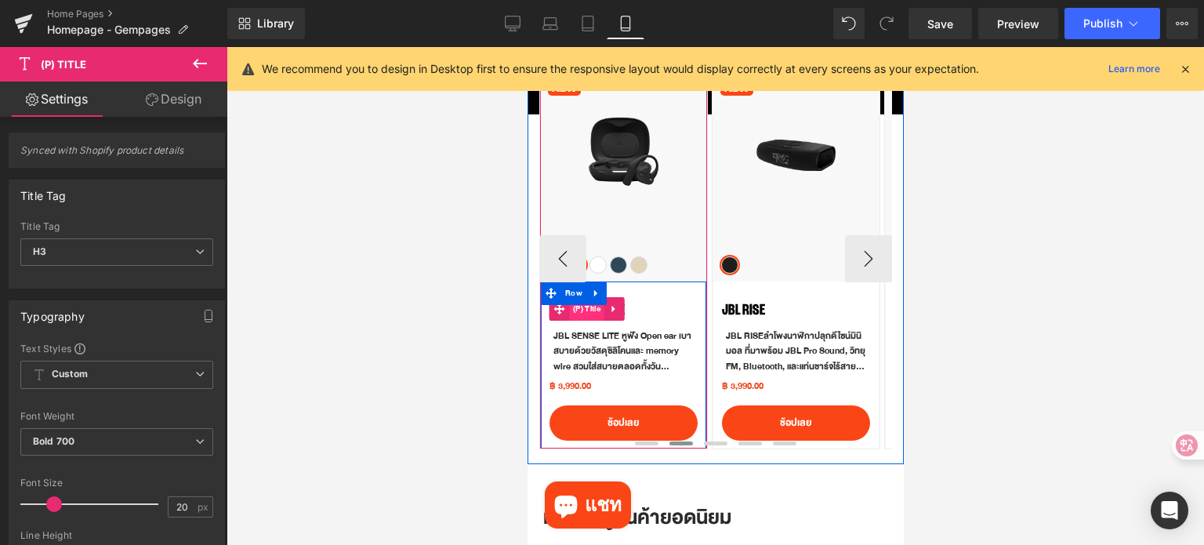
click at [584, 311] on span "(P) Title" at bounding box center [585, 309] width 35 height 24
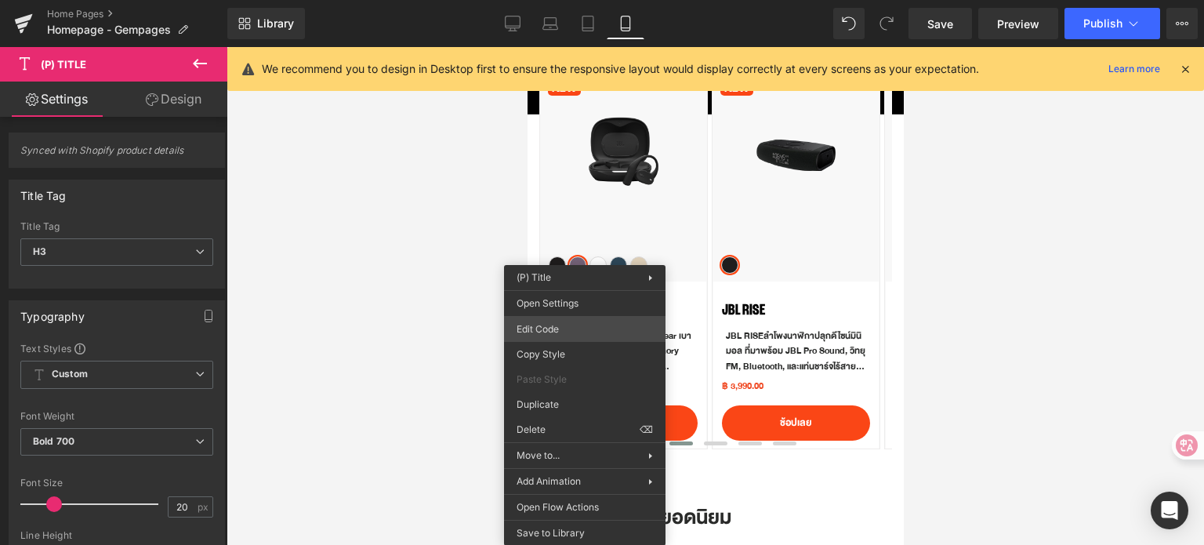
click at [581, 0] on div "(P) Title You are previewing how the will restyle your page. You can not edit E…" at bounding box center [602, 0] width 1204 height 0
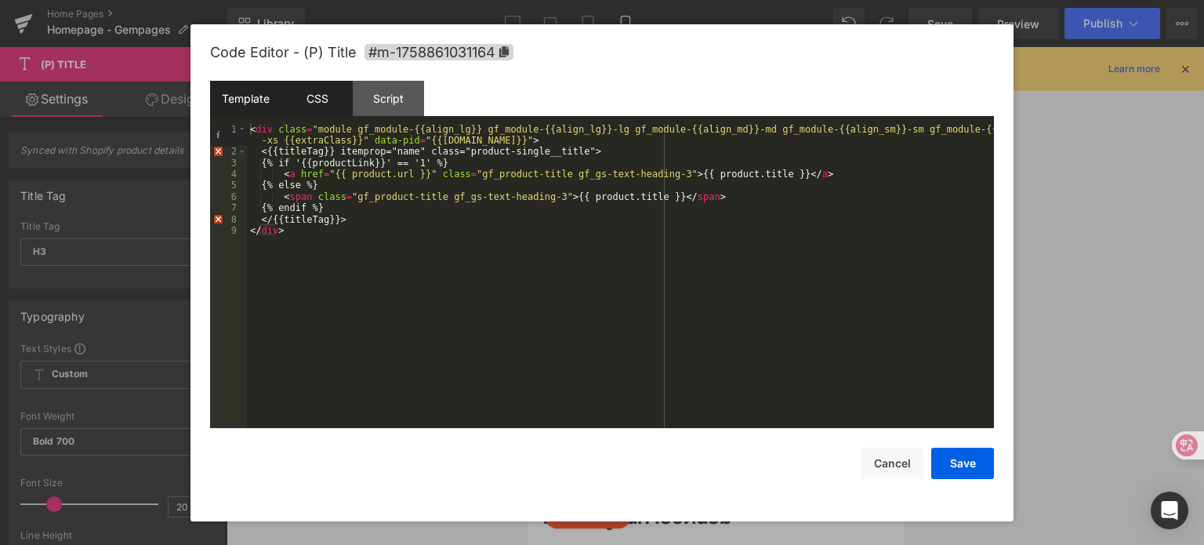
click at [320, 104] on div "CSS" at bounding box center [316, 98] width 71 height 35
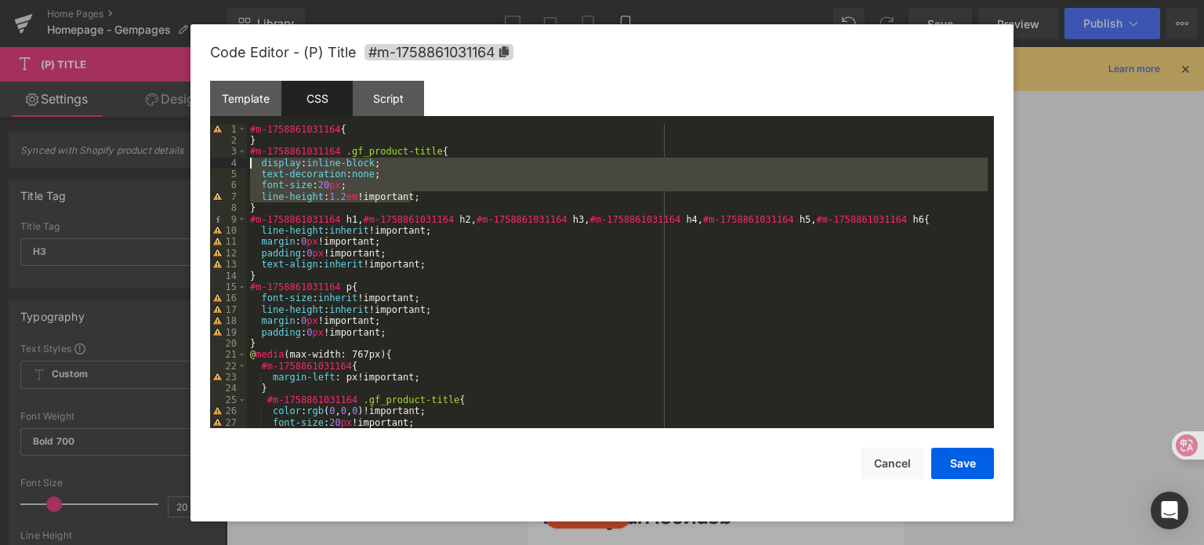
drag, startPoint x: 439, startPoint y: 200, endPoint x: 245, endPoint y: 163, distance: 197.8
click at [245, 163] on pre "1 2 3 4 5 6 7 8 9 10 11 12 13 14 15 16 17 18 19 20 21 22 23 24 25 26 27 28 #m-1…" at bounding box center [602, 276] width 784 height 305
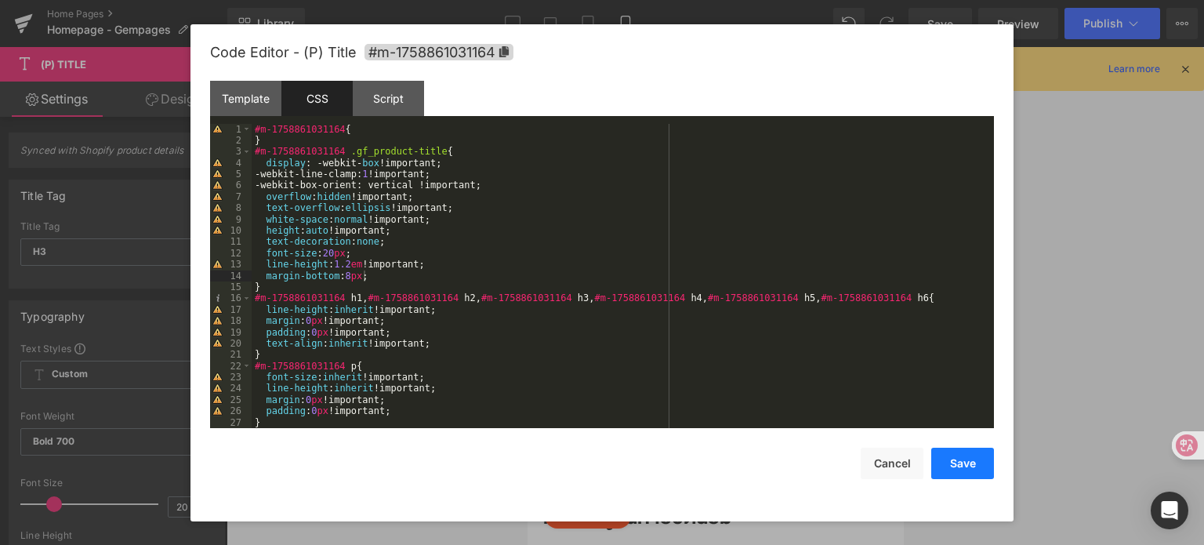
click at [964, 455] on button "Save" at bounding box center [962, 463] width 63 height 31
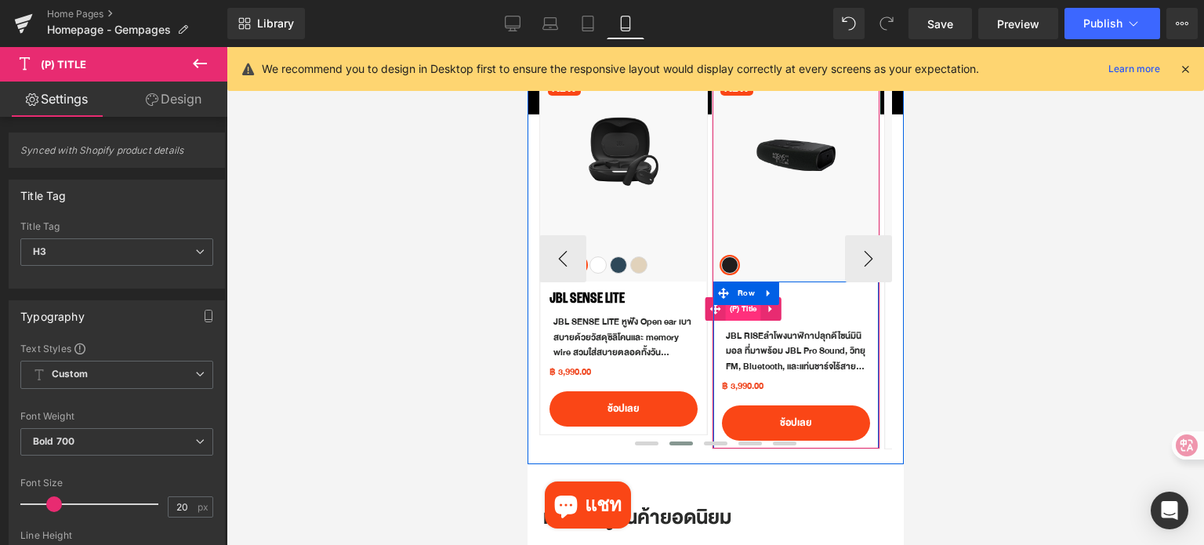
click at [744, 307] on span "(P) Title" at bounding box center [742, 309] width 35 height 24
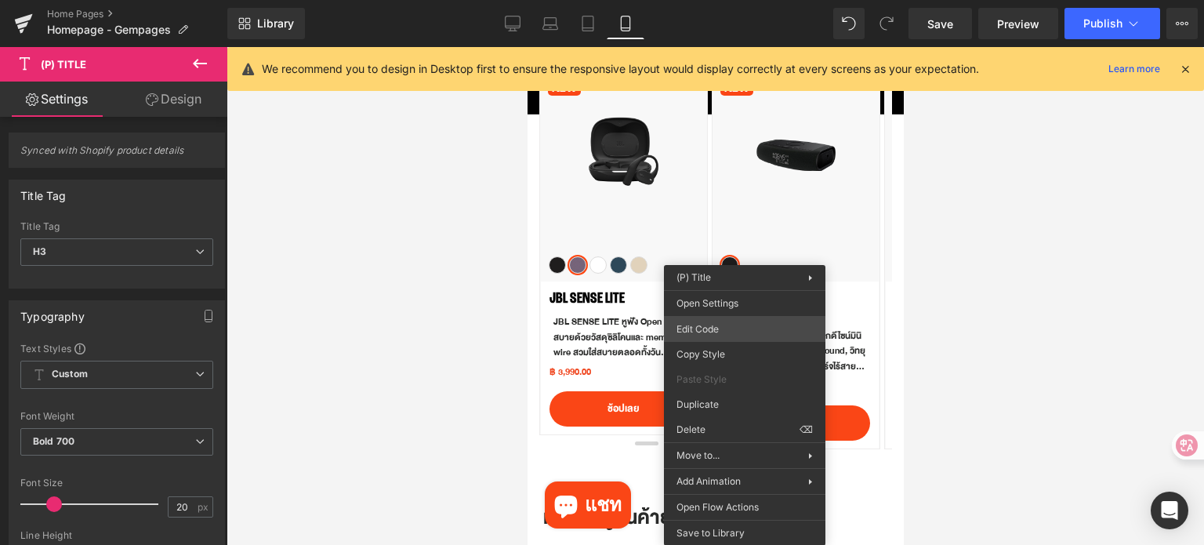
click at [723, 0] on div "(P) Title You are previewing how the will restyle your page. You can not edit E…" at bounding box center [602, 0] width 1204 height 0
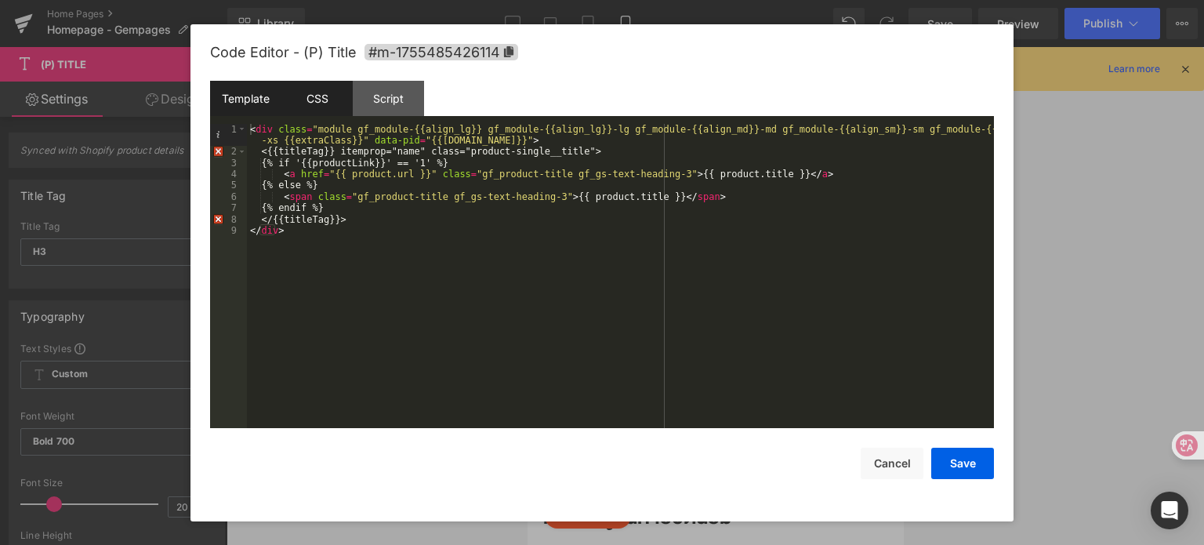
click at [330, 108] on div "CSS" at bounding box center [316, 98] width 71 height 35
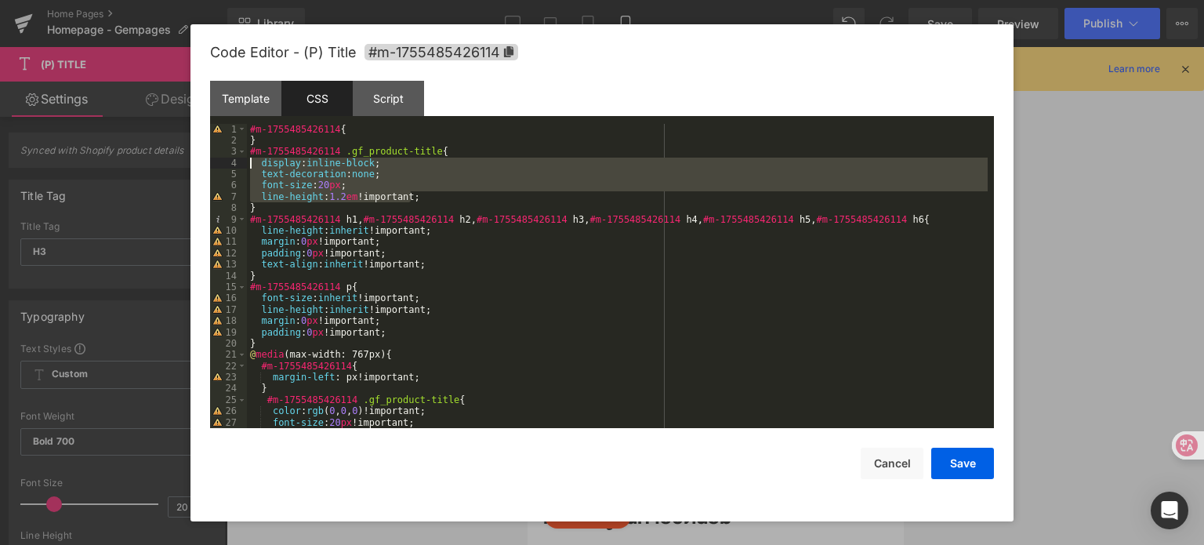
drag, startPoint x: 415, startPoint y: 195, endPoint x: 244, endPoint y: 163, distance: 174.6
click at [244, 163] on pre "1 2 3 4 5 6 7 8 9 10 11 12 13 14 15 16 17 18 19 20 21 22 23 24 25 26 27 28 #m-1…" at bounding box center [602, 276] width 784 height 305
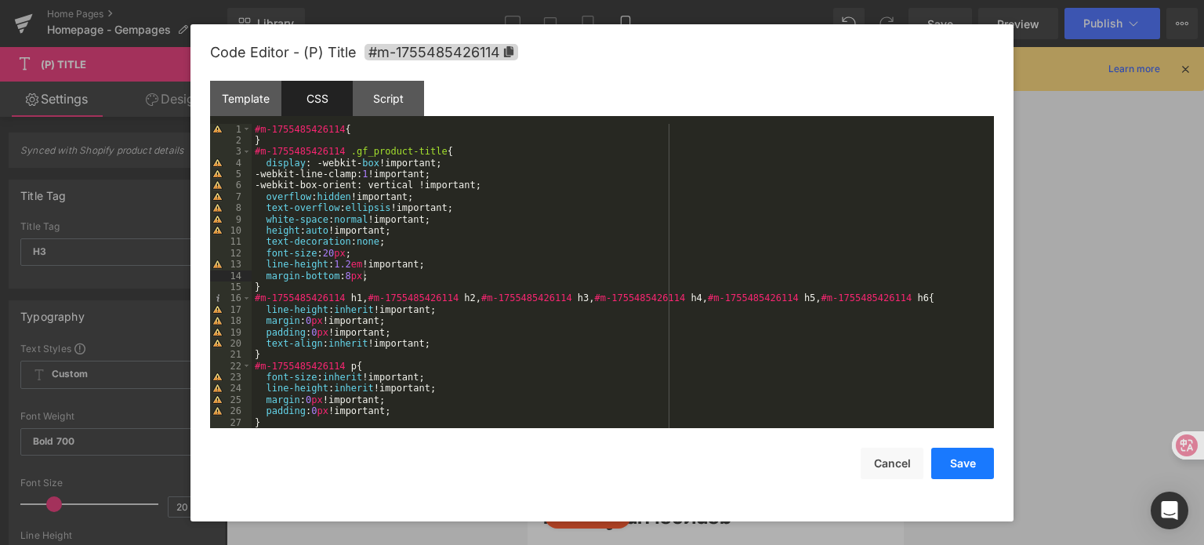
click at [955, 463] on button "Save" at bounding box center [962, 463] width 63 height 31
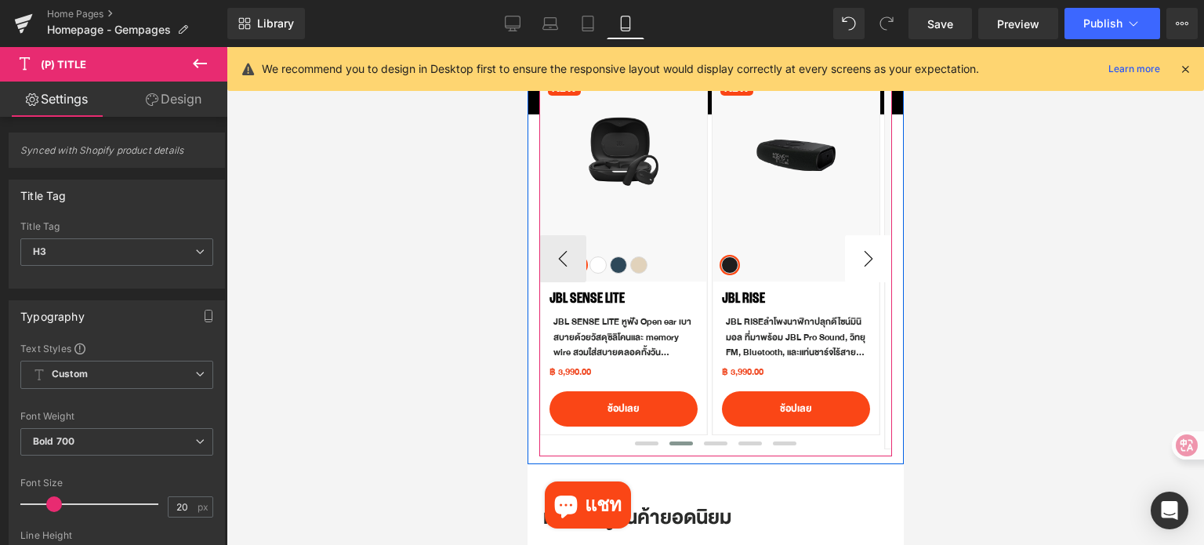
click at [854, 252] on button "›" at bounding box center [867, 258] width 47 height 47
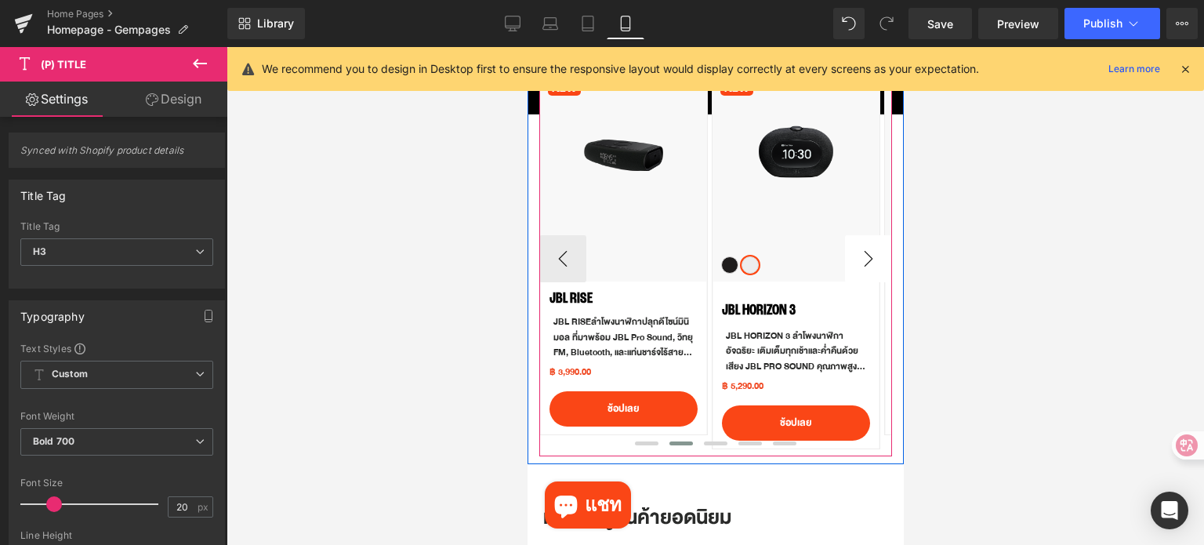
click at [854, 252] on button "›" at bounding box center [867, 258] width 47 height 47
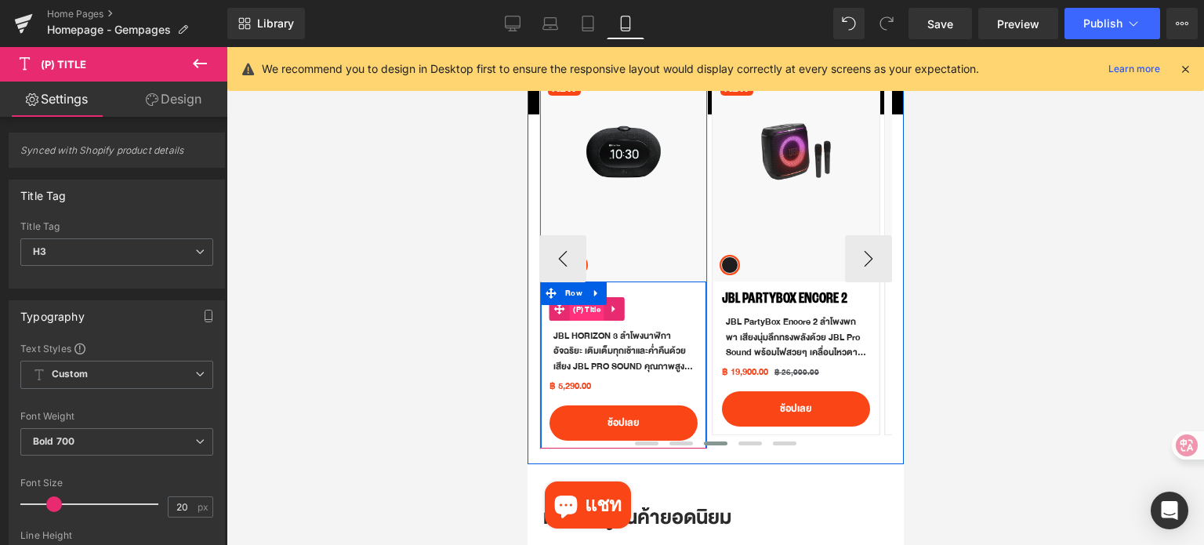
click at [593, 313] on span "(P) Title" at bounding box center [585, 310] width 35 height 24
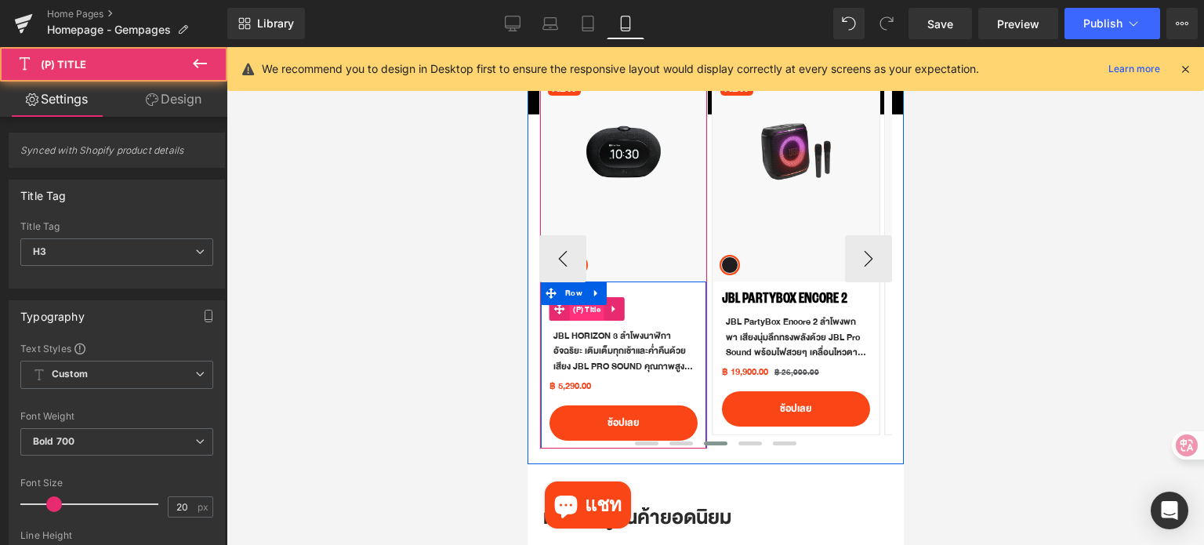
click at [593, 313] on span "(P) Title" at bounding box center [585, 310] width 35 height 24
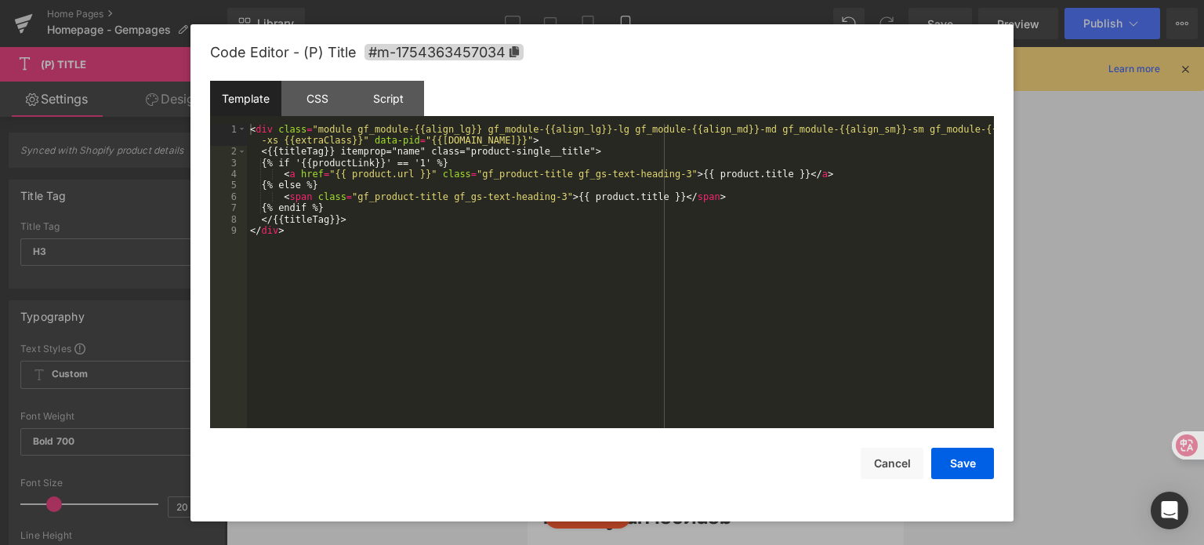
click at [603, 0] on div "(P) Title You are previewing how the will restyle your page. You can not edit E…" at bounding box center [602, 0] width 1204 height 0
click at [319, 95] on div "CSS" at bounding box center [316, 98] width 71 height 35
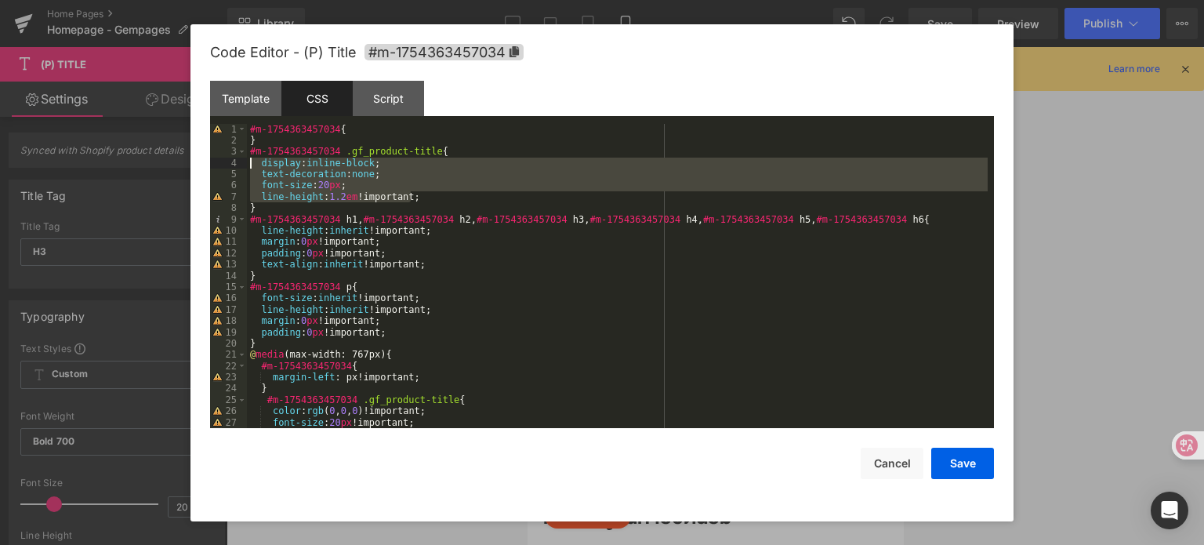
drag, startPoint x: 428, startPoint y: 196, endPoint x: 226, endPoint y: 169, distance: 204.1
click at [226, 169] on pre "1 2 3 4 5 6 7 8 9 10 11 12 13 14 15 16 17 18 19 20 21 22 23 24 25 26 27 28 #m-1…" at bounding box center [602, 276] width 784 height 305
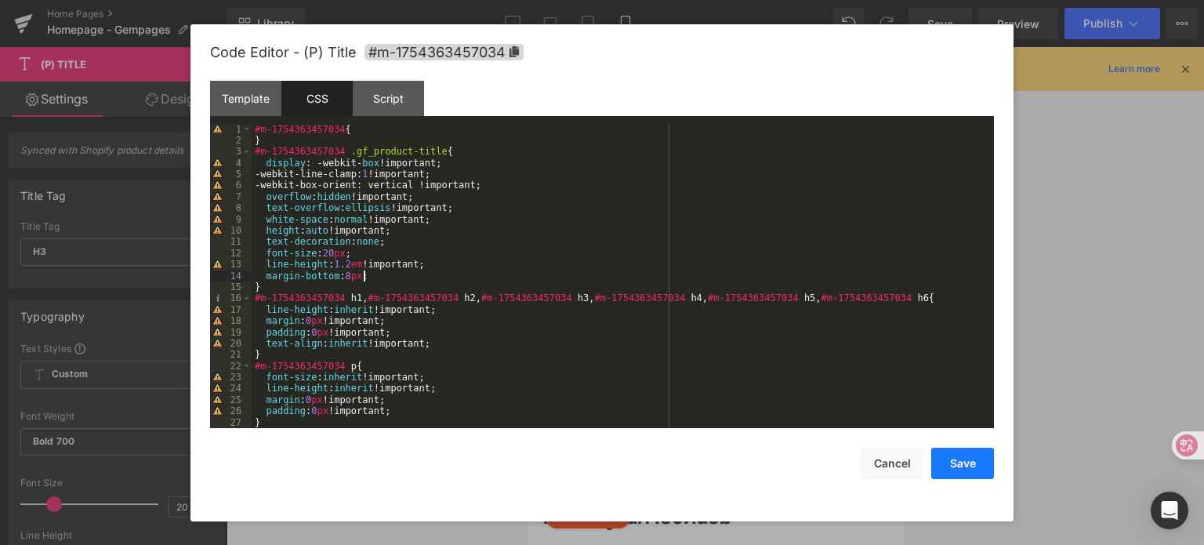
click at [959, 473] on button "Save" at bounding box center [962, 463] width 63 height 31
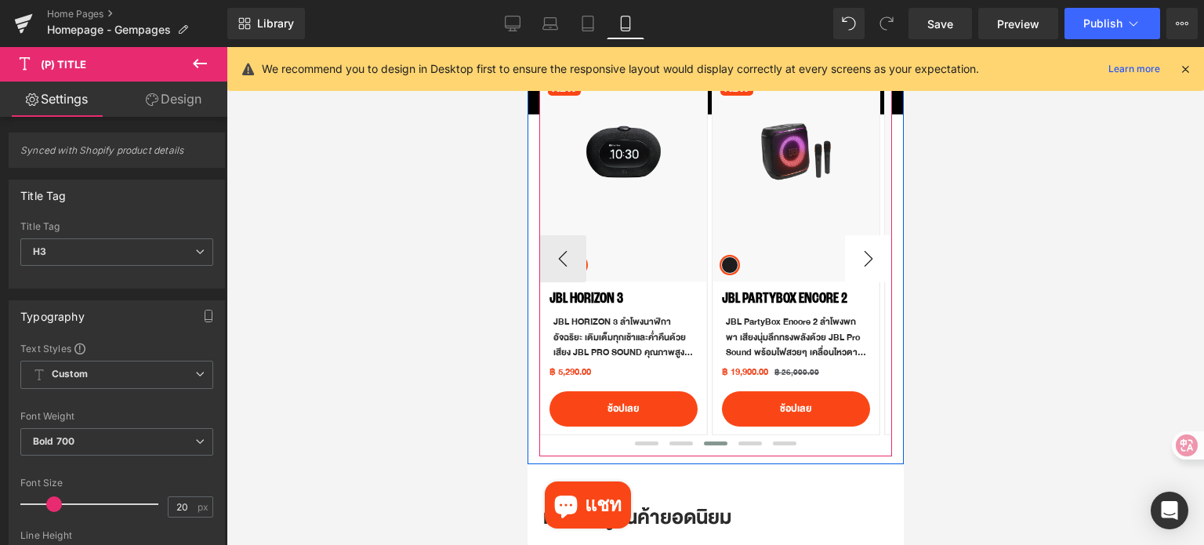
click at [854, 264] on button "›" at bounding box center [867, 258] width 47 height 47
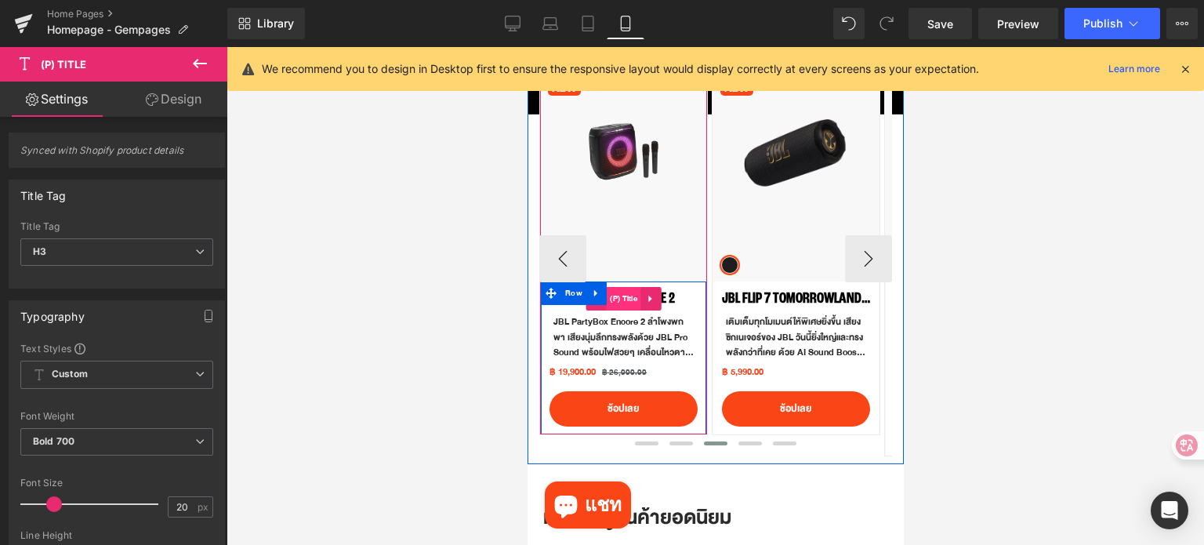
click at [631, 300] on span "(P) Title" at bounding box center [622, 299] width 35 height 24
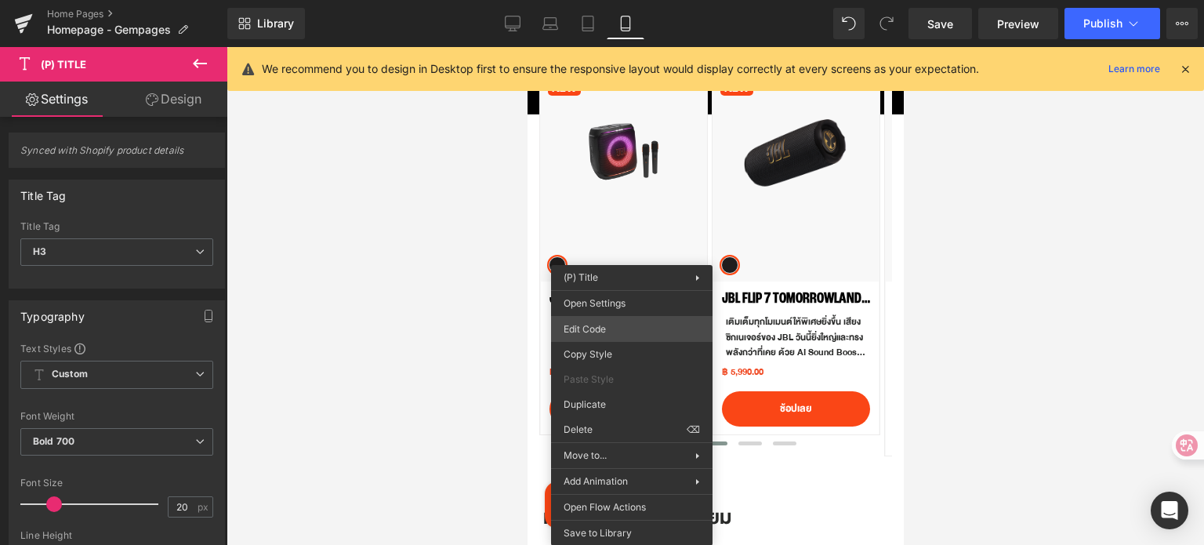
click at [647, 0] on div "(P) Title You are previewing how the will restyle your page. You can not edit E…" at bounding box center [602, 0] width 1204 height 0
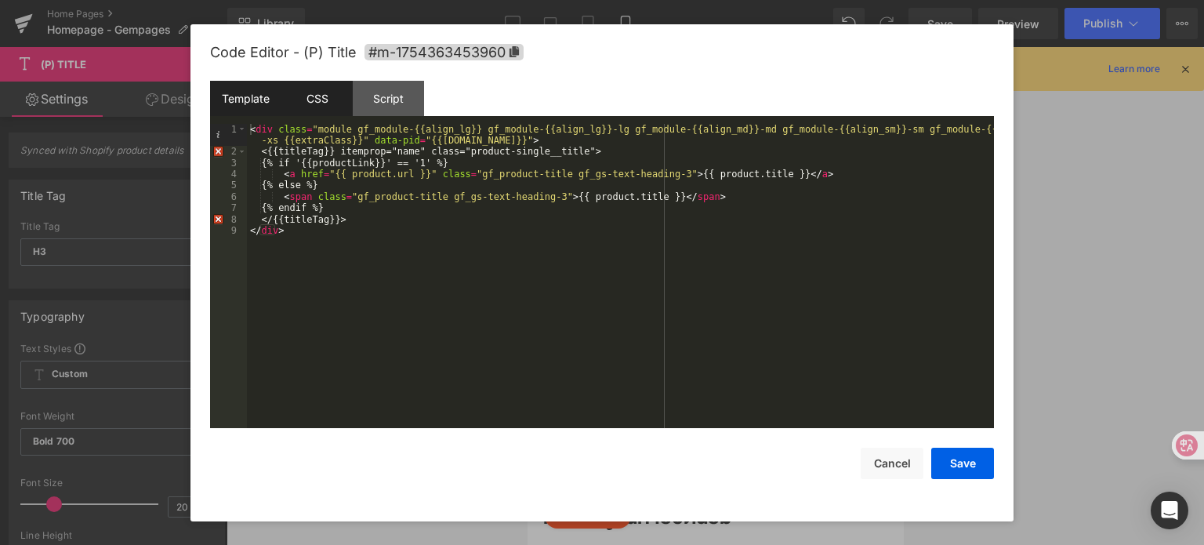
click at [342, 97] on div "CSS" at bounding box center [316, 98] width 71 height 35
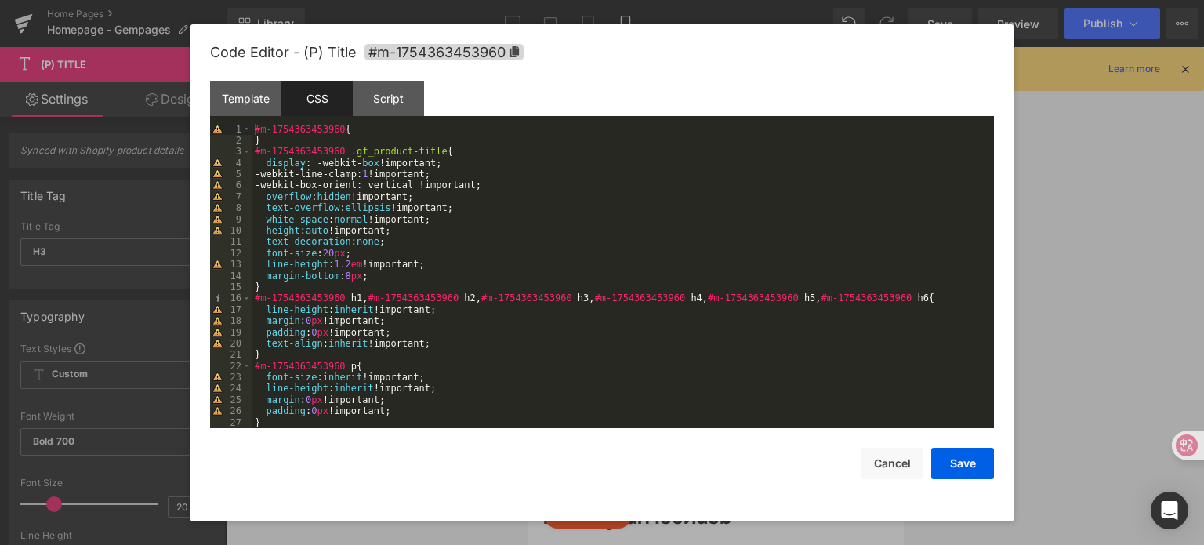
drag, startPoint x: 957, startPoint y: 462, endPoint x: 966, endPoint y: 430, distance: 34.0
click at [958, 462] on button "Save" at bounding box center [962, 463] width 63 height 31
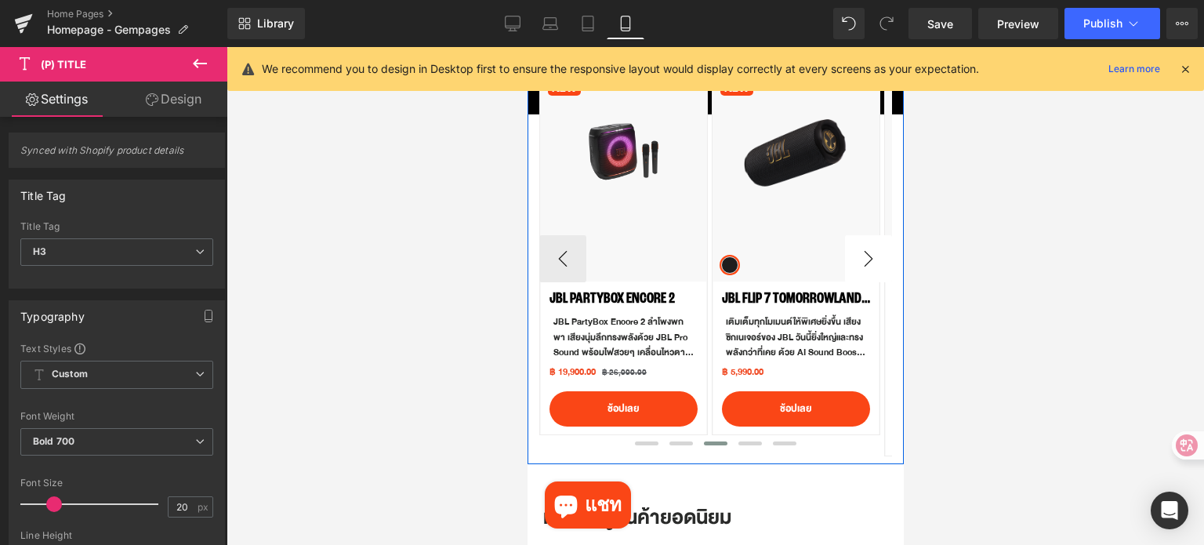
click at [861, 253] on button "›" at bounding box center [867, 258] width 47 height 47
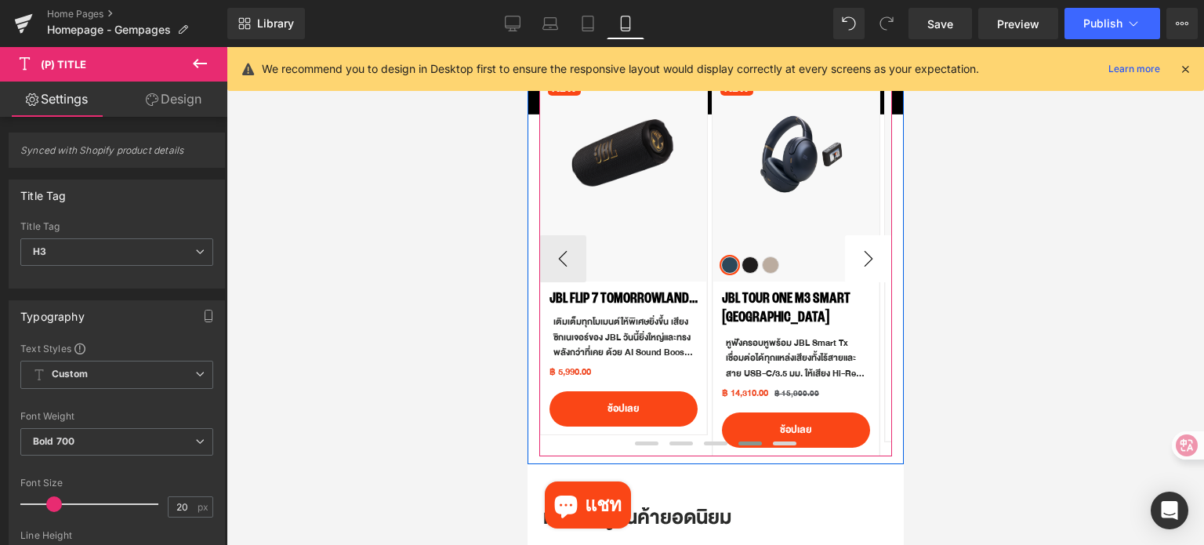
click at [861, 253] on button "›" at bounding box center [867, 258] width 47 height 47
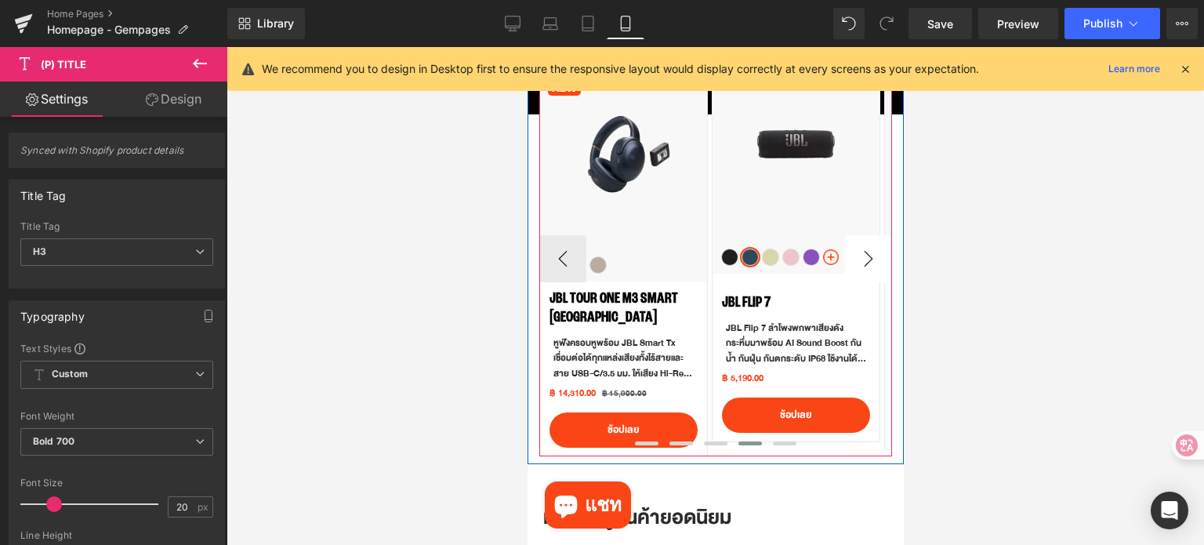
click at [861, 253] on button "›" at bounding box center [867, 258] width 47 height 47
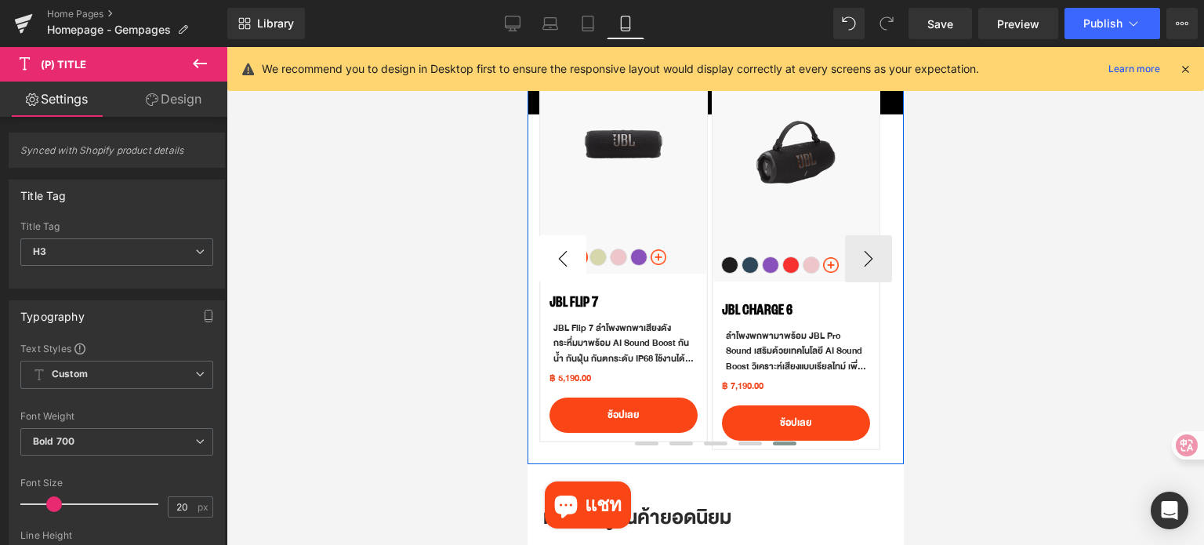
click at [563, 250] on button "‹" at bounding box center [561, 258] width 47 height 47
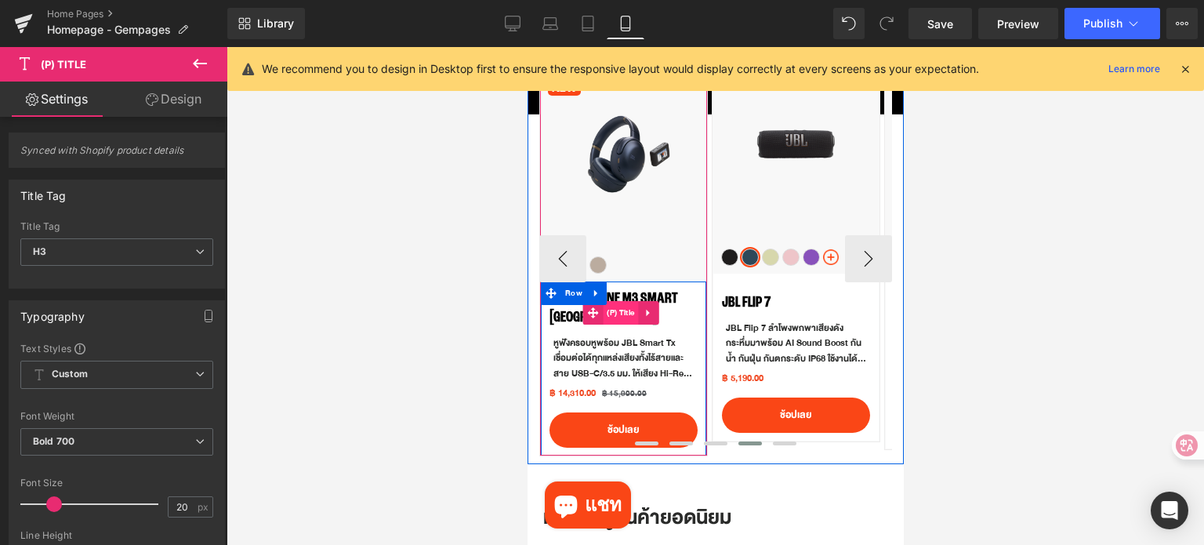
click at [625, 310] on span "(P) Title" at bounding box center [619, 313] width 35 height 24
click at [624, 308] on span "(P) Title" at bounding box center [619, 313] width 35 height 24
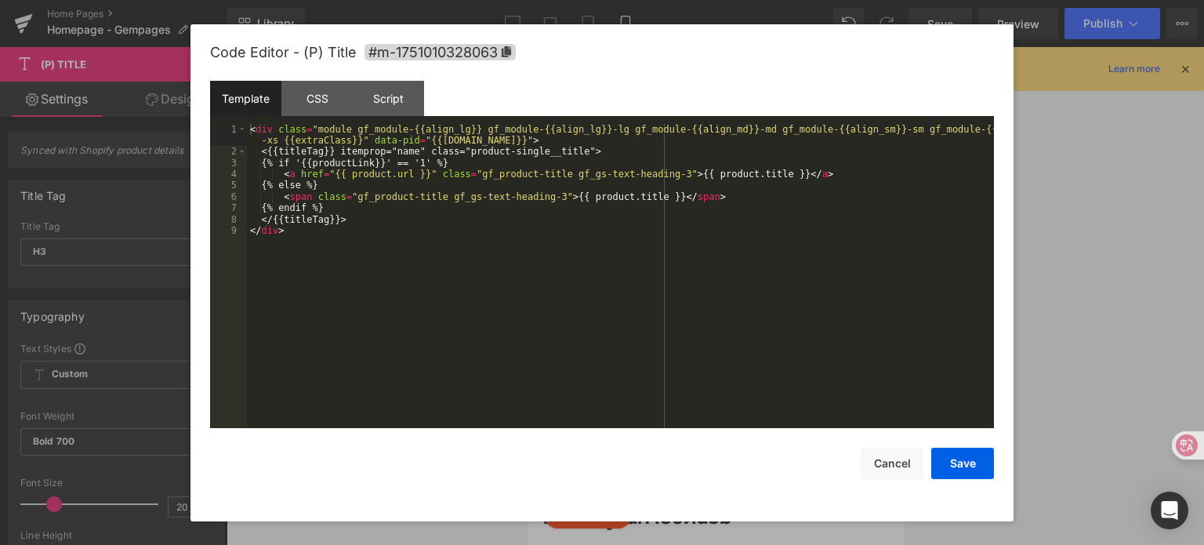
click at [618, 0] on div "(P) Title You are previewing how the will restyle your page. You can not edit E…" at bounding box center [602, 0] width 1204 height 0
click at [298, 99] on div "CSS" at bounding box center [316, 98] width 71 height 35
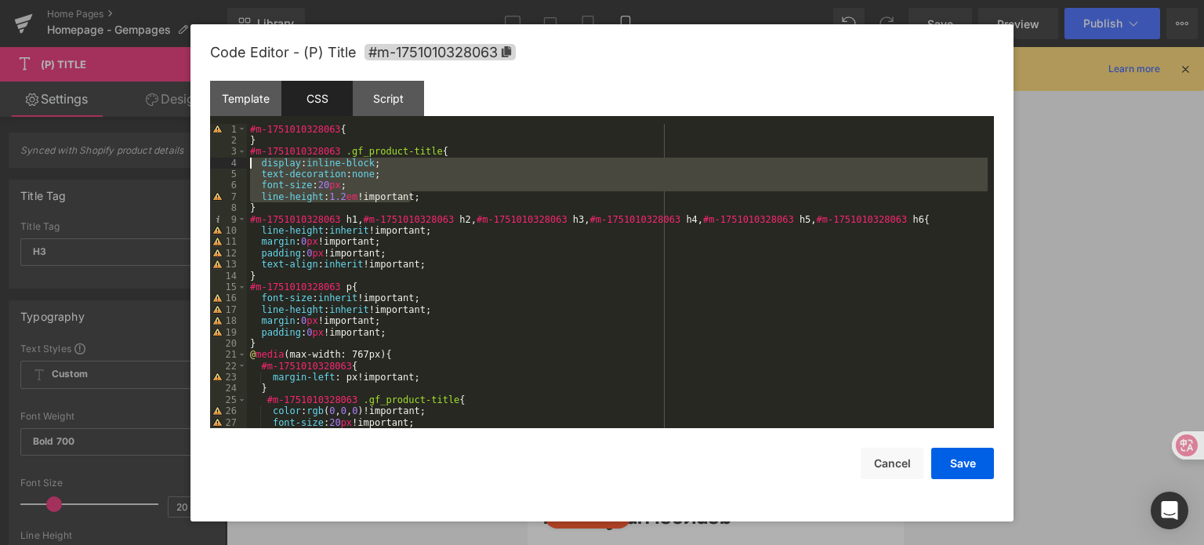
drag, startPoint x: 428, startPoint y: 198, endPoint x: 207, endPoint y: 160, distance: 224.3
click at [207, 160] on div "Code Editor - (P) Title #m-1751010328063 Template CSS Script Data 1 2 3 4 5 6 7…" at bounding box center [601, 272] width 823 height 497
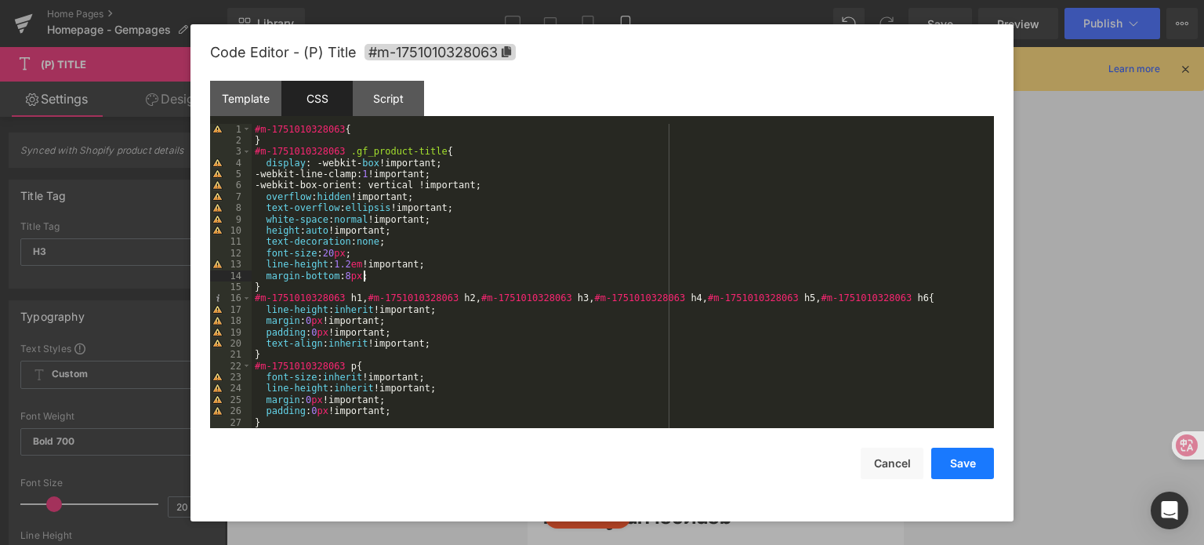
click at [975, 466] on button "Save" at bounding box center [962, 463] width 63 height 31
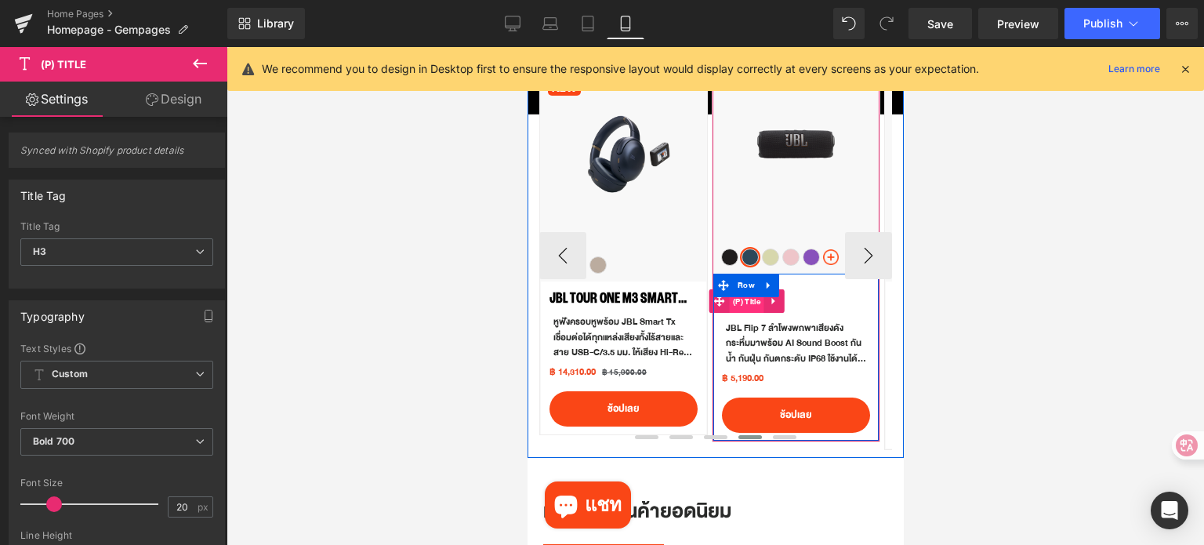
click at [746, 303] on span "(P) Title" at bounding box center [745, 302] width 35 height 24
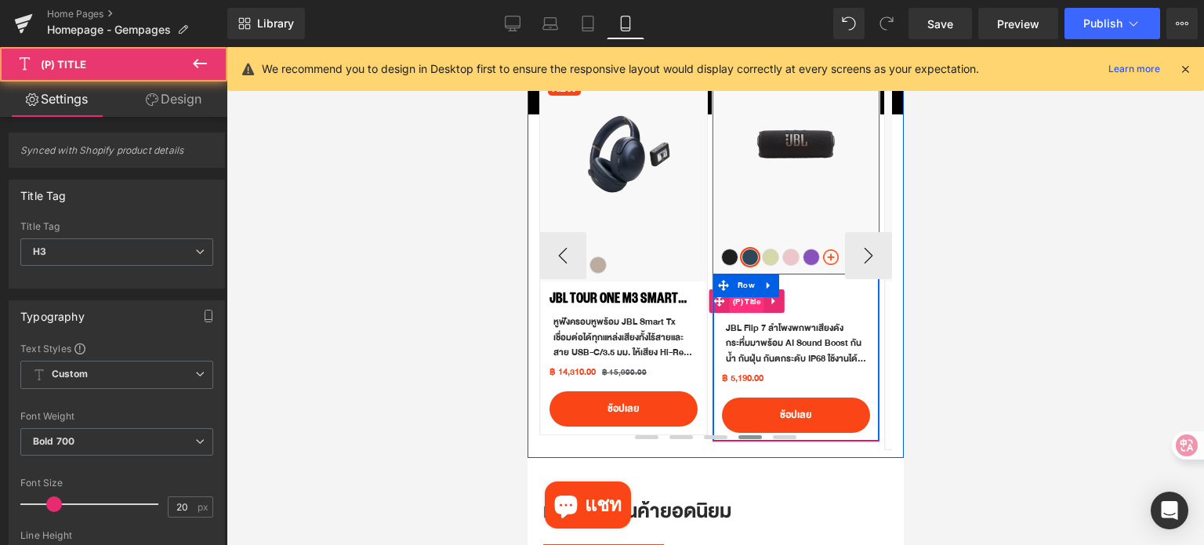
click at [753, 302] on span "(P) Title" at bounding box center [745, 302] width 35 height 24
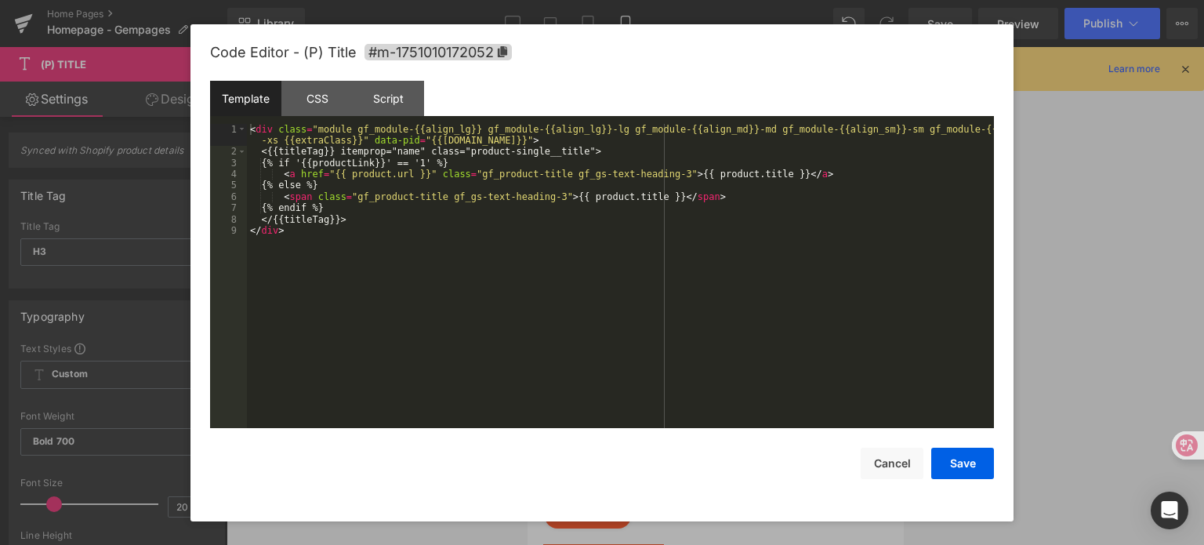
click at [741, 0] on div "(P) Title You are previewing how the will restyle your page. You can not edit E…" at bounding box center [602, 0] width 1204 height 0
click at [322, 102] on div "CSS" at bounding box center [316, 98] width 71 height 35
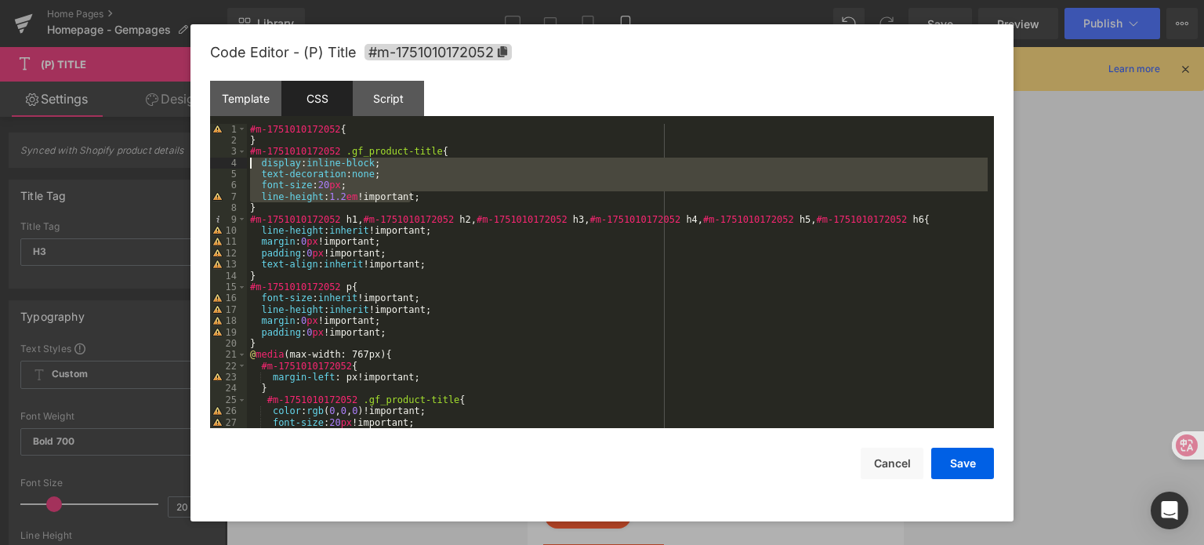
drag, startPoint x: 440, startPoint y: 199, endPoint x: 219, endPoint y: 165, distance: 223.6
click at [219, 165] on pre "1 2 3 4 5 6 7 8 9 10 11 12 13 14 15 16 17 18 19 20 21 22 23 24 25 26 27 28 #m-1…" at bounding box center [602, 276] width 784 height 305
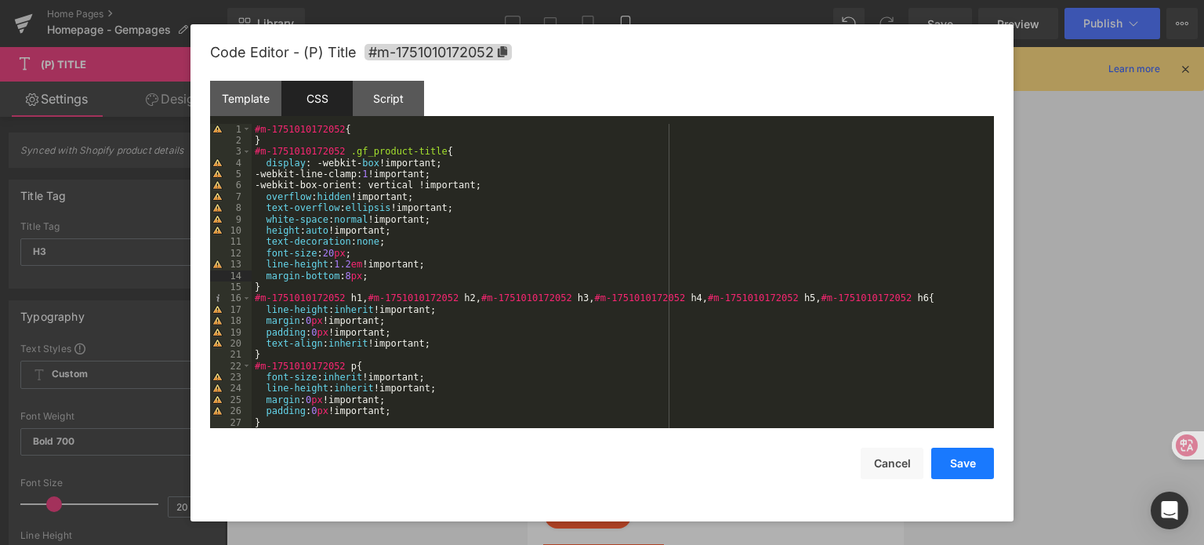
click at [976, 456] on button "Save" at bounding box center [962, 463] width 63 height 31
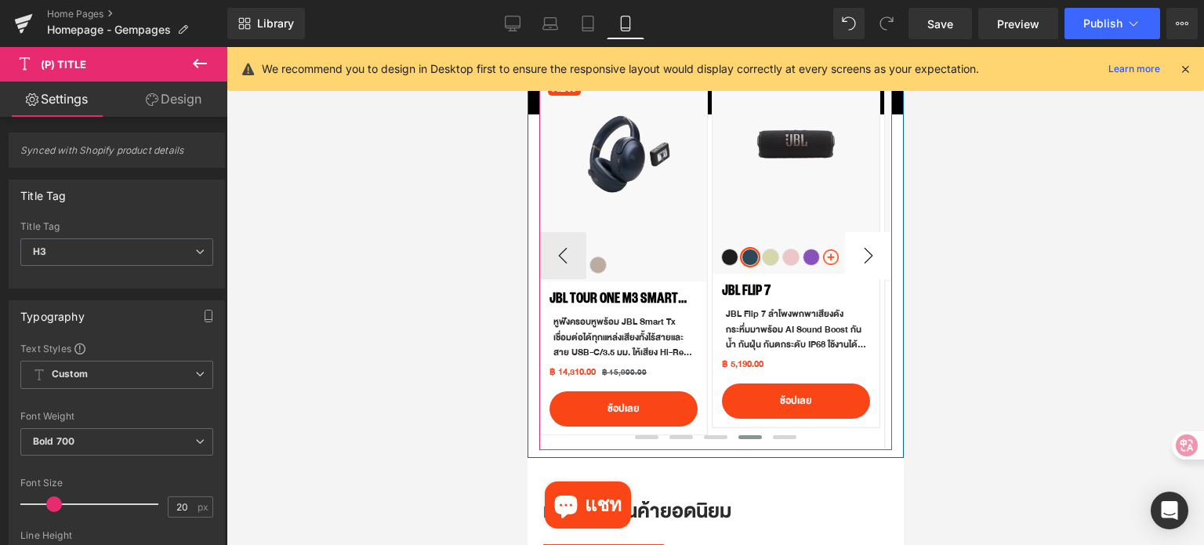
click at [859, 252] on button "›" at bounding box center [867, 255] width 47 height 47
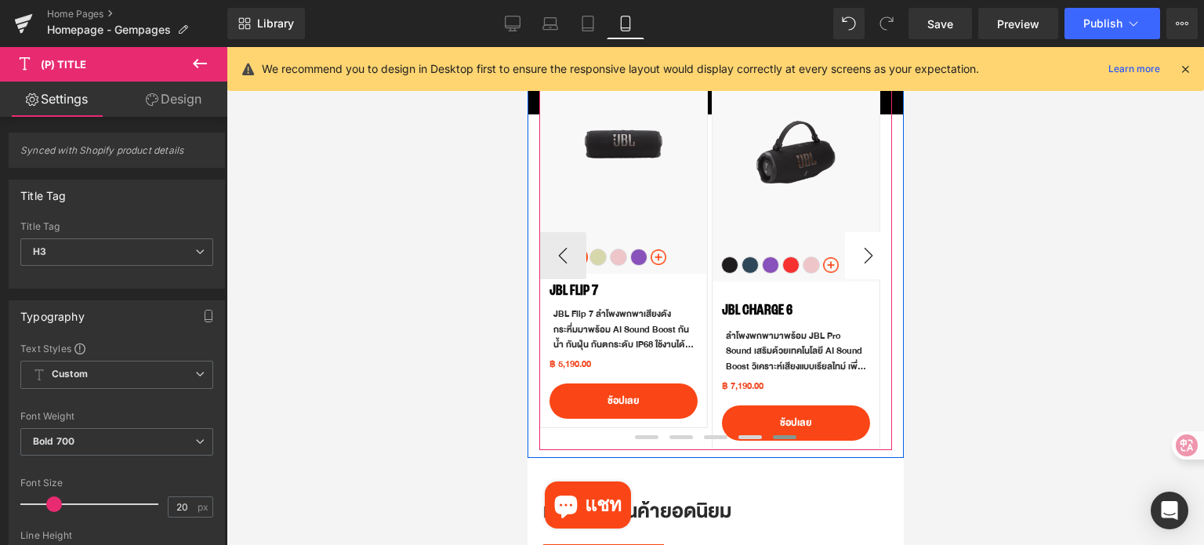
click at [859, 252] on button "›" at bounding box center [867, 255] width 47 height 47
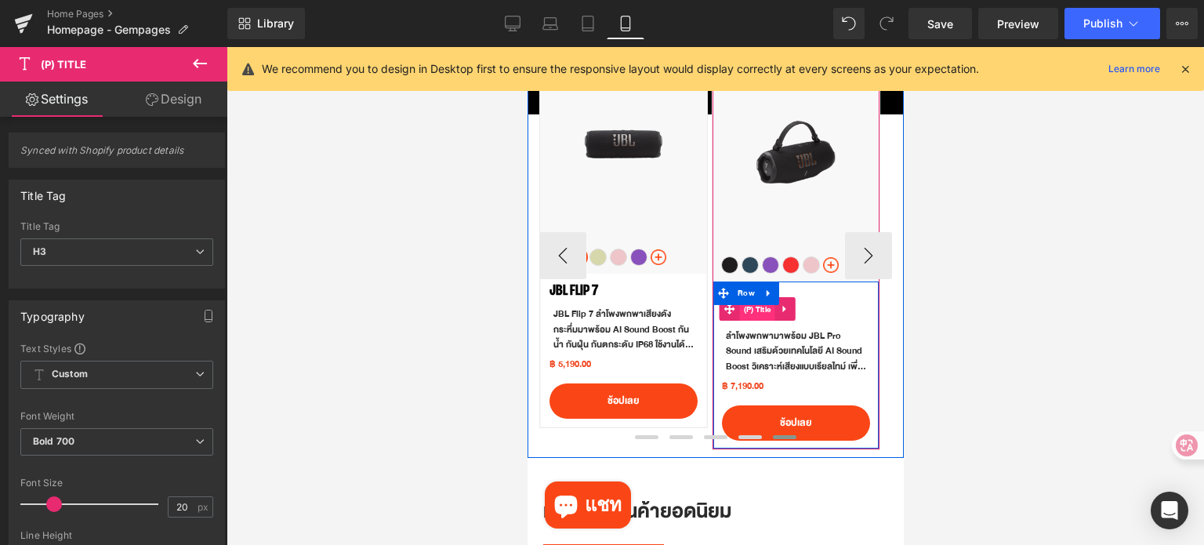
click at [756, 309] on span "(P) Title" at bounding box center [756, 310] width 35 height 24
click at [762, 314] on span "(P) Title" at bounding box center [756, 310] width 35 height 24
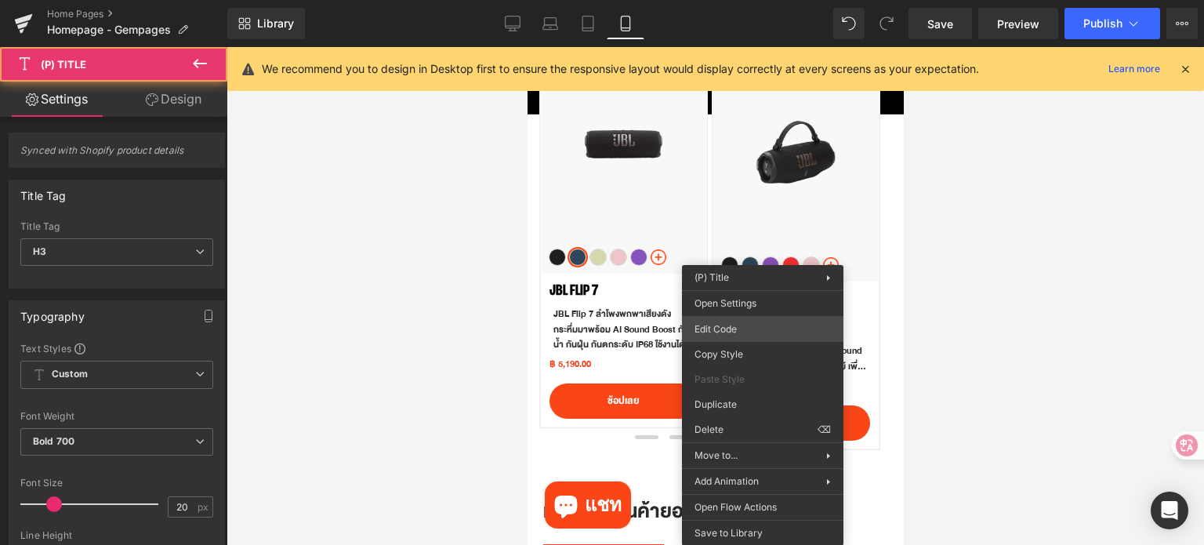
click at [764, 0] on div "(P) Title You are previewing how the will restyle your page. You can not edit E…" at bounding box center [602, 0] width 1204 height 0
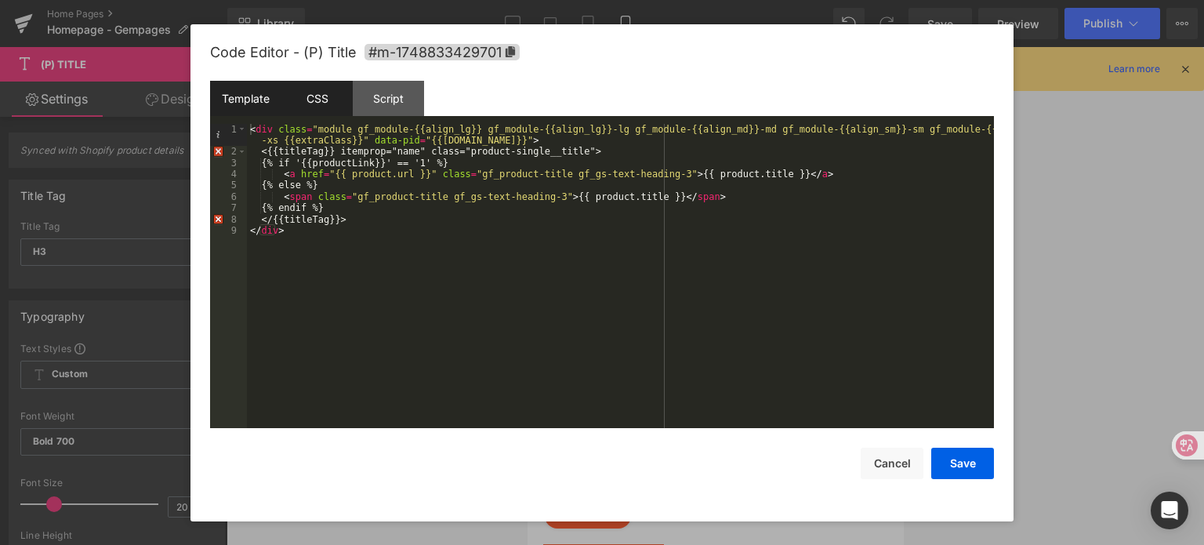
click at [310, 113] on div "CSS" at bounding box center [316, 98] width 71 height 35
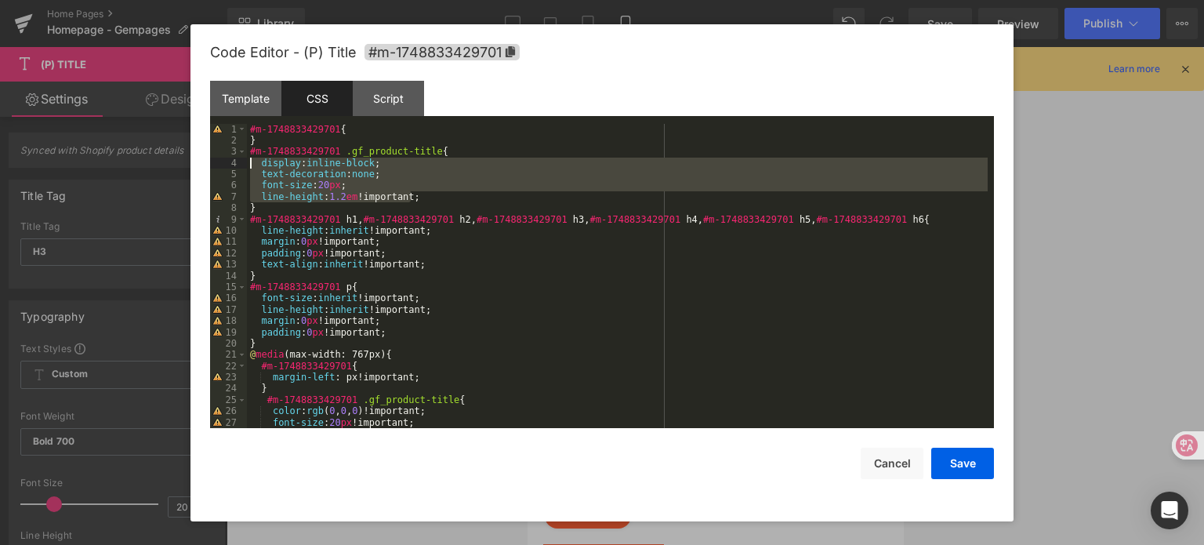
drag, startPoint x: 381, startPoint y: 190, endPoint x: 239, endPoint y: 161, distance: 144.6
click at [239, 161] on pre "1 2 3 4 5 6 7 8 9 10 11 12 13 14 15 16 17 18 19 20 21 22 23 24 25 26 27 28 #m-1…" at bounding box center [602, 276] width 784 height 305
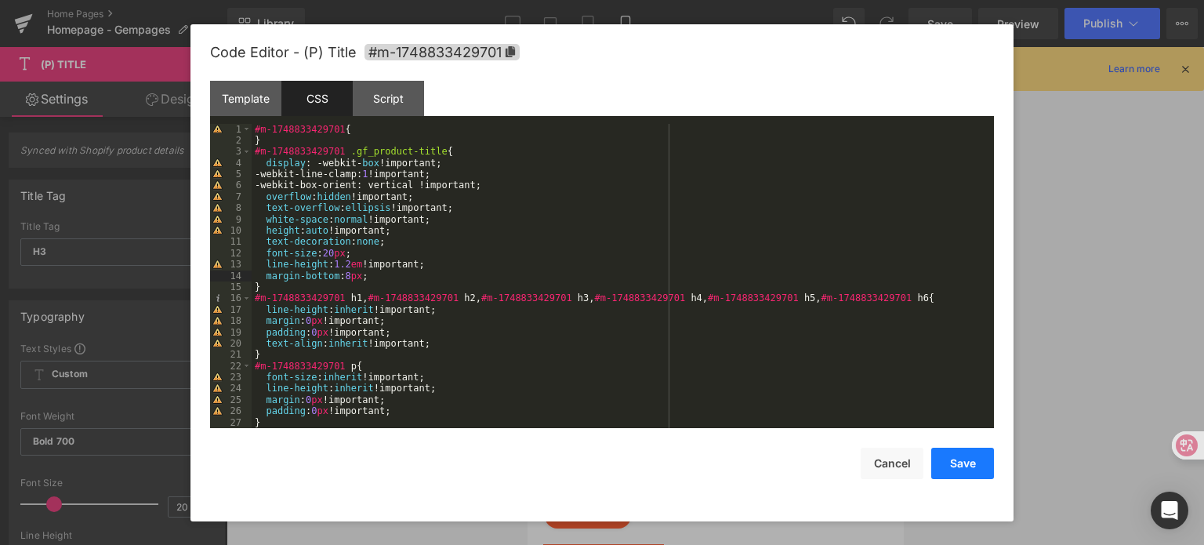
click at [959, 466] on button "Save" at bounding box center [962, 463] width 63 height 31
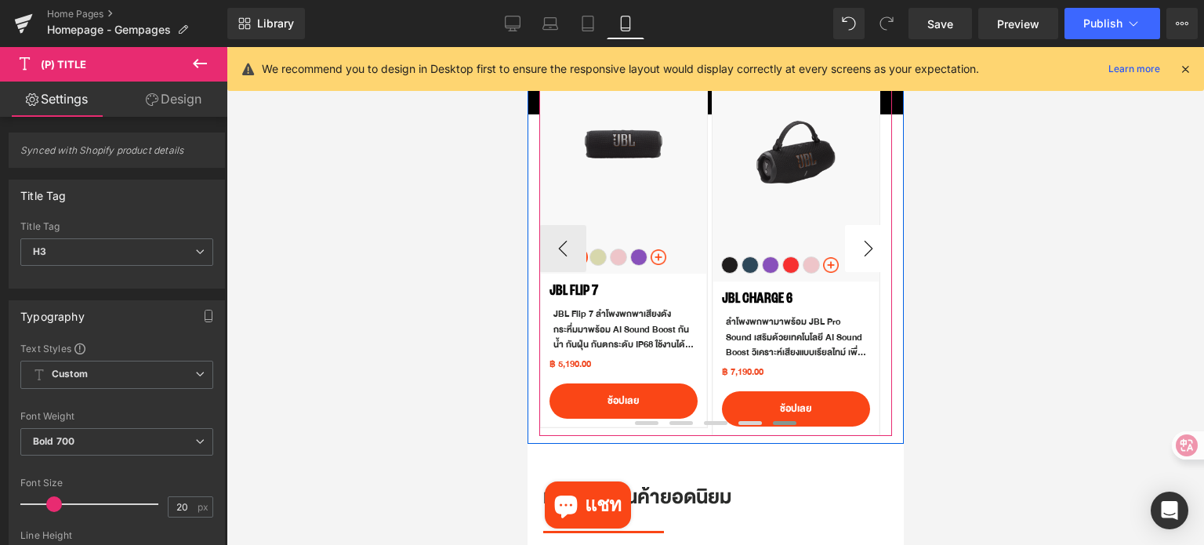
click at [857, 256] on button "›" at bounding box center [867, 248] width 47 height 47
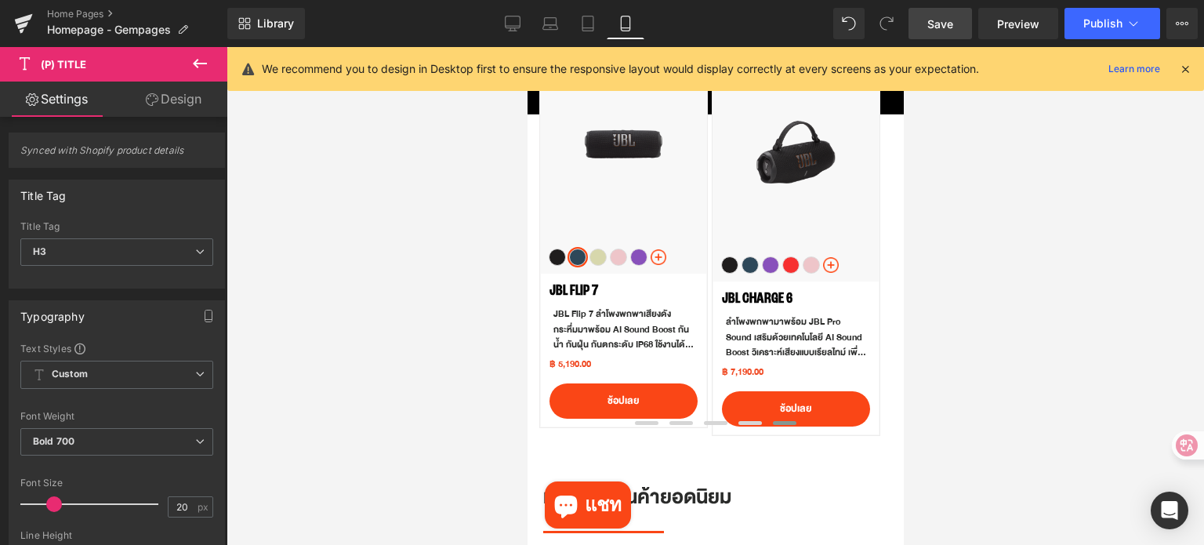
click at [943, 22] on span "Save" at bounding box center [940, 24] width 26 height 16
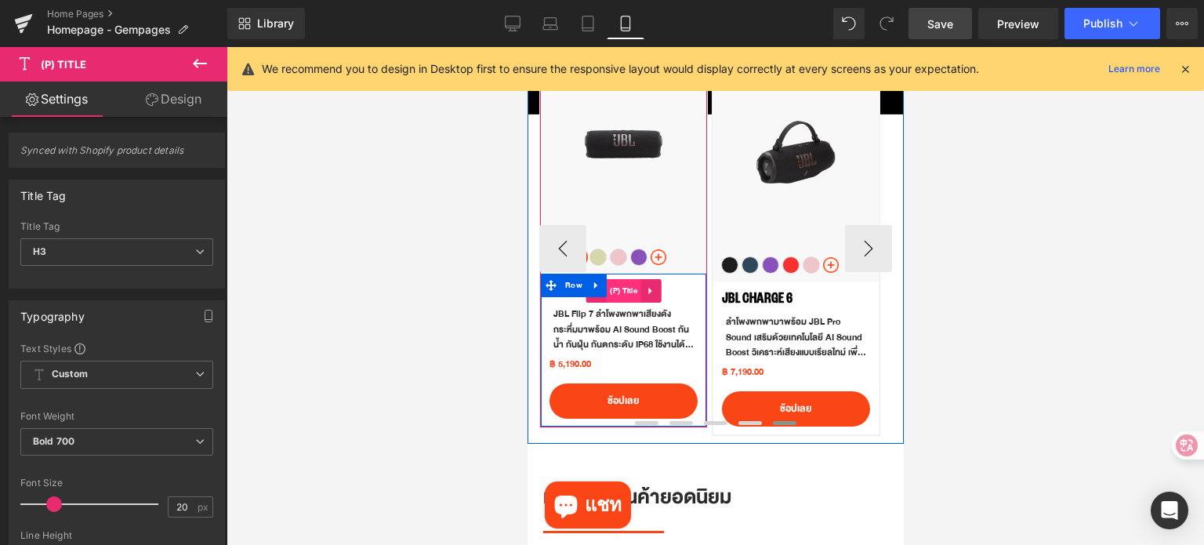
click at [621, 287] on span "(P) Title" at bounding box center [622, 291] width 35 height 24
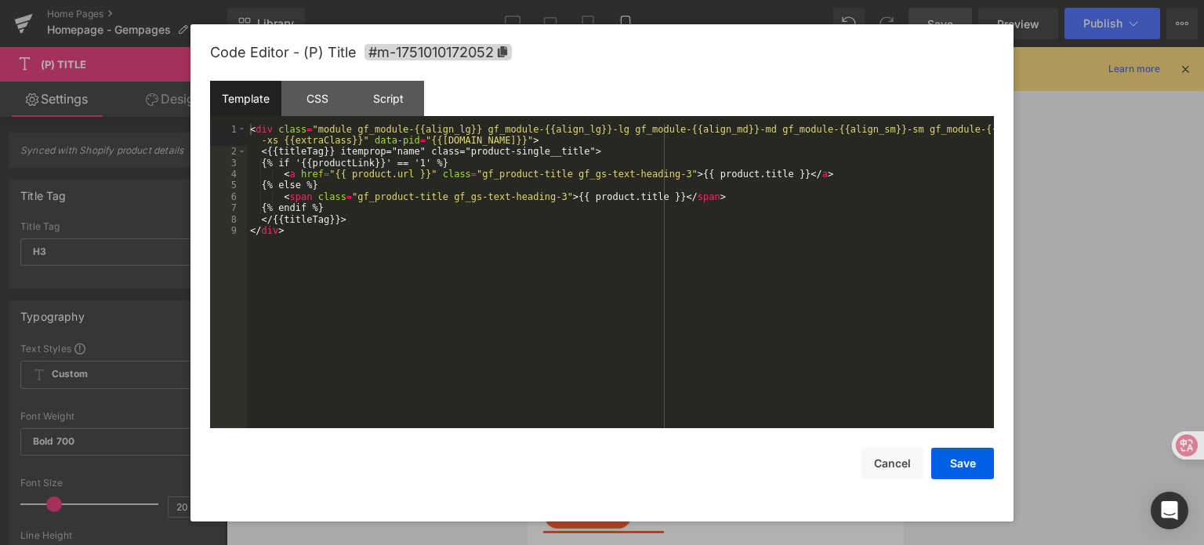
click at [608, 0] on div "(P) Title You are previewing how the will restyle your page. You can not edit E…" at bounding box center [602, 0] width 1204 height 0
click at [329, 109] on div "CSS" at bounding box center [316, 98] width 71 height 35
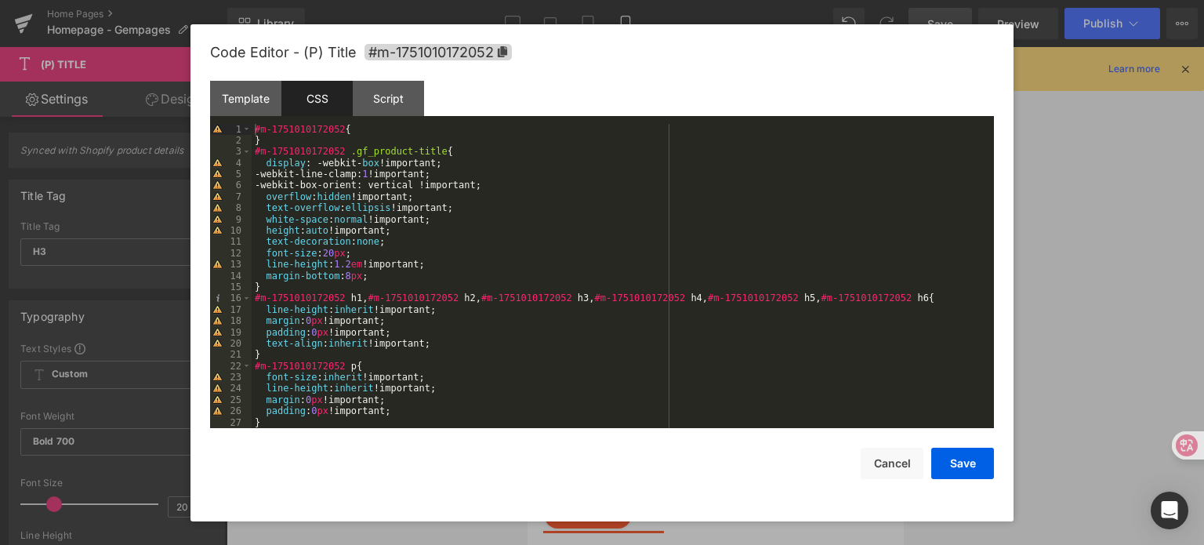
click at [964, 460] on button "Save" at bounding box center [962, 463] width 63 height 31
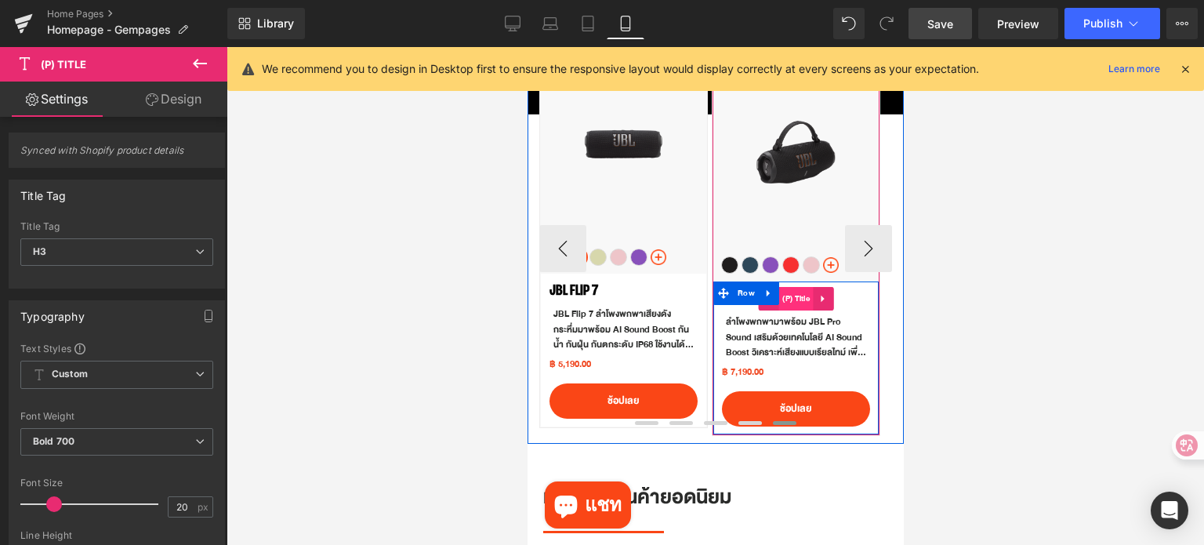
click at [794, 303] on span "(P) Title" at bounding box center [795, 299] width 35 height 24
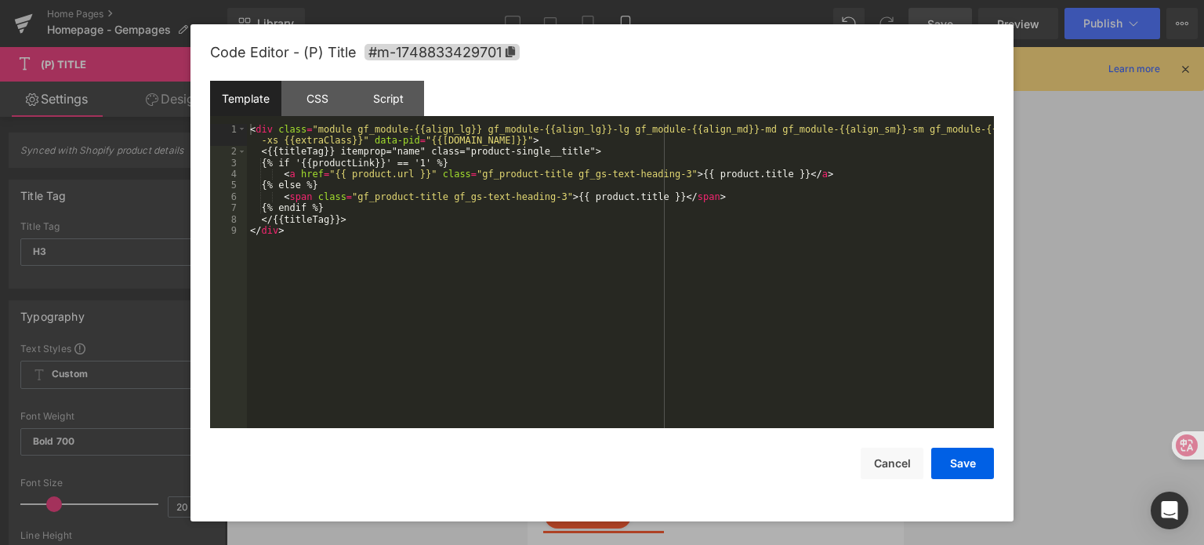
click at [796, 0] on div "(P) Title You are previewing how the will restyle your page. You can not edit E…" at bounding box center [602, 0] width 1204 height 0
click at [326, 100] on div "CSS" at bounding box center [316, 98] width 71 height 35
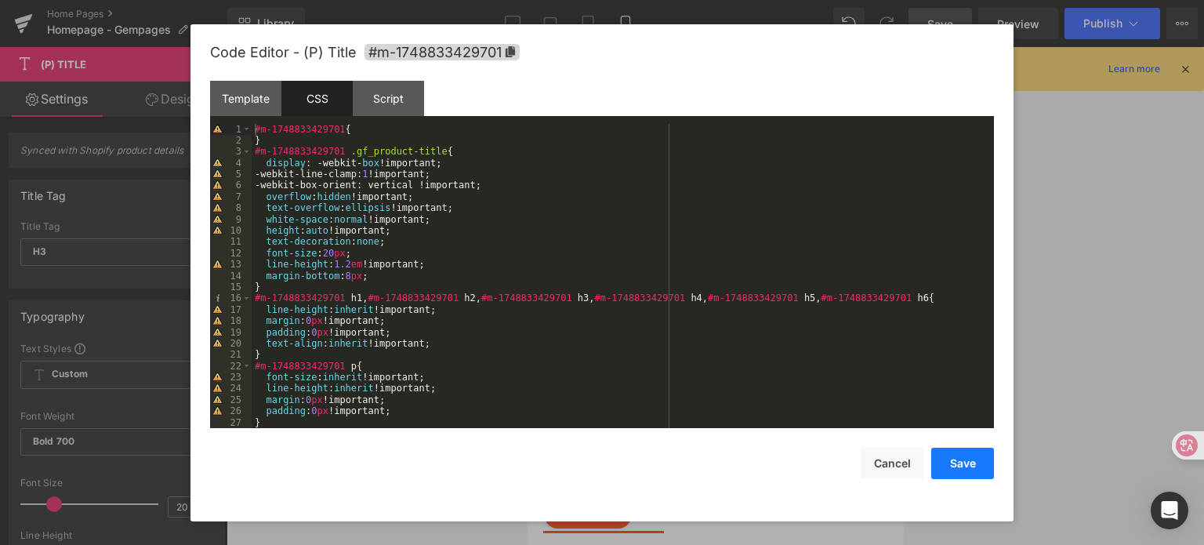
click at [948, 462] on button "Save" at bounding box center [962, 463] width 63 height 31
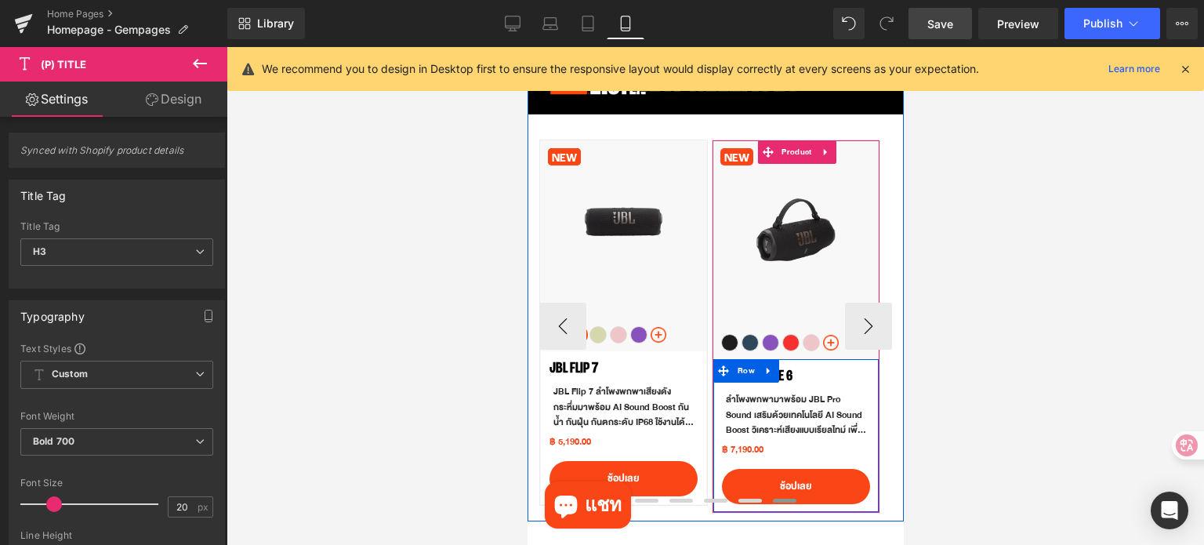
scroll to position [735, 0]
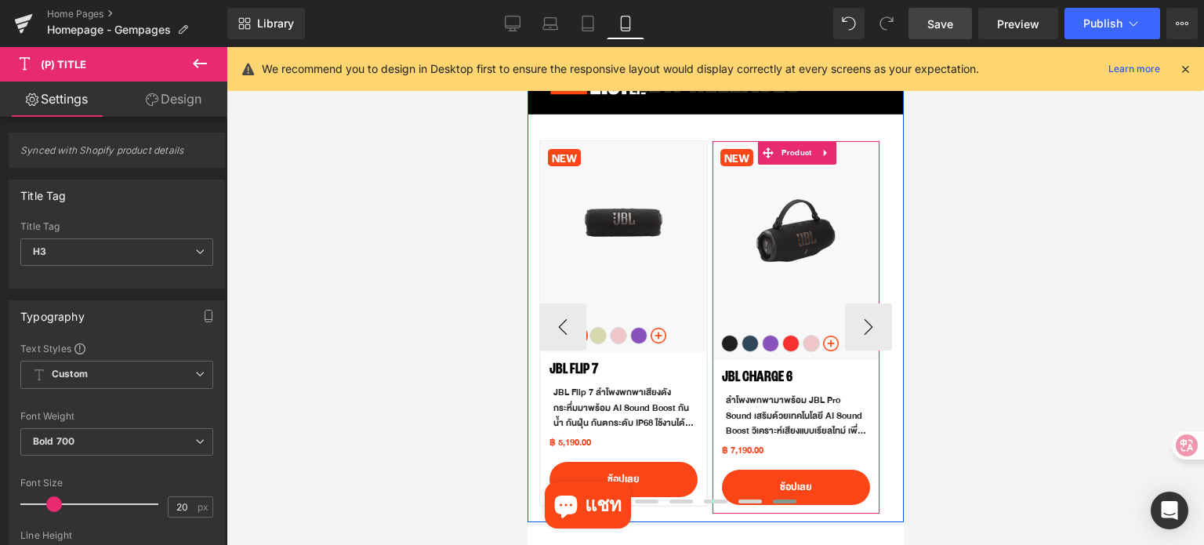
click at [796, 245] on img at bounding box center [796, 230] width 116 height 163
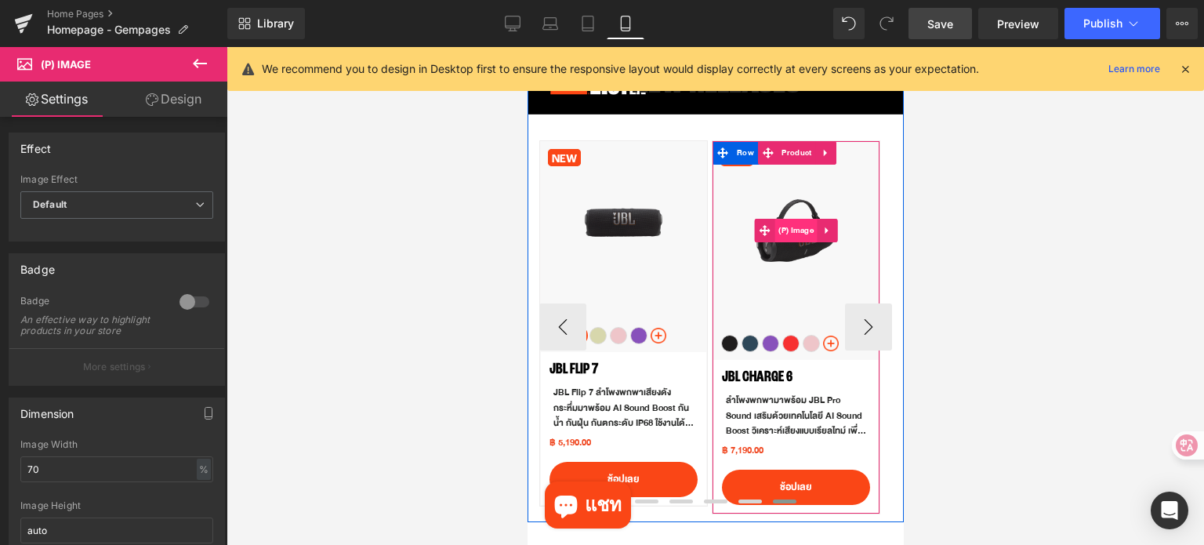
click at [792, 223] on span "(P) Image" at bounding box center [795, 231] width 43 height 24
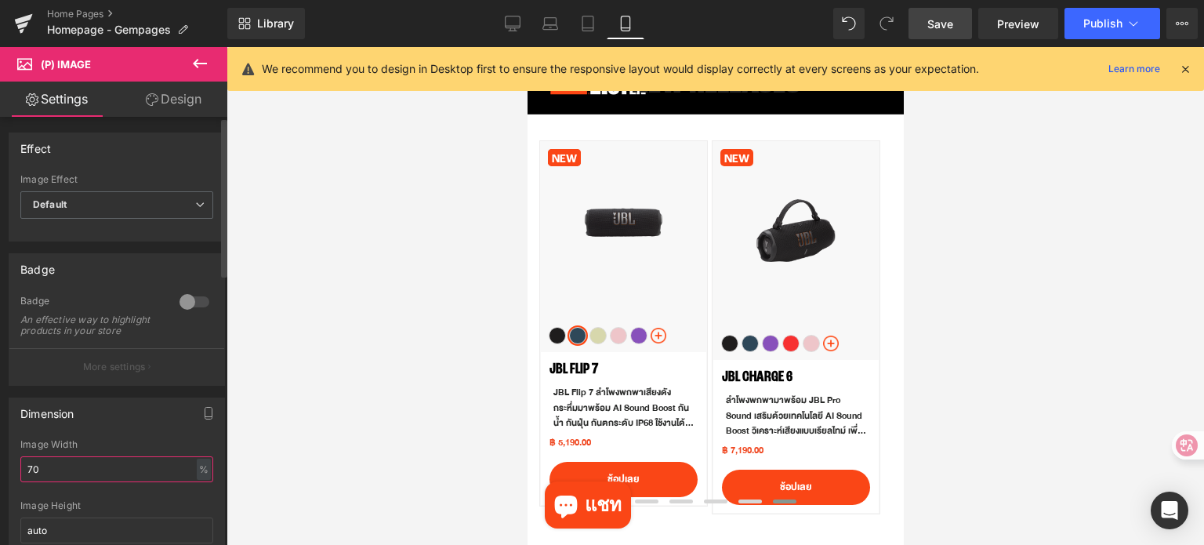
drag, startPoint x: 50, startPoint y: 480, endPoint x: 12, endPoint y: 480, distance: 38.4
click at [12, 480] on div "70% Image Width 70 % % px auto Image Height auto" at bounding box center [116, 500] width 215 height 122
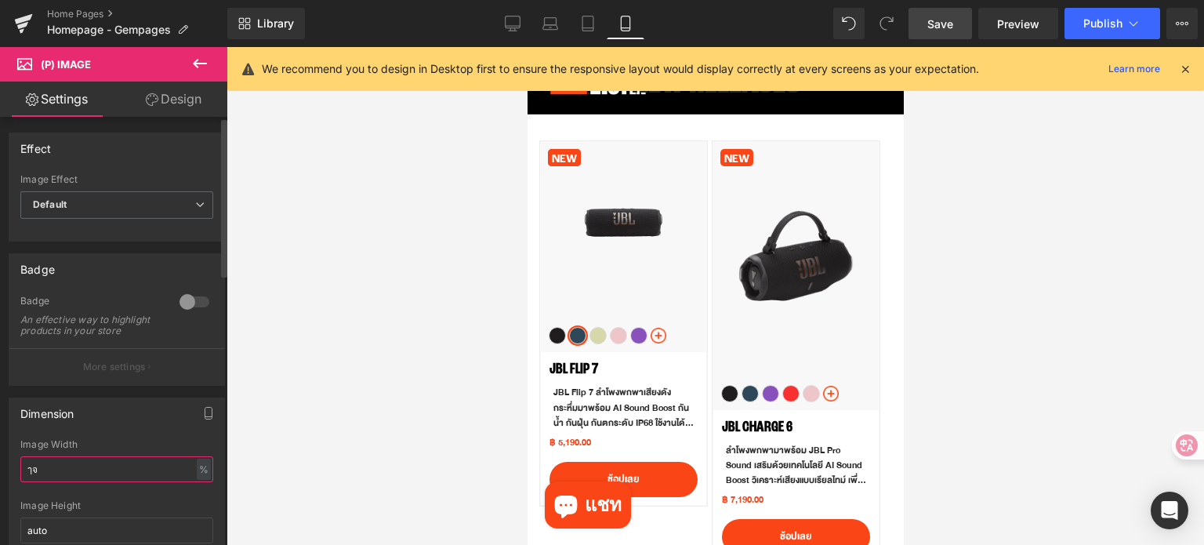
type input "ๅ"
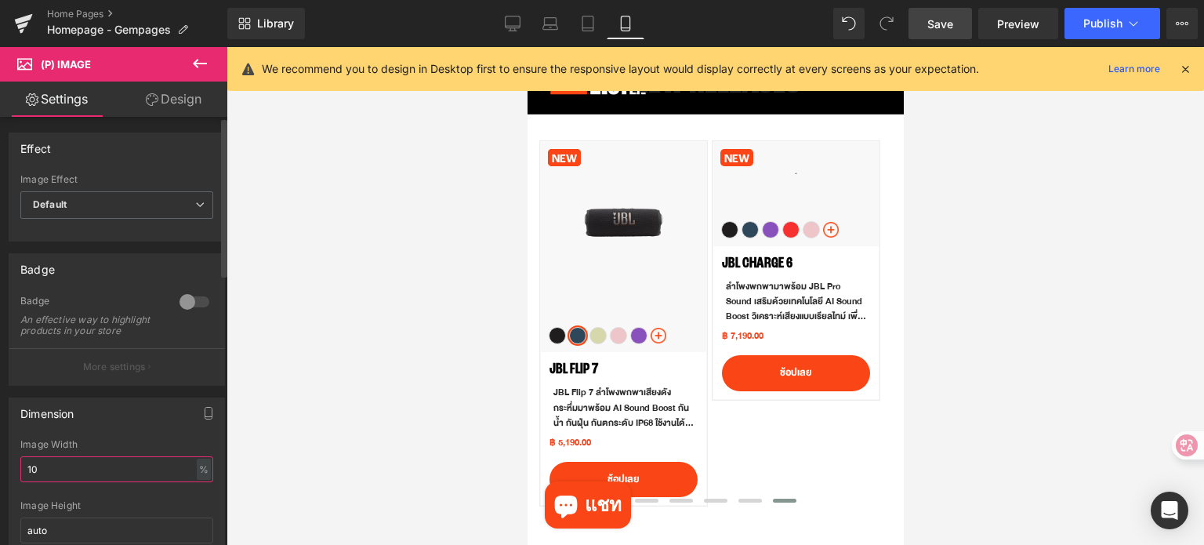
type input "100"
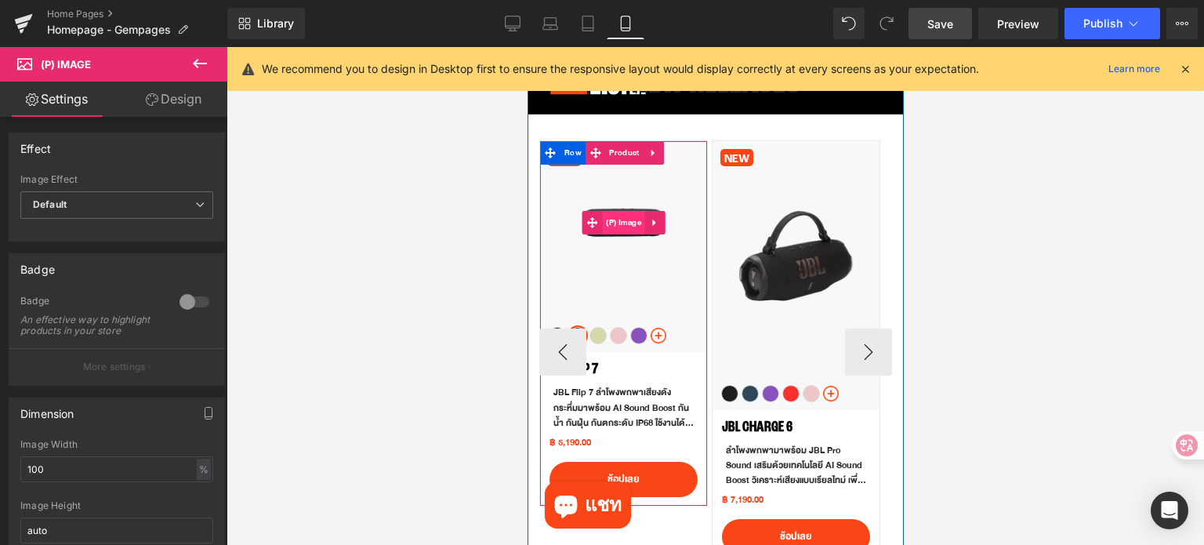
click at [624, 223] on span "(P) Image" at bounding box center [622, 223] width 43 height 24
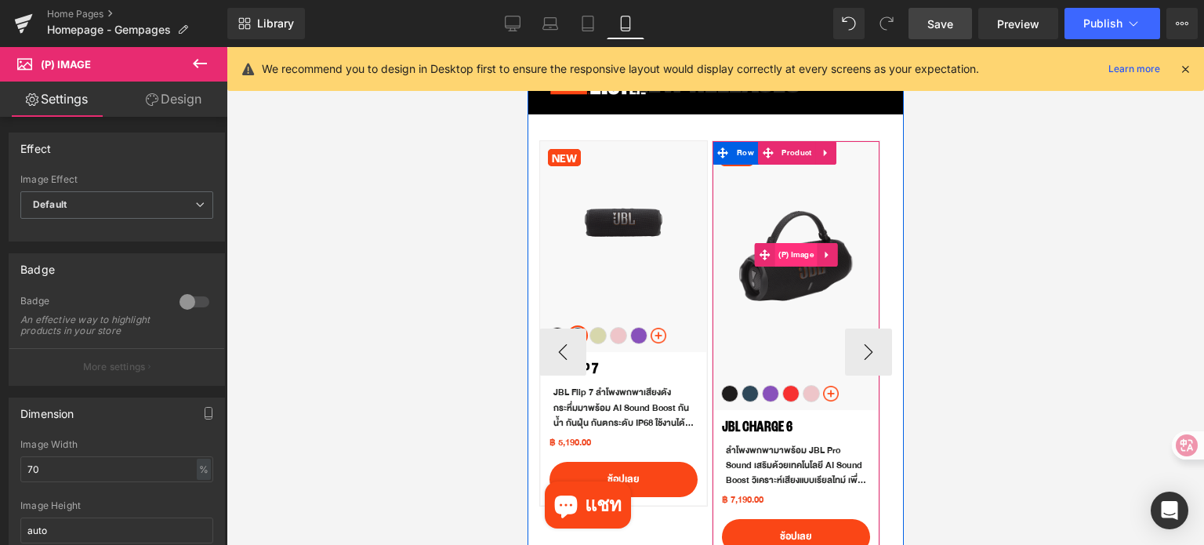
click at [793, 261] on span "(P) Image" at bounding box center [795, 255] width 43 height 24
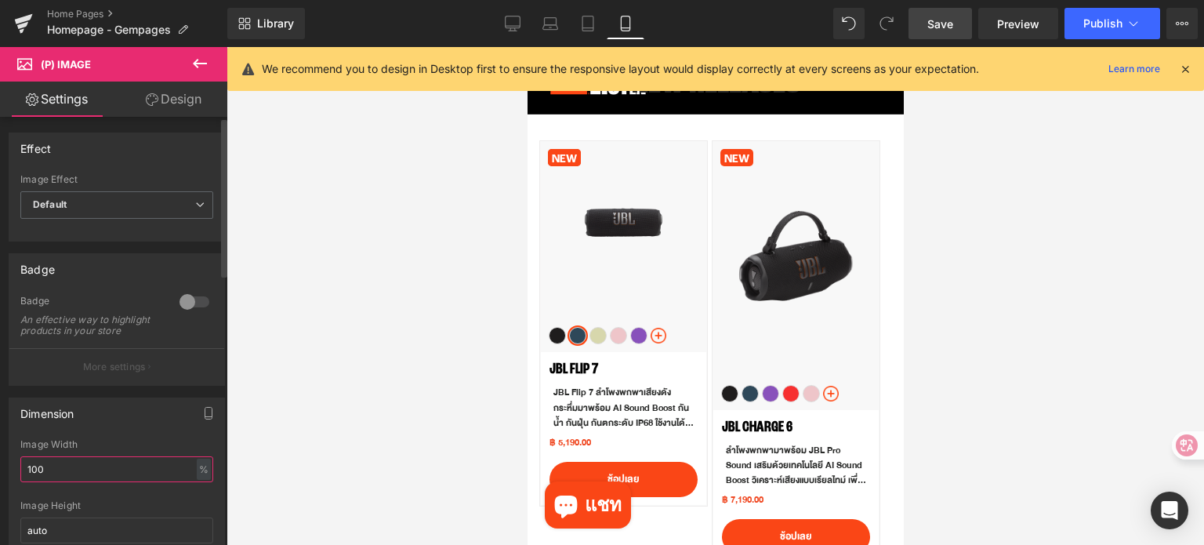
drag, startPoint x: 53, startPoint y: 482, endPoint x: 0, endPoint y: 477, distance: 53.6
click at [0, 477] on div "Dimension 100% Image Width 100 % % px auto Image Height auto" at bounding box center [117, 474] width 234 height 176
type input "70"
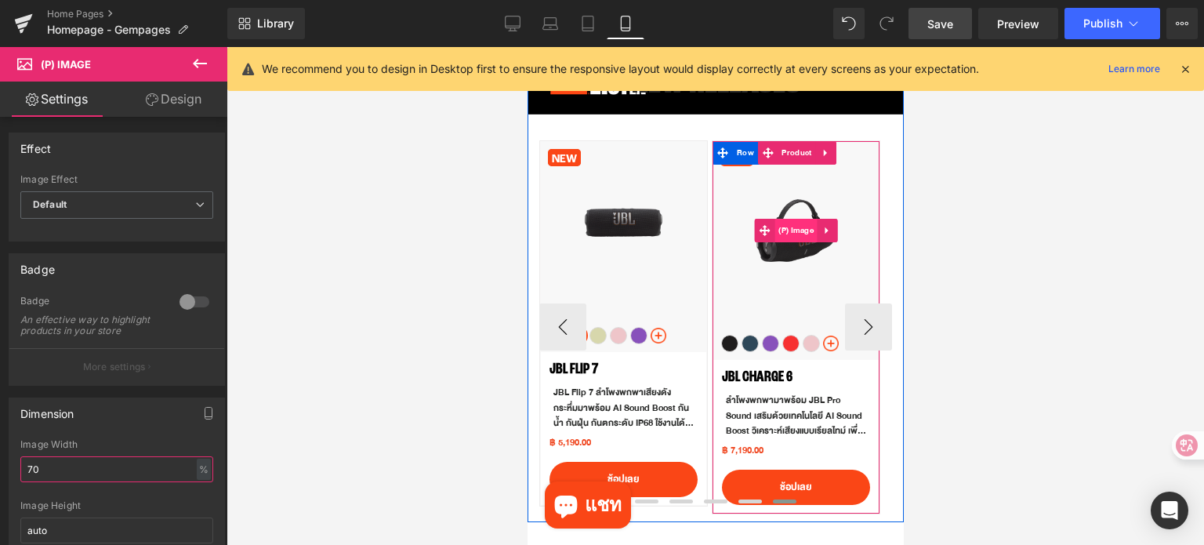
click at [799, 233] on span "(P) Image" at bounding box center [795, 231] width 43 height 24
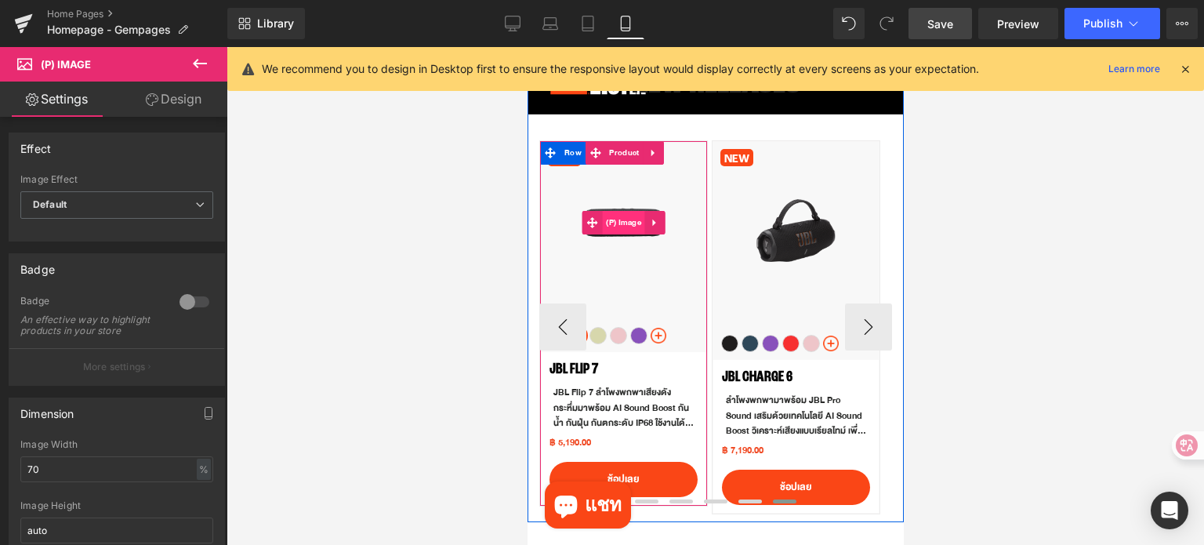
click at [614, 219] on span "(P) Image" at bounding box center [622, 223] width 43 height 24
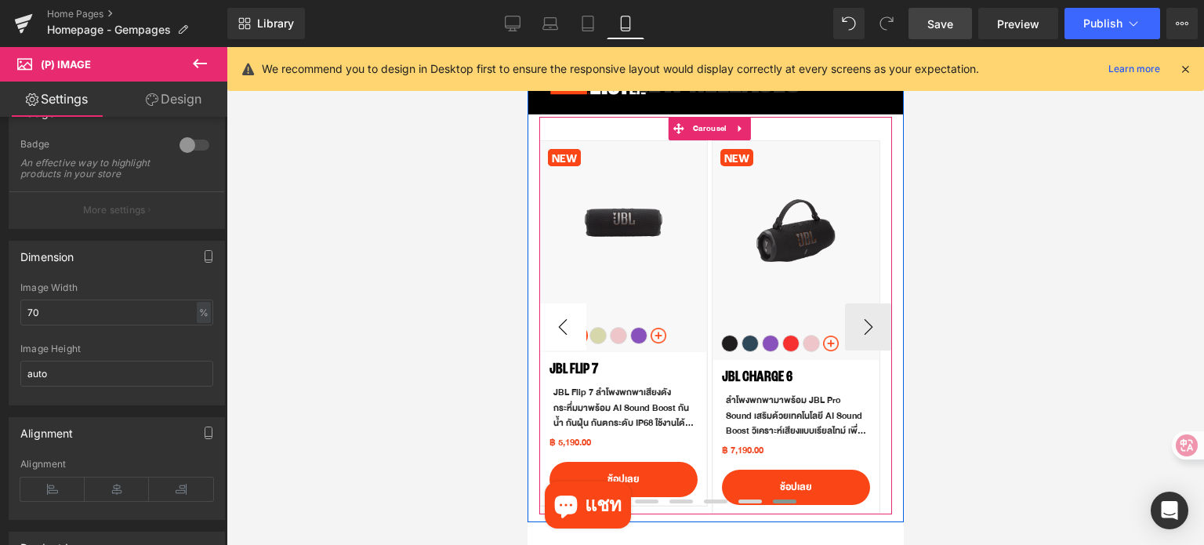
click at [561, 343] on button "‹" at bounding box center [561, 326] width 47 height 47
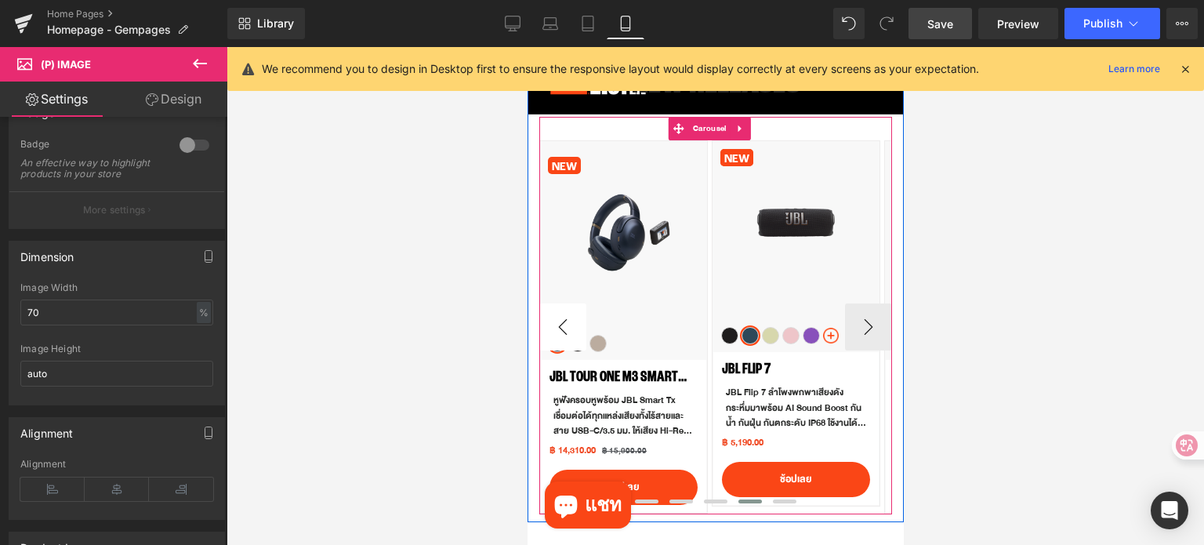
click at [561, 343] on button "‹" at bounding box center [561, 326] width 47 height 47
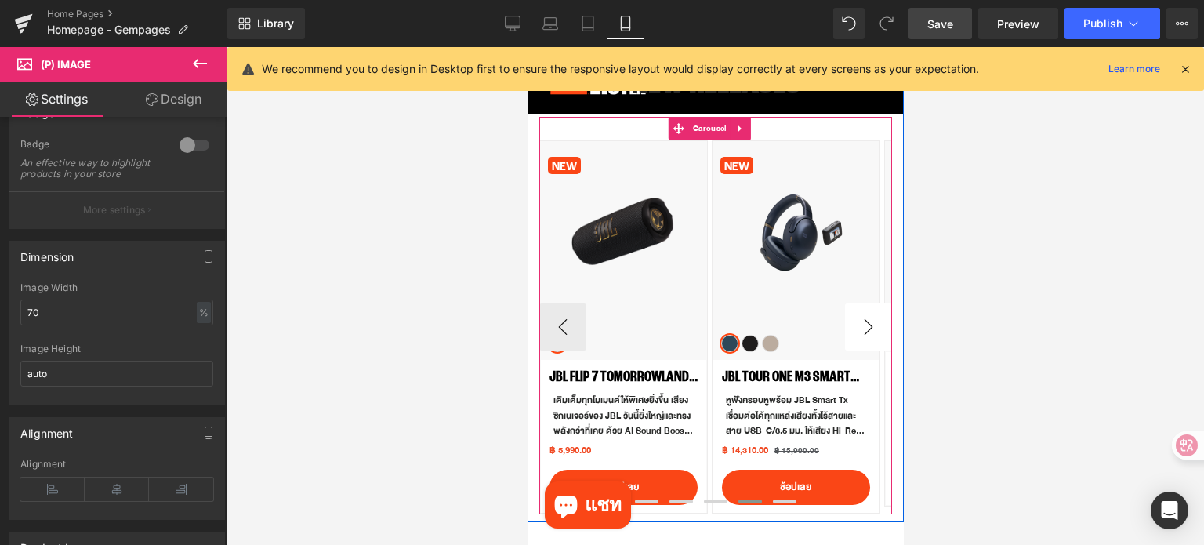
click at [857, 329] on button "›" at bounding box center [867, 326] width 47 height 47
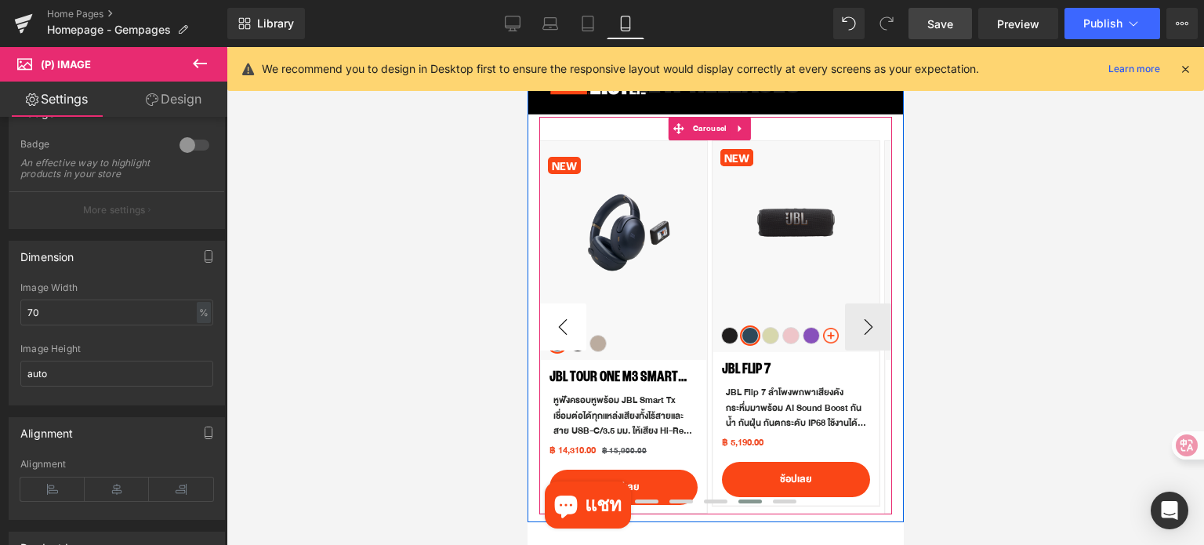
click at [556, 330] on button "‹" at bounding box center [561, 326] width 47 height 47
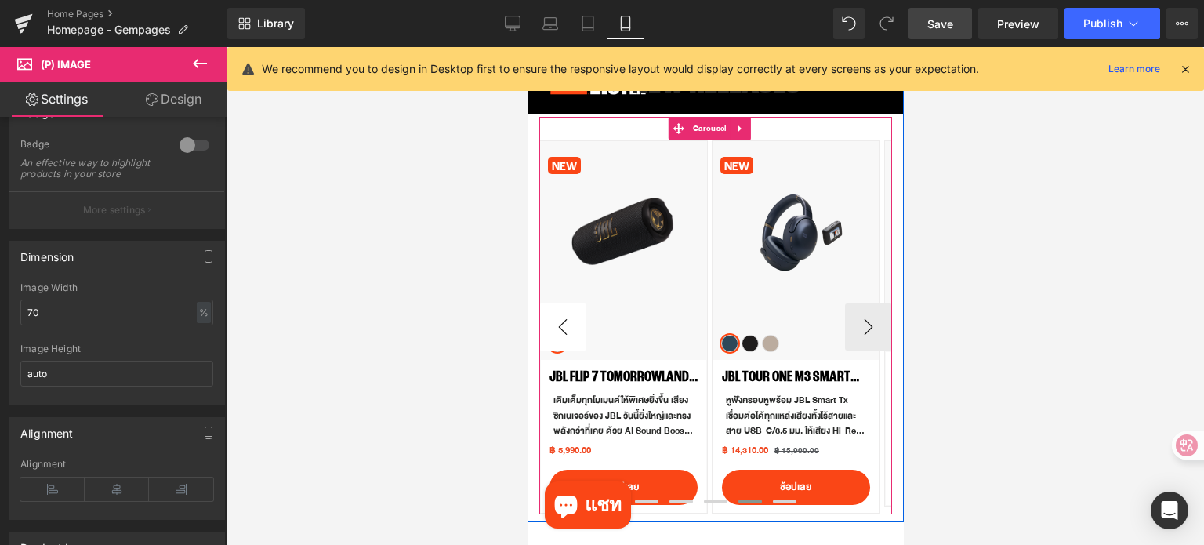
click at [556, 330] on button "‹" at bounding box center [561, 326] width 47 height 47
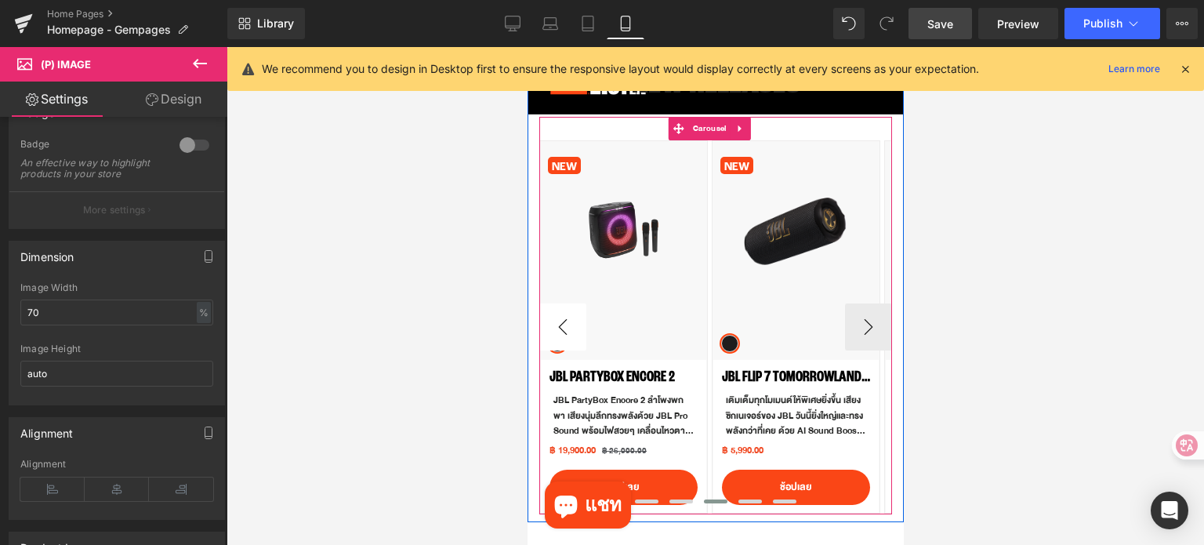
click at [556, 330] on button "‹" at bounding box center [561, 326] width 47 height 47
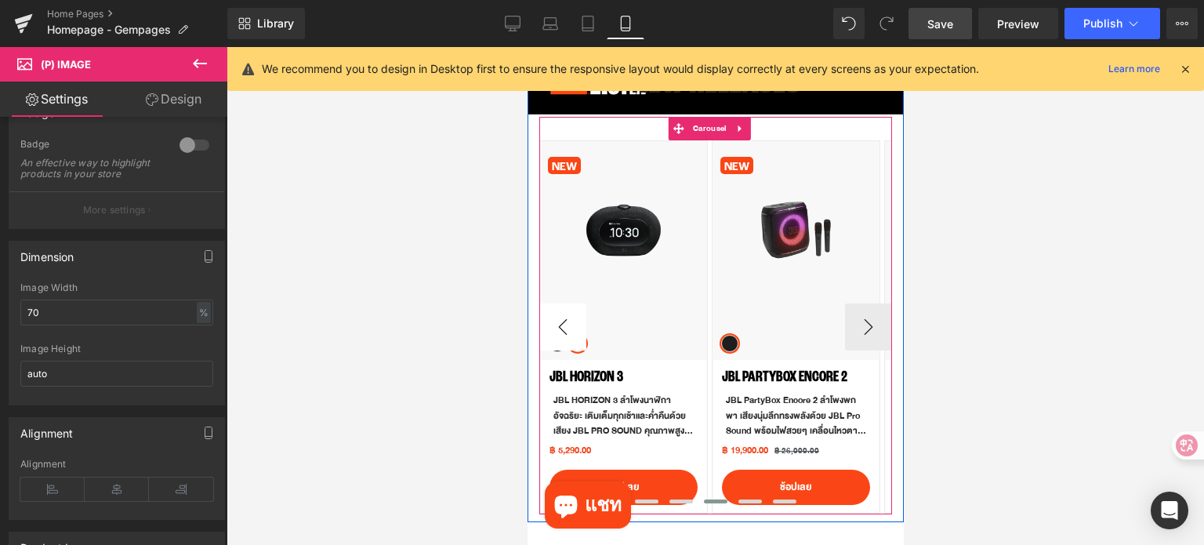
click at [556, 330] on button "‹" at bounding box center [561, 326] width 47 height 47
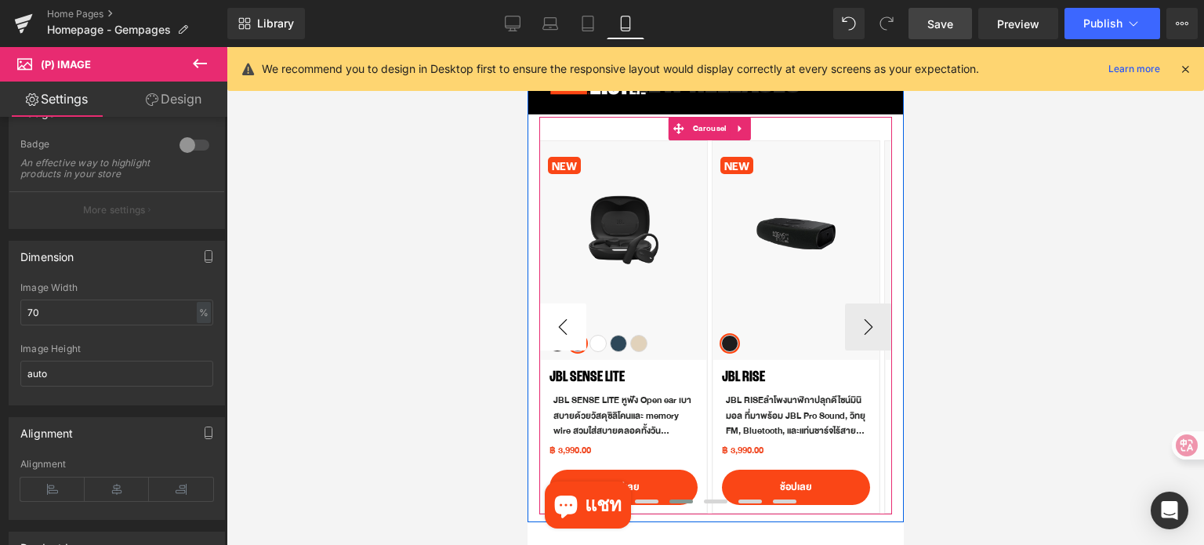
click at [556, 330] on button "‹" at bounding box center [561, 326] width 47 height 47
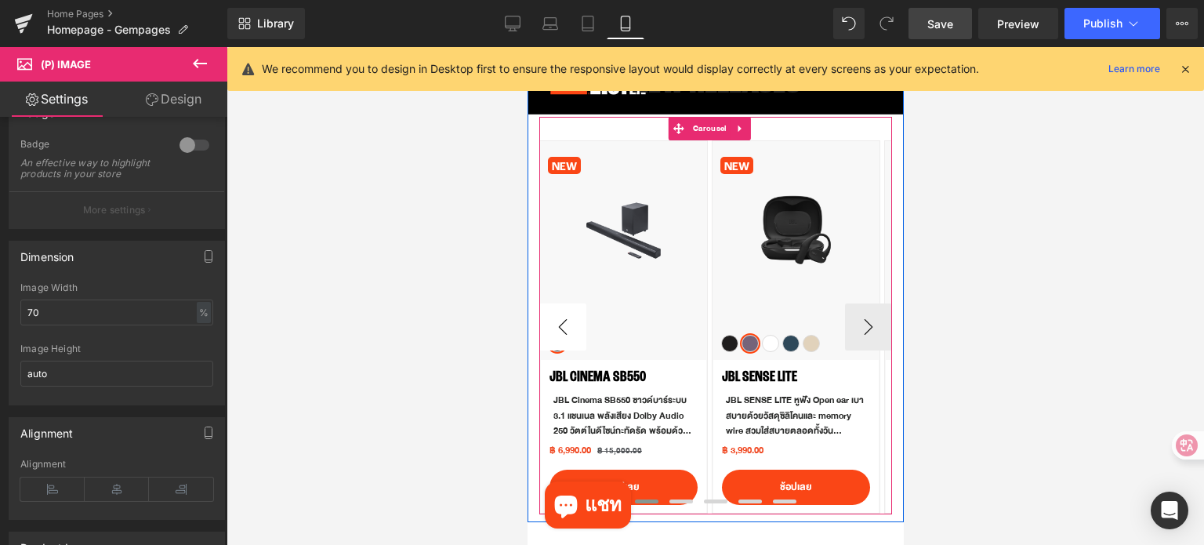
click at [556, 330] on button "‹" at bounding box center [561, 326] width 47 height 47
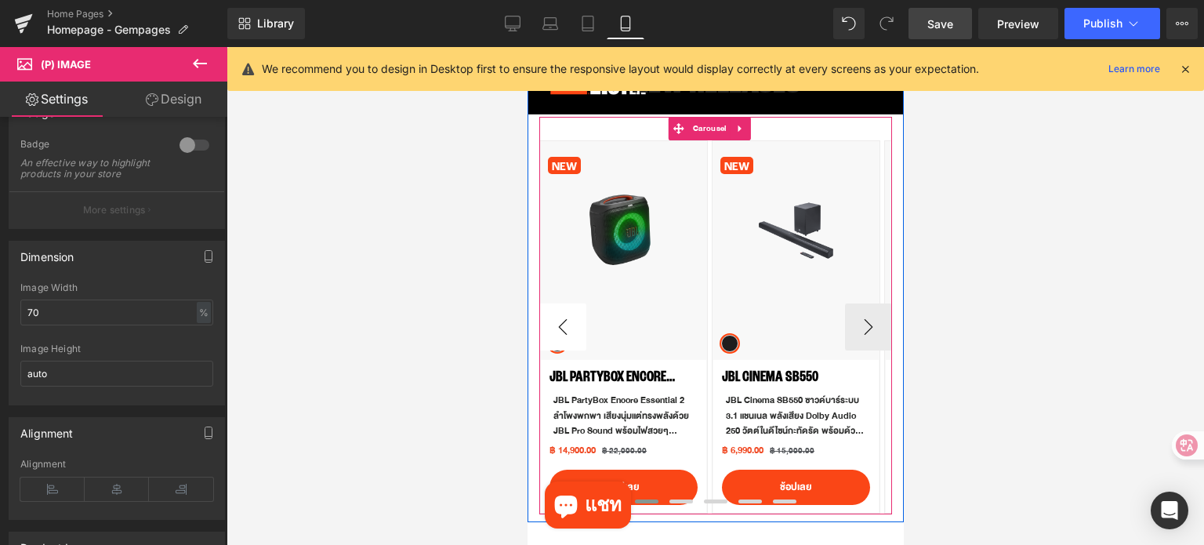
click at [556, 330] on button "‹" at bounding box center [561, 326] width 47 height 47
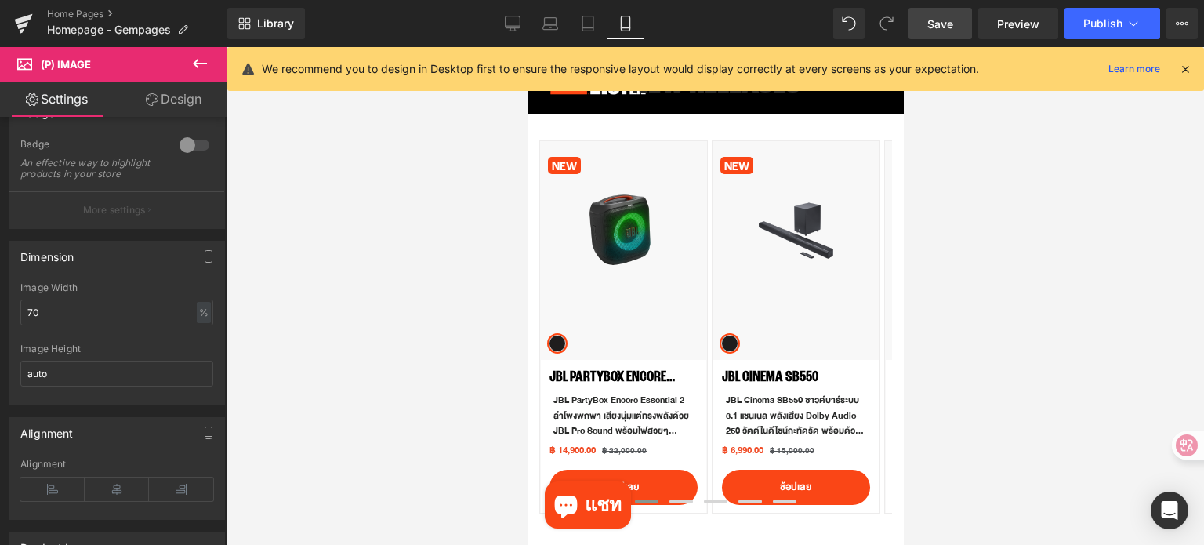
click at [931, 21] on span "Save" at bounding box center [940, 24] width 26 height 16
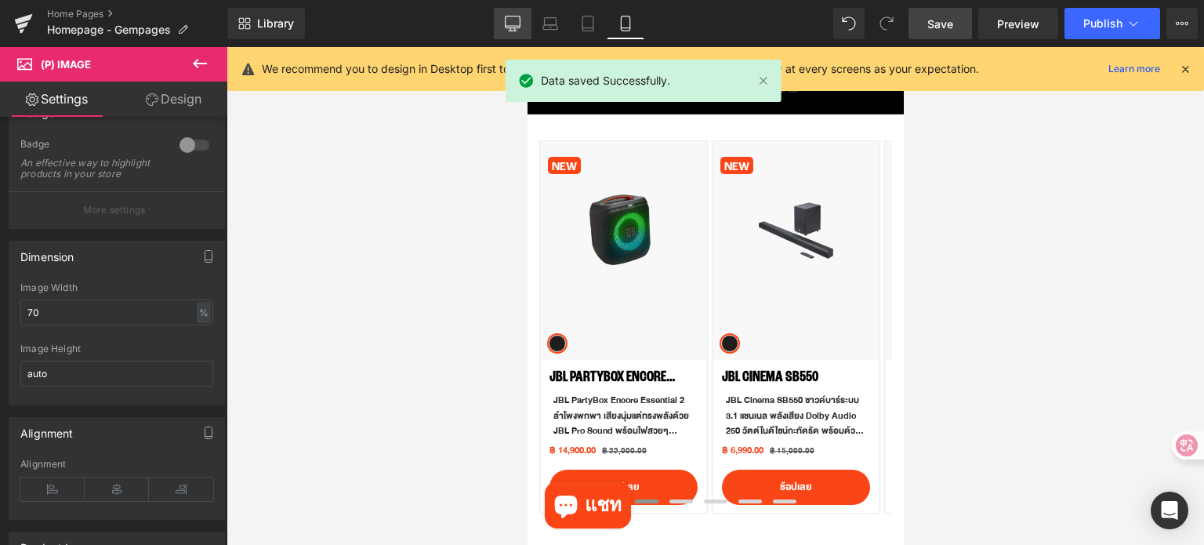
click at [527, 17] on link "Desktop" at bounding box center [513, 23] width 38 height 31
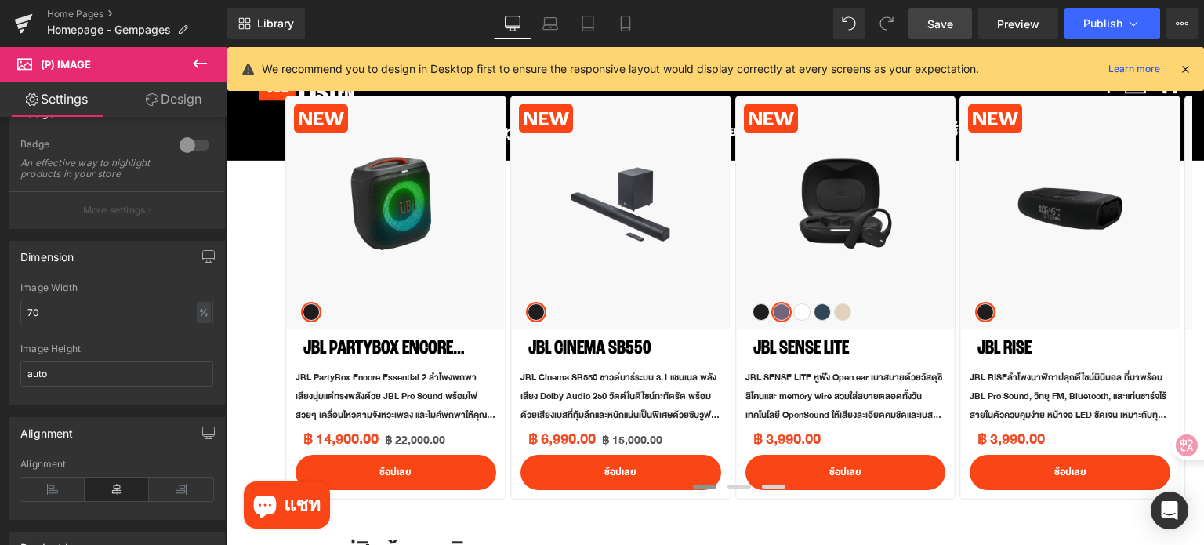
scroll to position [610, 0]
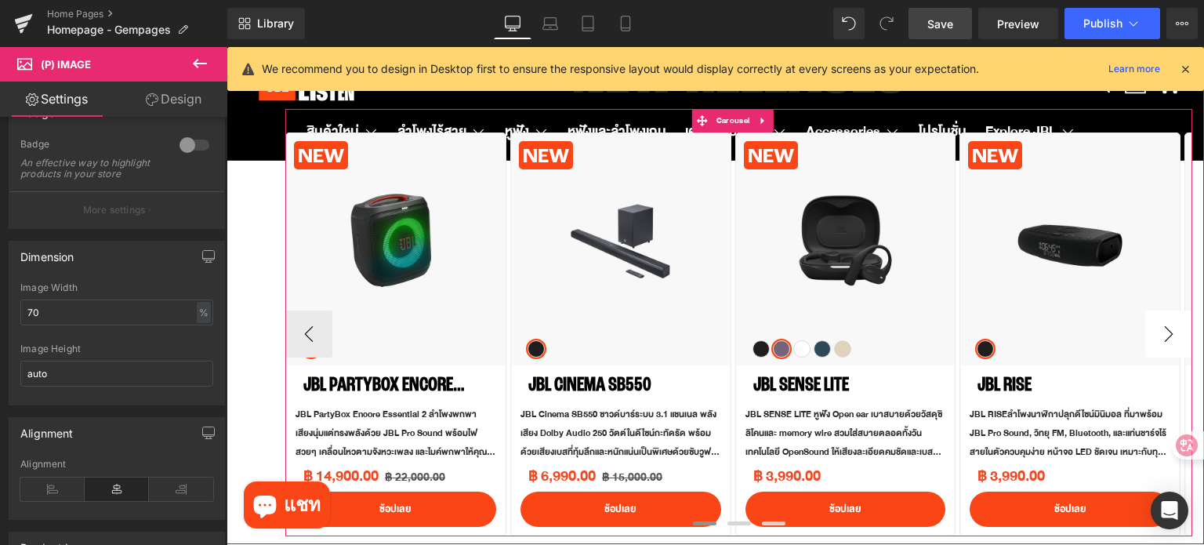
click at [1166, 336] on button "›" at bounding box center [1168, 333] width 47 height 47
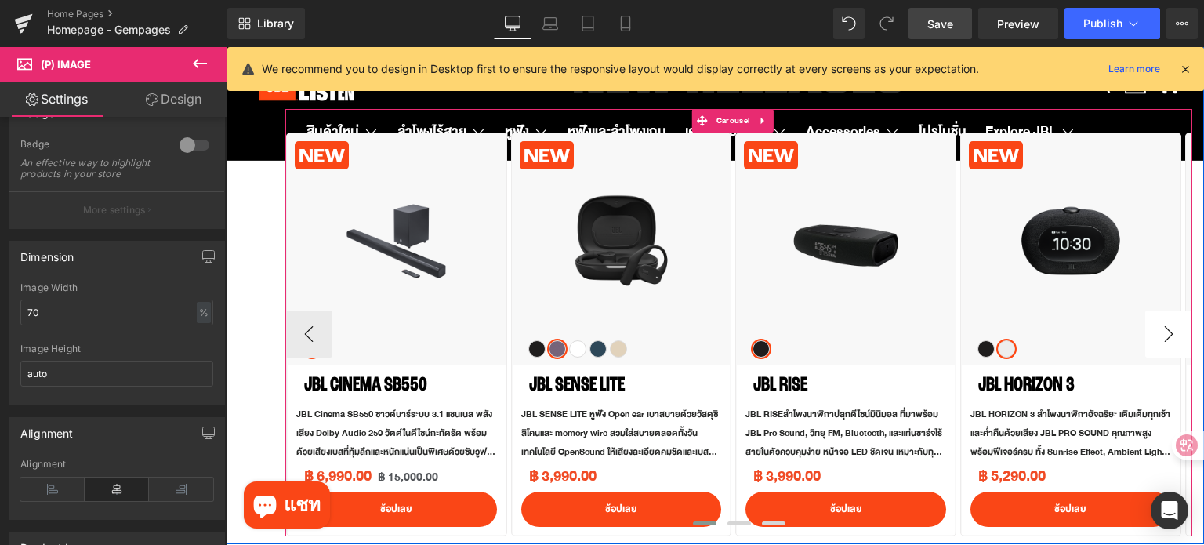
click at [1166, 336] on button "›" at bounding box center [1168, 333] width 47 height 47
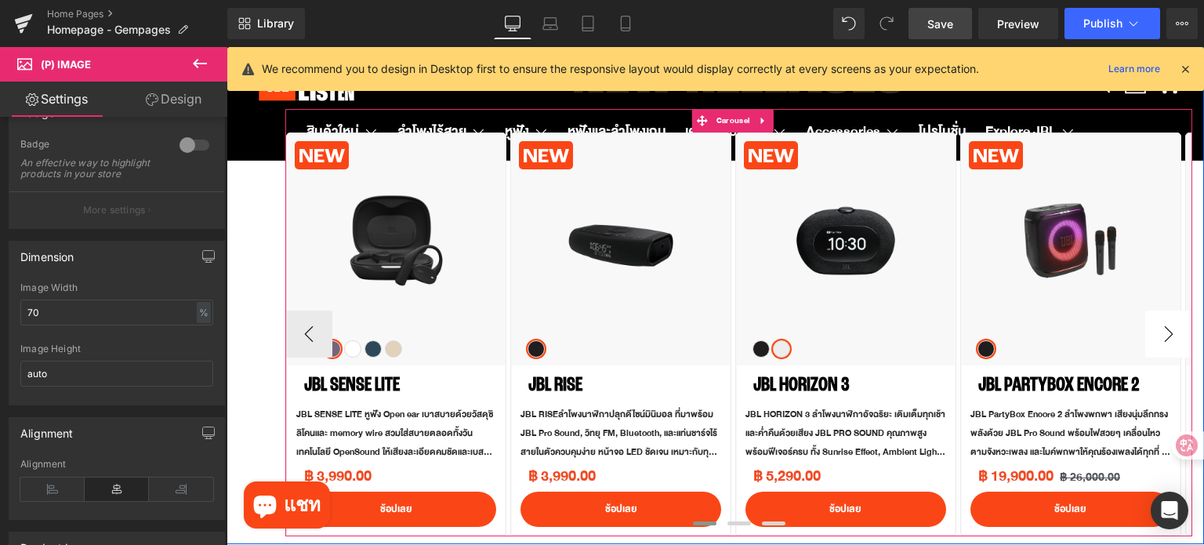
click at [1166, 336] on button "›" at bounding box center [1168, 333] width 47 height 47
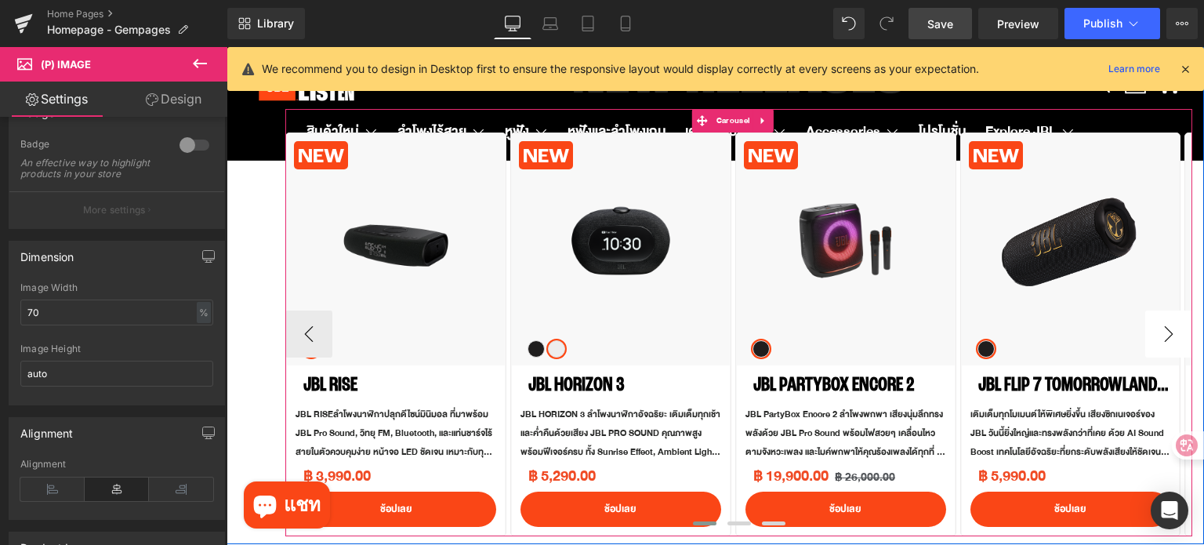
click at [1166, 336] on button "›" at bounding box center [1168, 333] width 47 height 47
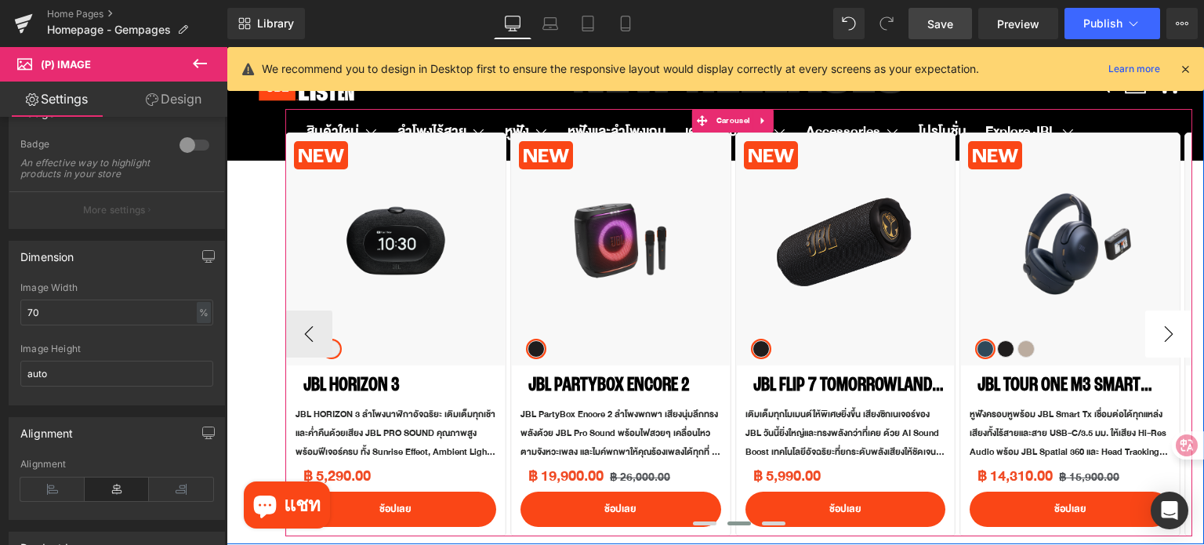
click at [1166, 336] on button "›" at bounding box center [1168, 333] width 47 height 47
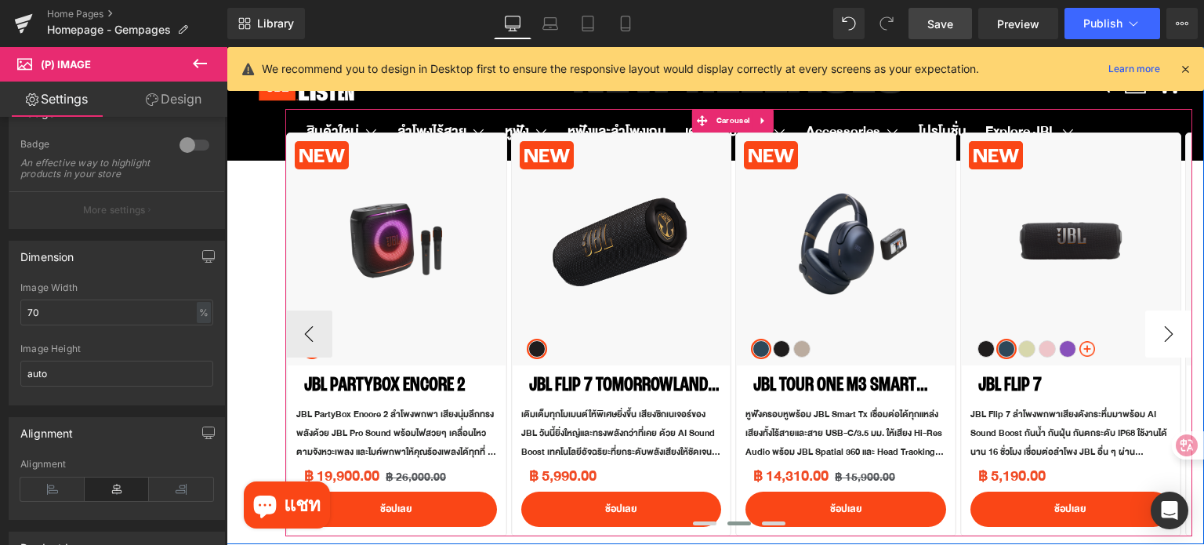
click at [1166, 336] on button "›" at bounding box center [1168, 333] width 47 height 47
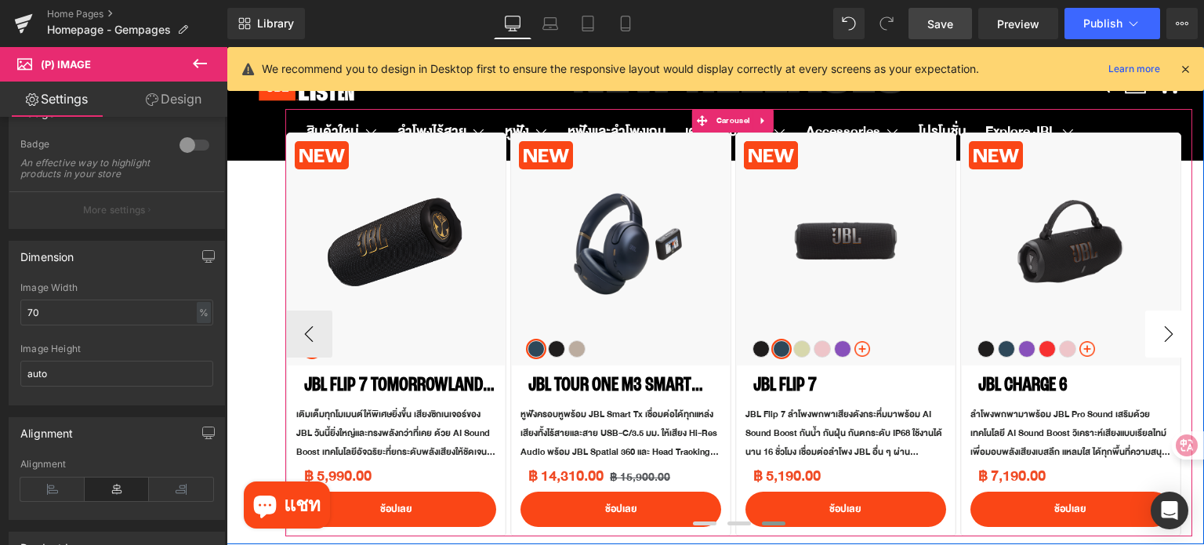
click at [1166, 336] on button "›" at bounding box center [1168, 333] width 47 height 47
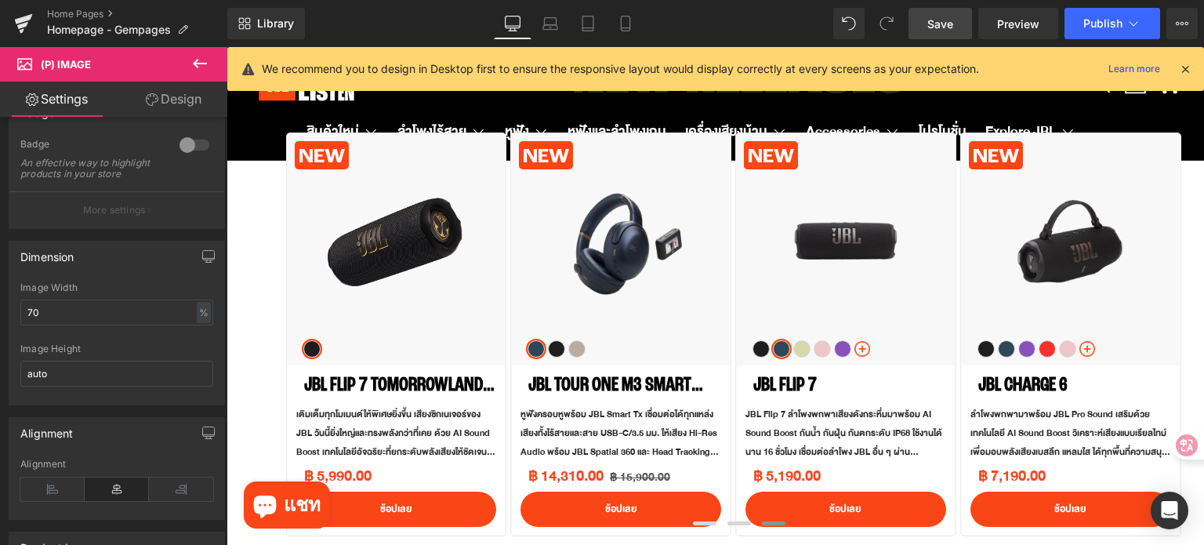
click at [926, 21] on link "Save" at bounding box center [939, 23] width 63 height 31
click at [1066, 21] on button "Publish" at bounding box center [1112, 23] width 96 height 31
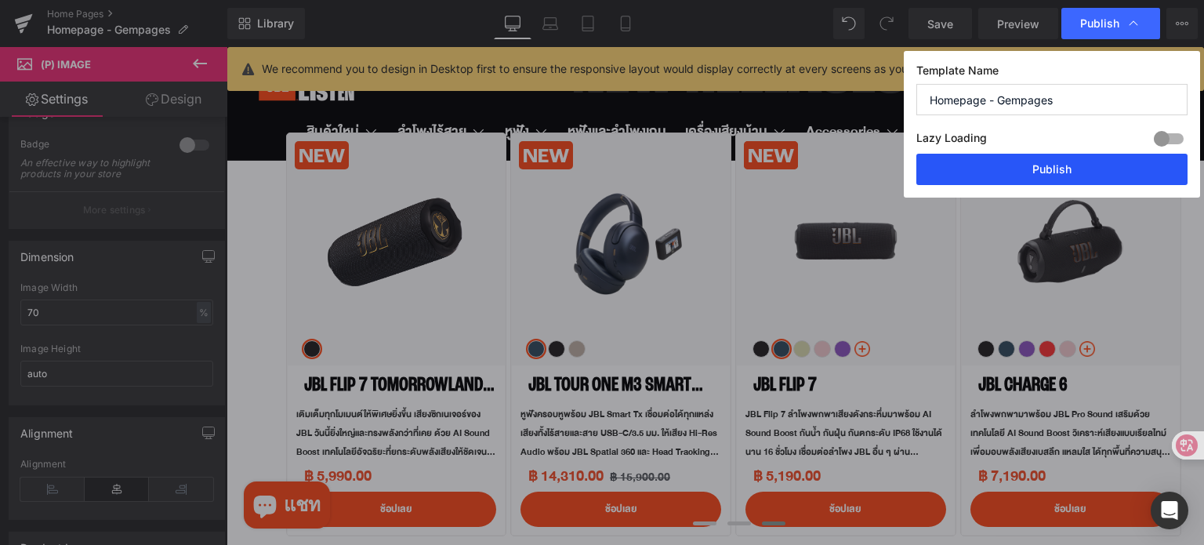
click at [1038, 178] on button "Publish" at bounding box center [1051, 169] width 271 height 31
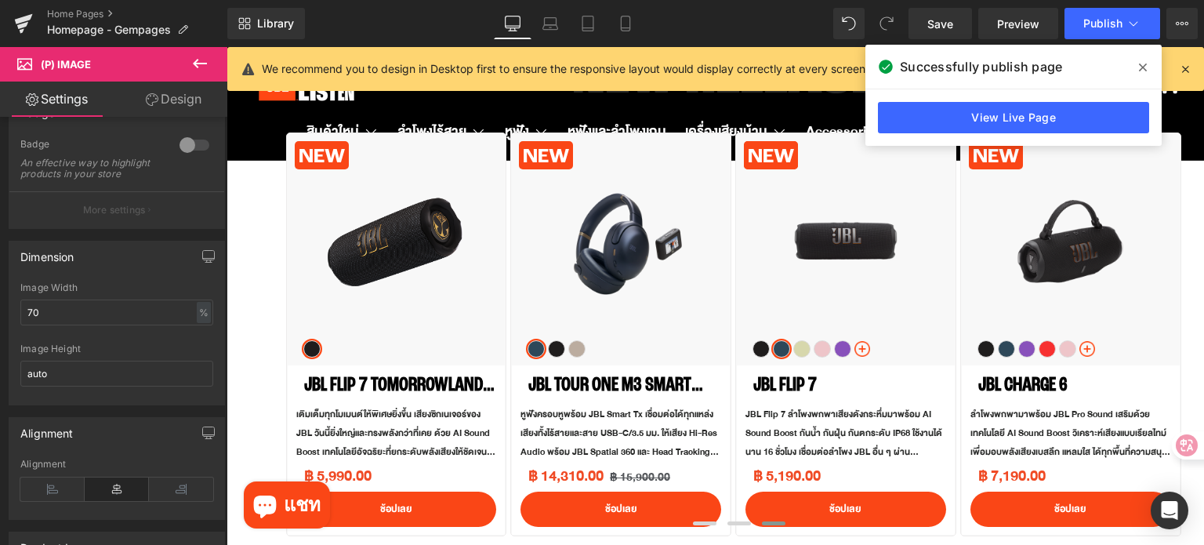
click at [1140, 68] on icon at bounding box center [1143, 67] width 8 height 8
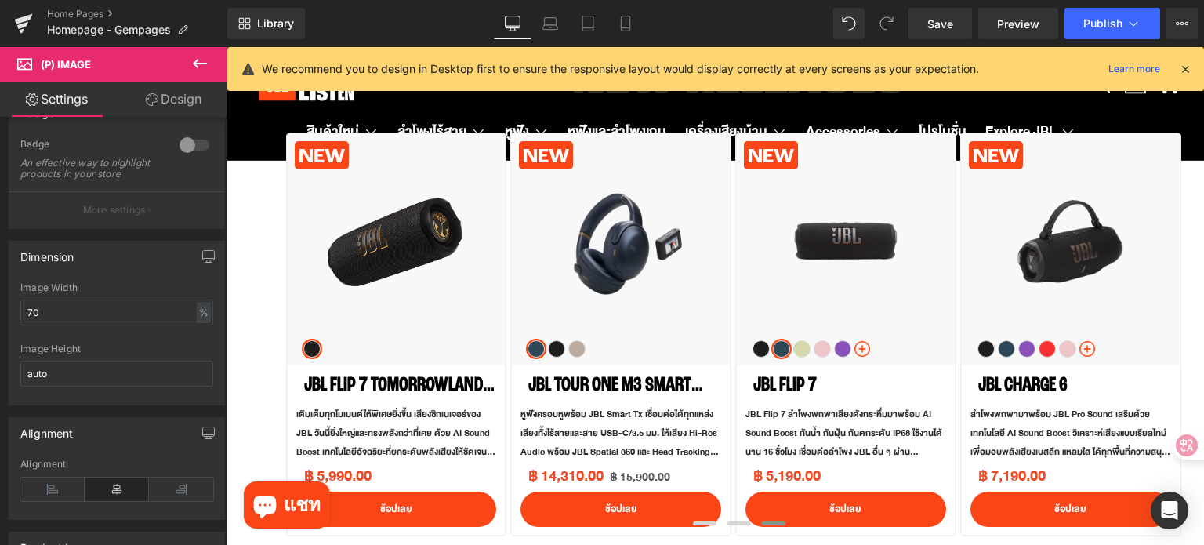
click at [1183, 66] on icon at bounding box center [1185, 69] width 14 height 14
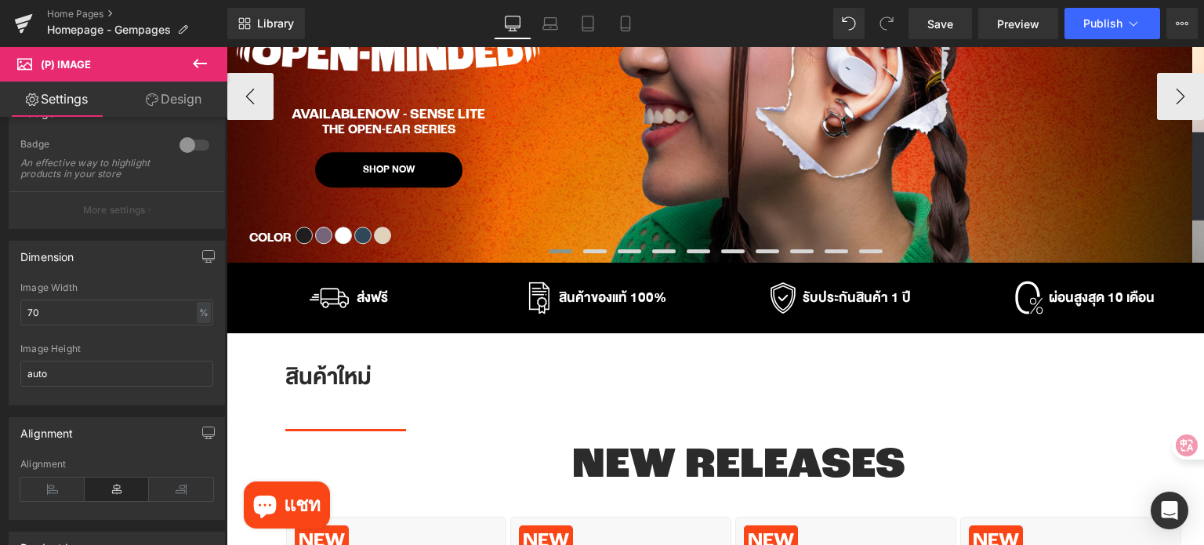
scroll to position [0, 0]
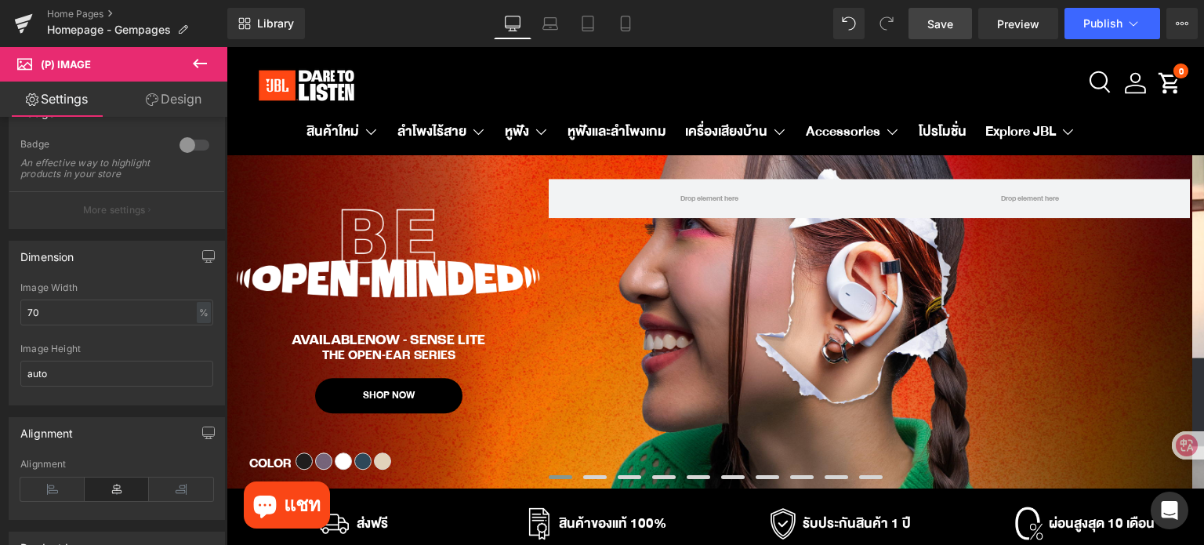
click at [942, 31] on span "Save" at bounding box center [940, 24] width 26 height 16
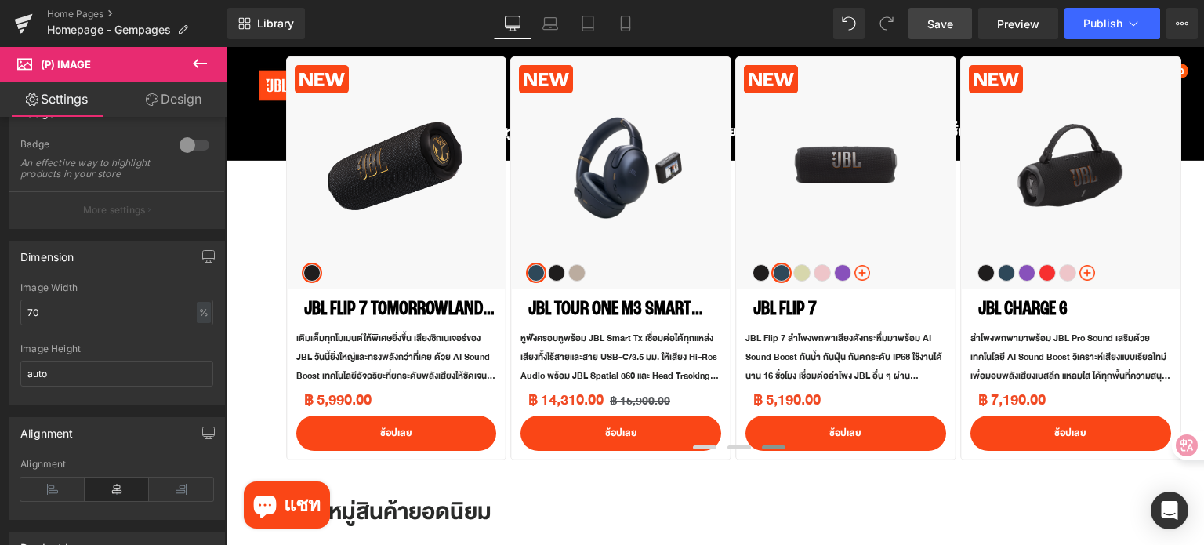
scroll to position [705, 0]
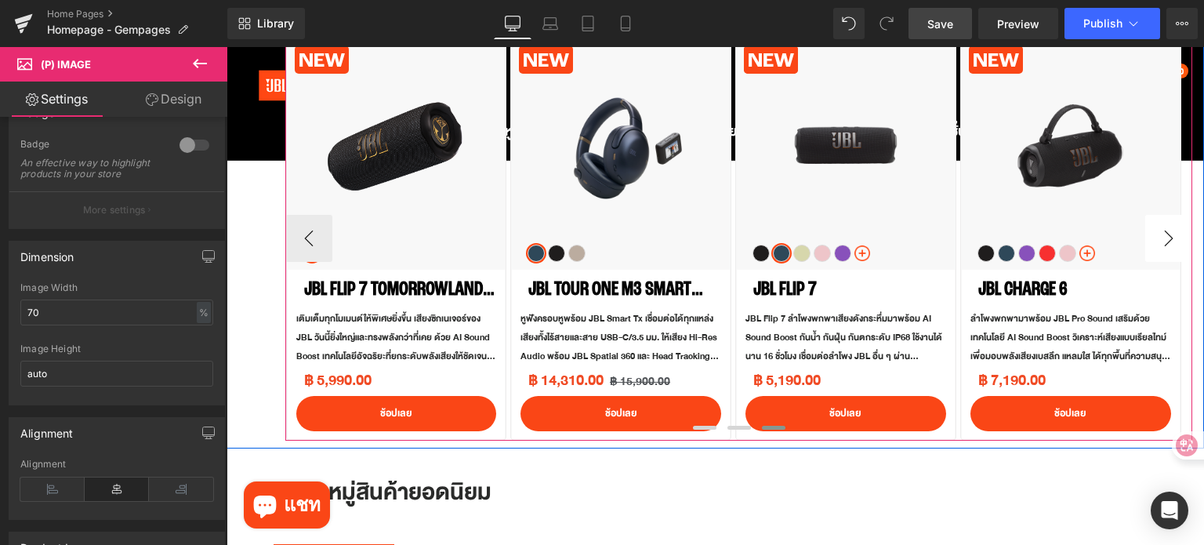
click at [1145, 242] on button "›" at bounding box center [1168, 238] width 47 height 47
click at [1162, 240] on button "›" at bounding box center [1168, 238] width 47 height 47
click at [299, 234] on button "‹" at bounding box center [308, 238] width 47 height 47
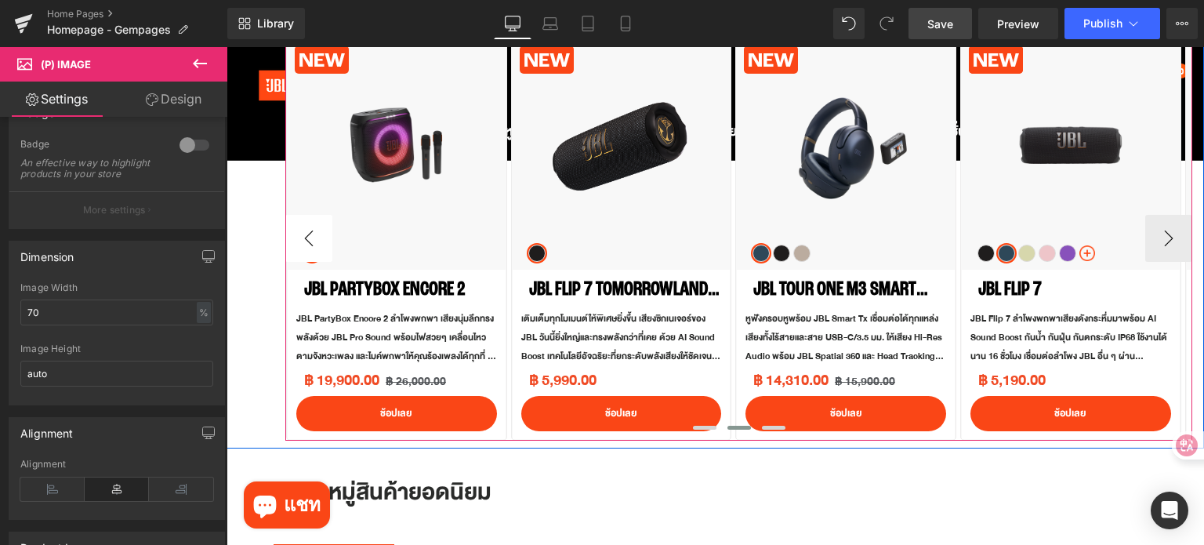
click at [299, 234] on button "‹" at bounding box center [308, 238] width 47 height 47
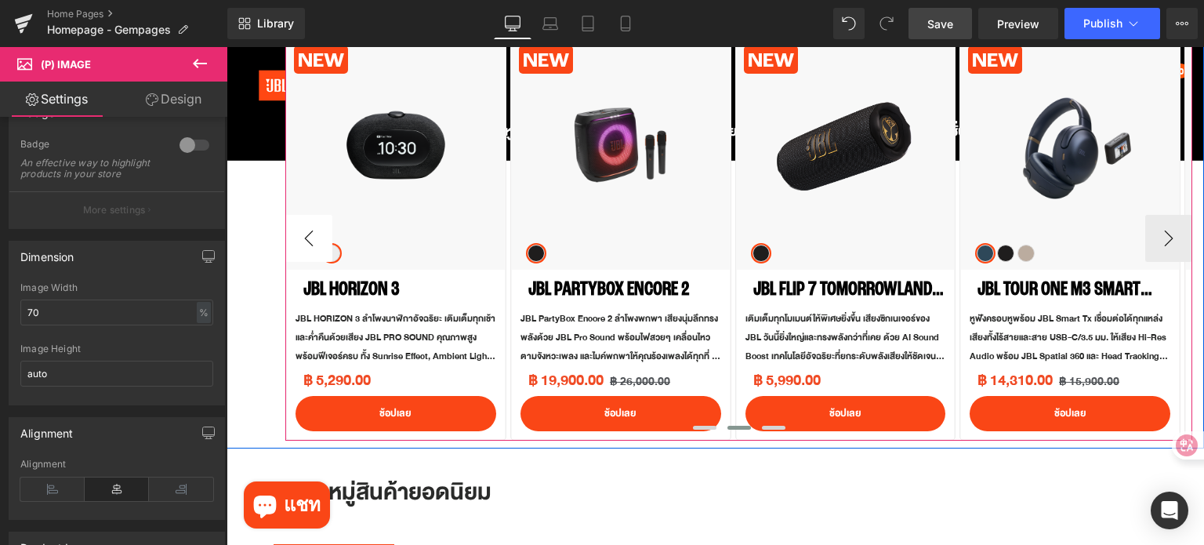
click at [300, 234] on button "‹" at bounding box center [308, 238] width 47 height 47
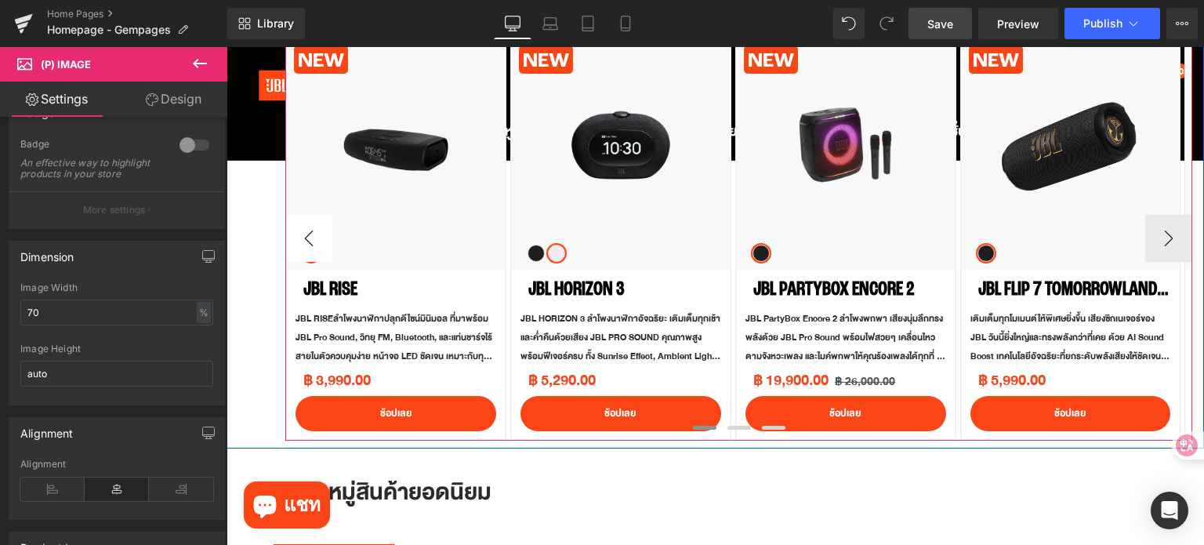
click at [302, 234] on button "‹" at bounding box center [308, 238] width 47 height 47
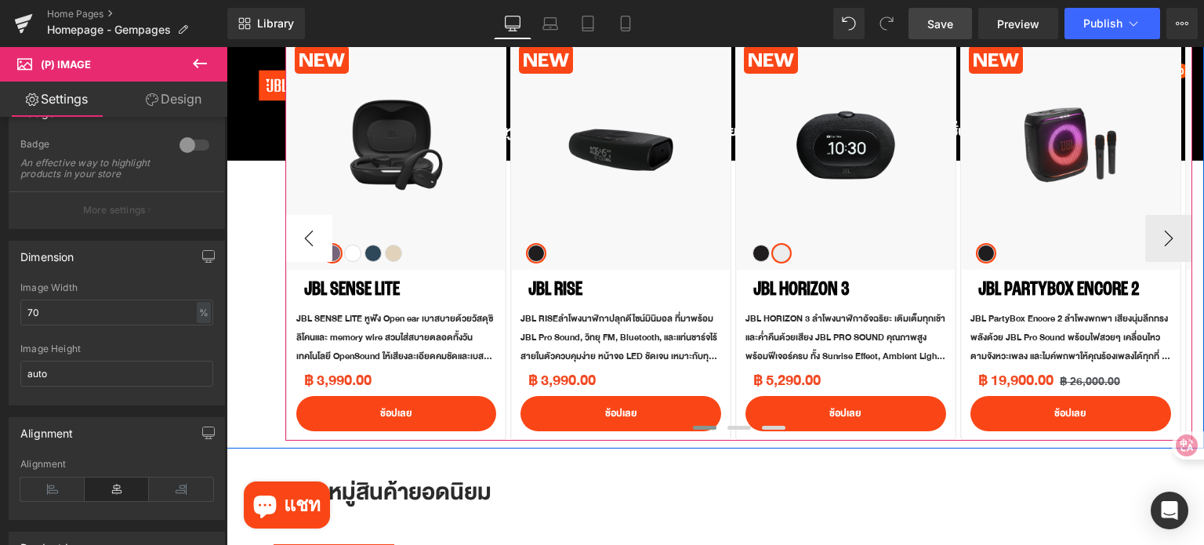
click at [302, 234] on button "‹" at bounding box center [308, 238] width 47 height 47
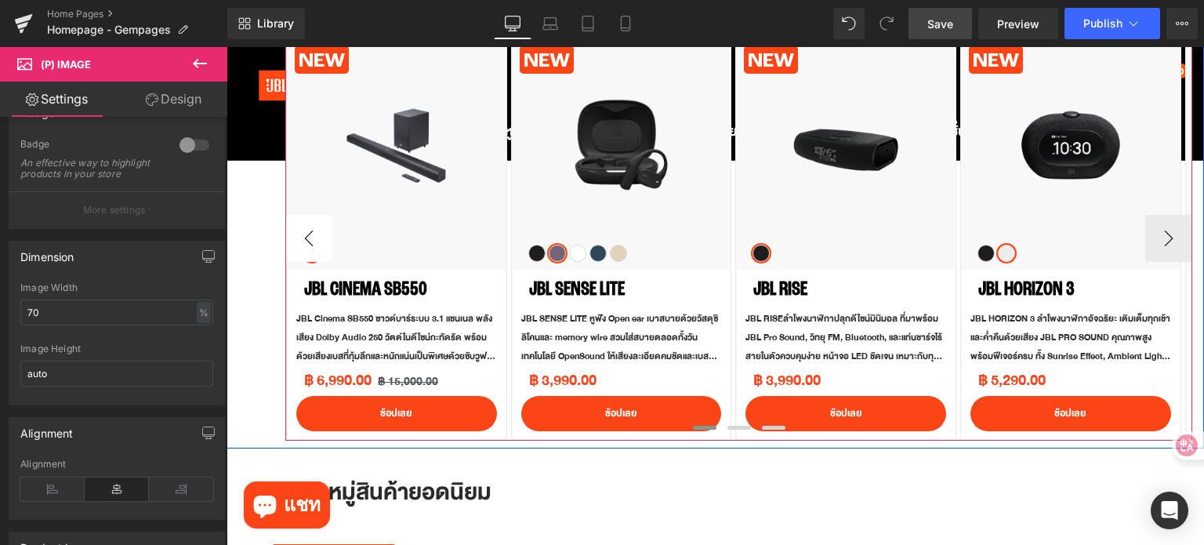
click at [303, 225] on button "‹" at bounding box center [308, 238] width 47 height 47
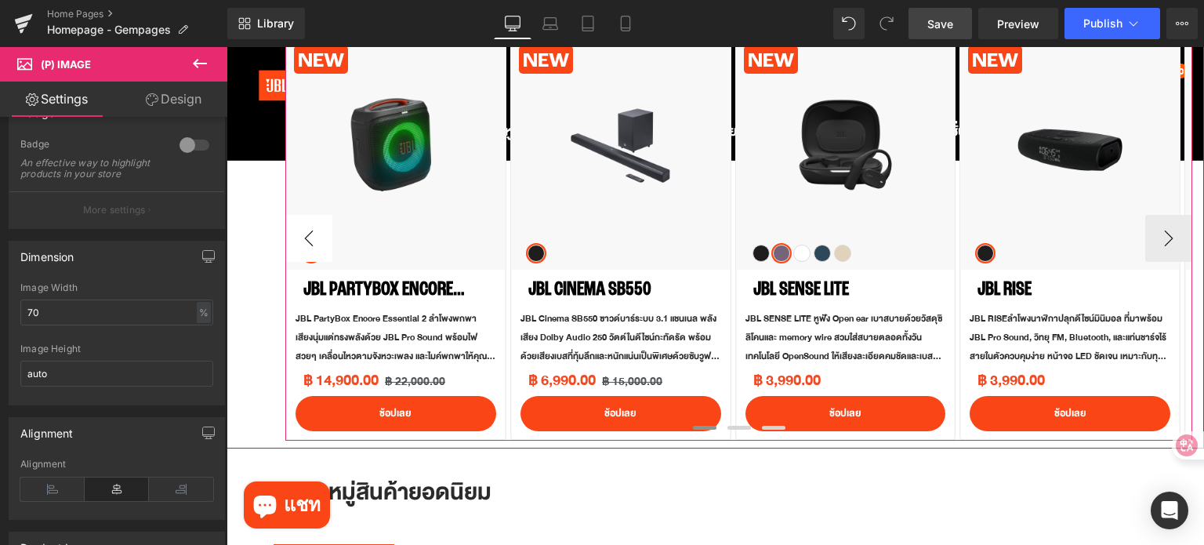
click at [306, 219] on button "‹" at bounding box center [308, 238] width 47 height 47
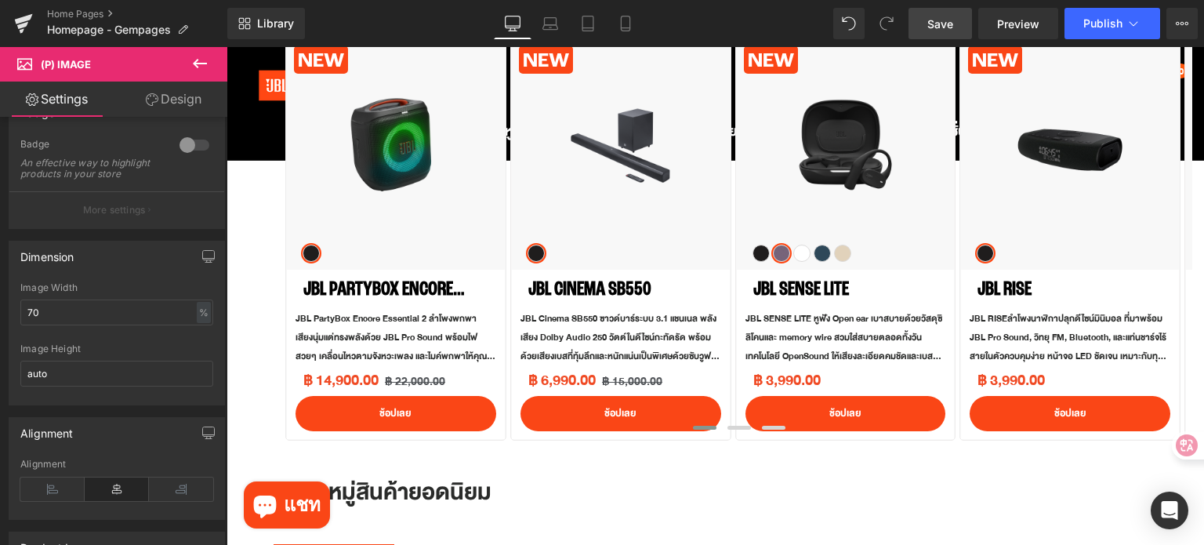
drag, startPoint x: 941, startPoint y: 13, endPoint x: 587, endPoint y: 322, distance: 469.9
click at [941, 13] on link "Save" at bounding box center [939, 23] width 63 height 31
